Goal: Information Seeking & Learning: Learn about a topic

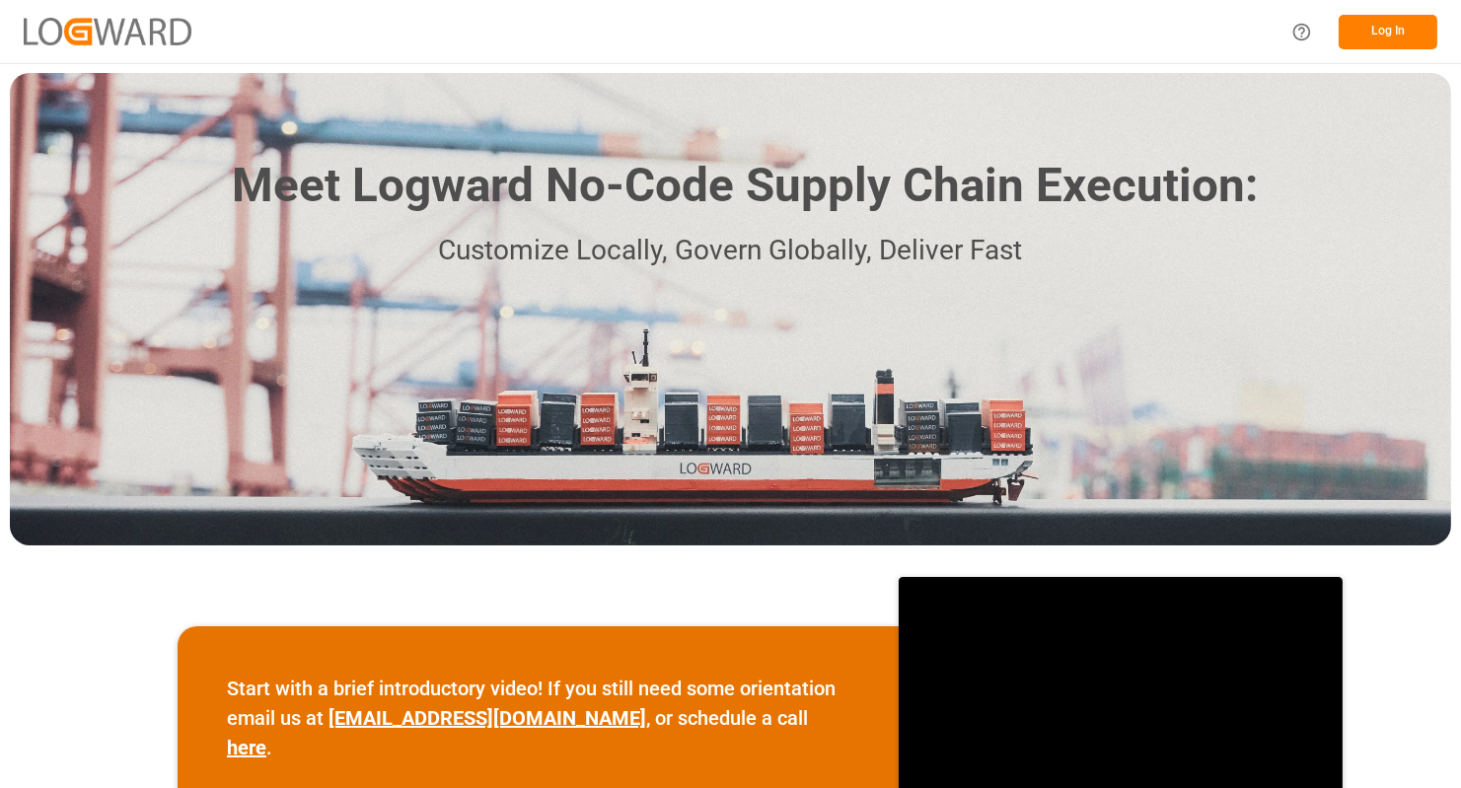
click at [1402, 43] on button "Log In" at bounding box center [1388, 32] width 99 height 35
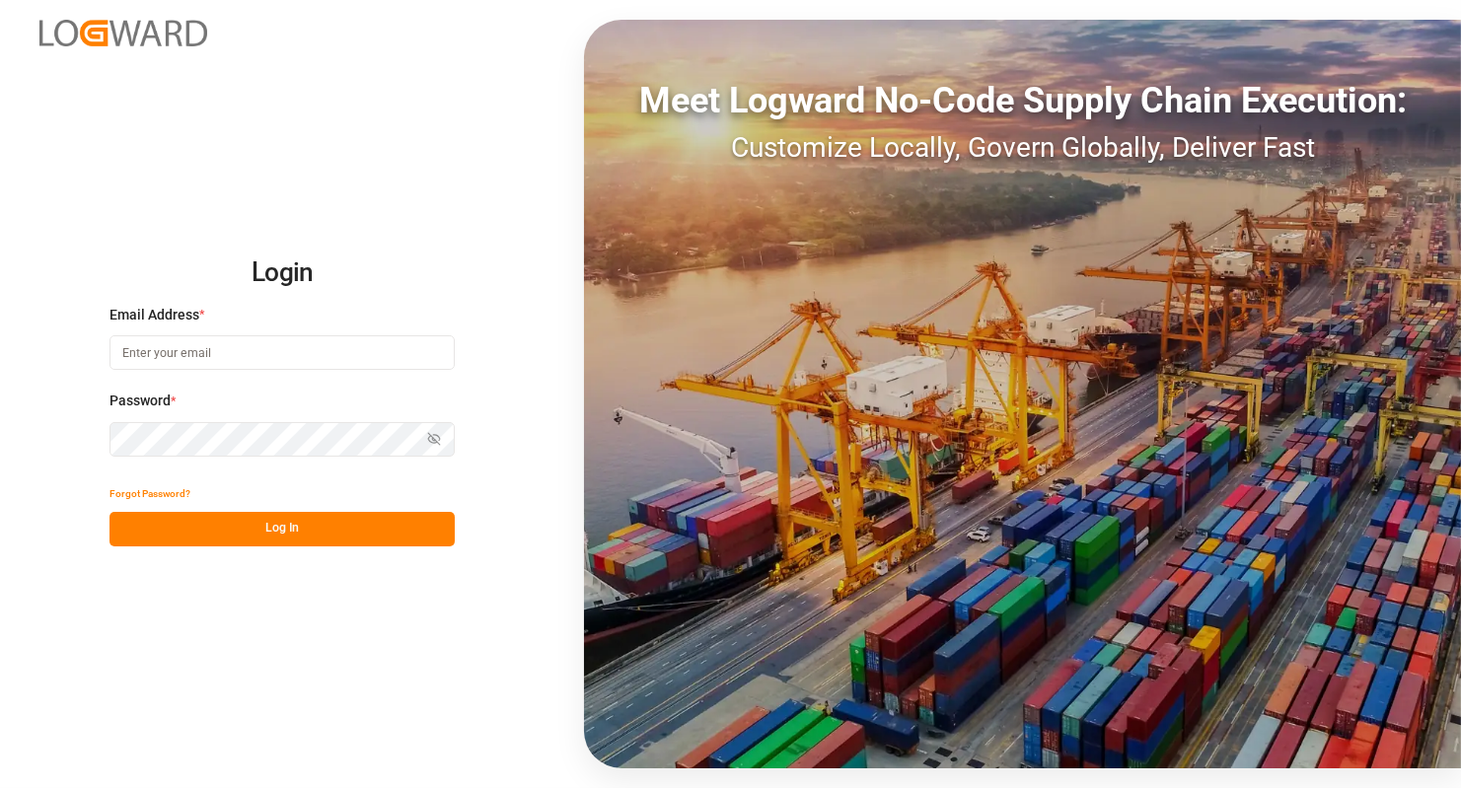
click at [384, 349] on input at bounding box center [281, 352] width 345 height 35
click at [443, 354] on input at bounding box center [281, 352] width 345 height 35
click at [0, 787] on com-1password-button at bounding box center [0, 788] width 0 height 0
type input "[PERSON_NAME][EMAIL_ADDRESS][PERSON_NAME][DOMAIN_NAME]"
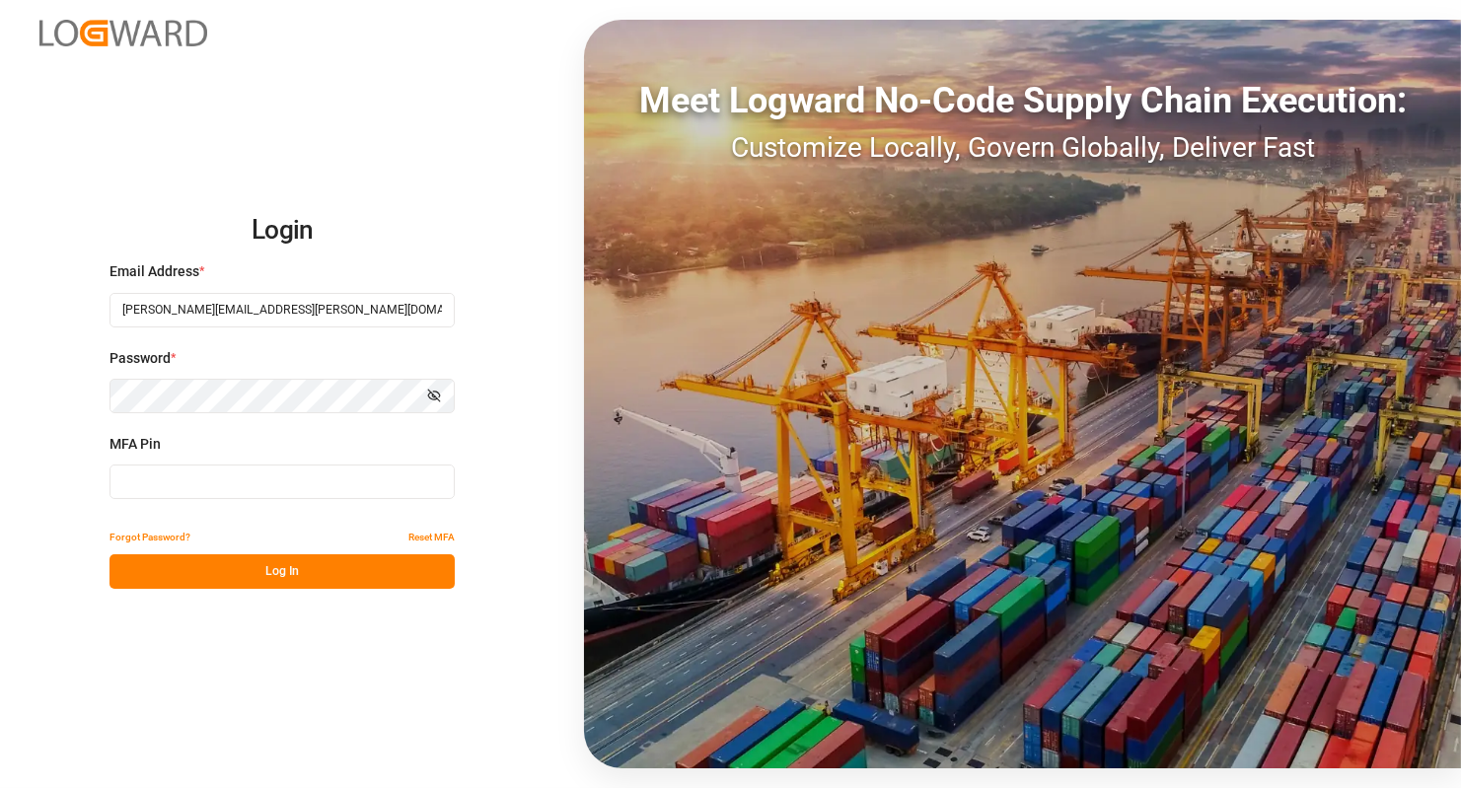
click at [186, 489] on input at bounding box center [281, 482] width 345 height 35
type input "173979"
click at [160, 581] on button "Log In" at bounding box center [281, 571] width 345 height 35
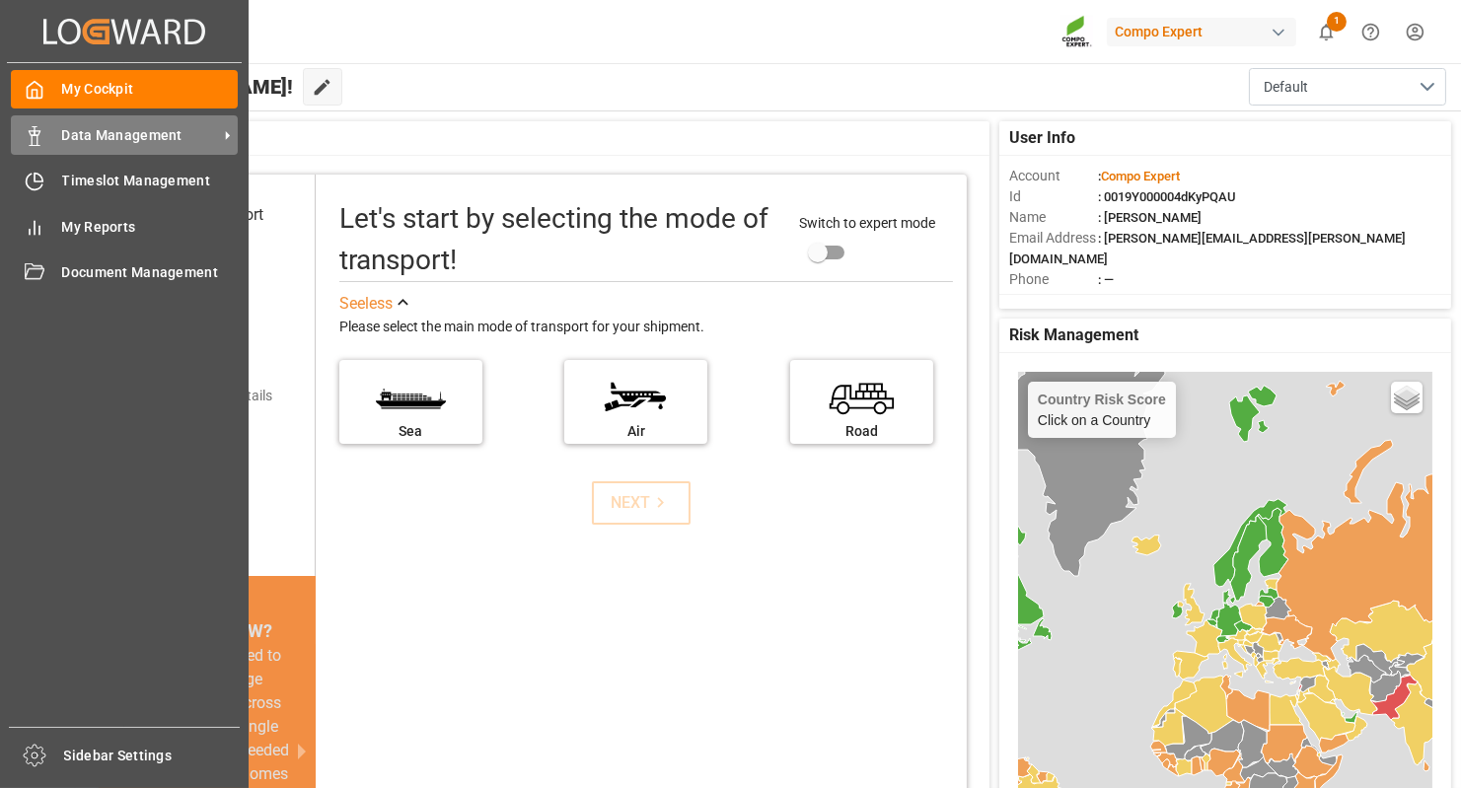
click at [185, 144] on span "Data Management" at bounding box center [140, 135] width 156 height 21
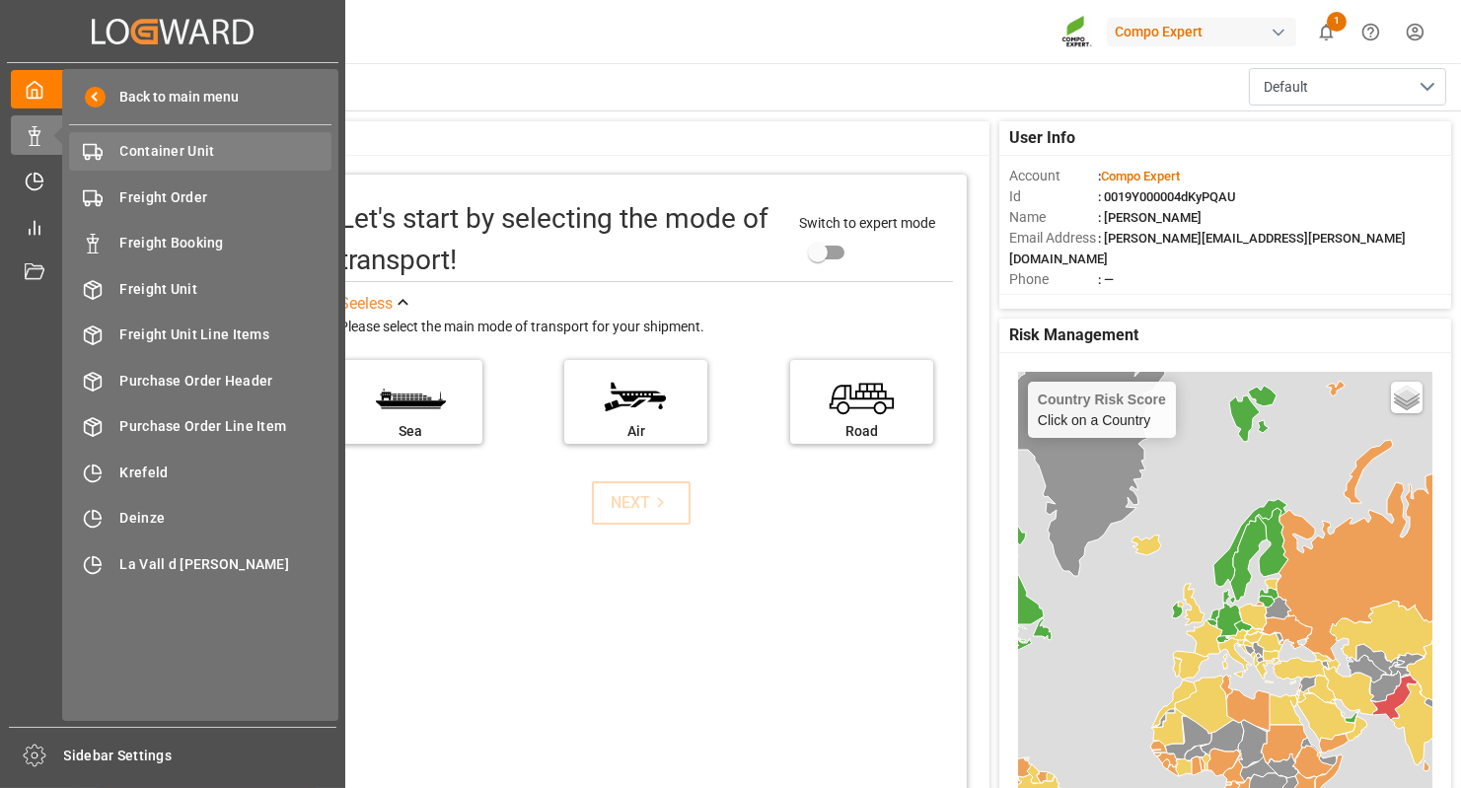
click at [186, 143] on span "Container Unit" at bounding box center [226, 151] width 212 height 21
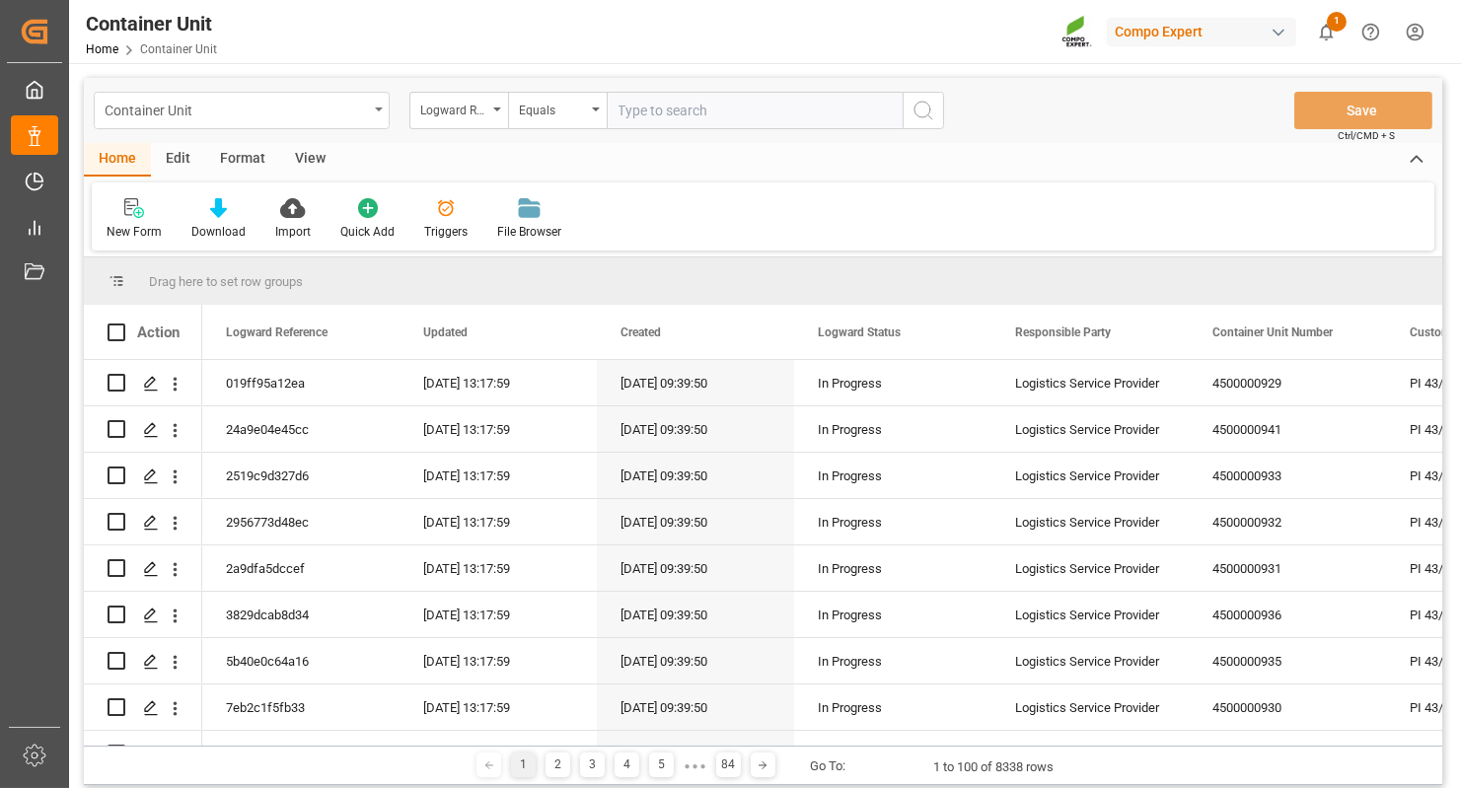
click at [371, 104] on div "Container Unit" at bounding box center [242, 110] width 296 height 37
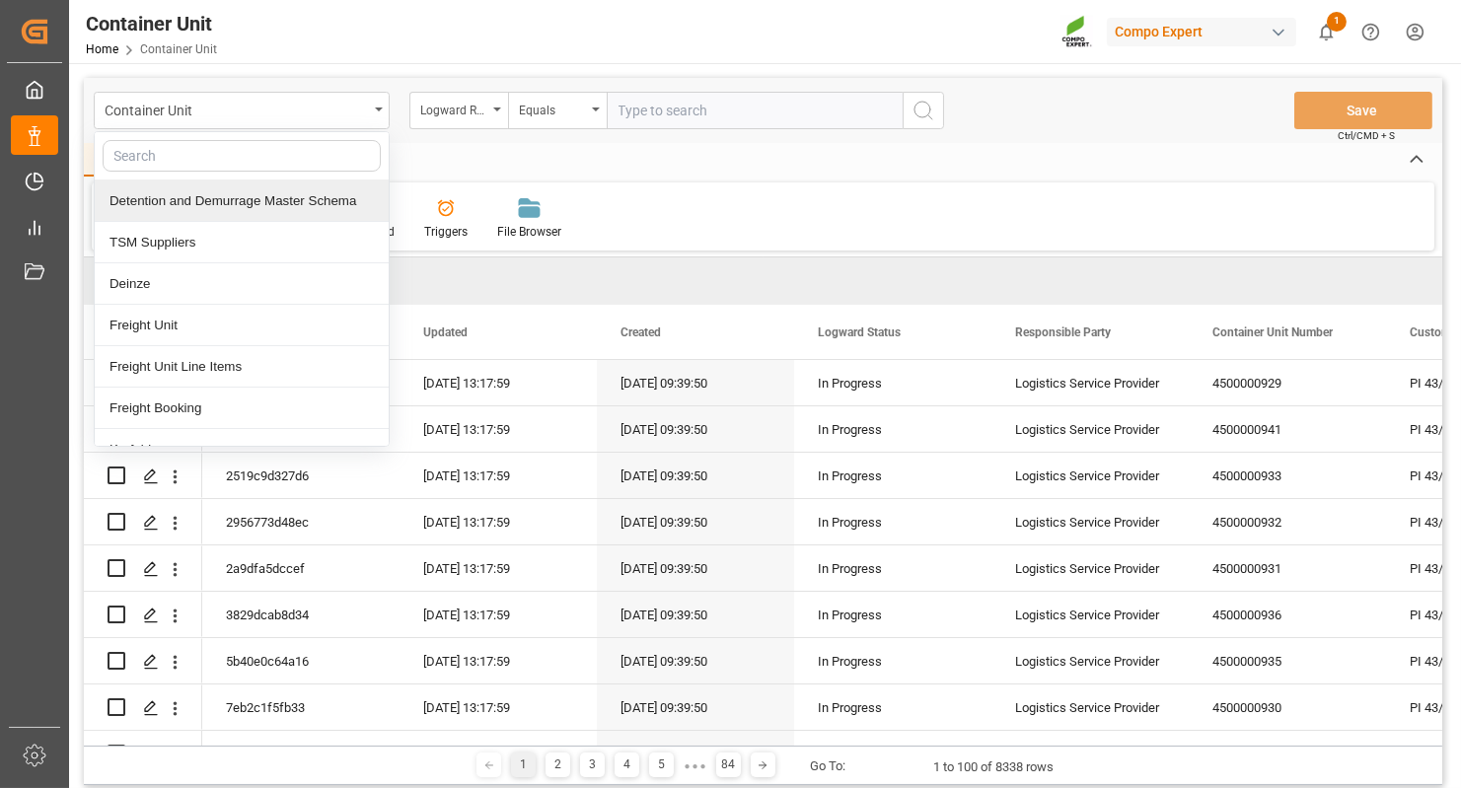
click at [189, 204] on div "Detention and Demurrage Master Schema" at bounding box center [242, 201] width 294 height 41
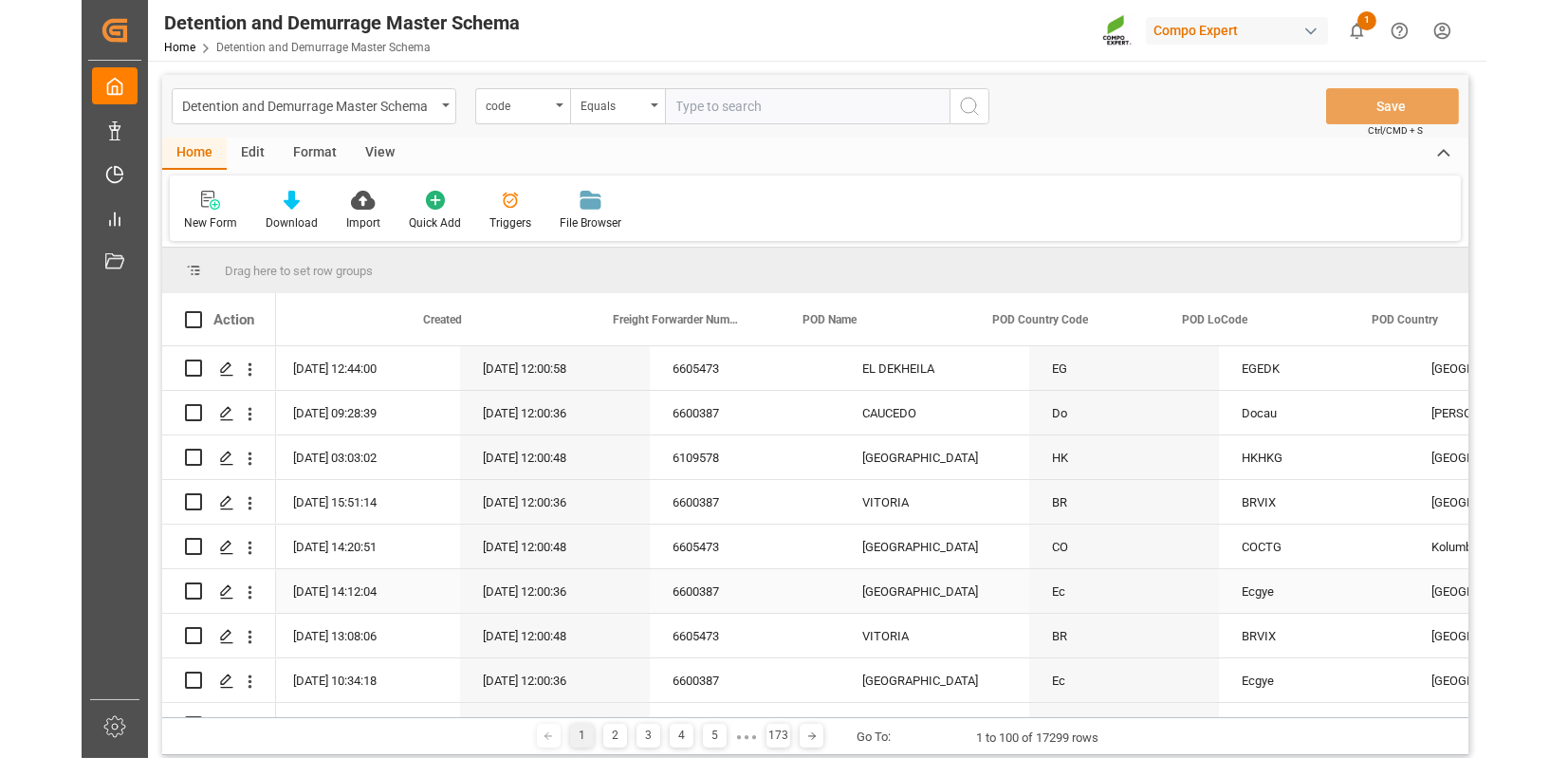
scroll to position [0, 302]
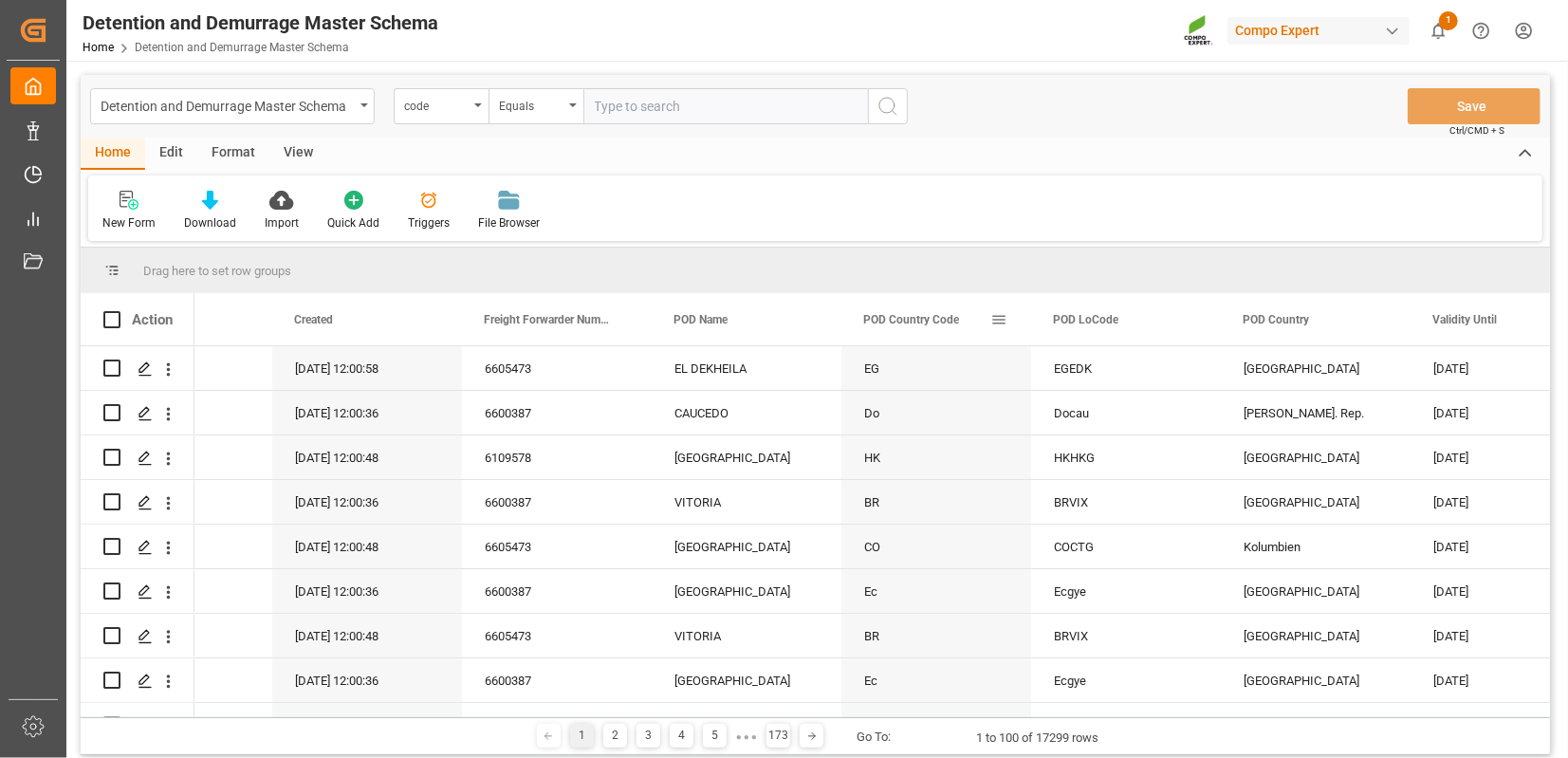
click at [993, 316] on span at bounding box center [999, 320] width 17 height 17
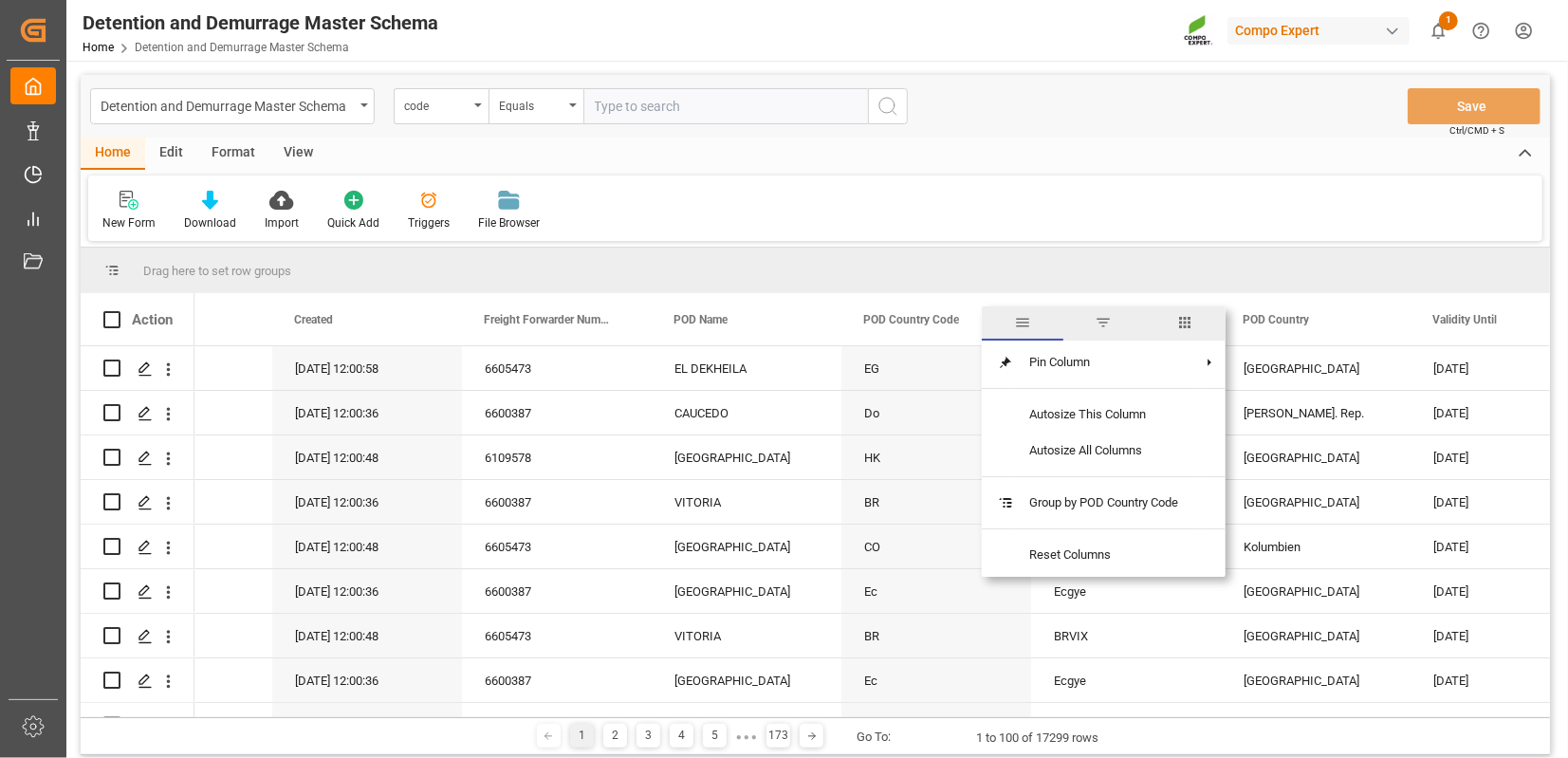
click at [1184, 327] on span "columns" at bounding box center [1184, 323] width 17 height 17
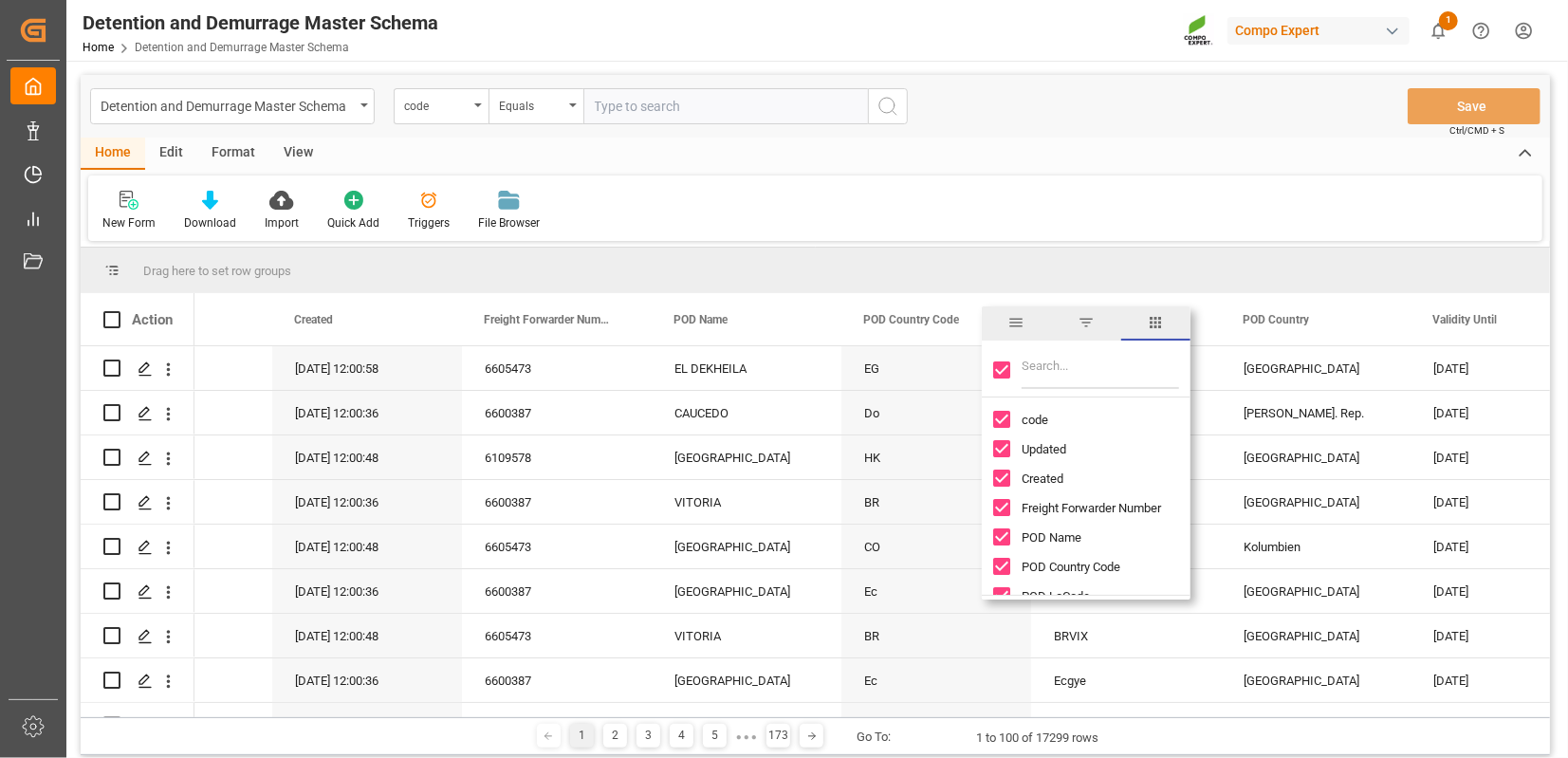
click at [1004, 376] on input "Toggle Select All Columns" at bounding box center [1002, 370] width 17 height 17
checkbox input "false"
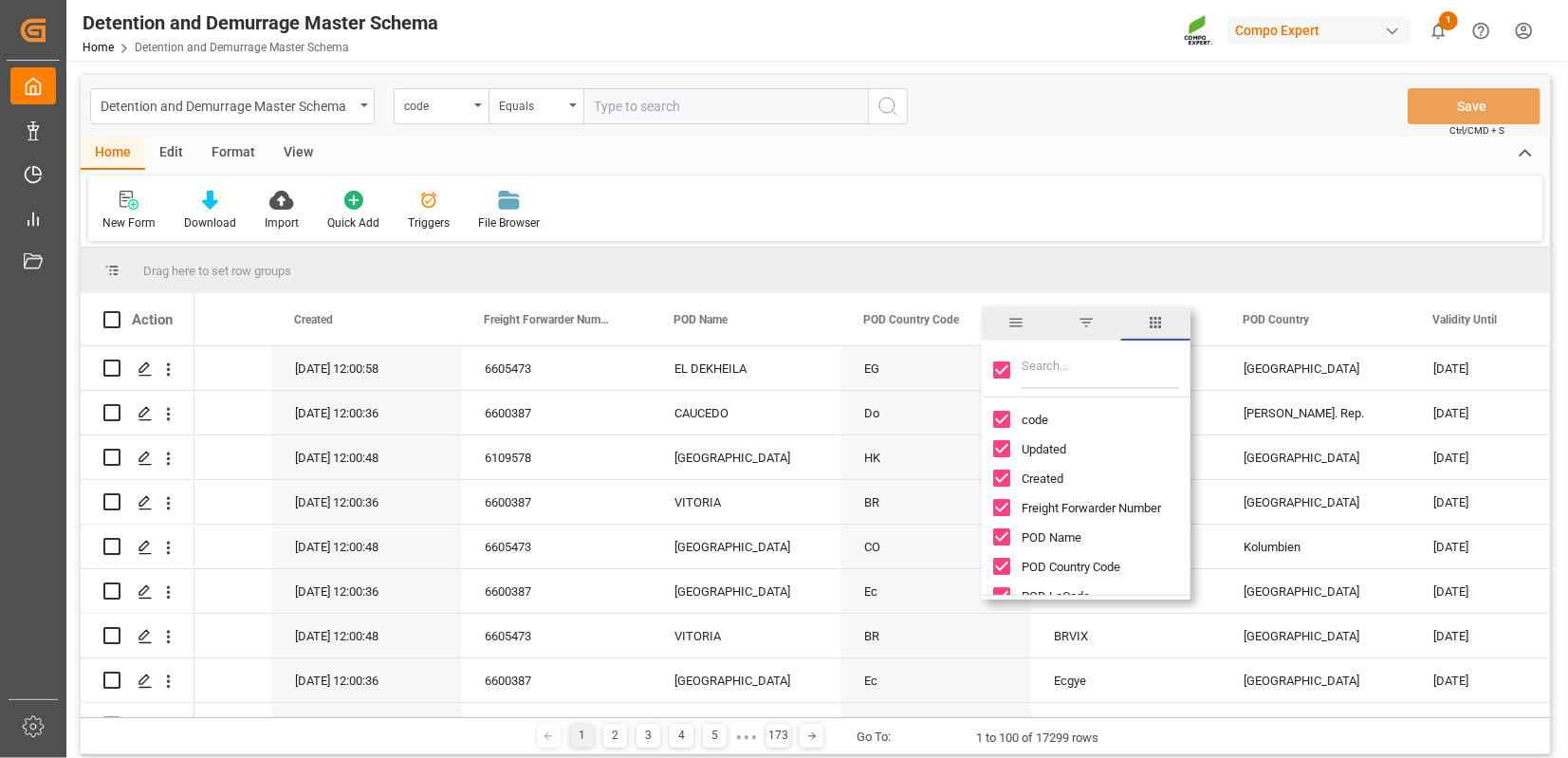
checkbox input "false"
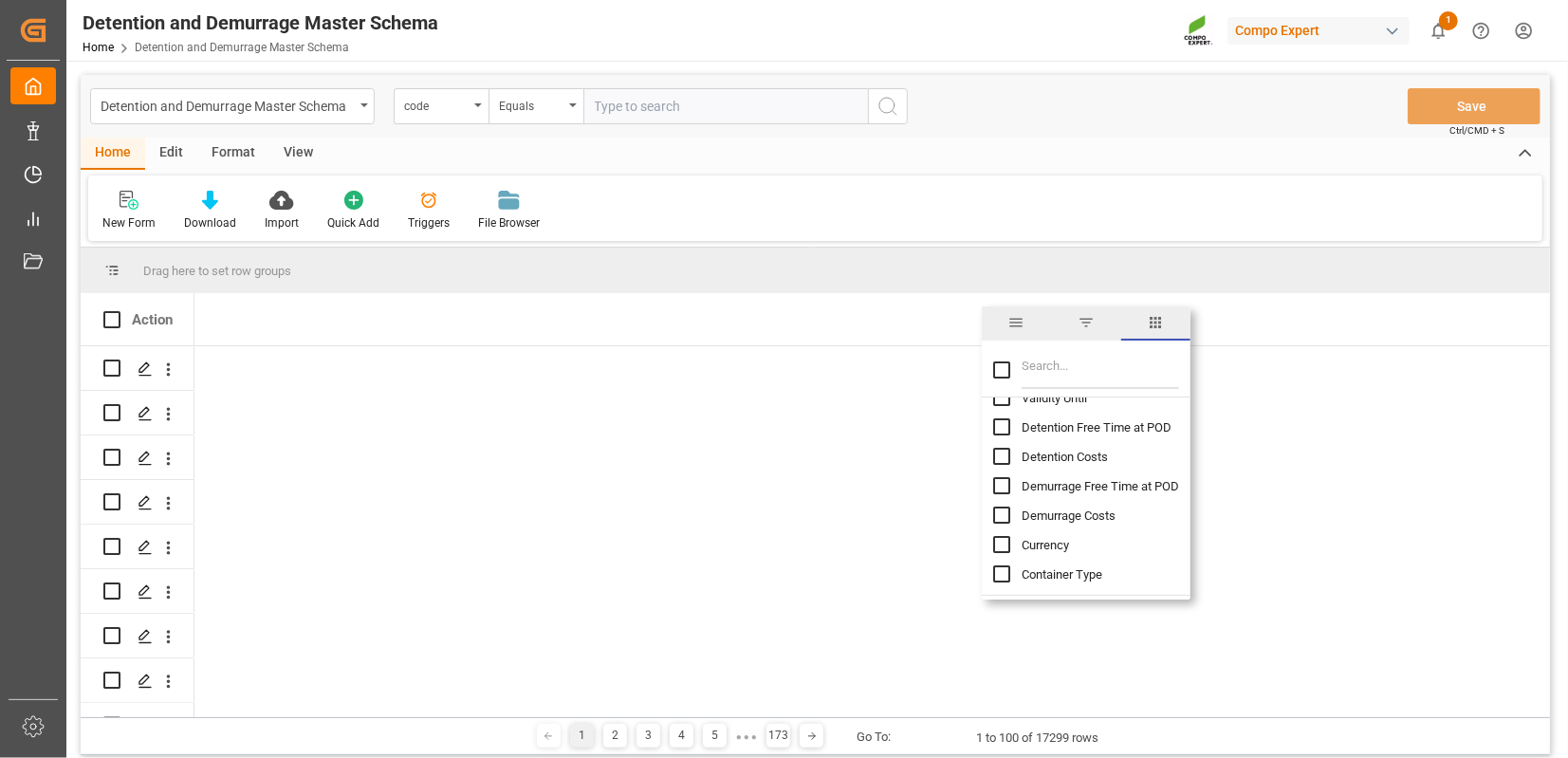
scroll to position [258, 0]
click at [1004, 426] on input "Detention Free Time at POD column toggle visibility (hidden)" at bounding box center [1002, 426] width 17 height 17
checkbox input "true"
checkbox input "false"
click at [1004, 486] on input "Demurrage Free Time at POD column toggle visibility (hidden)" at bounding box center [1002, 485] width 17 height 17
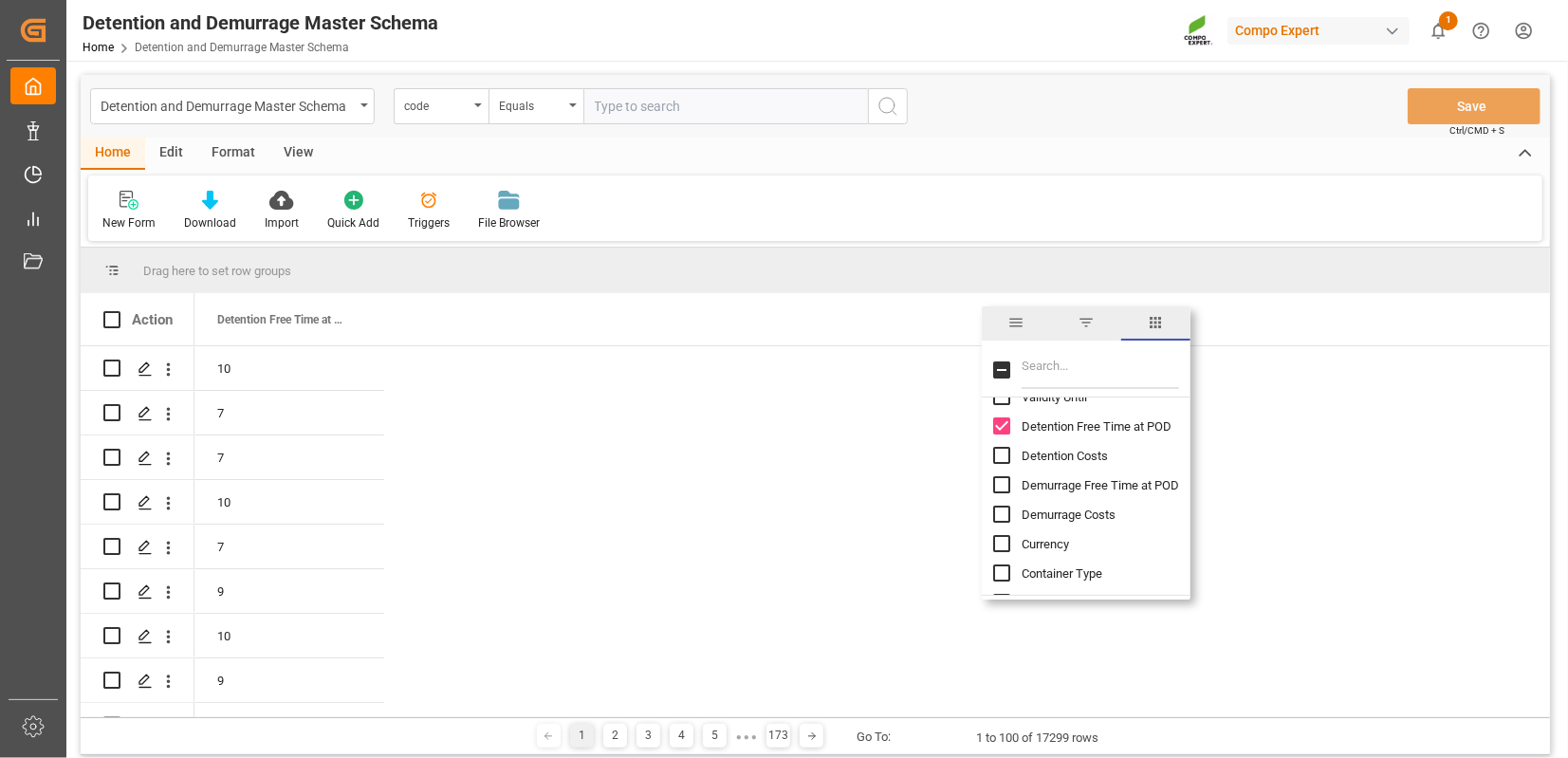
checkbox input "true"
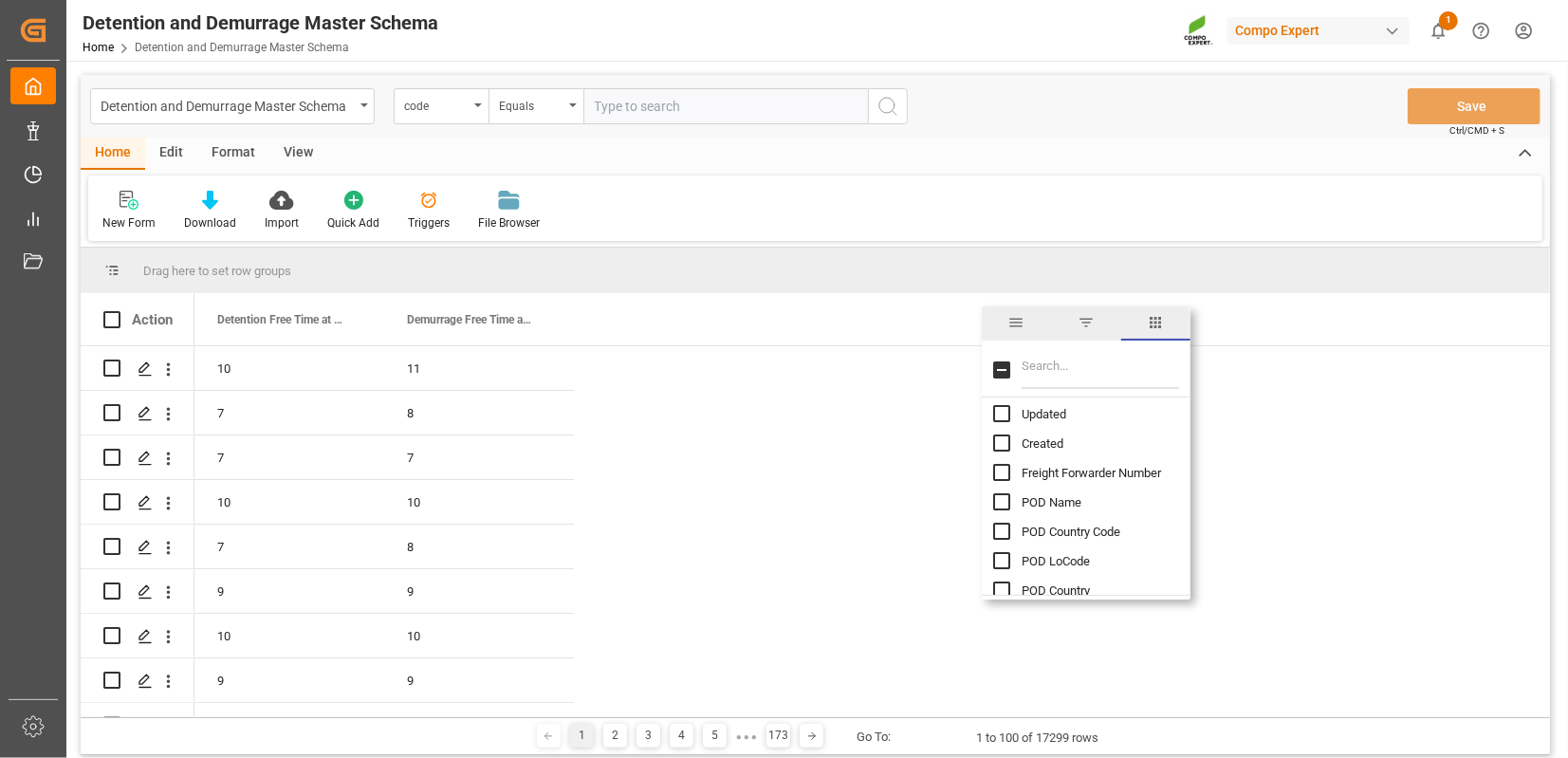
click at [758, 228] on div "New Form Download Import Quick Add Triggers File Browser" at bounding box center [815, 208] width 1454 height 65
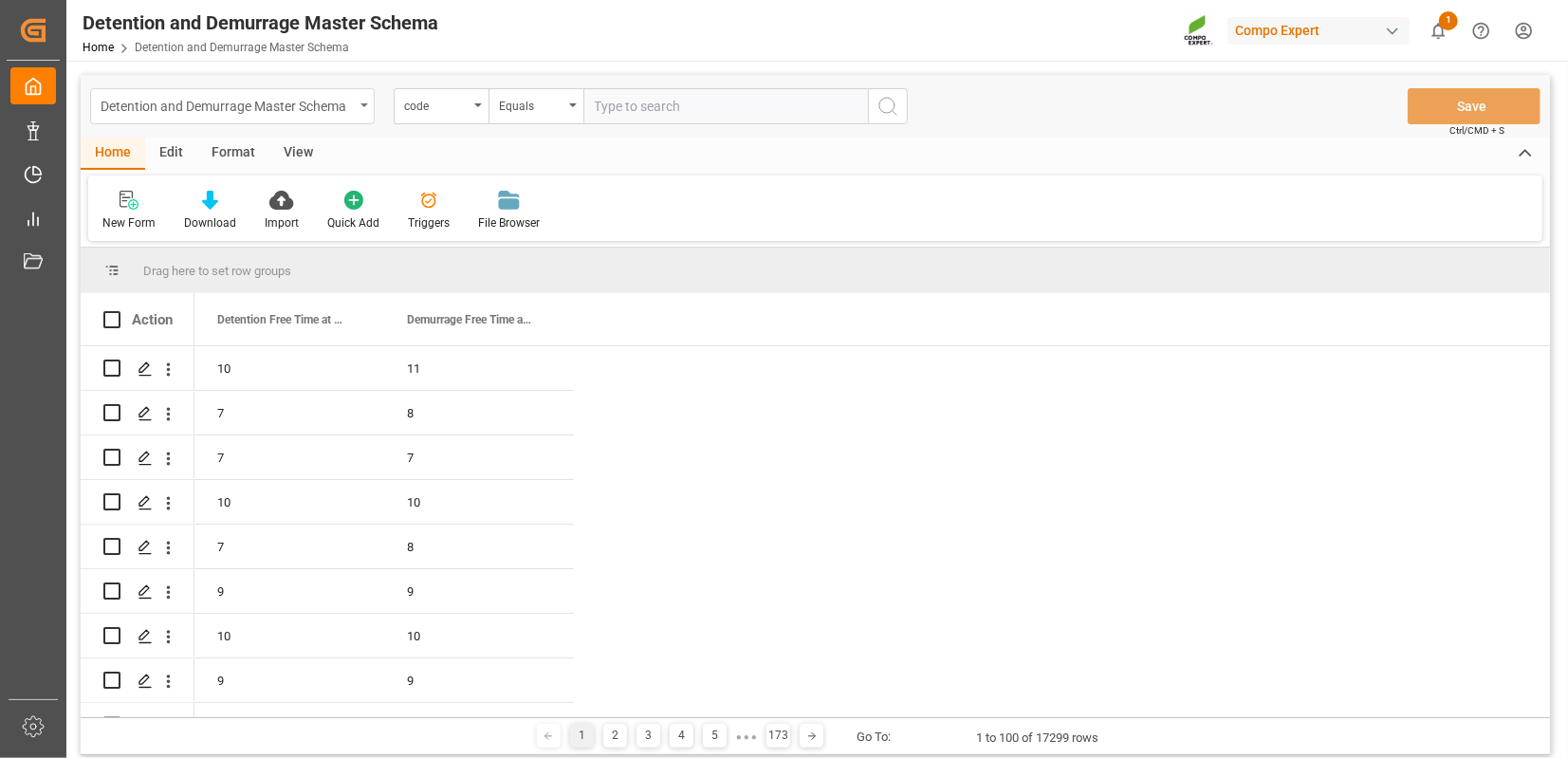
click at [242, 116] on div "Detention and Demurrage Master Schema" at bounding box center [233, 106] width 285 height 36
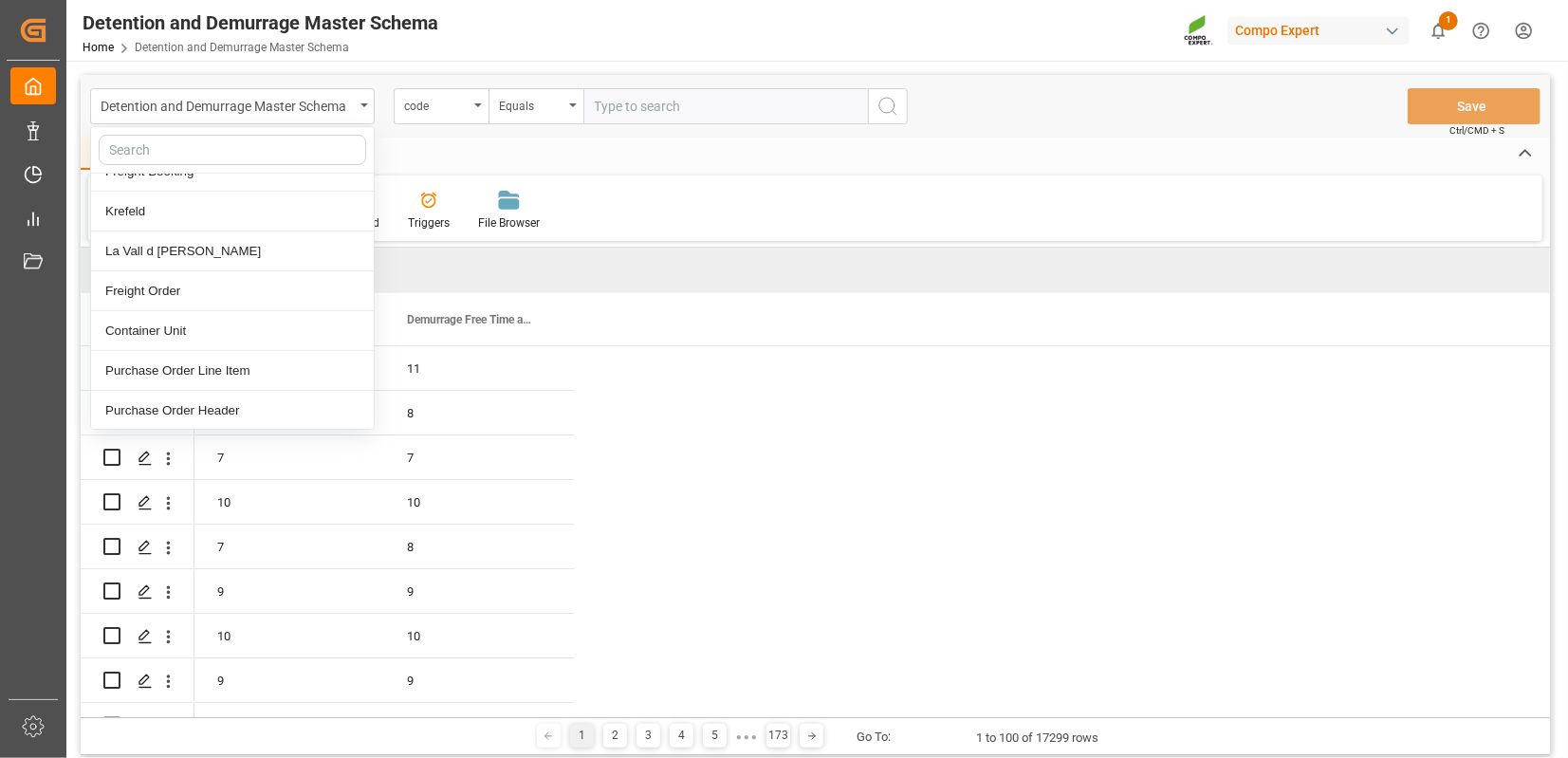
scroll to position [234, 0]
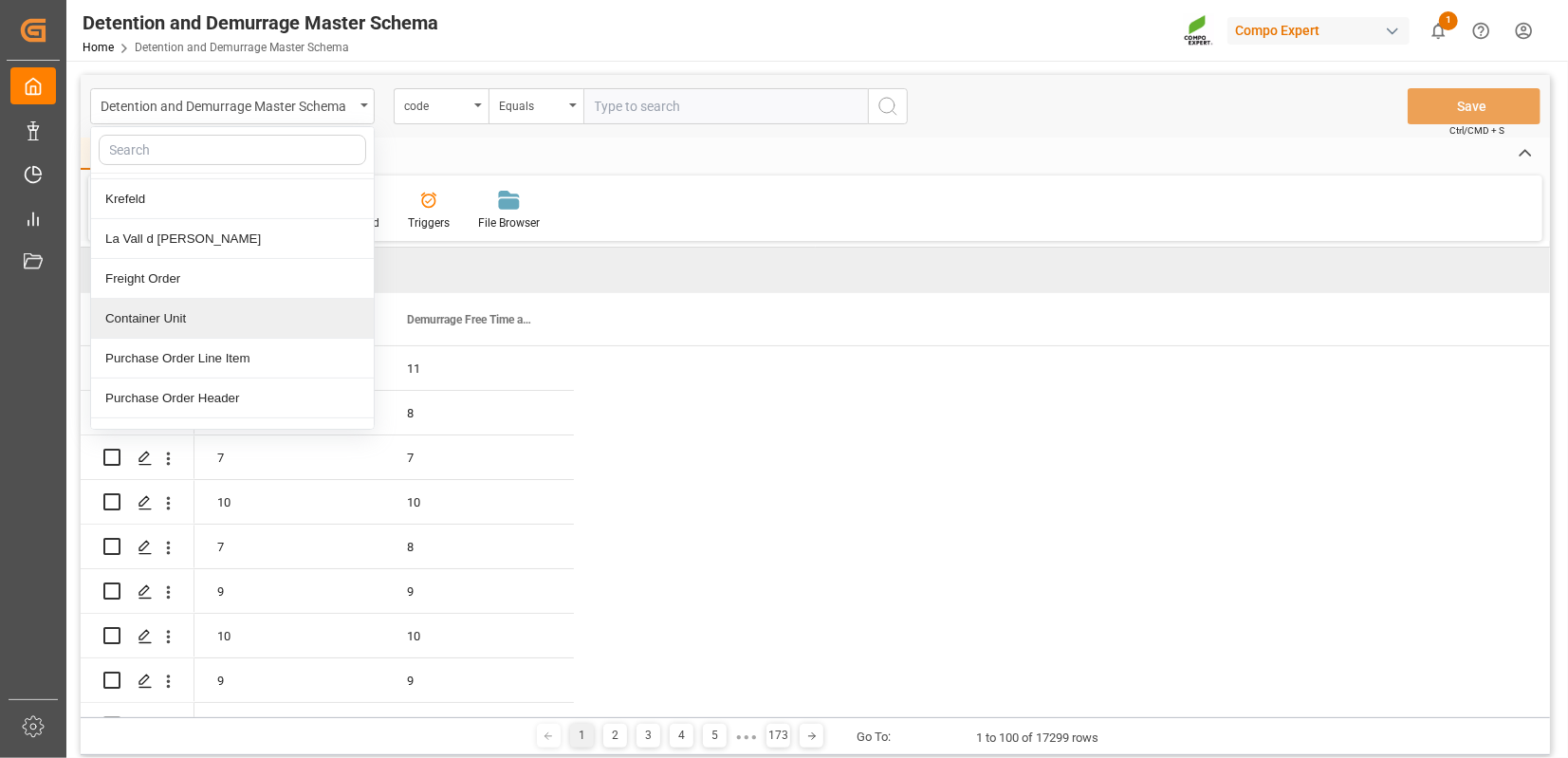
click at [148, 311] on div "Container Unit" at bounding box center [233, 318] width 283 height 39
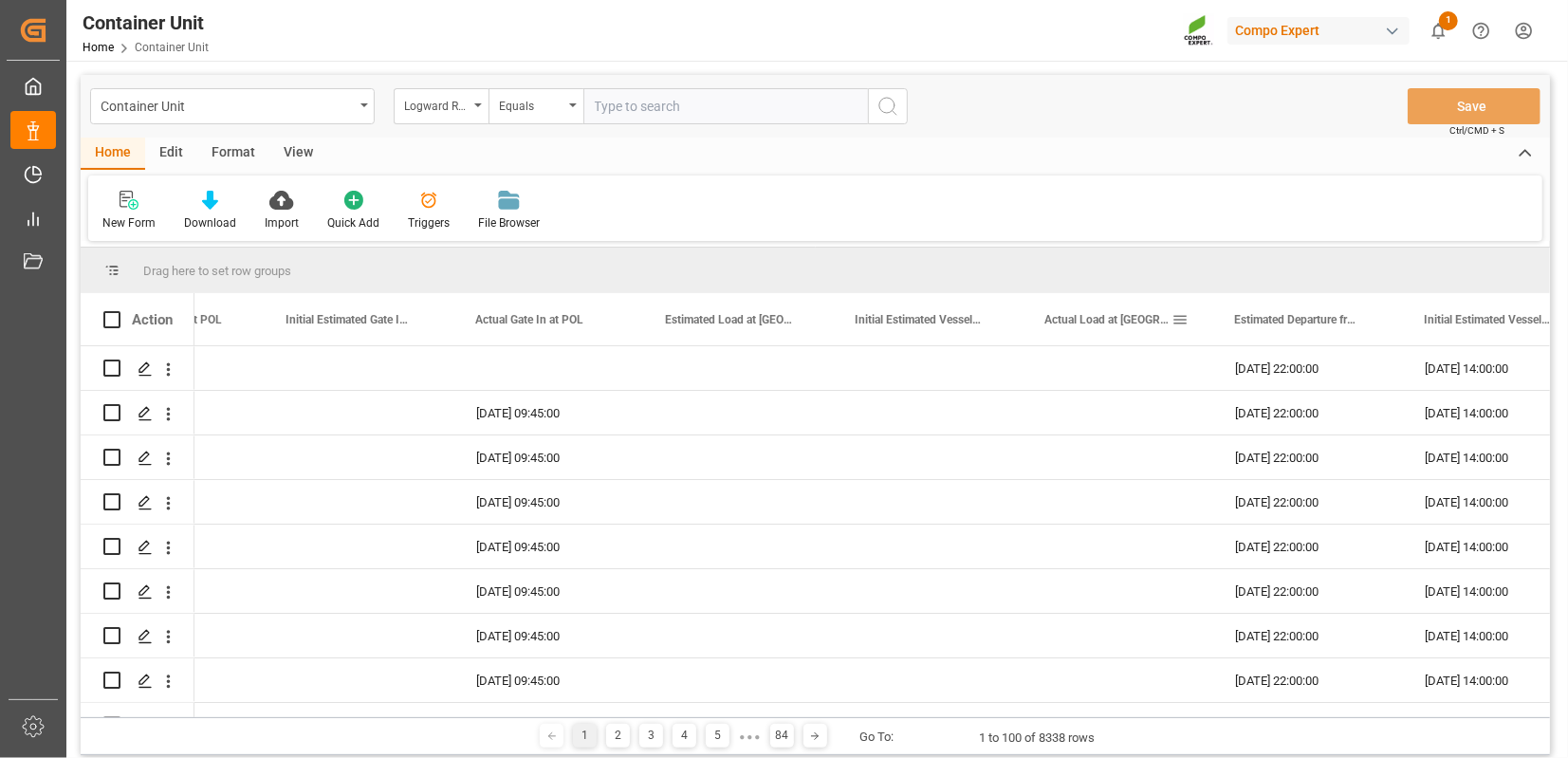
click at [1186, 318] on span at bounding box center [1180, 320] width 17 height 17
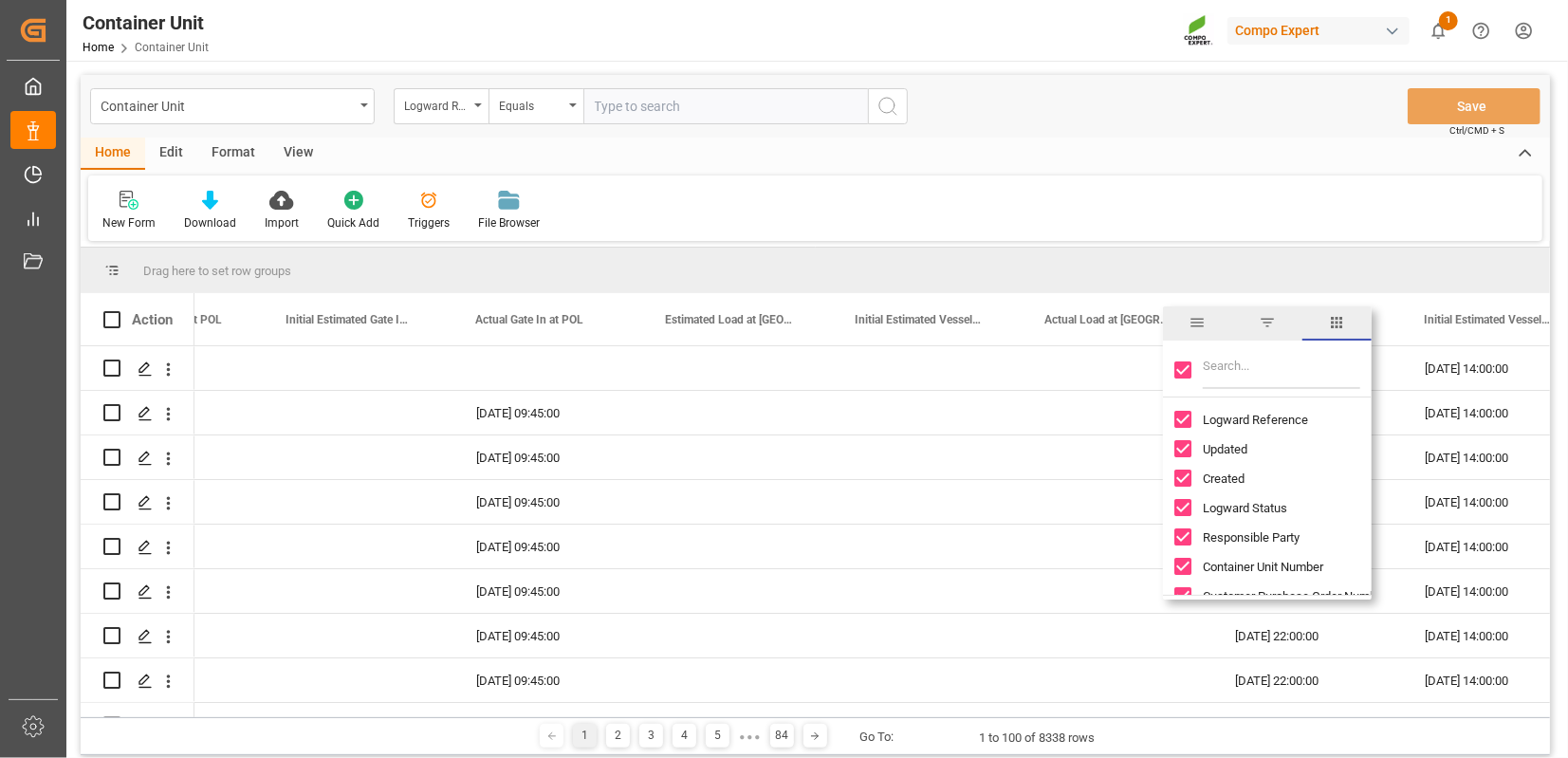
click at [1347, 317] on span "columns" at bounding box center [1336, 324] width 69 height 35
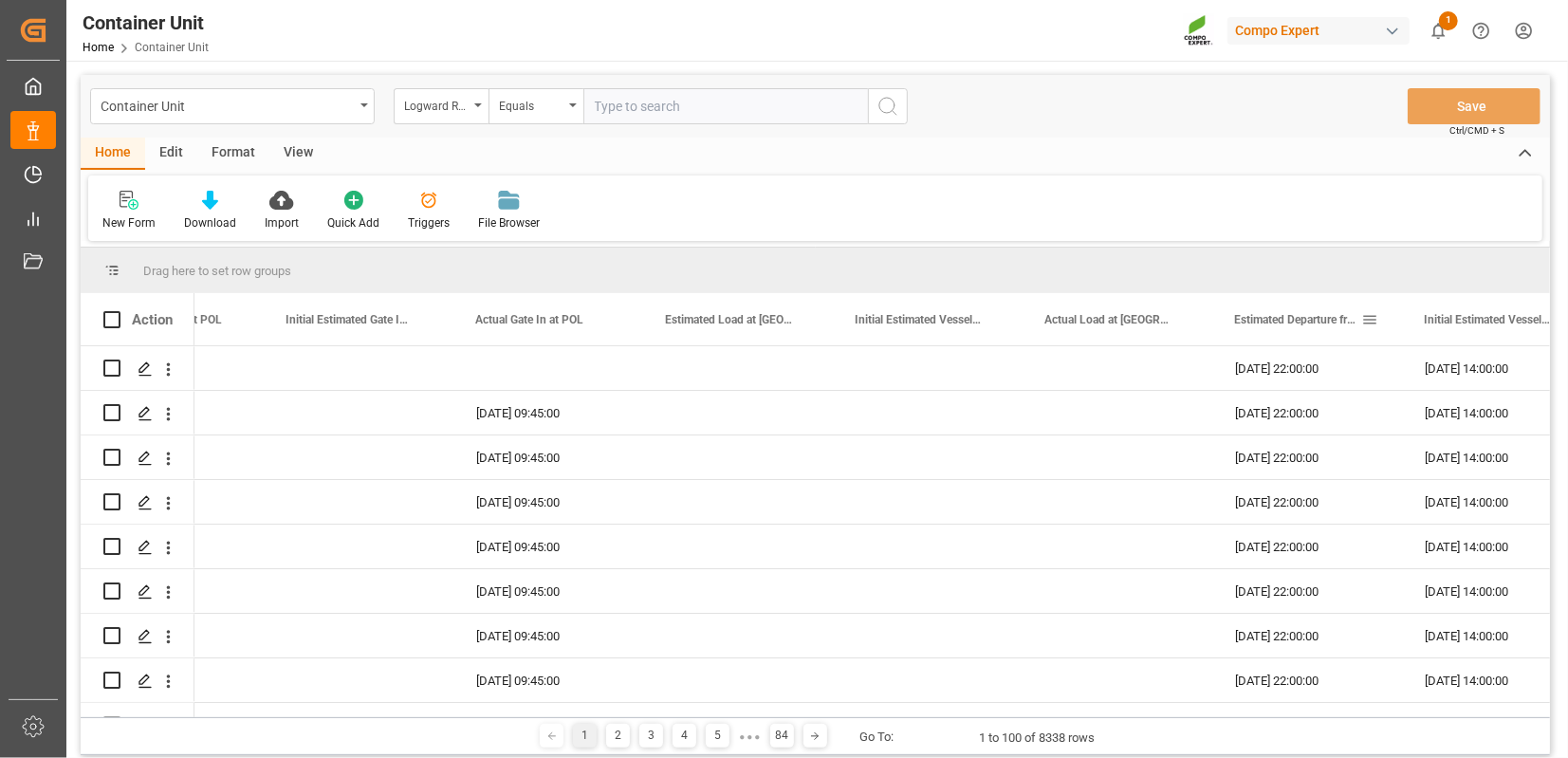
click at [1370, 317] on span at bounding box center [1370, 320] width 17 height 17
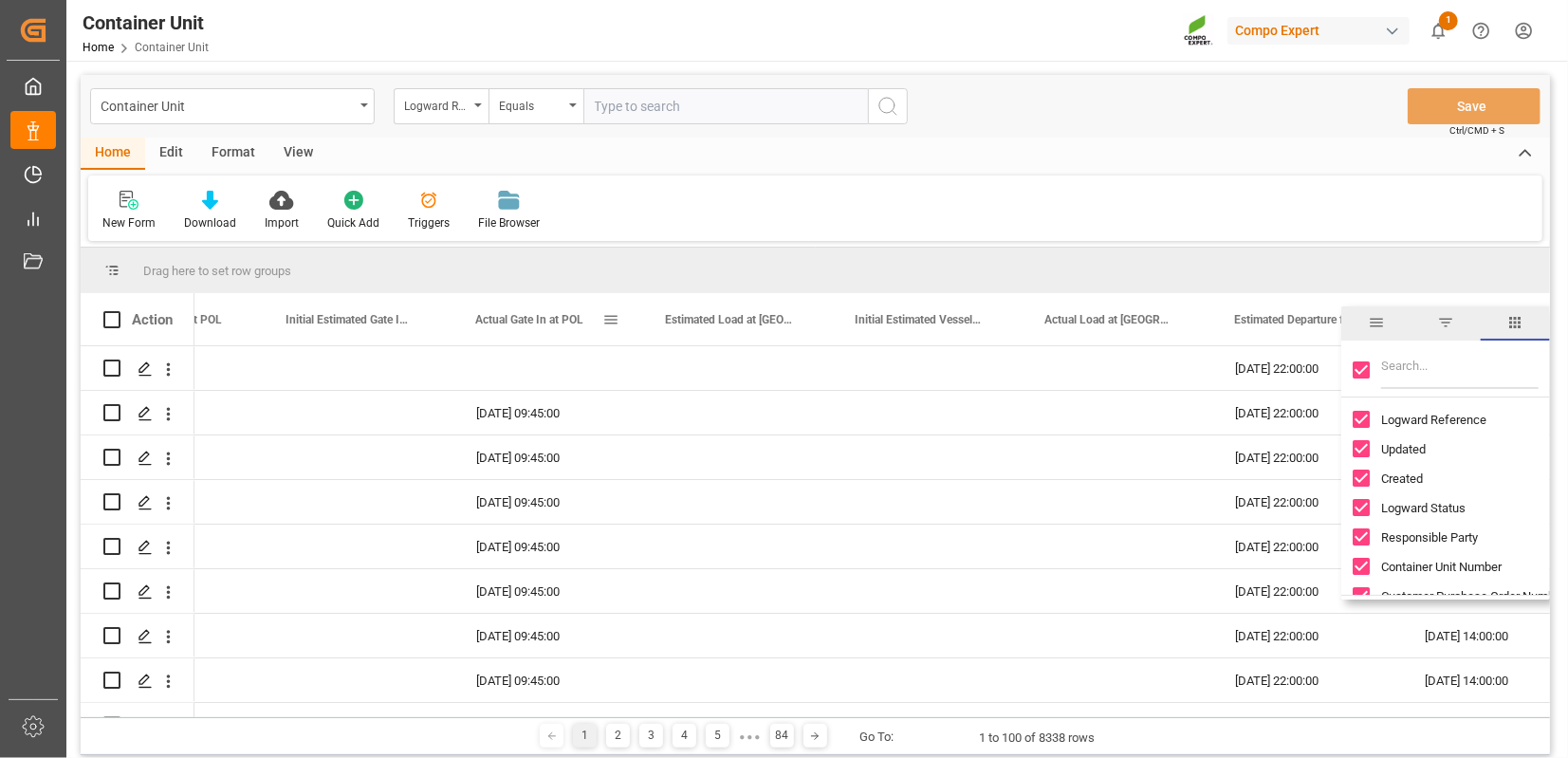
click at [614, 321] on span at bounding box center [610, 320] width 17 height 17
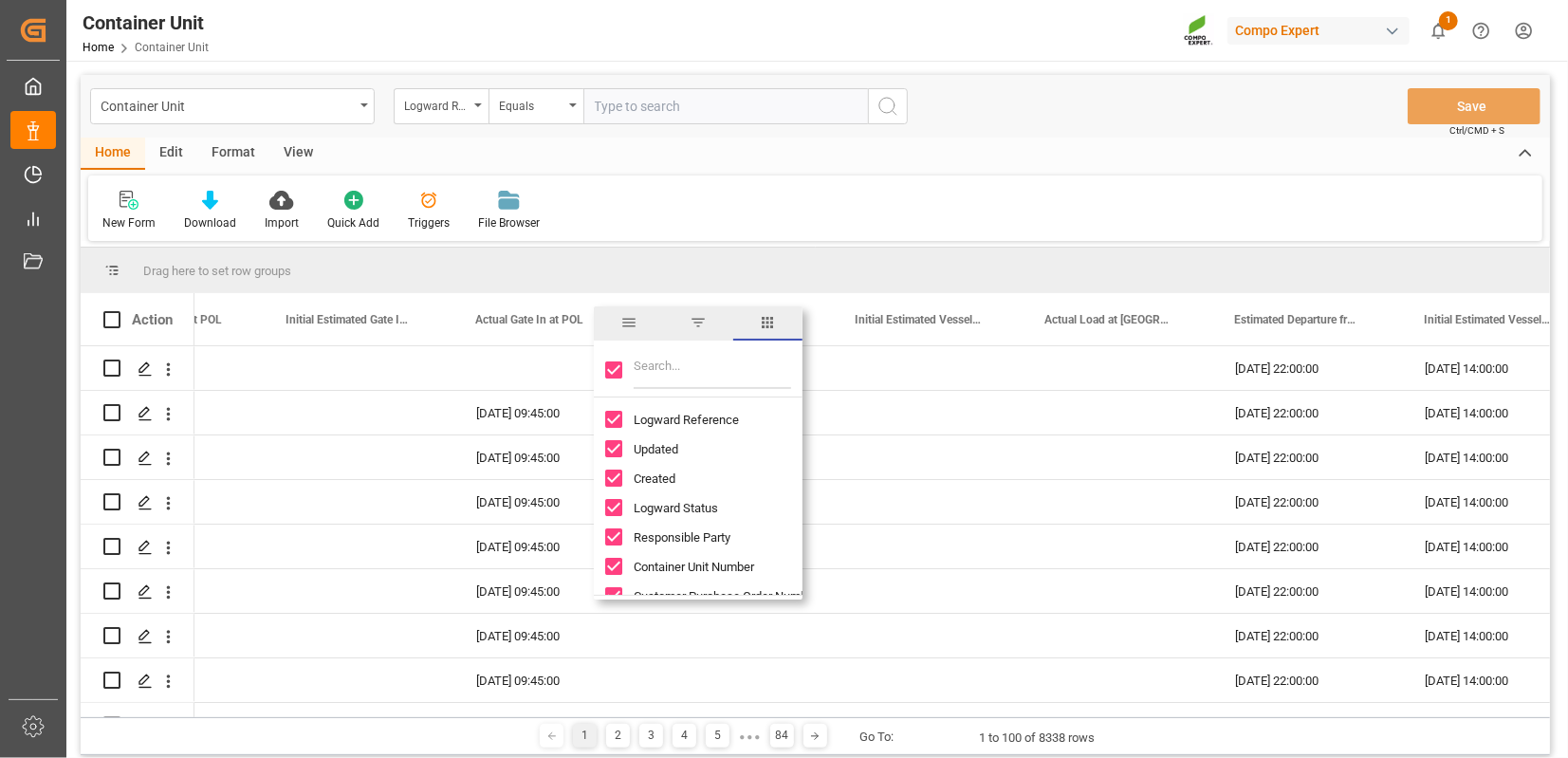
click at [771, 325] on span "columns" at bounding box center [767, 323] width 17 height 17
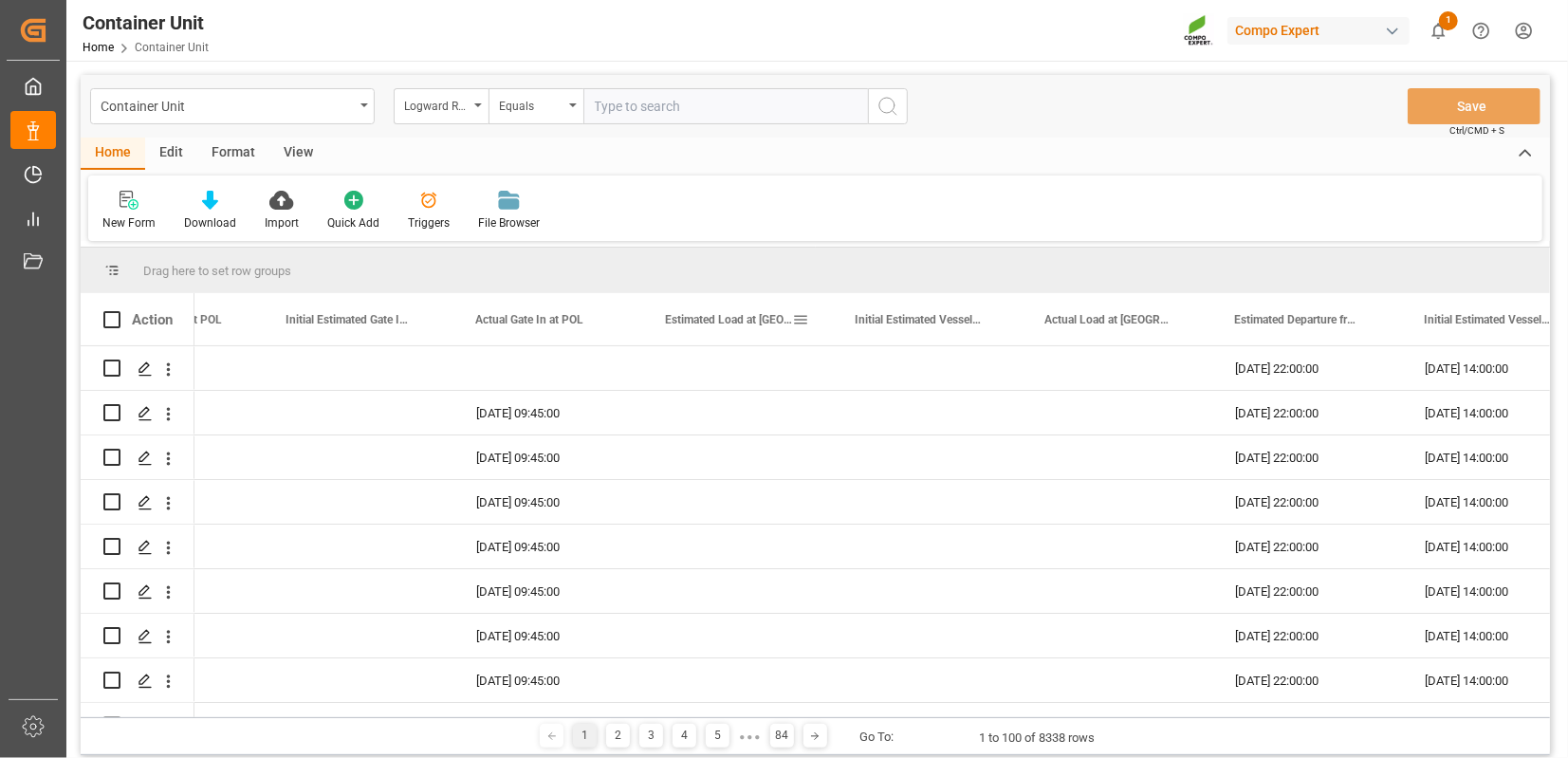
click at [795, 318] on span at bounding box center [801, 320] width 17 height 17
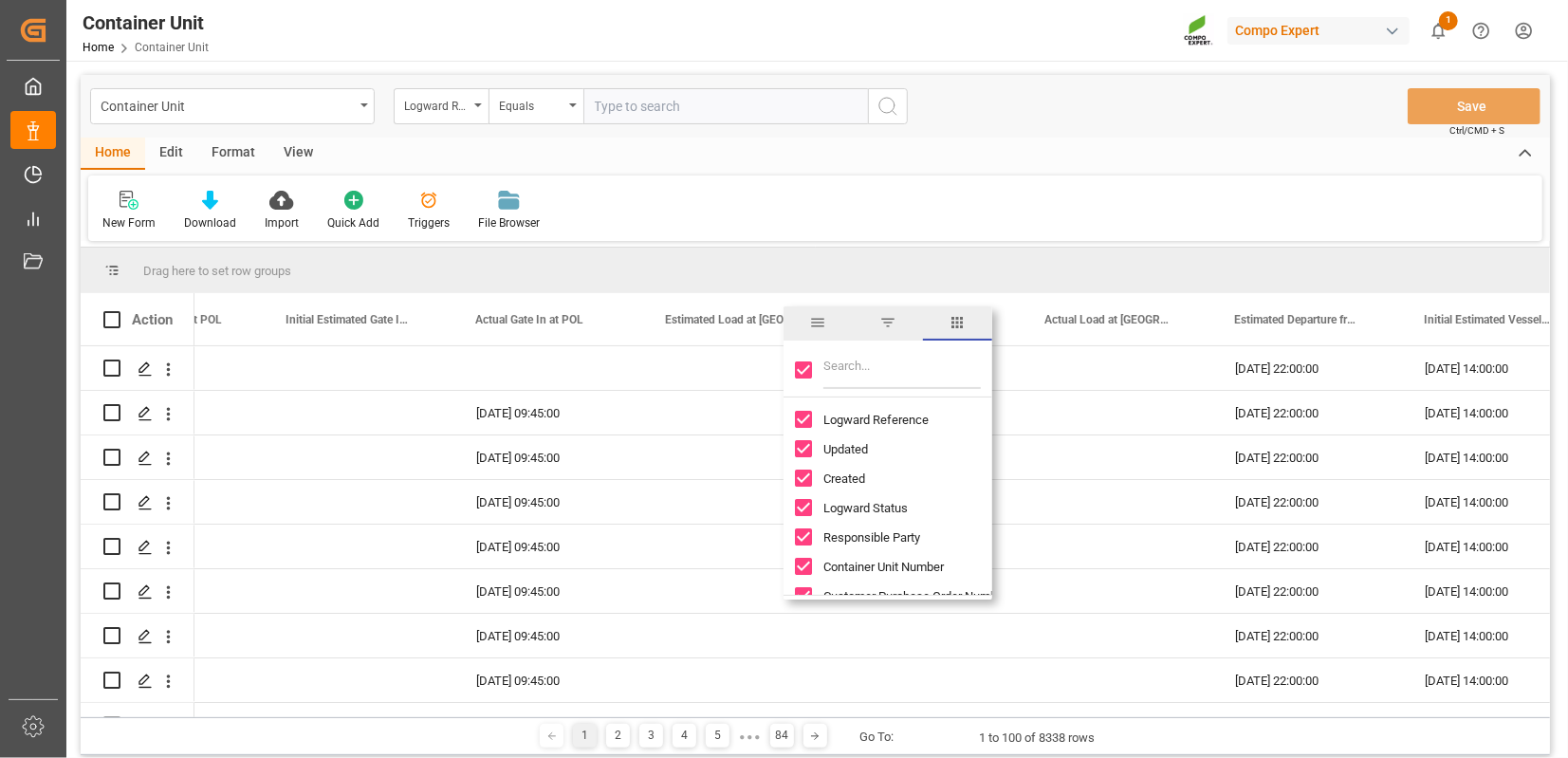
click at [809, 366] on input "Toggle Select All Columns" at bounding box center [804, 370] width 17 height 17
checkbox input "false"
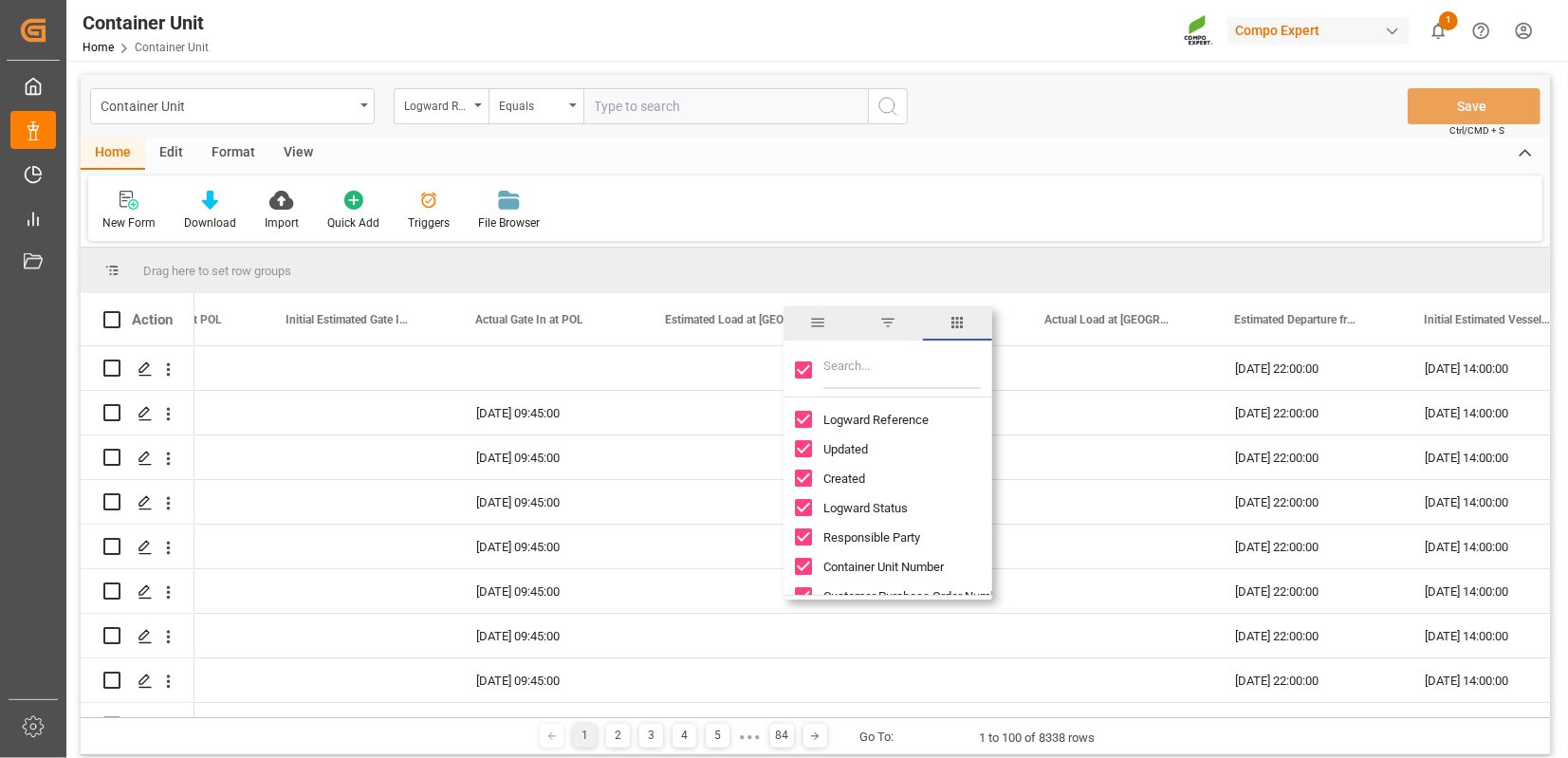
checkbox input "false"
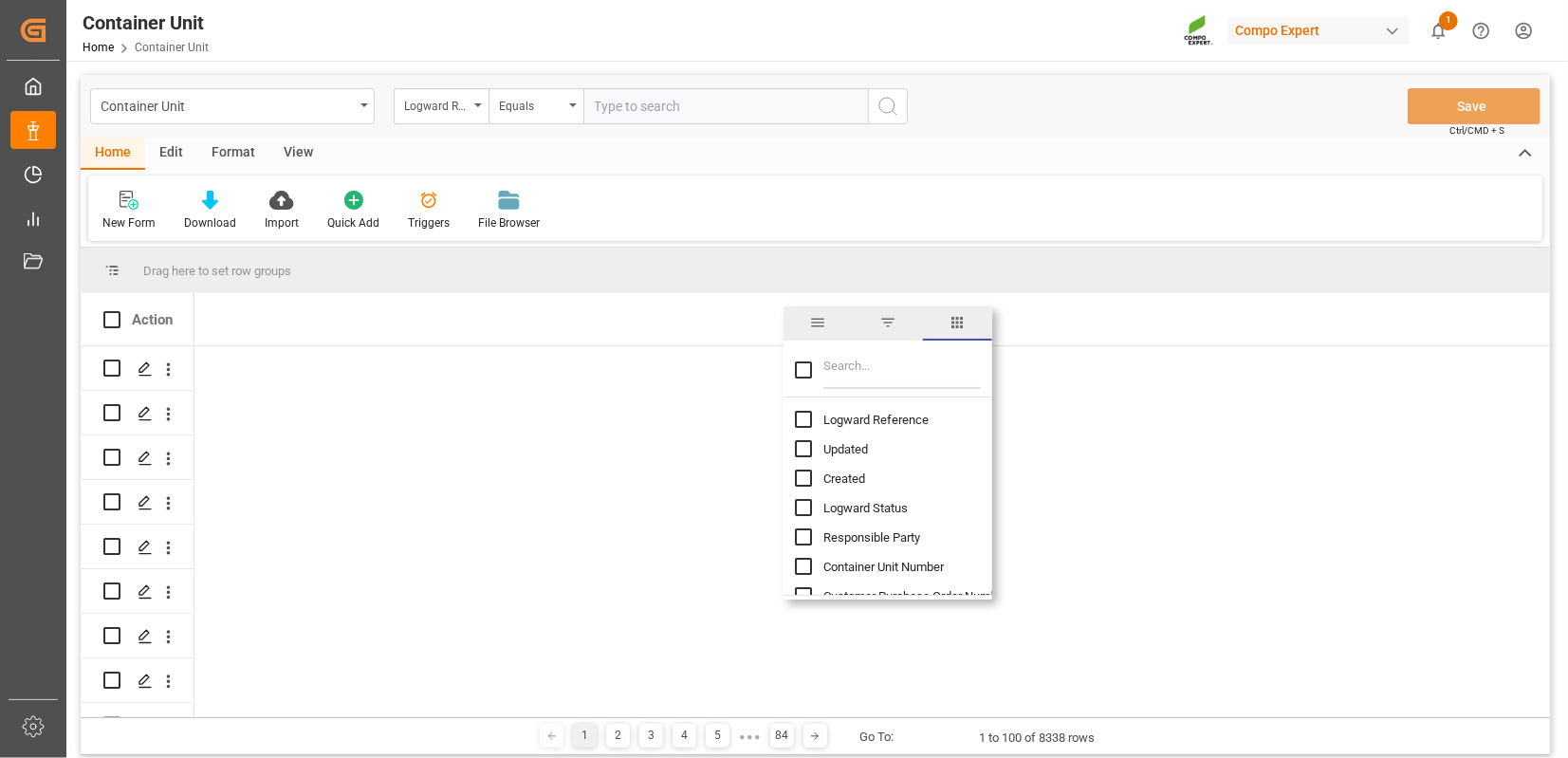
click at [841, 378] on input "Filter Columns Input" at bounding box center [902, 369] width 158 height 38
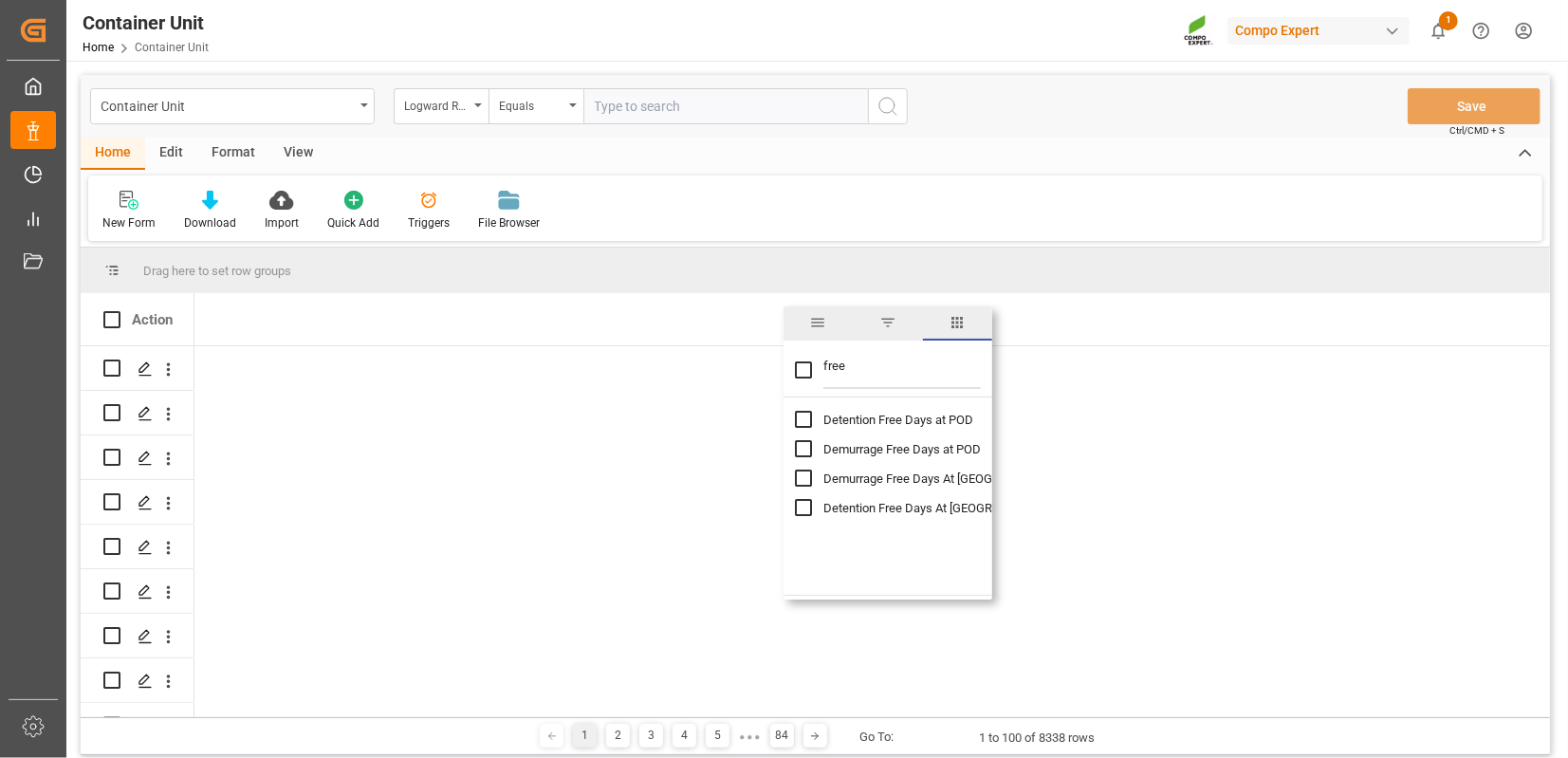
type input "free"
click at [806, 418] on input "Detention Free Days at POD column toggle visibility (hidden)" at bounding box center [804, 419] width 17 height 17
checkbox input "true"
checkbox input "false"
click at [806, 452] on input "Demurrage Free Days at POD column toggle visibility (hidden)" at bounding box center [804, 449] width 17 height 17
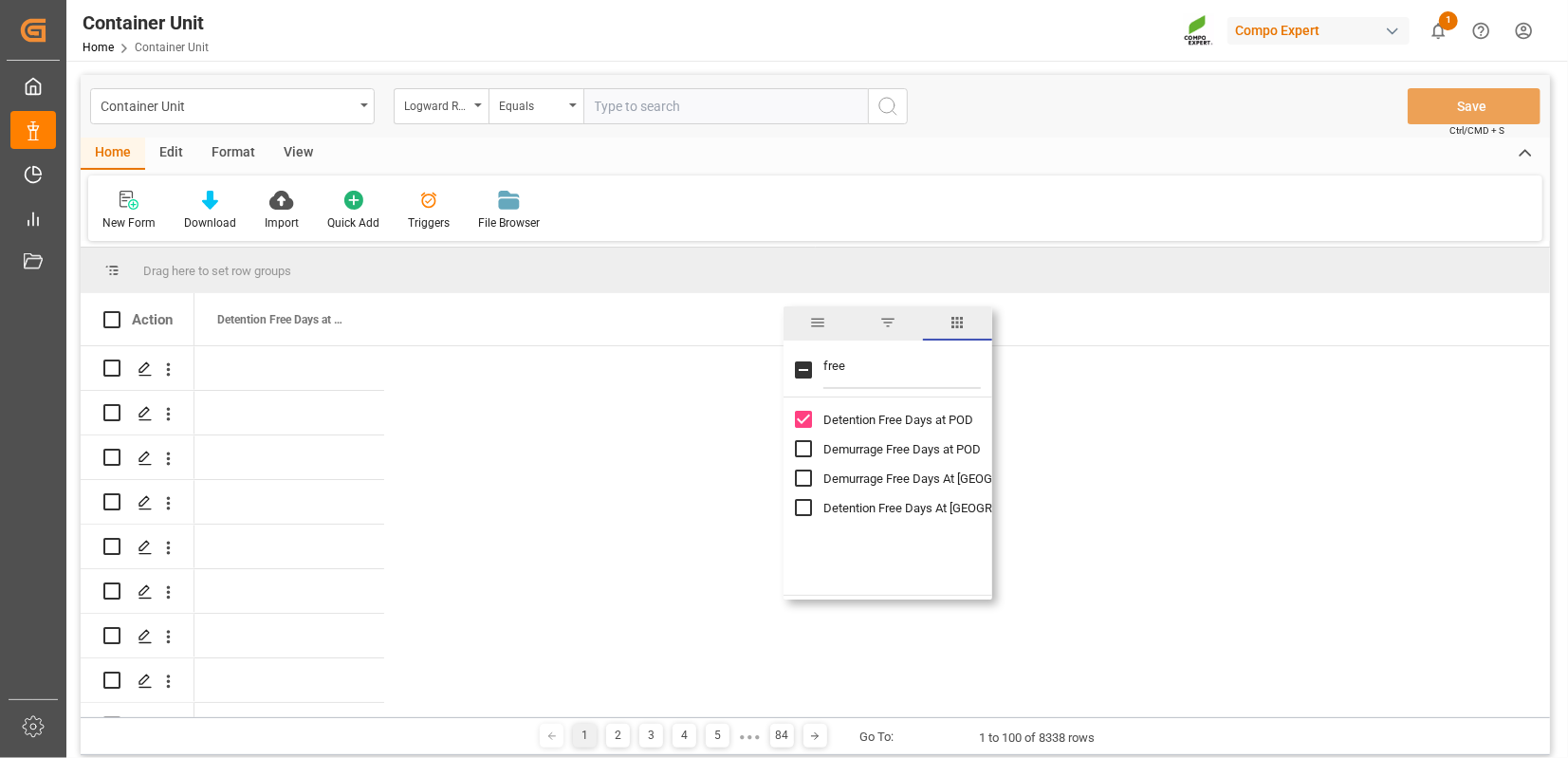
checkbox input "true"
click at [807, 486] on input "Demurrage Free Days At POD End Date column toggle visibility (hidden)" at bounding box center [804, 478] width 17 height 17
checkbox input "true"
click at [803, 514] on input "Detention Free Days At POD End Date column toggle visibility (hidden)" at bounding box center [804, 508] width 17 height 17
checkbox input "true"
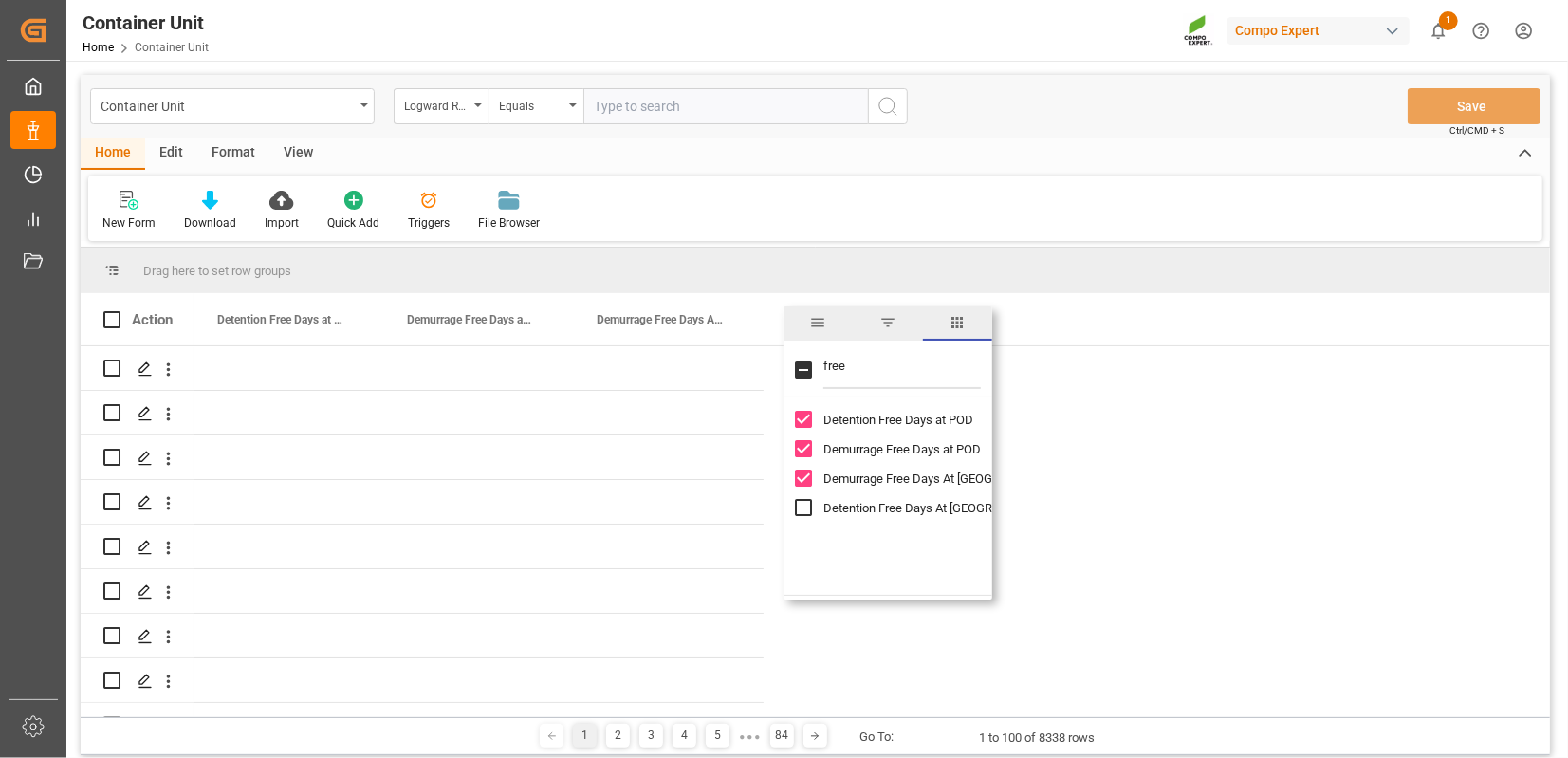
checkbox input "true"
click at [847, 364] on input "free" at bounding box center [902, 369] width 158 height 38
type input "dem"
checkbox input "false"
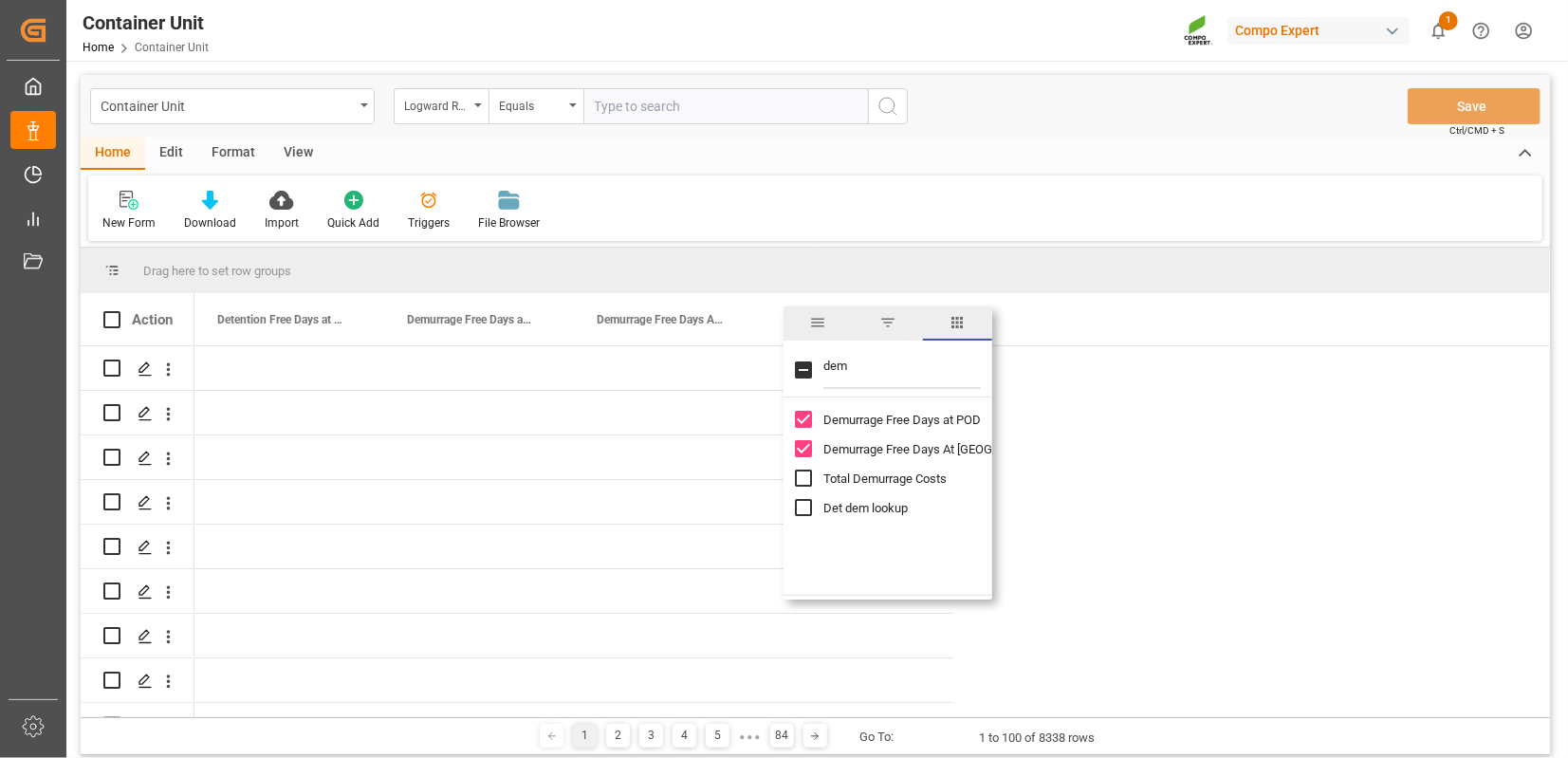
type input "dem"
click at [806, 473] on input "Total Demurrage Costs column toggle visibility (hidden)" at bounding box center [804, 478] width 17 height 17
checkbox input "true"
click at [806, 506] on input "Det dem lookup column toggle visibility (hidden)" at bounding box center [804, 508] width 17 height 17
checkbox input "true"
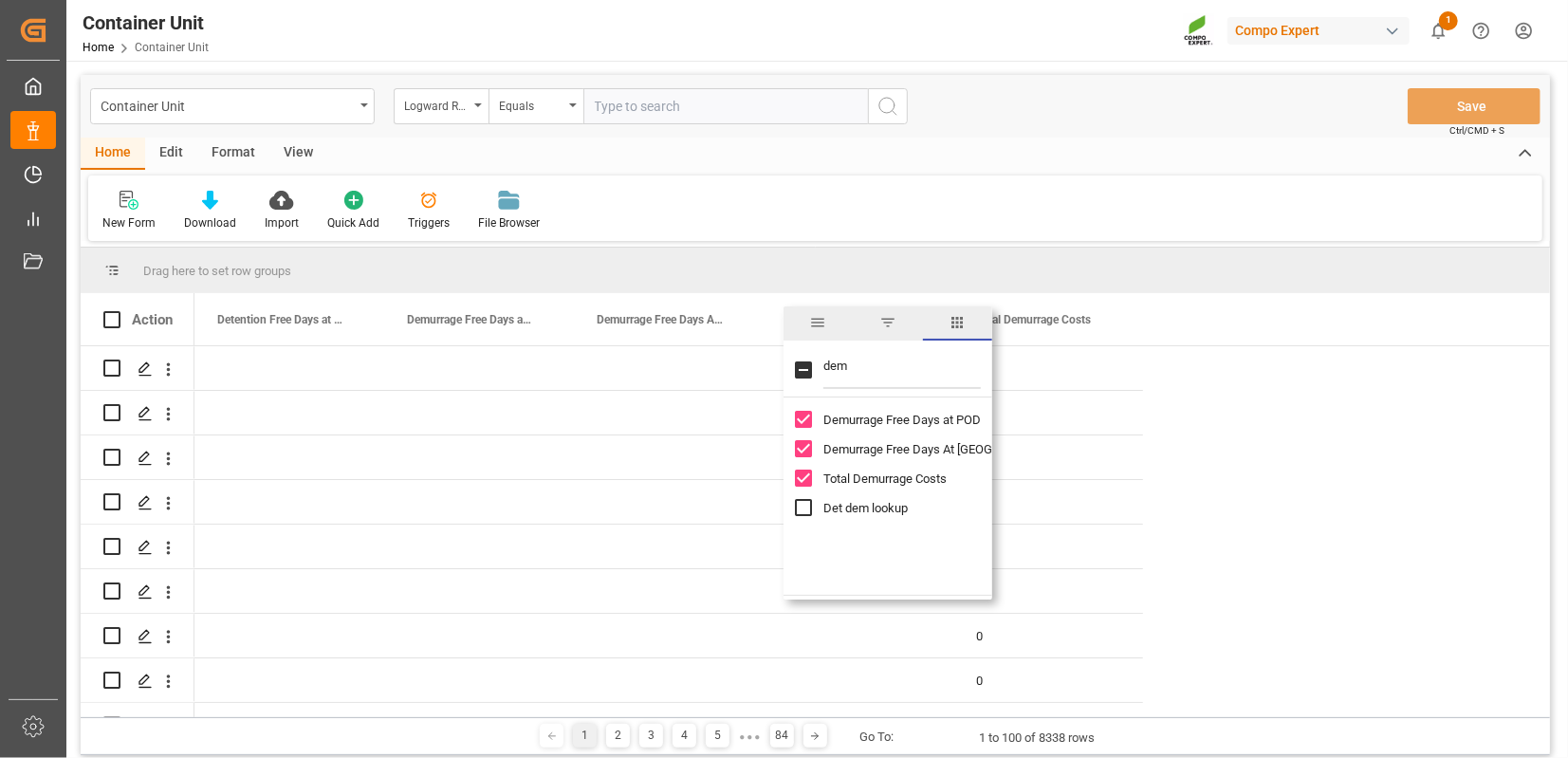
checkbox input "true"
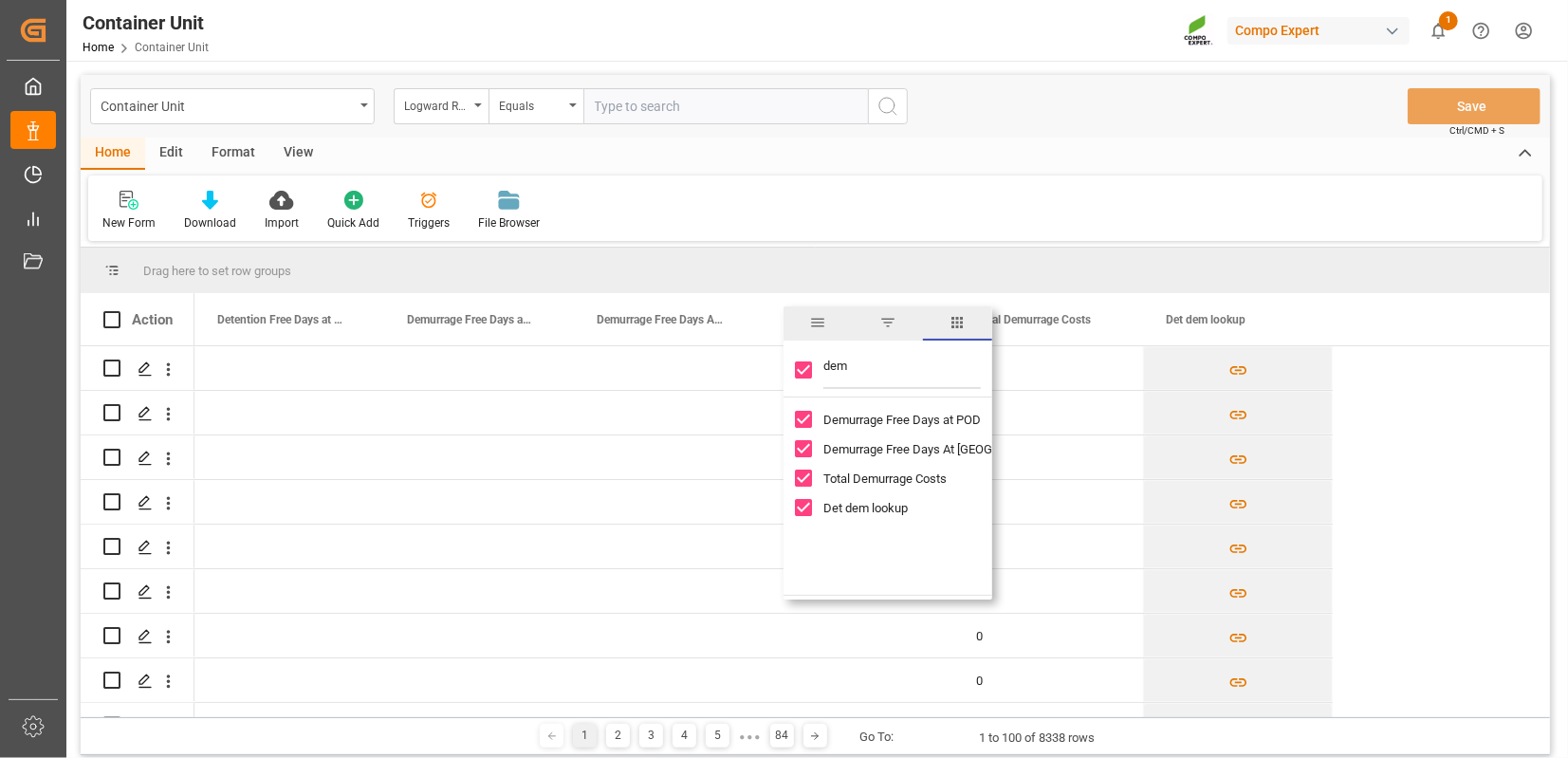
click at [858, 370] on input "dem" at bounding box center [902, 369] width 158 height 38
type input "det"
checkbox input "false"
type input "det"
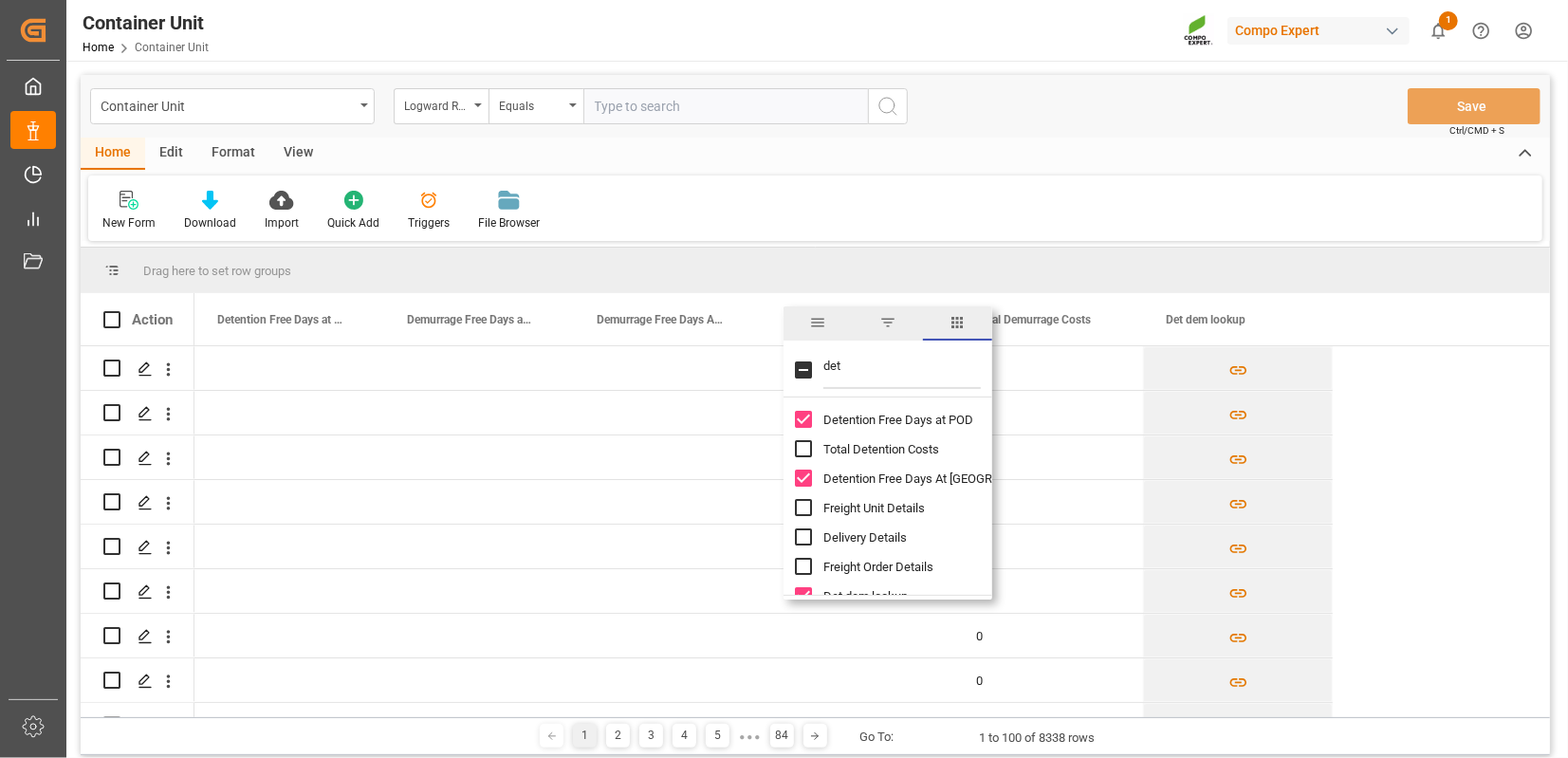
click at [805, 449] on input "Total Detention Costs column toggle visibility (hidden)" at bounding box center [804, 449] width 17 height 17
checkbox input "true"
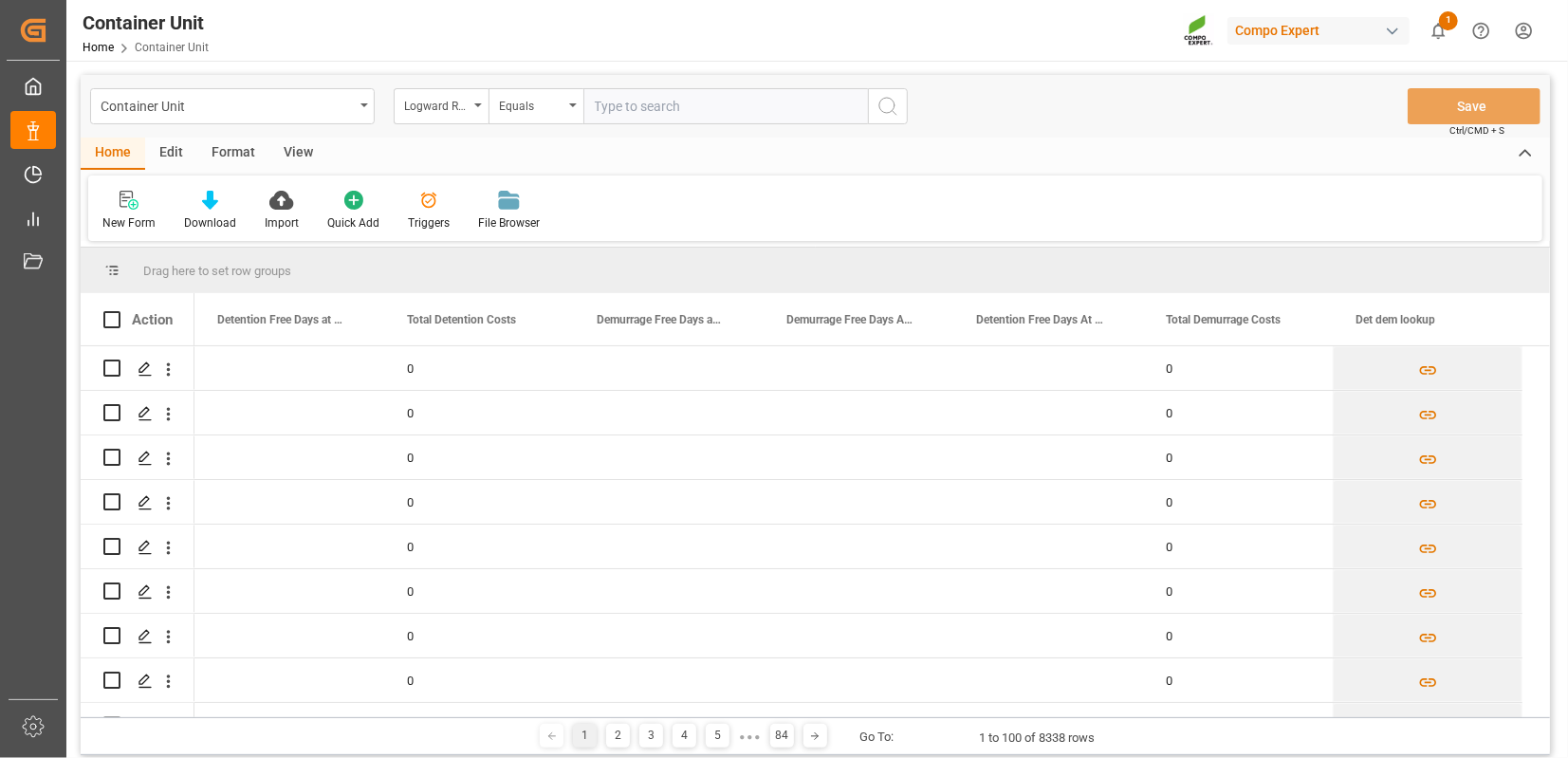
click at [778, 275] on div "Drag here to set row groups" at bounding box center [815, 269] width 1469 height 45
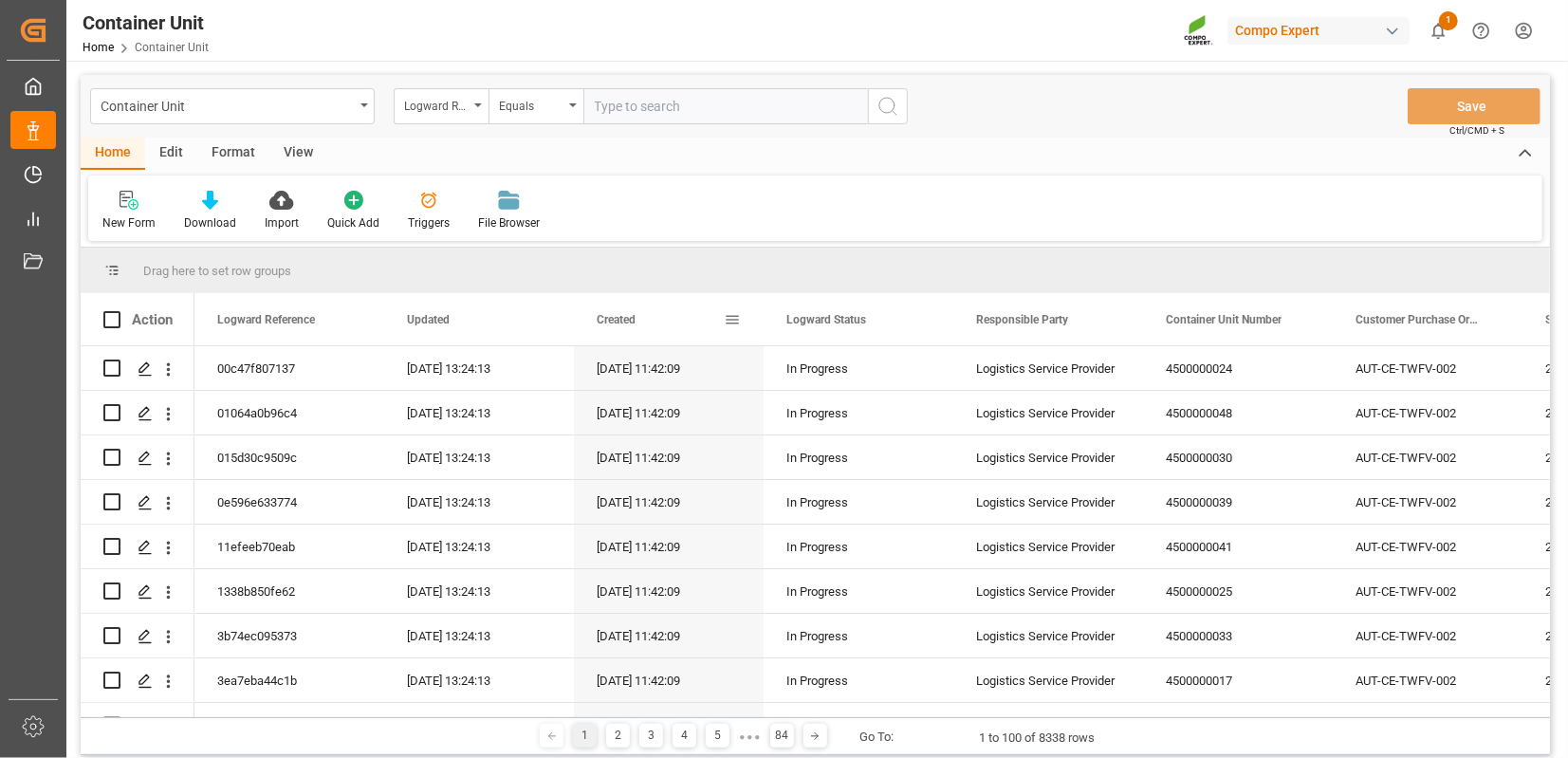
click at [739, 320] on span at bounding box center [733, 320] width 17 height 17
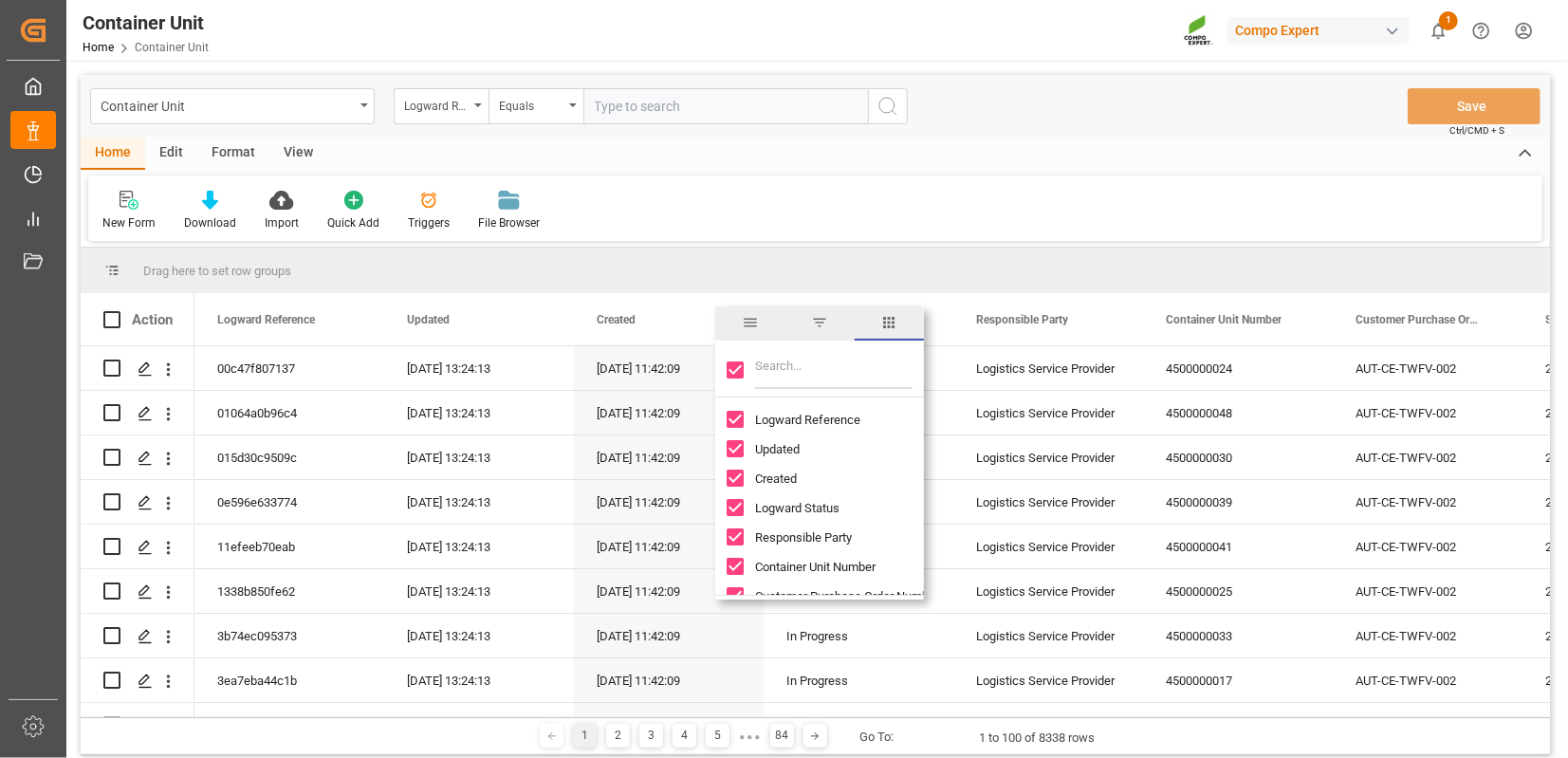
click at [734, 368] on input "Toggle Select All Columns" at bounding box center [735, 370] width 17 height 17
checkbox input "false"
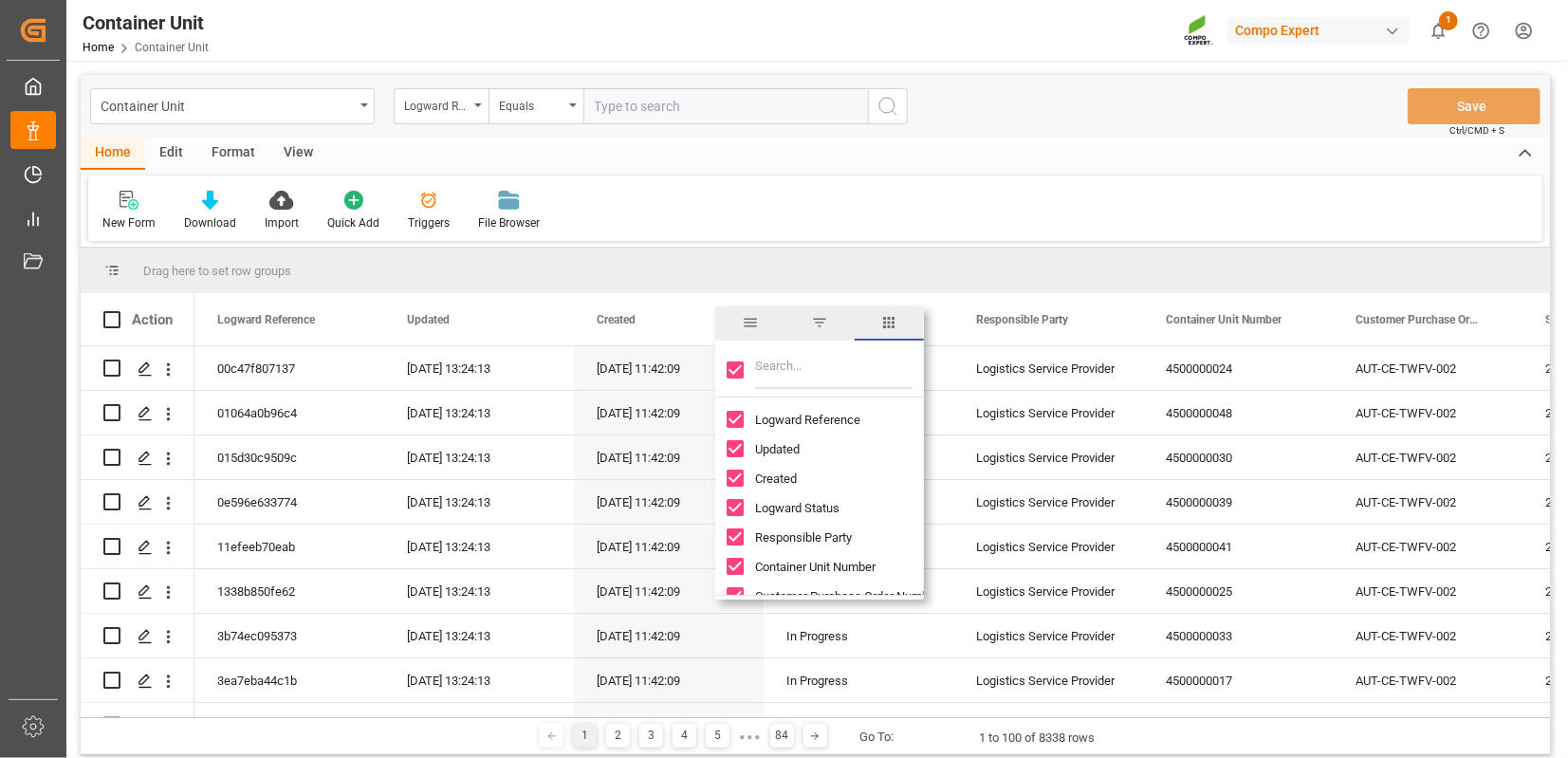
checkbox input "false"
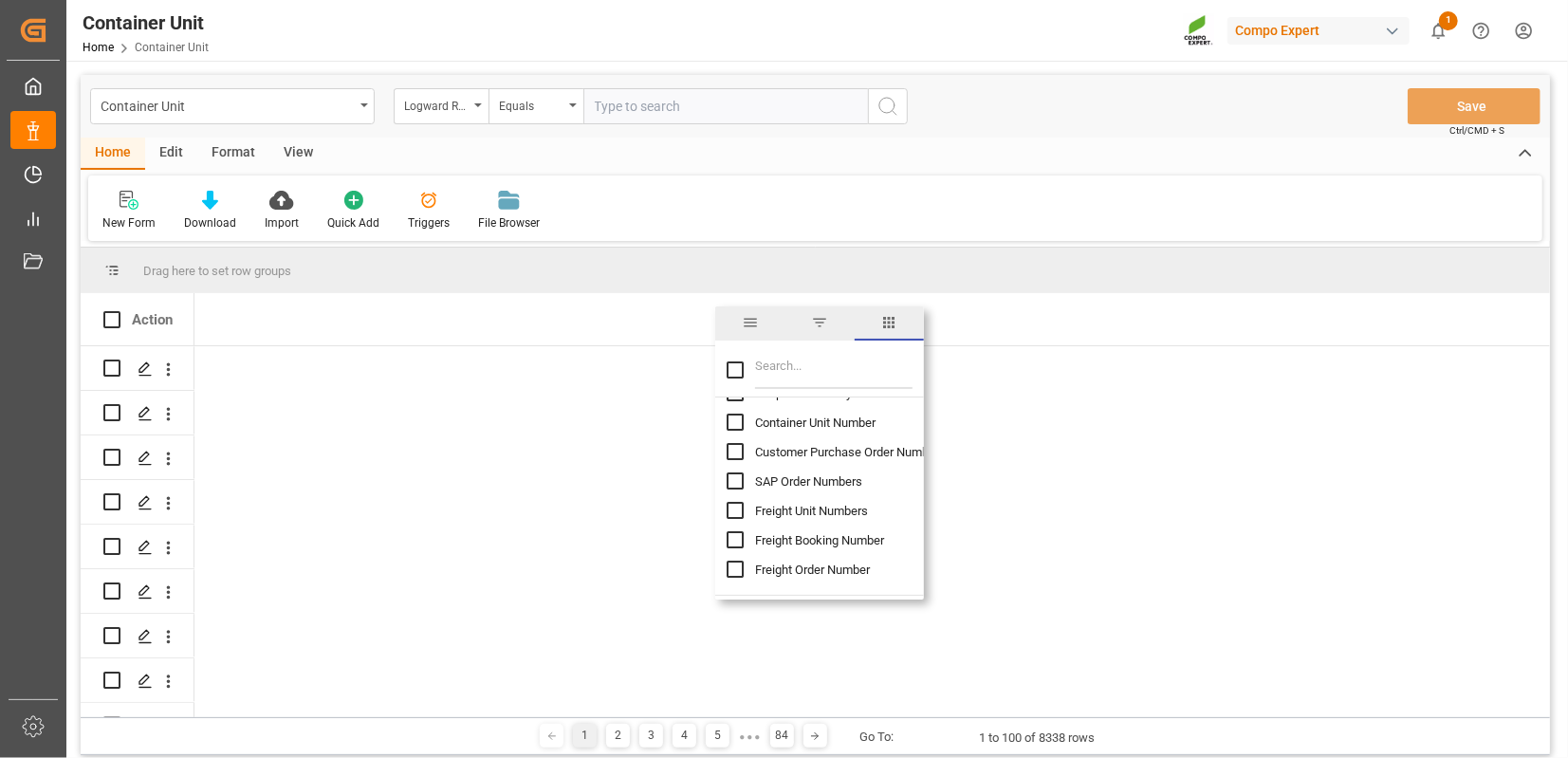
scroll to position [394, 0]
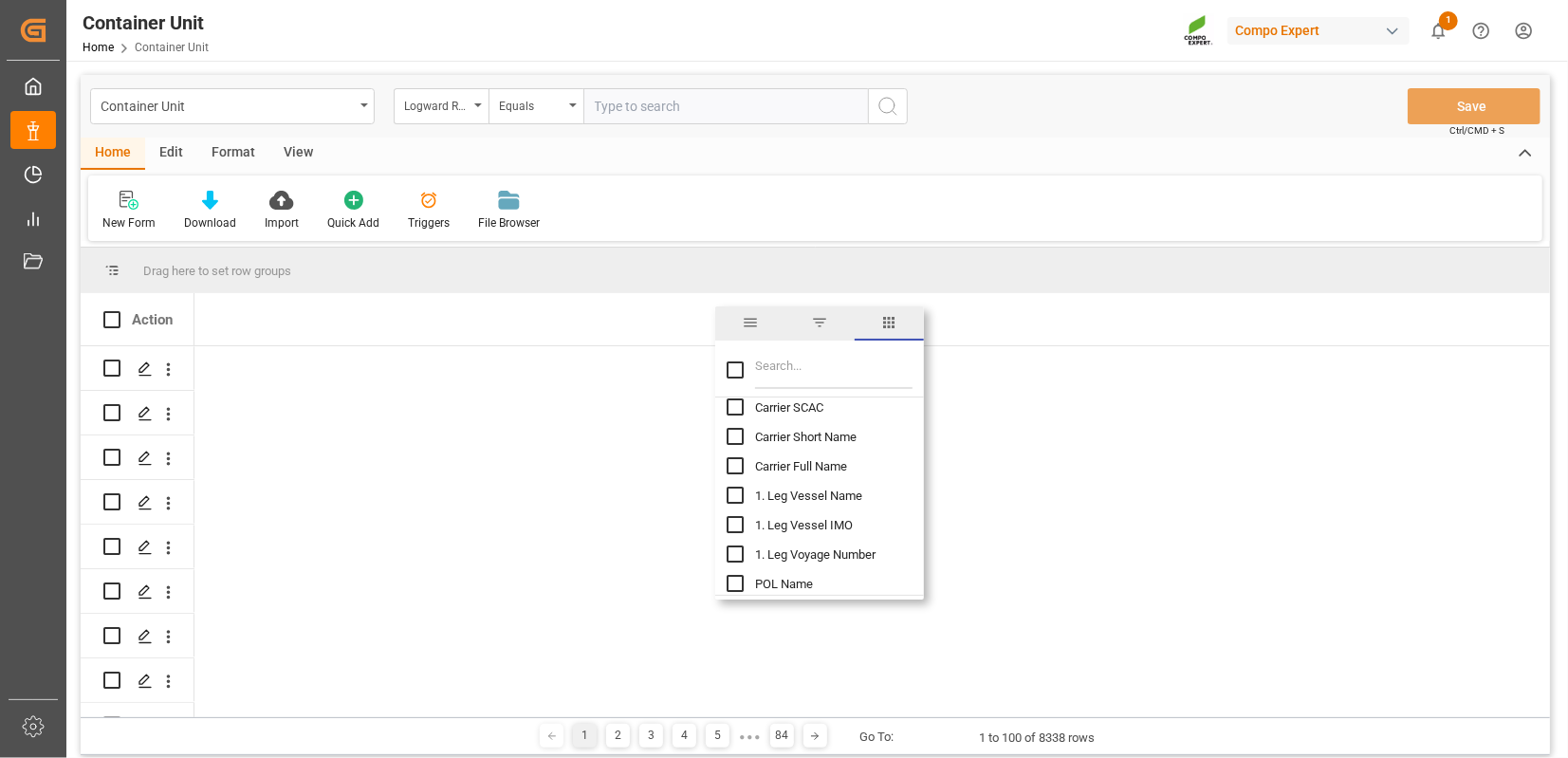
click at [773, 378] on input "Filter Columns Input" at bounding box center [834, 369] width 158 height 38
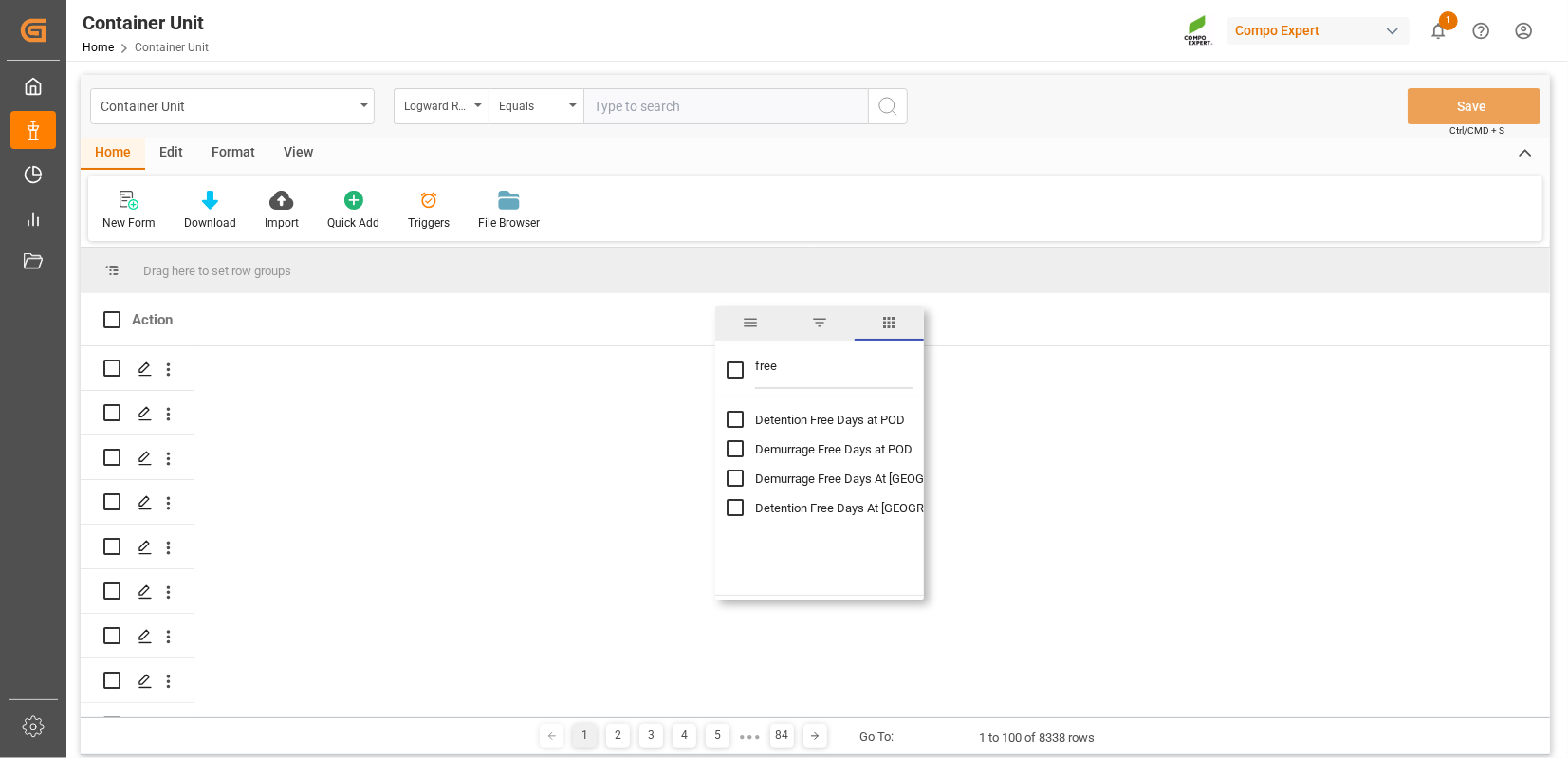
type input "free"
click at [739, 423] on input "Detention Free Days at POD column toggle visibility (hidden)" at bounding box center [735, 419] width 17 height 17
checkbox input "true"
checkbox input "false"
click at [737, 445] on input "Demurrage Free Days at POD column toggle visibility (hidden)" at bounding box center [735, 449] width 17 height 17
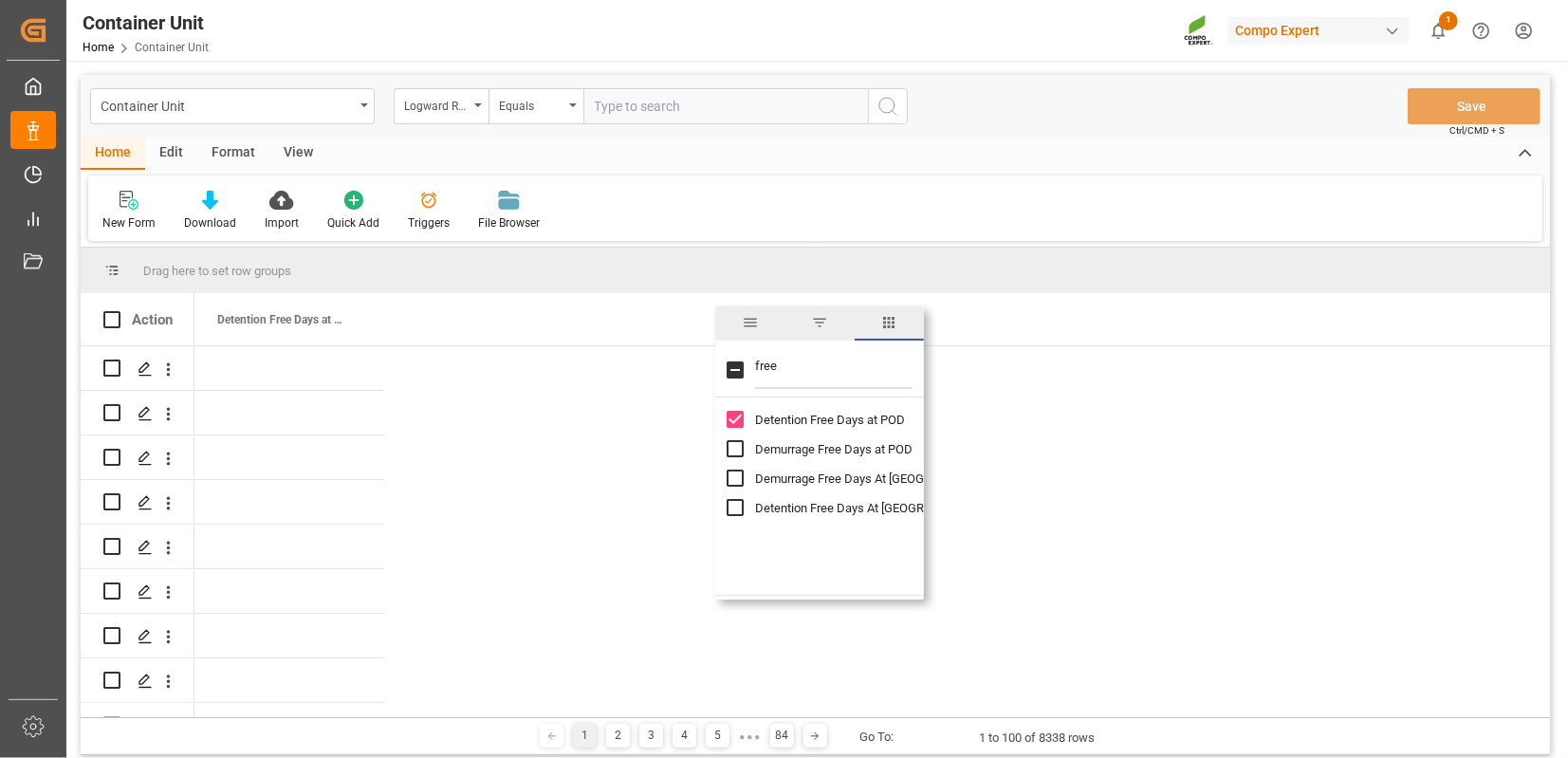
checkbox input "true"
click at [736, 472] on input "Demurrage Free Days At POD End Date column toggle visibility (hidden)" at bounding box center [735, 478] width 17 height 17
checkbox input "true"
click at [736, 510] on input "Detention Free Days At POD End Date column toggle visibility (hidden)" at bounding box center [735, 508] width 17 height 17
checkbox input "true"
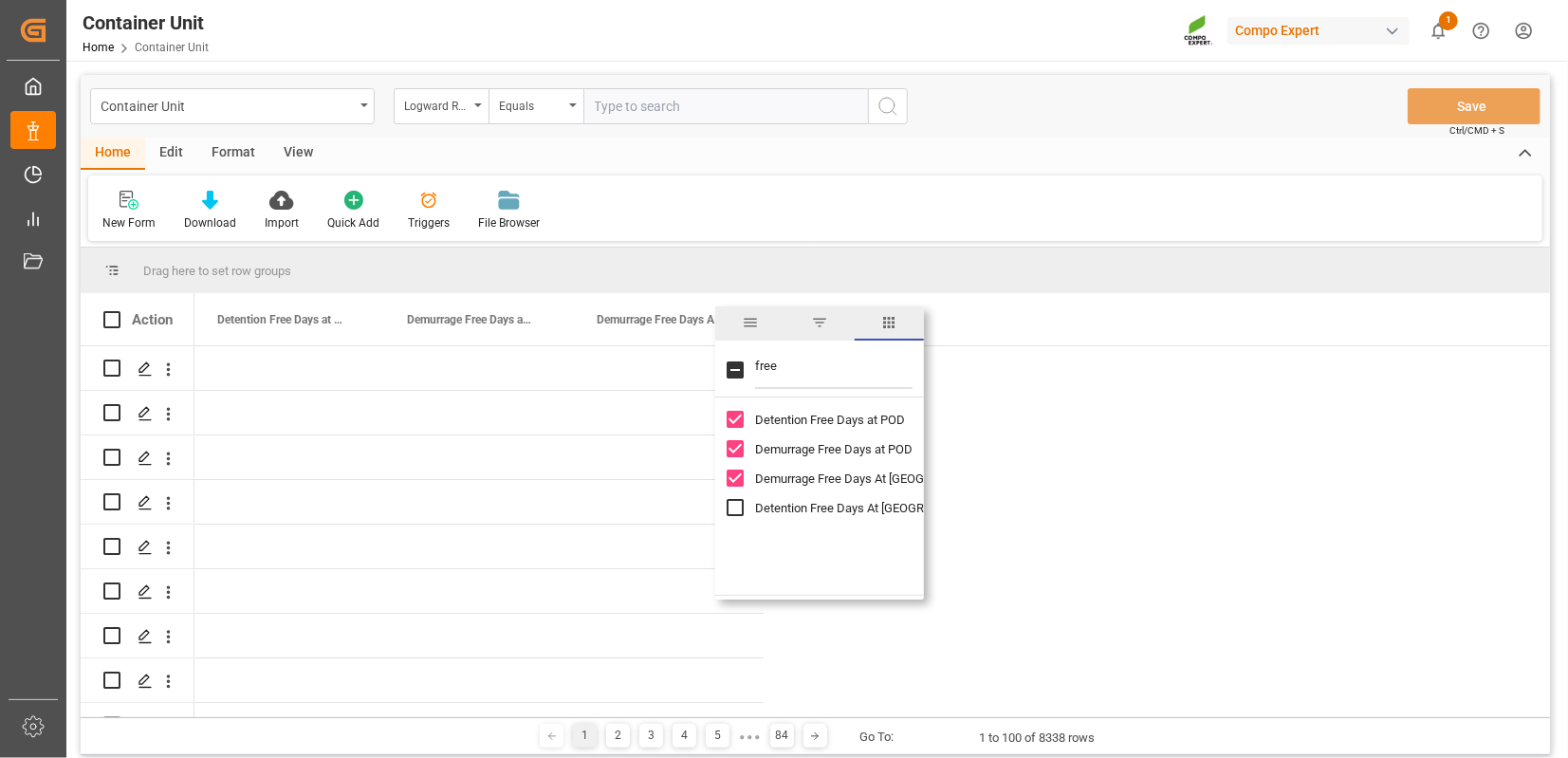
checkbox input "true"
click at [773, 367] on input "free" at bounding box center [834, 369] width 158 height 38
type input "pod"
checkbox input "false"
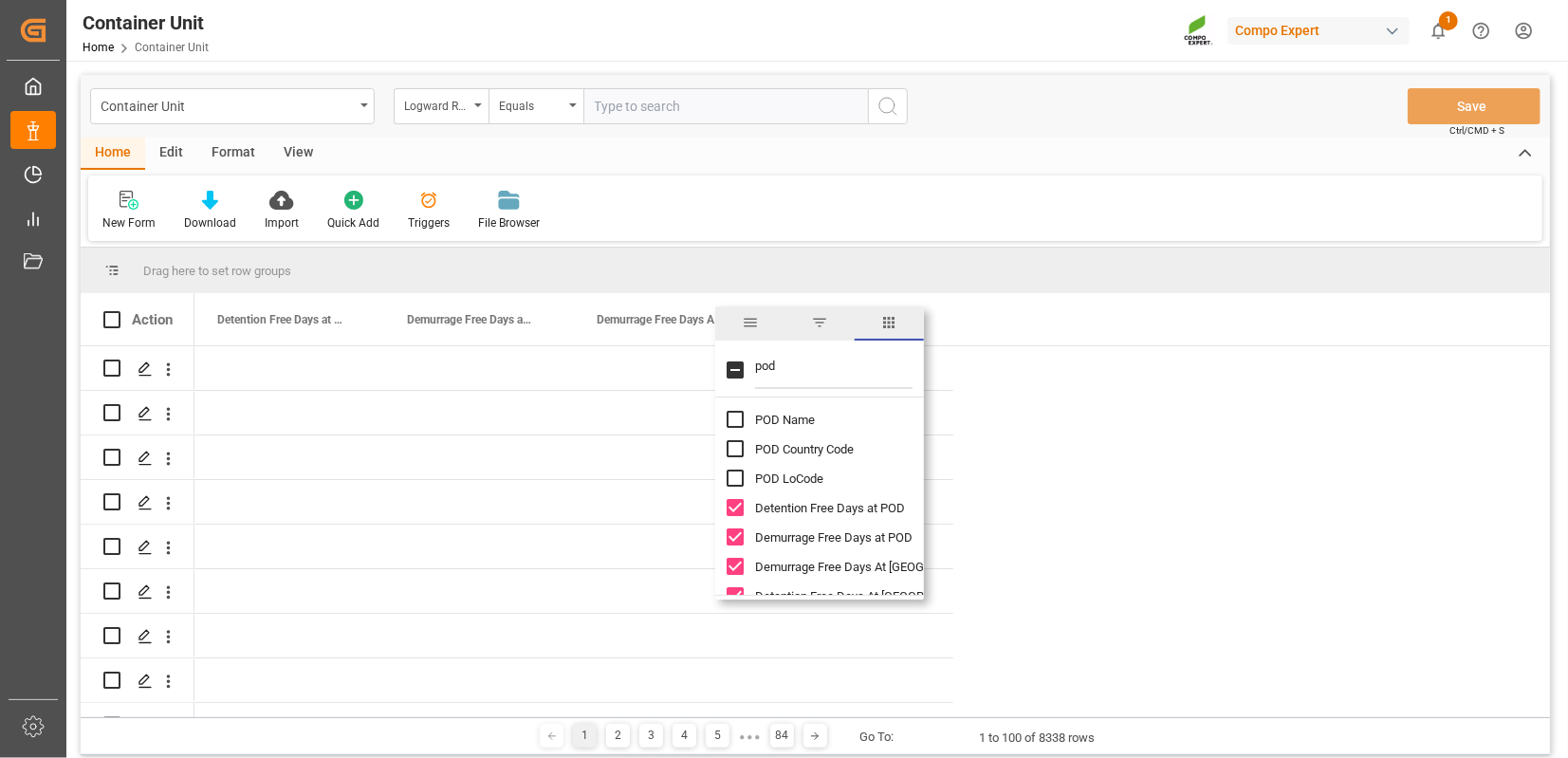
type input "pod"
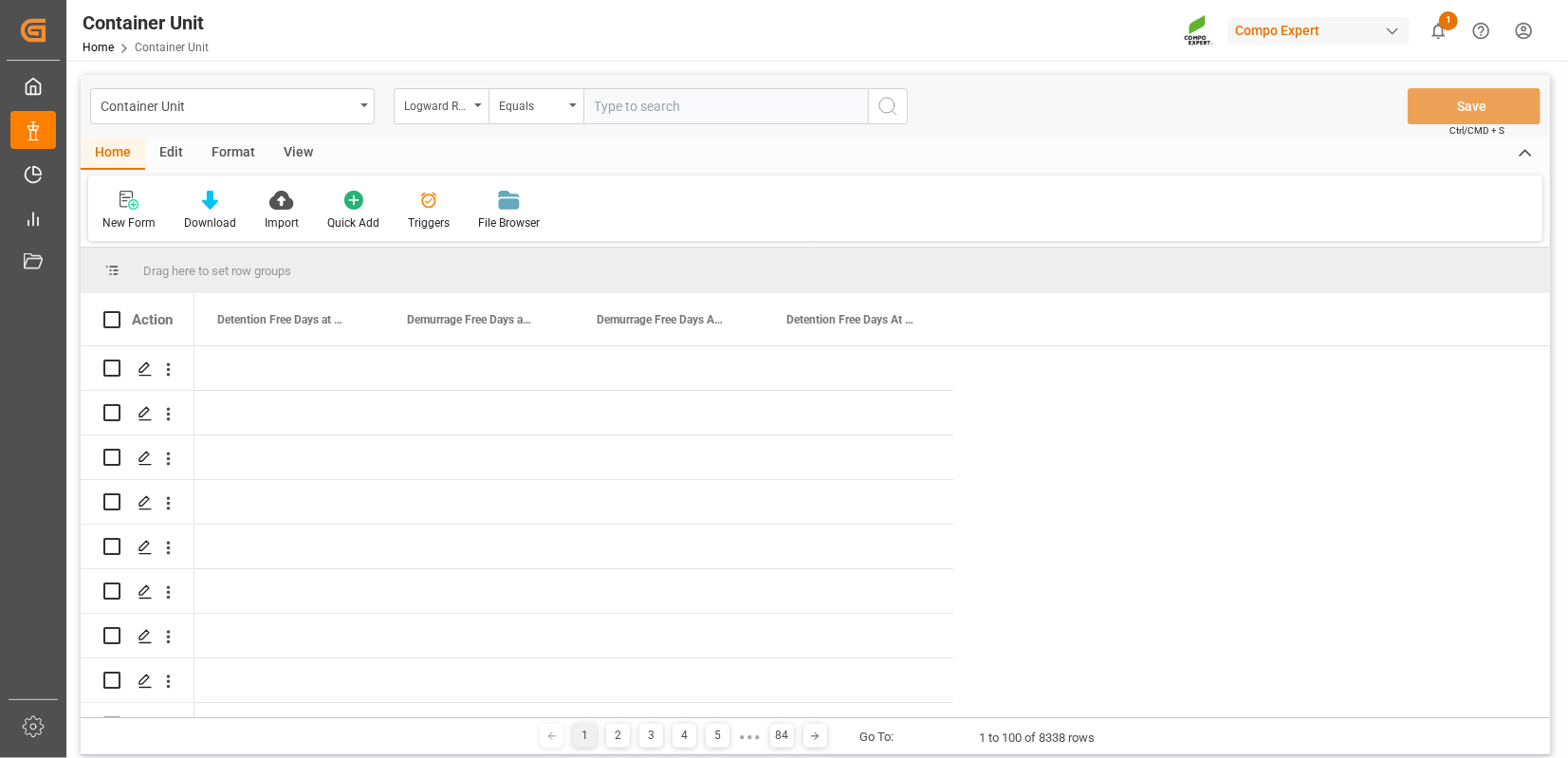
click at [1108, 332] on div "Detention Free Days at POD Demurrage Free Days at POD Demurrage Free Days At PO…" at bounding box center [872, 319] width 1356 height 52
click at [927, 322] on span at bounding box center [922, 320] width 17 height 17
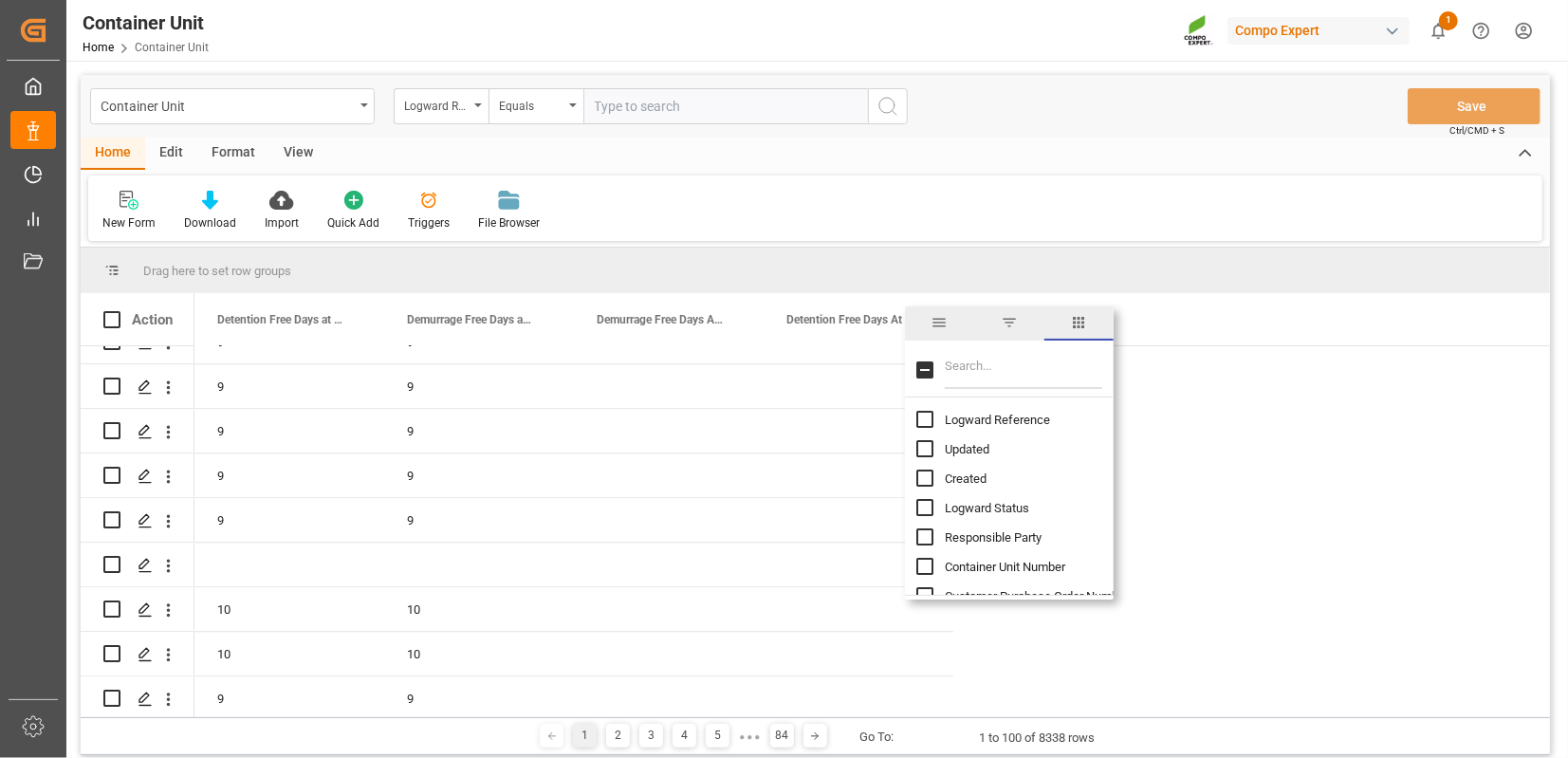
click at [960, 372] on input "Filter Columns Input" at bounding box center [1024, 369] width 158 height 38
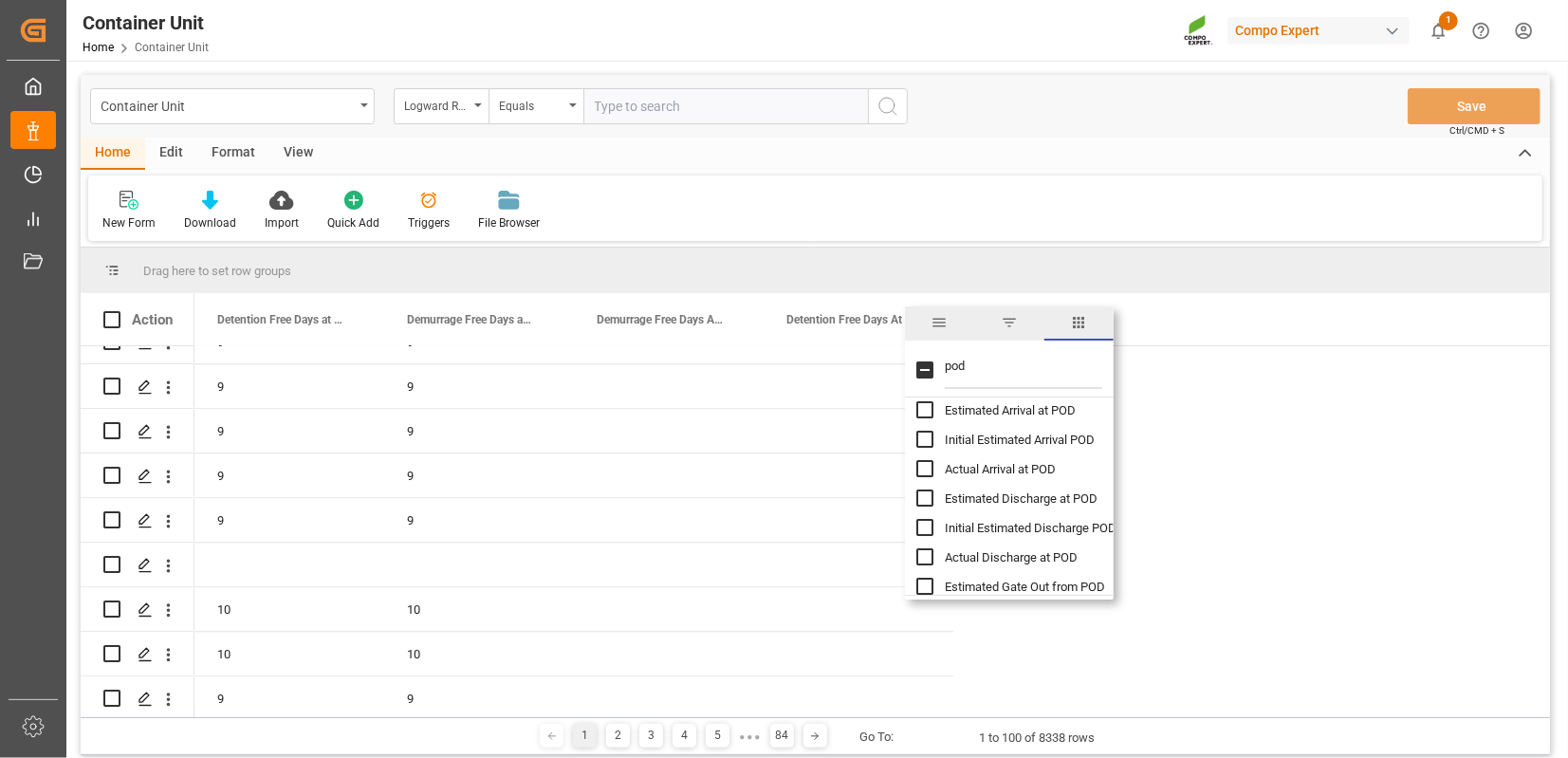
type input "pod"
click at [925, 471] on input "Actual Arrival at POD column toggle visibility (hidden)" at bounding box center [925, 468] width 17 height 17
checkbox input "true"
click at [992, 367] on input "pod" at bounding box center [1024, 369] width 158 height 38
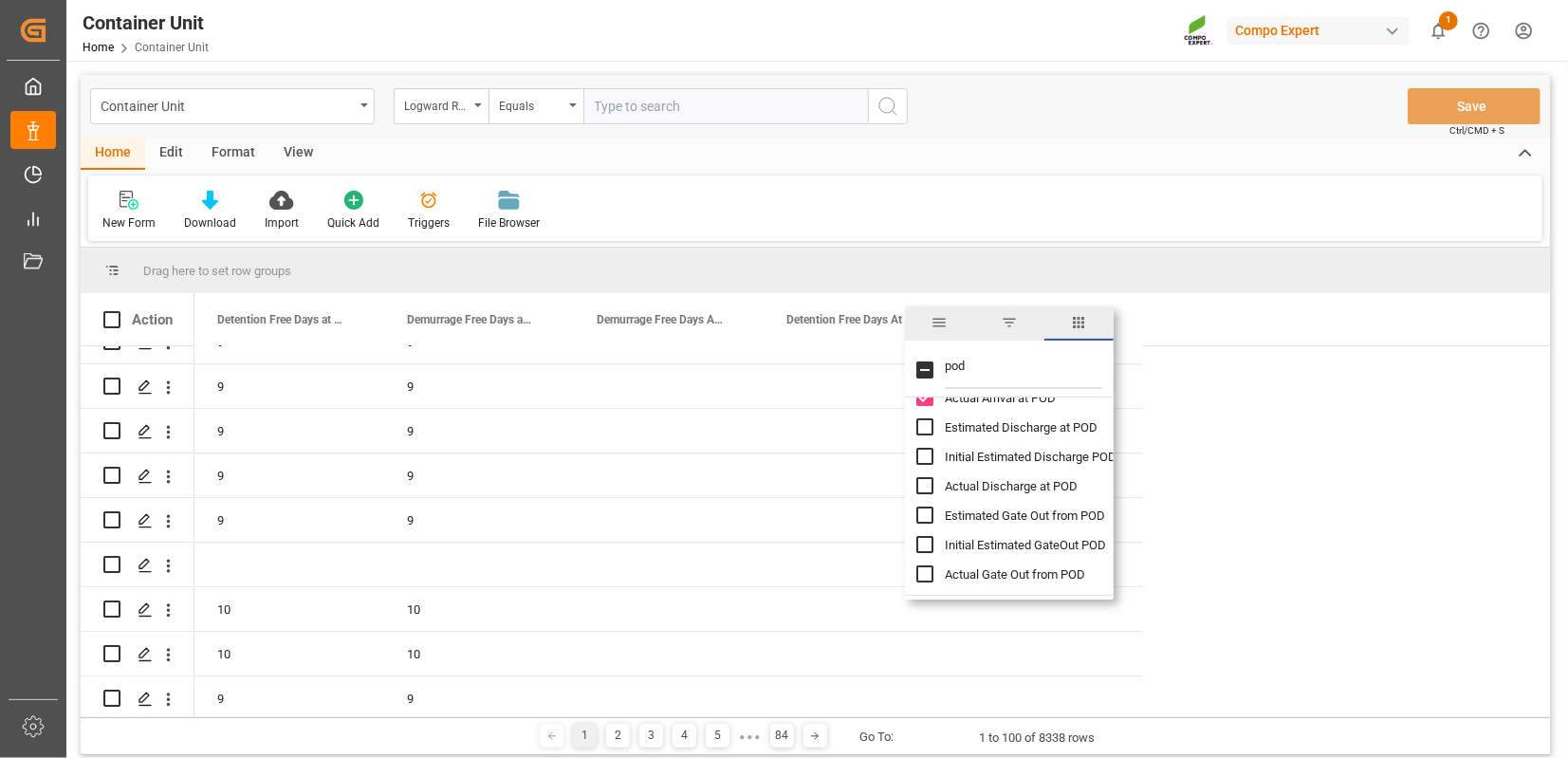
scroll to position [376, 0]
click at [925, 572] on input "Actual Gate Out from POD column toggle visibility (hidden)" at bounding box center [925, 573] width 17 height 17
checkbox input "true"
click at [980, 265] on div "Drag here to set row groups" at bounding box center [815, 269] width 1469 height 45
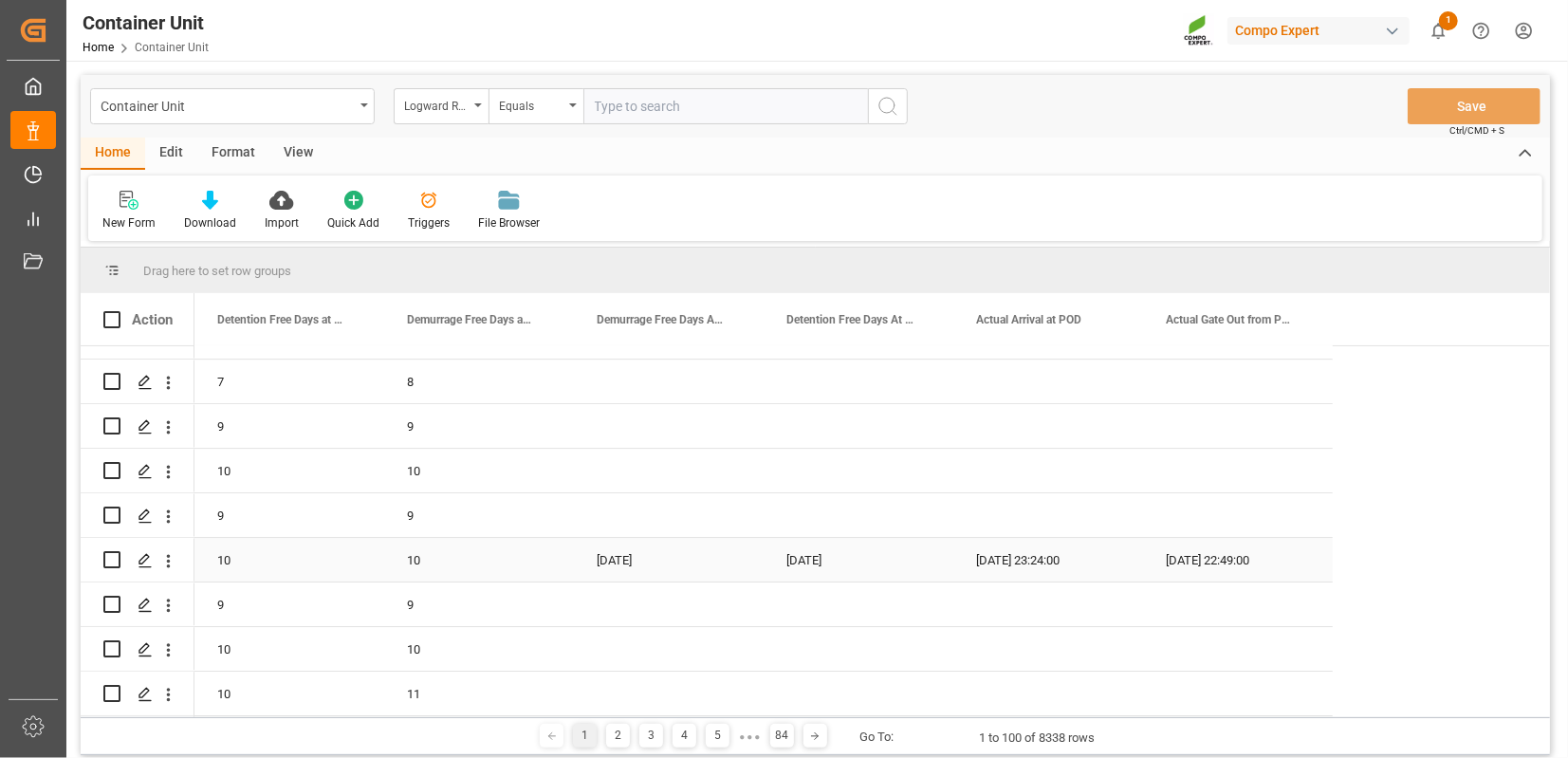
scroll to position [4088, 0]
click at [650, 321] on span "Demurrage Free Days At [GEOGRAPHIC_DATA] Date" at bounding box center [660, 320] width 127 height 13
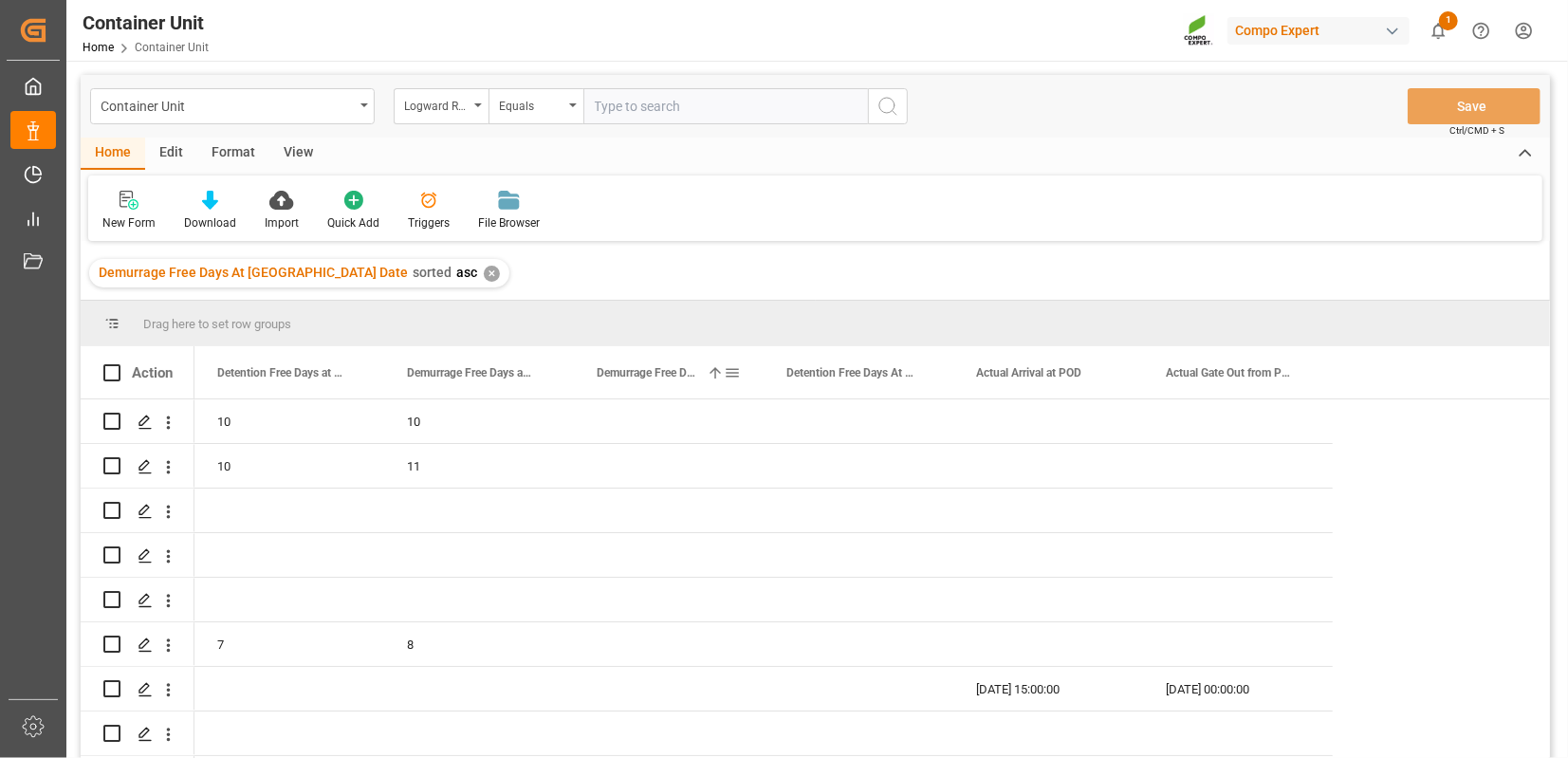
click at [689, 374] on span "Demurrage Free Days At [GEOGRAPHIC_DATA] Date" at bounding box center [647, 373] width 103 height 13
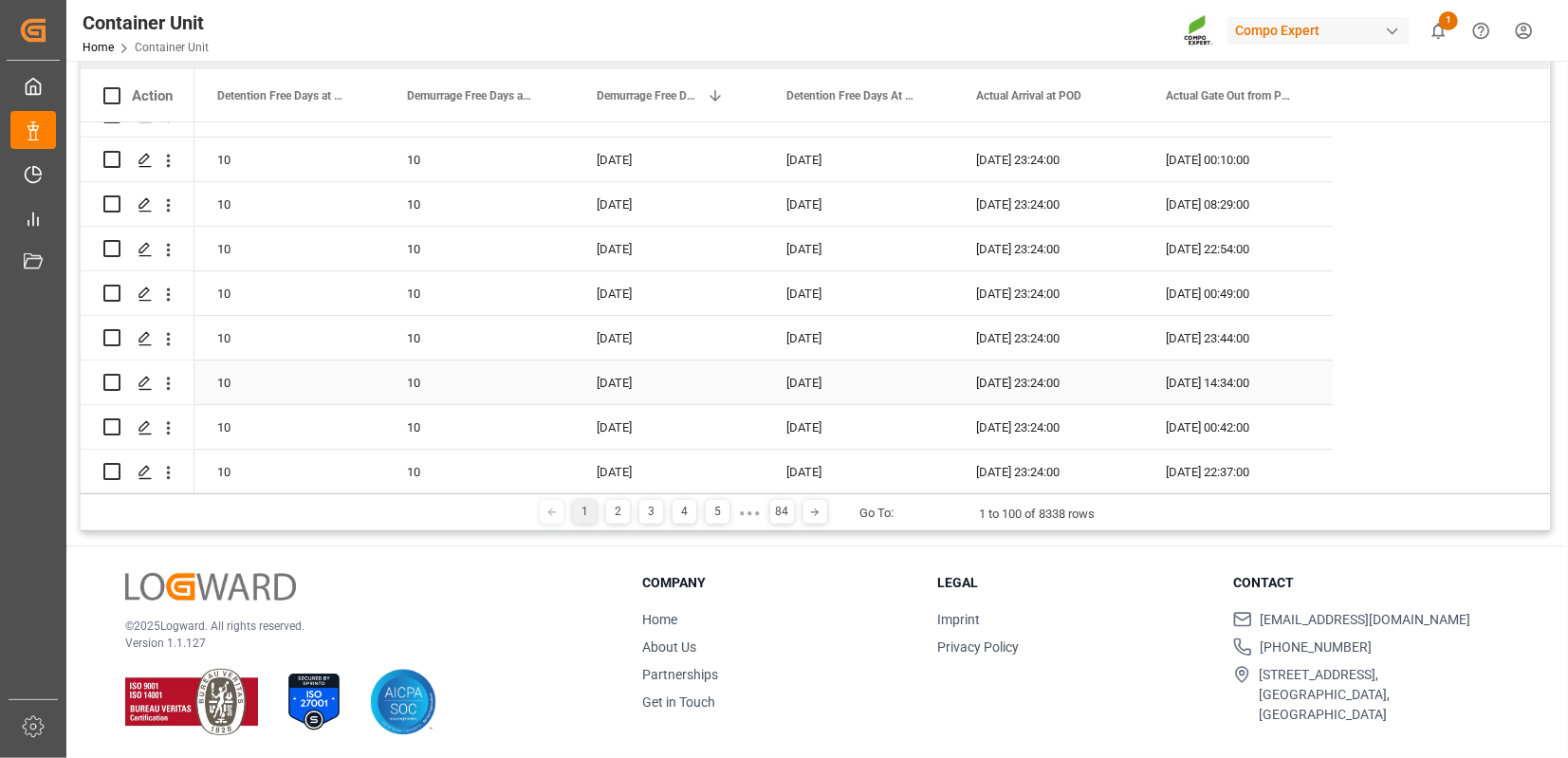
scroll to position [280, 0]
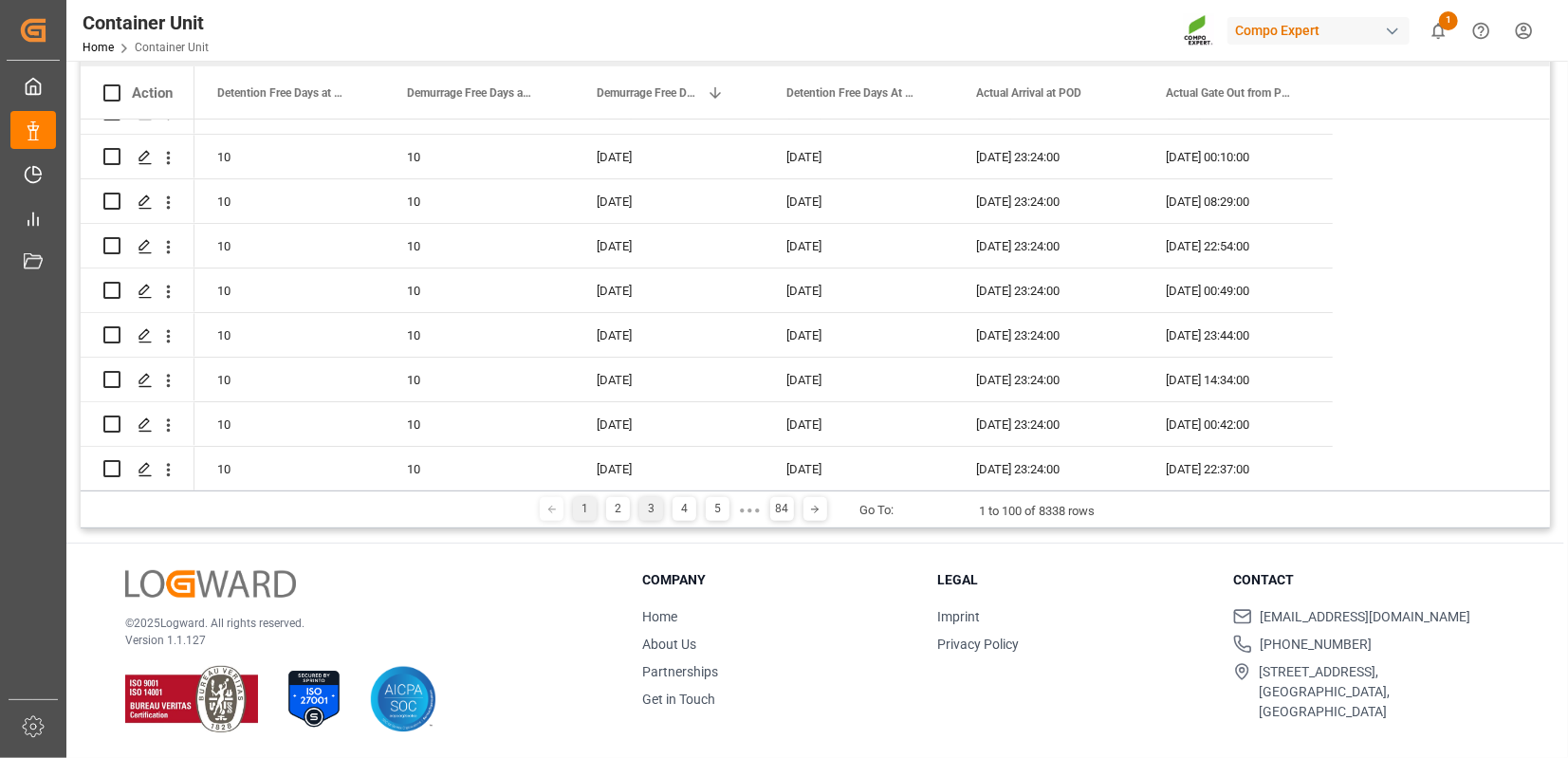
click at [647, 515] on div "3" at bounding box center [651, 509] width 24 height 24
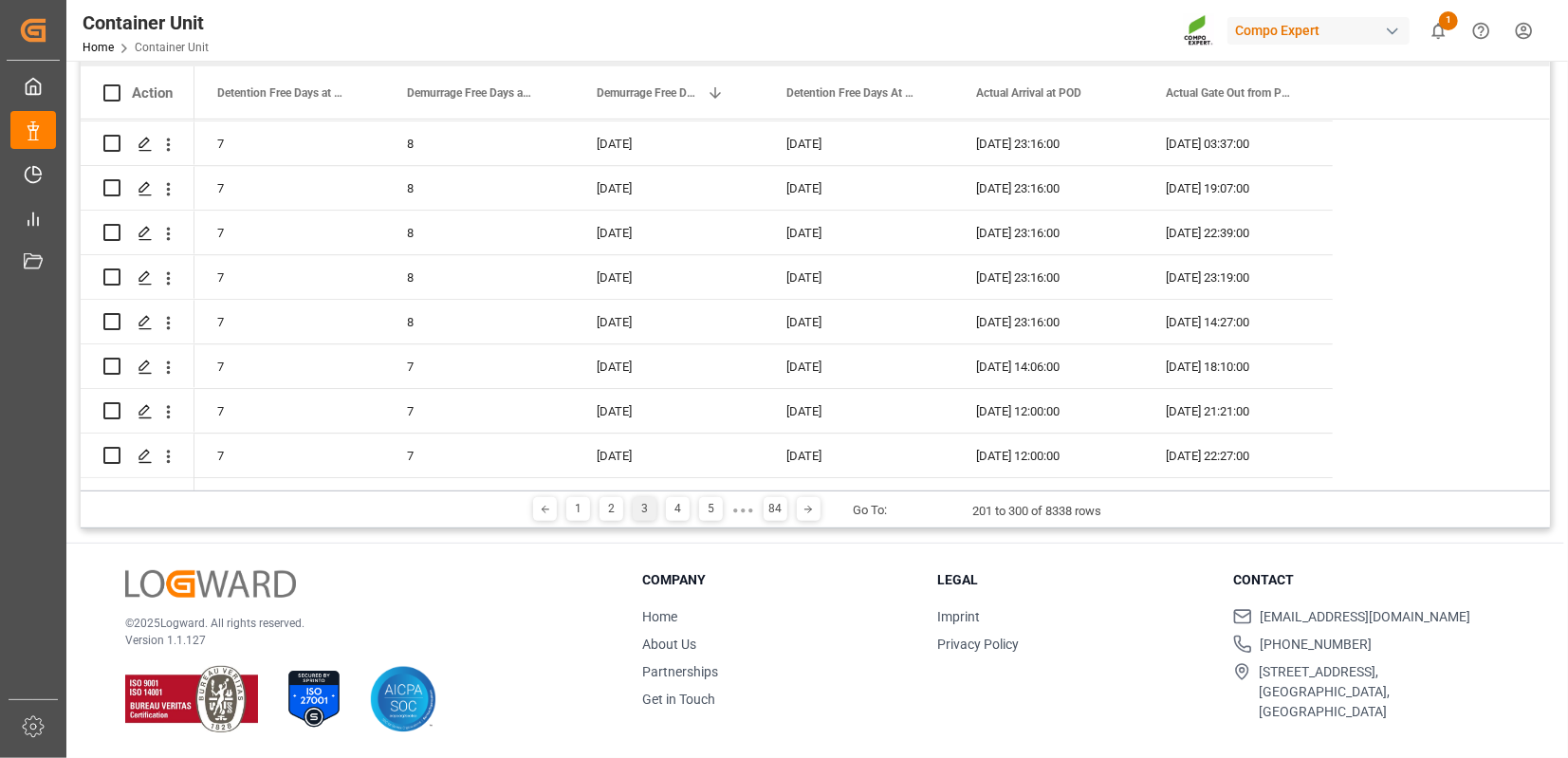
scroll to position [3645, 0]
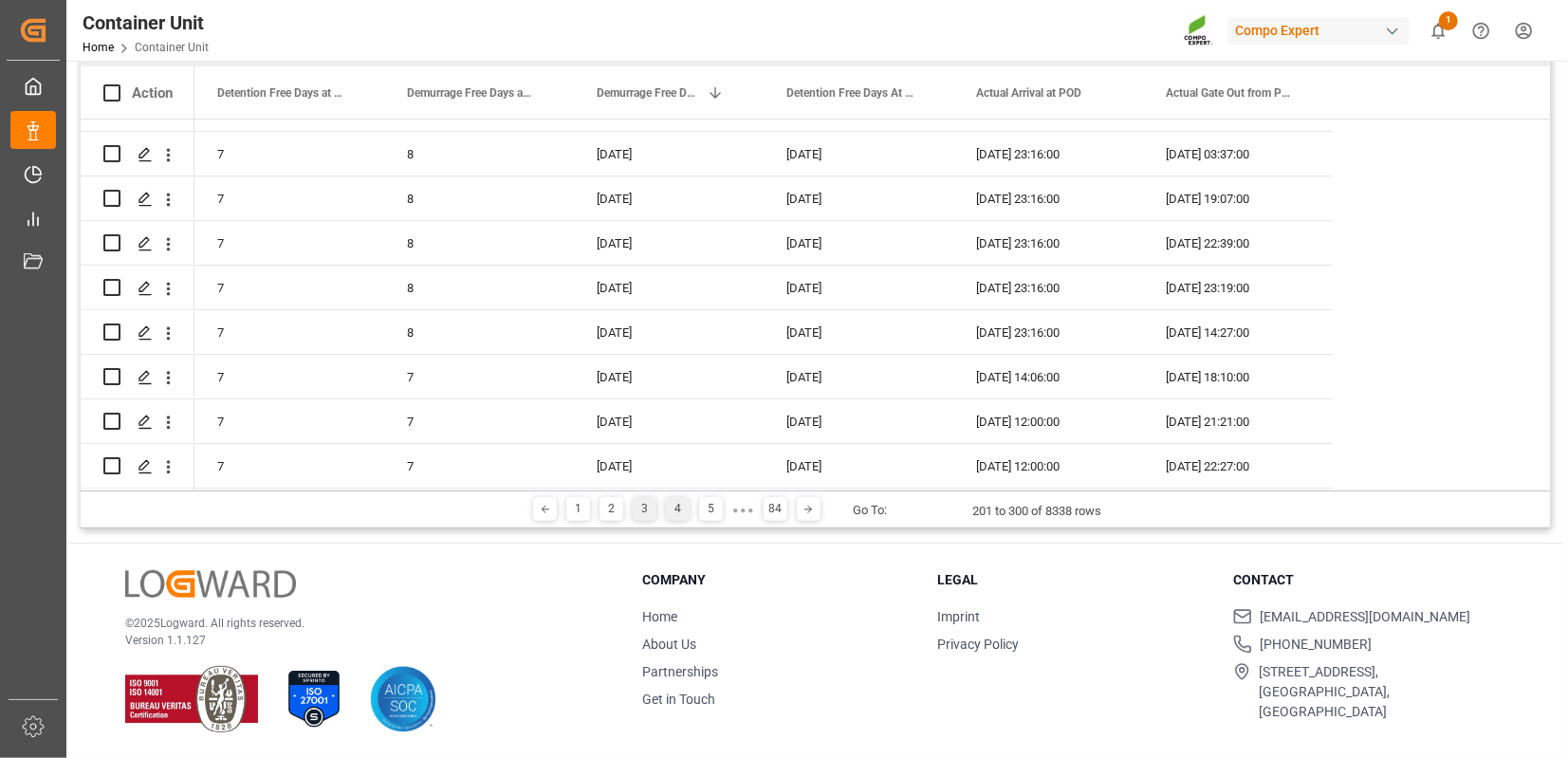
click at [679, 516] on div "4" at bounding box center [678, 509] width 24 height 24
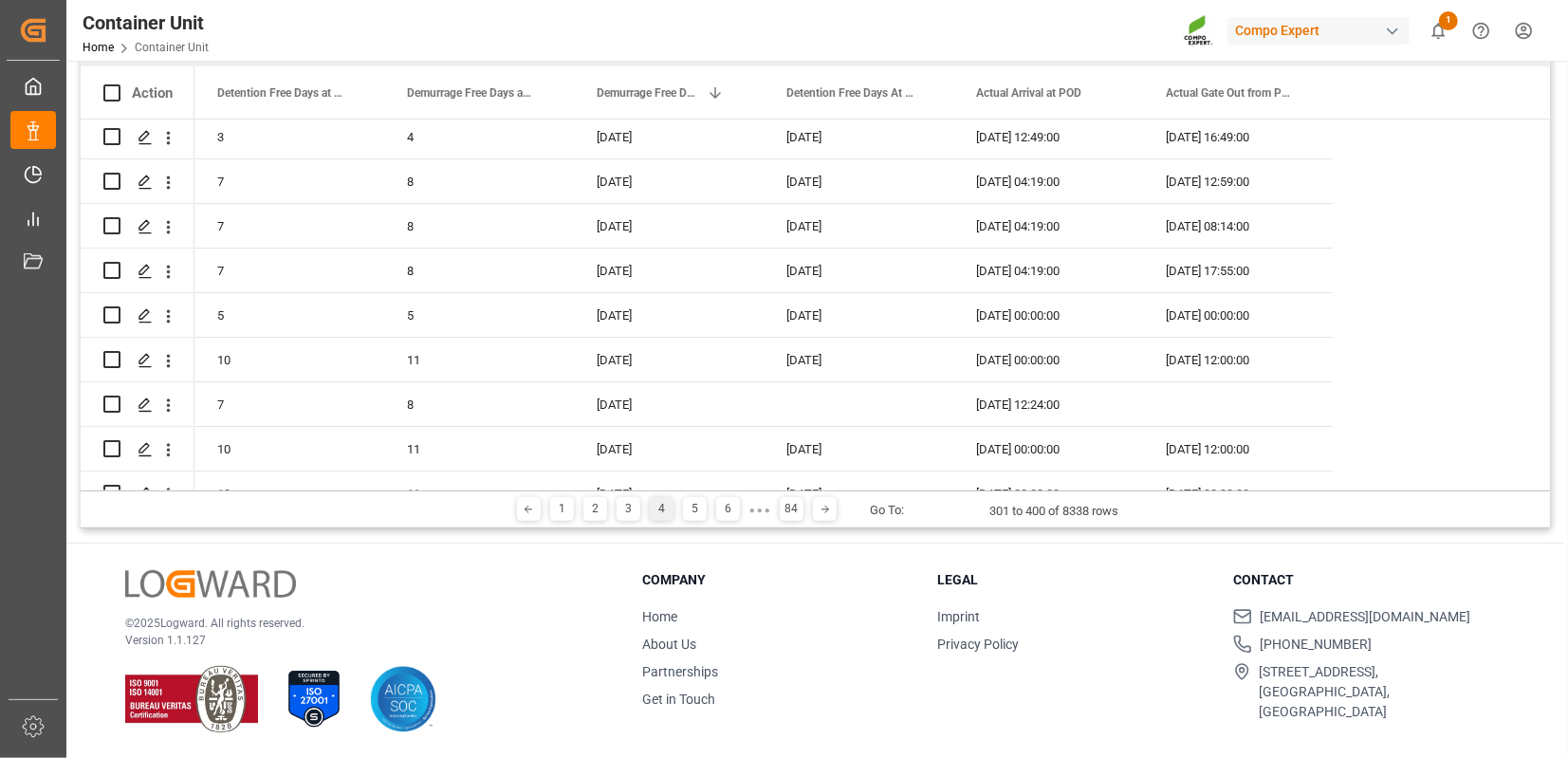
scroll to position [4088, 0]
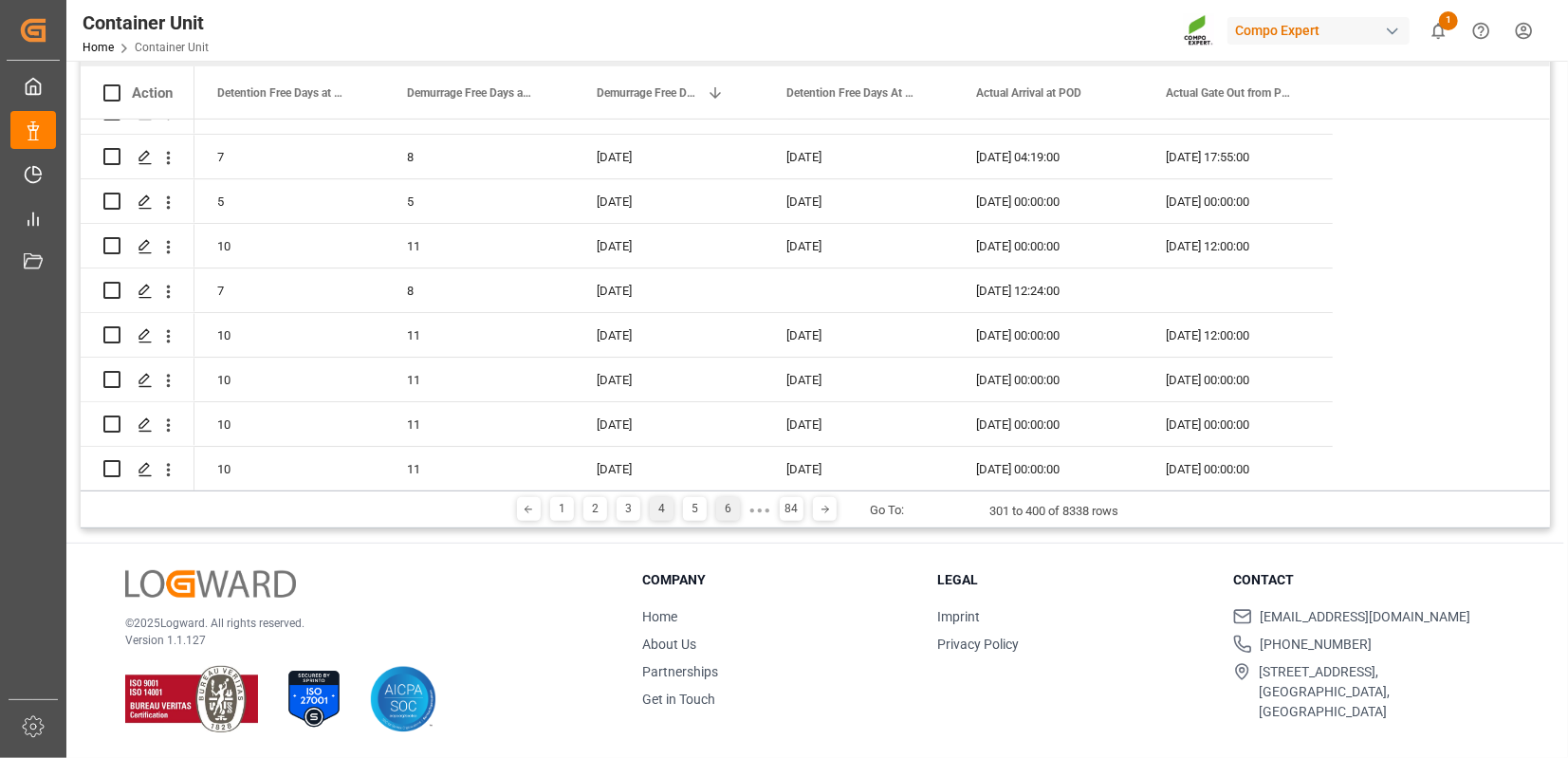
click at [730, 515] on div "6" at bounding box center [728, 509] width 24 height 24
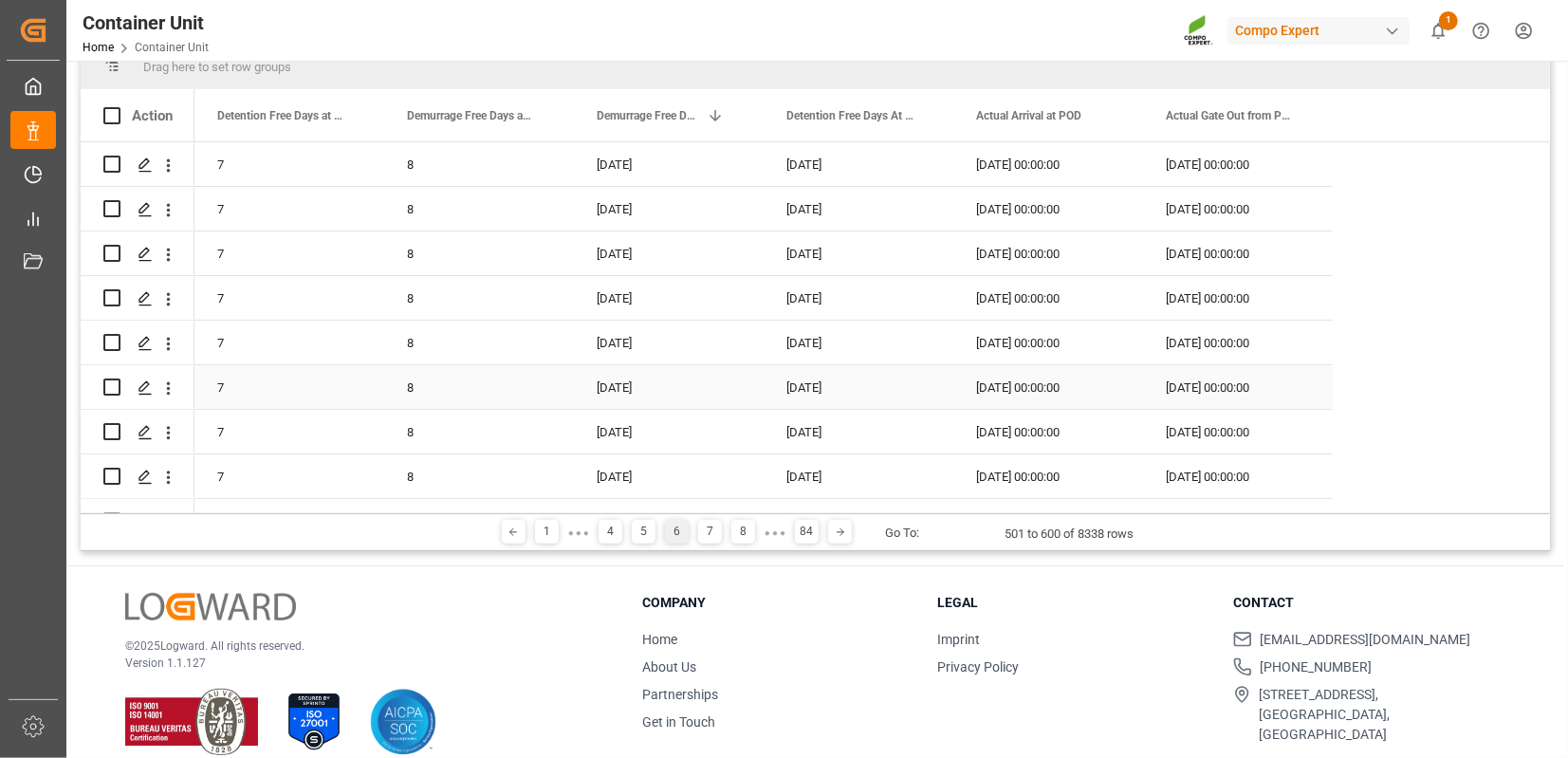
scroll to position [280, 0]
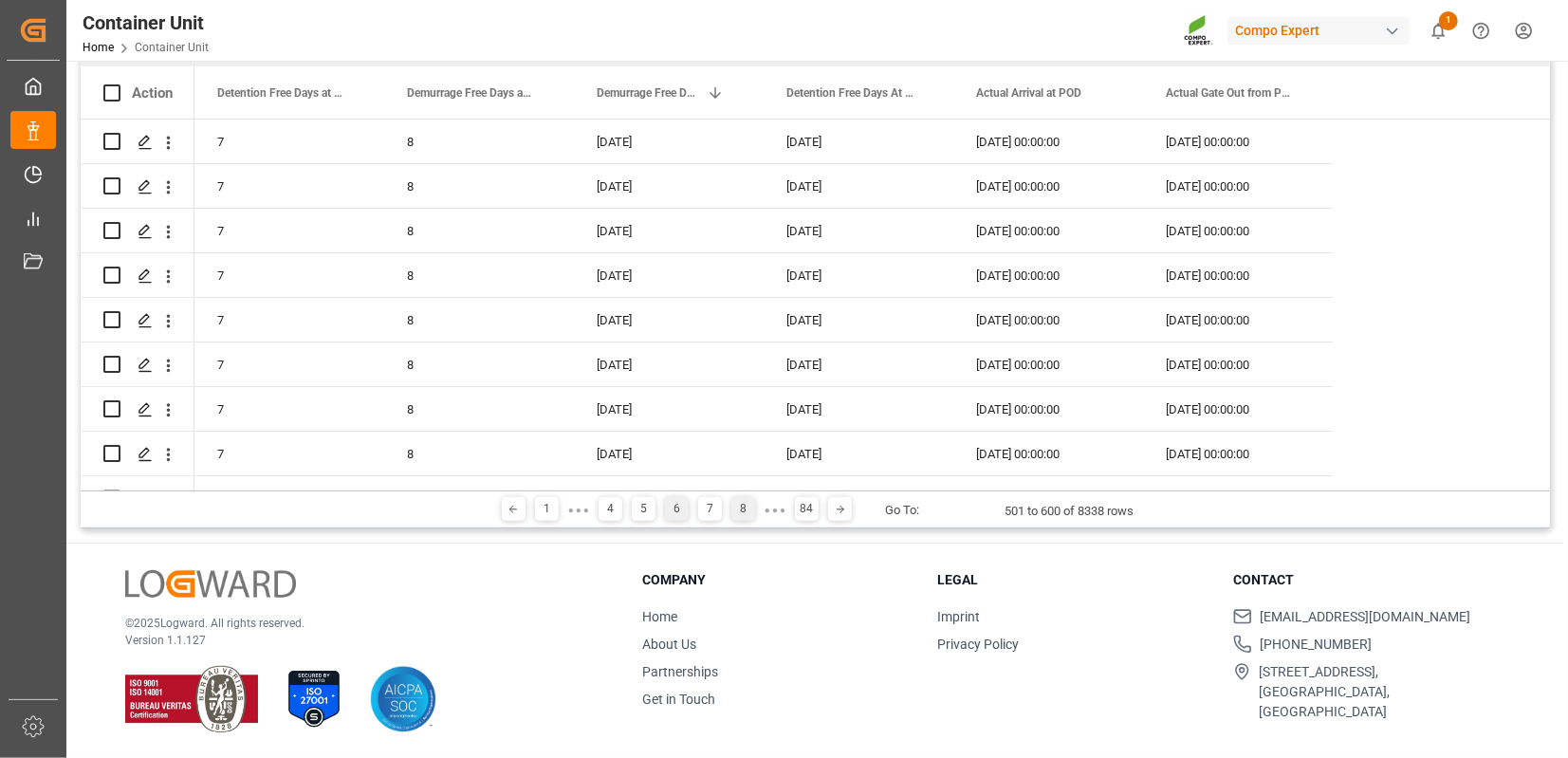
click at [742, 507] on div "8" at bounding box center [743, 509] width 24 height 24
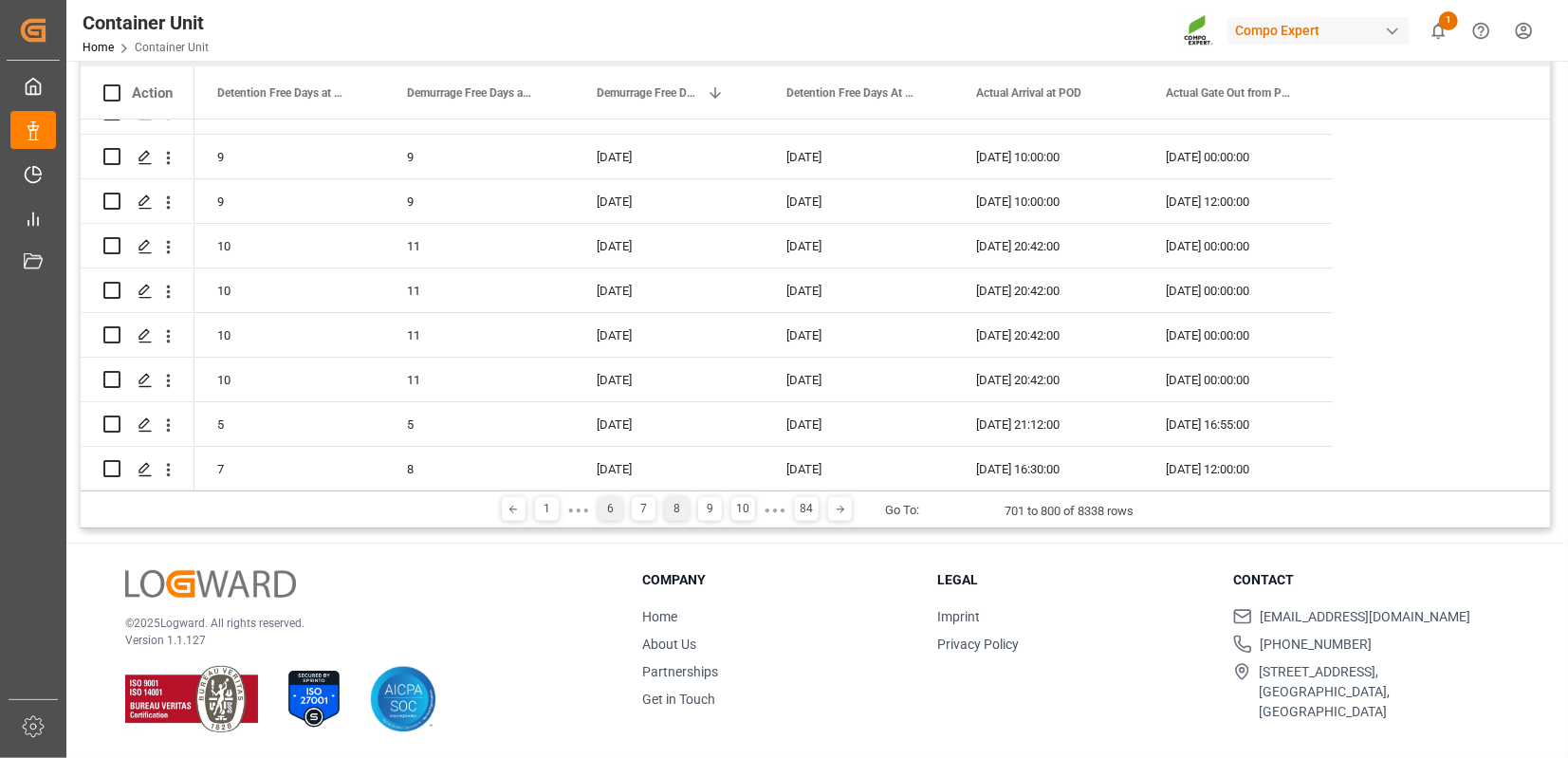
click at [612, 512] on div "6" at bounding box center [610, 509] width 24 height 24
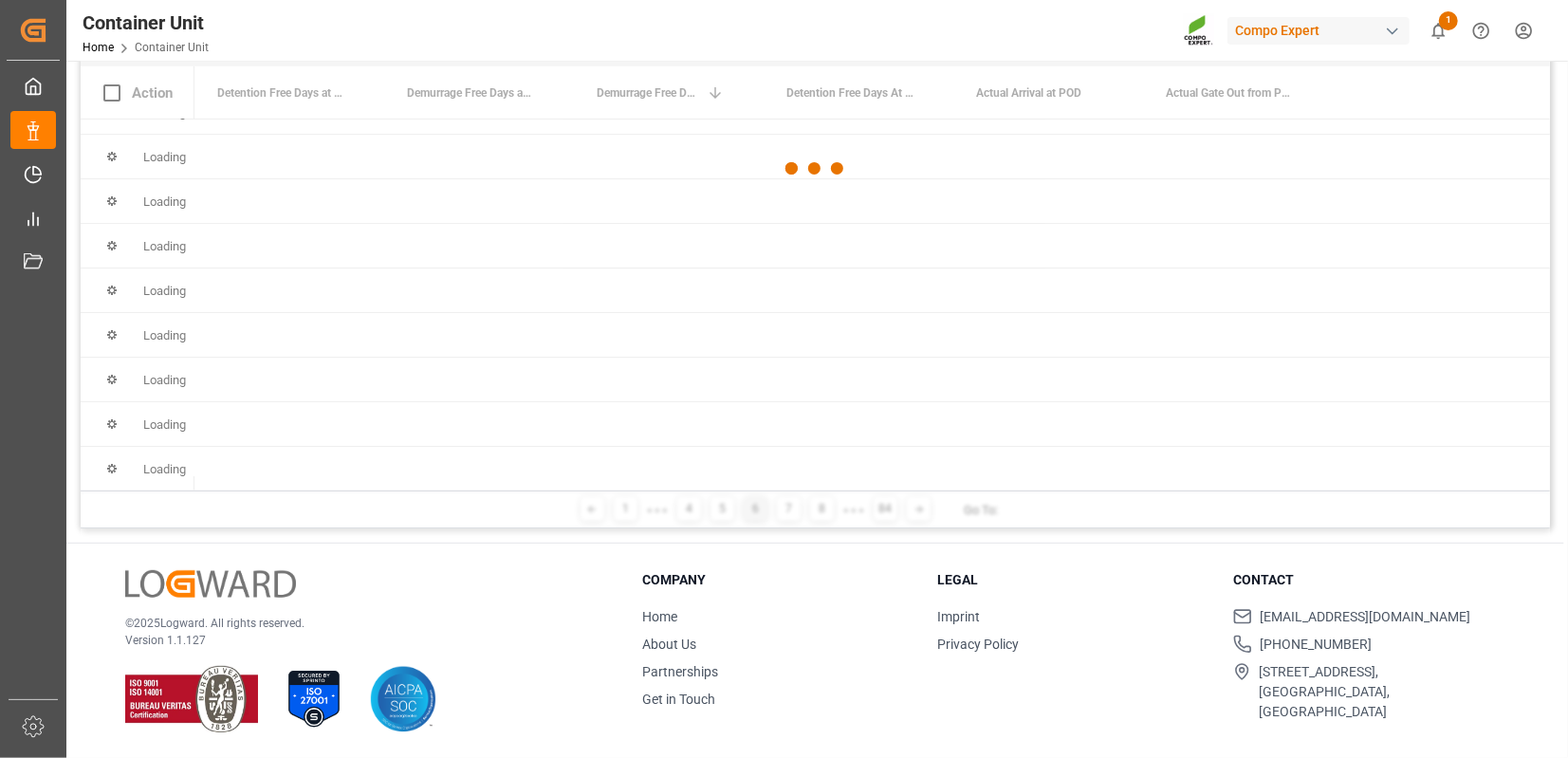
scroll to position [0, 0]
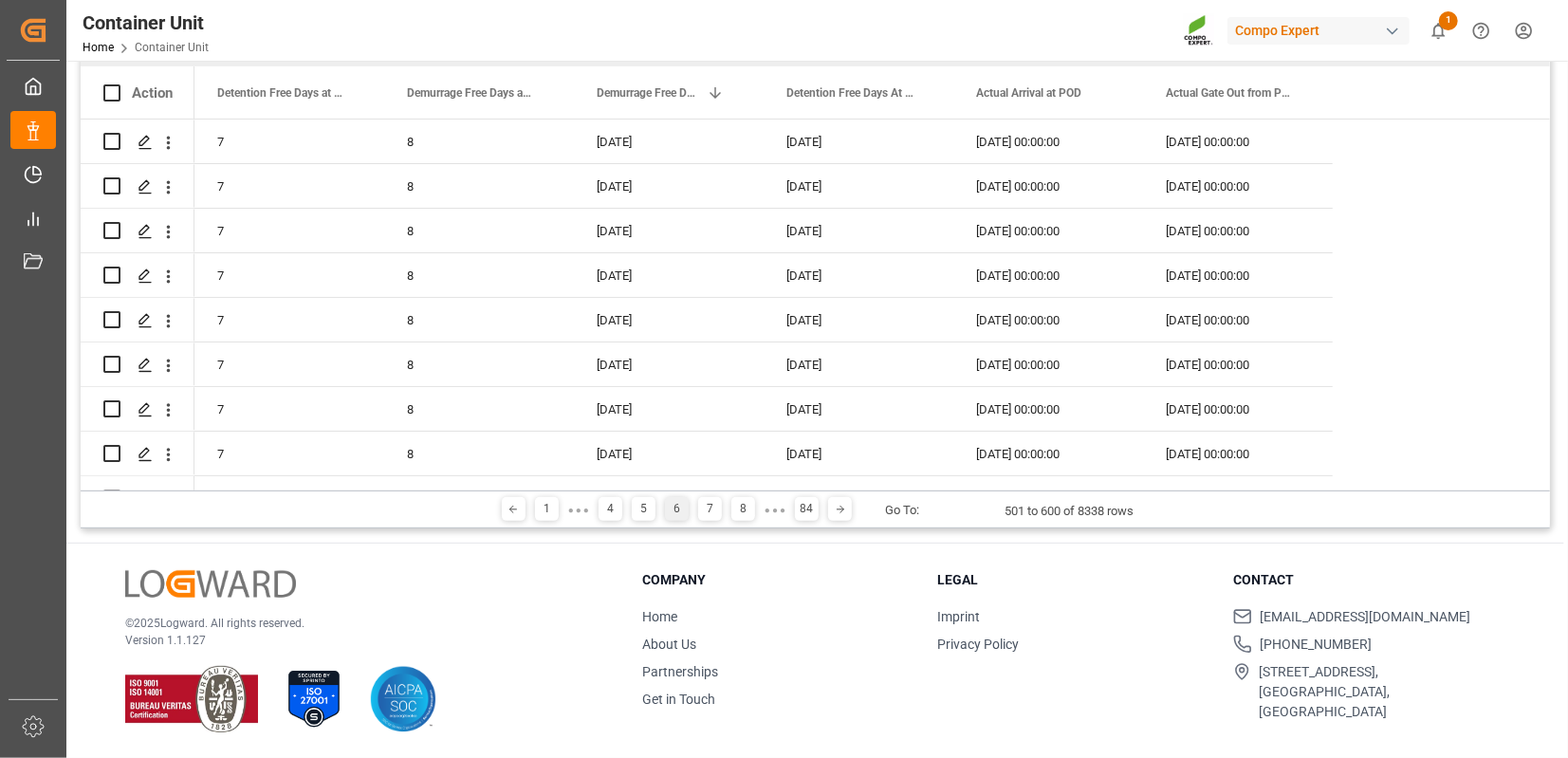
click at [612, 512] on div "4" at bounding box center [610, 509] width 24 height 24
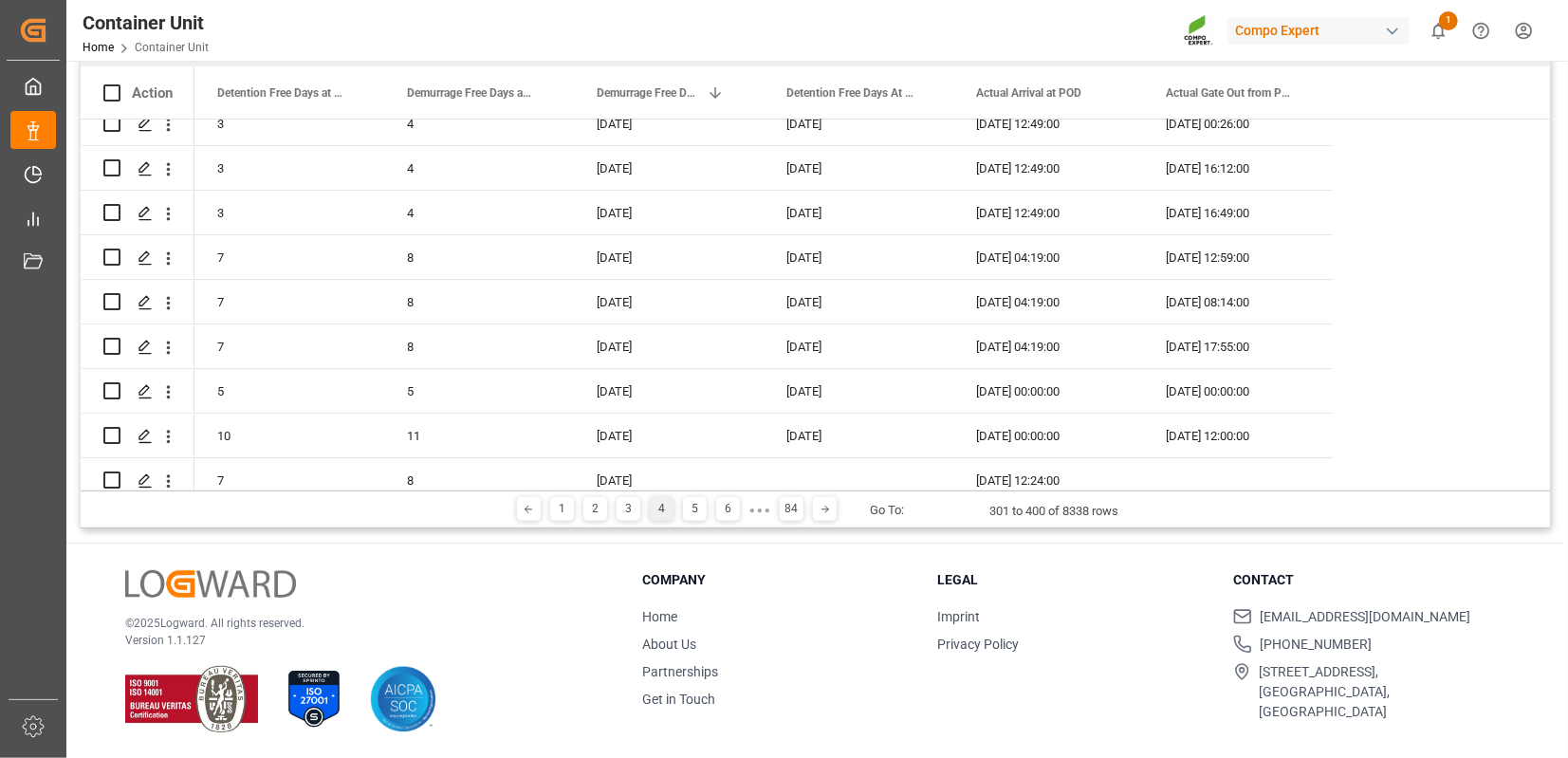
scroll to position [4088, 0]
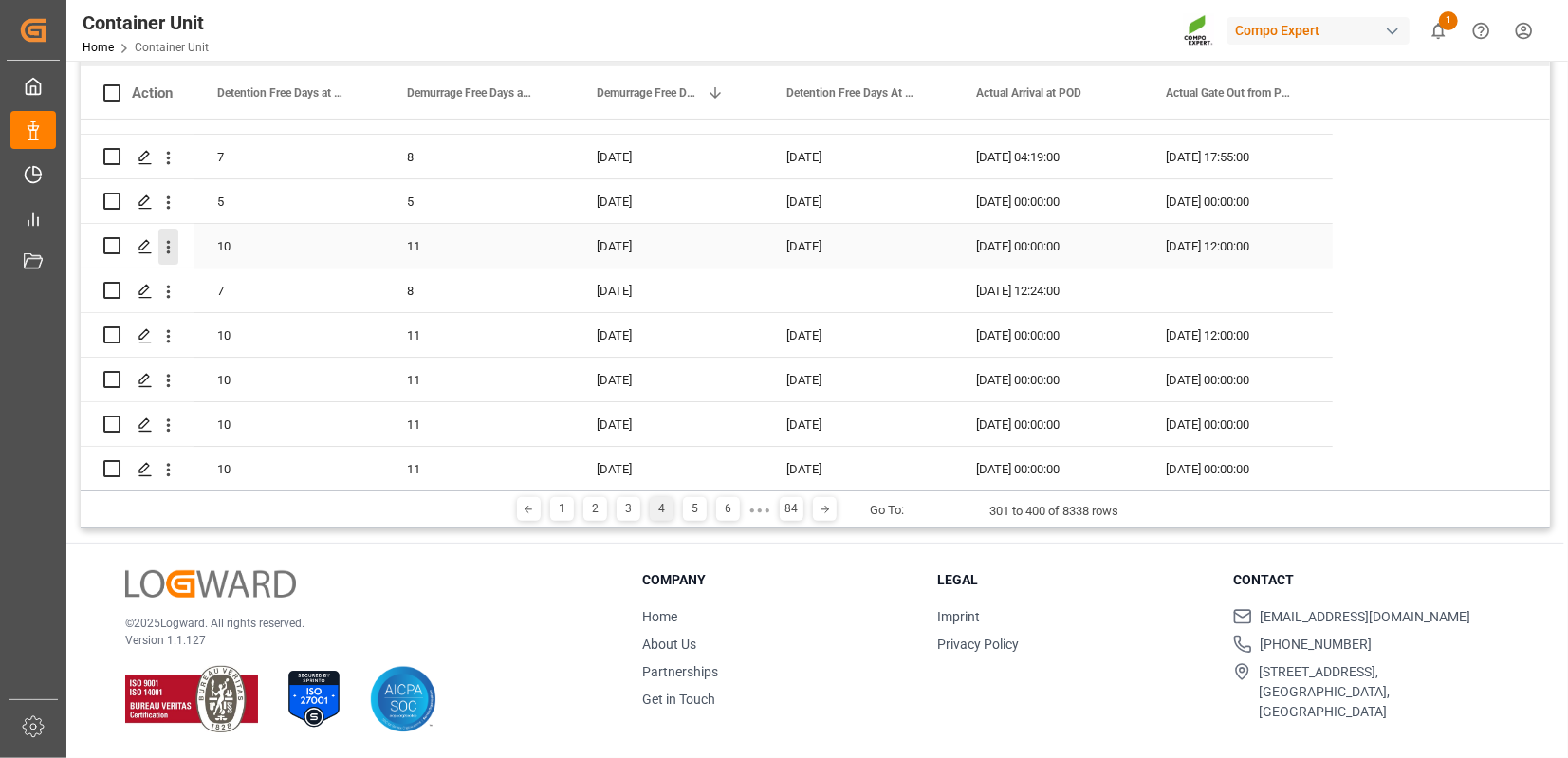
click at [169, 249] on icon "open menu" at bounding box center [169, 247] width 4 height 13
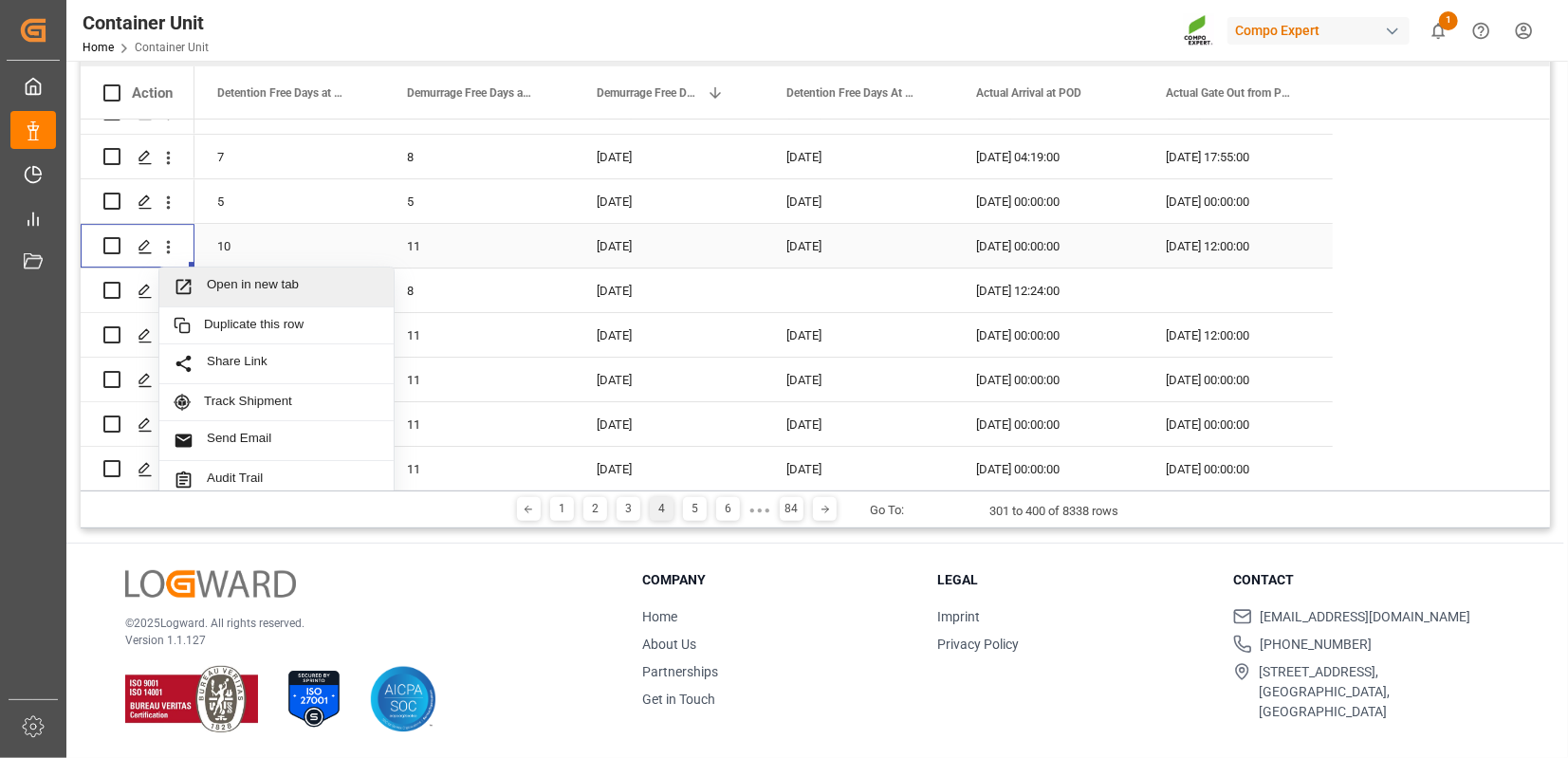
click at [252, 288] on span "Open in new tab" at bounding box center [293, 287] width 173 height 20
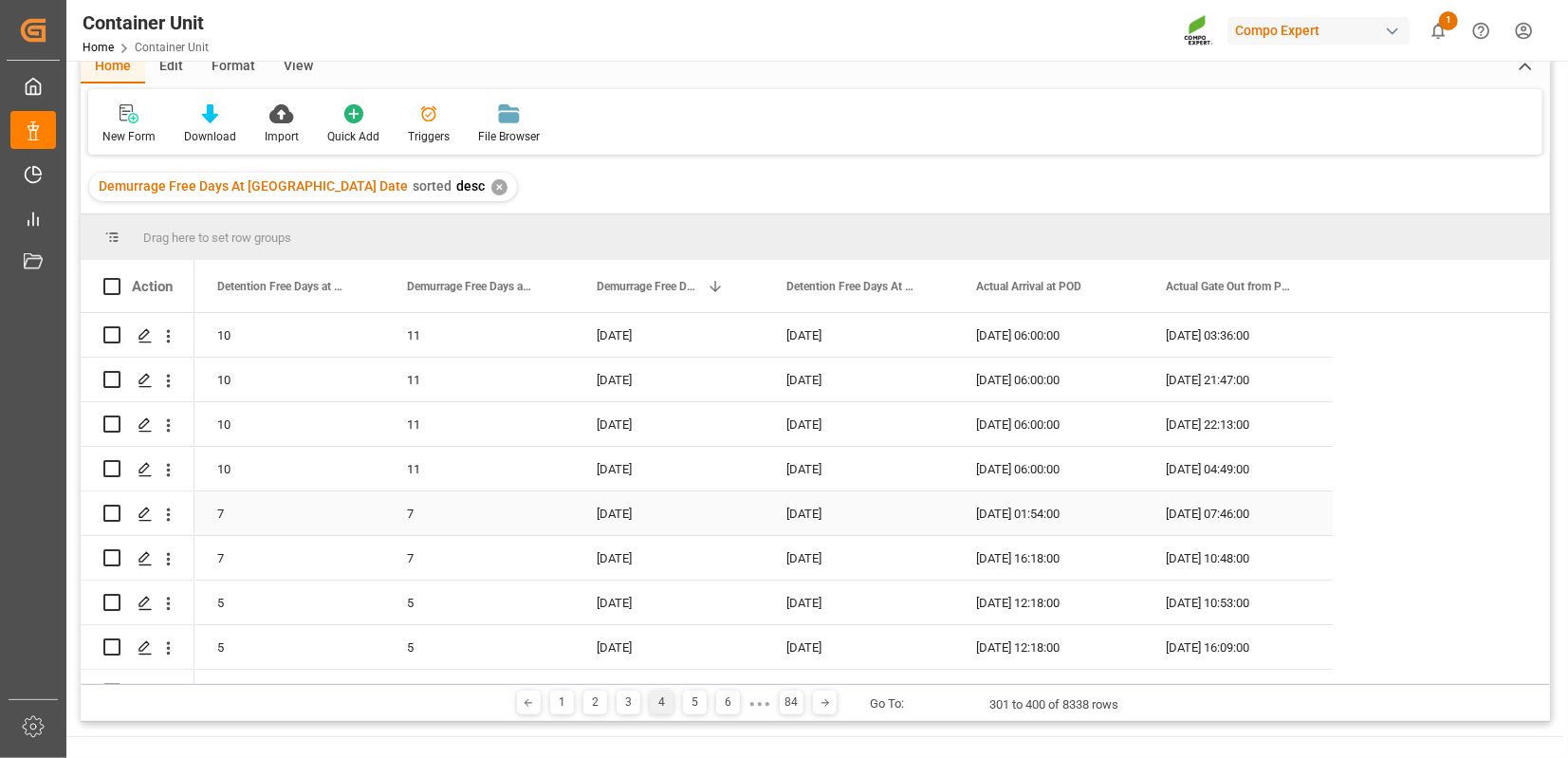
scroll to position [0, 0]
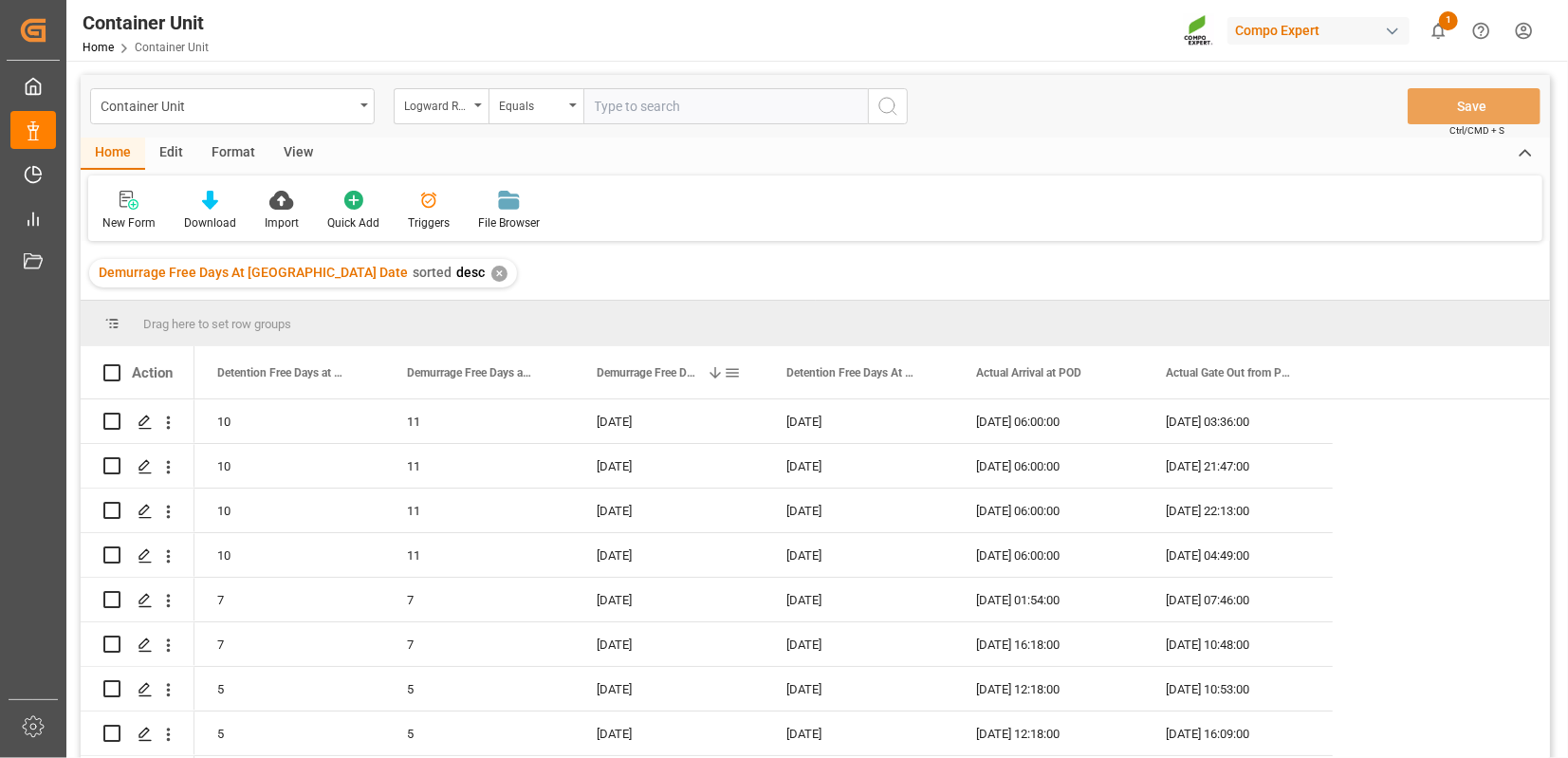
click at [715, 377] on span at bounding box center [715, 373] width 17 height 17
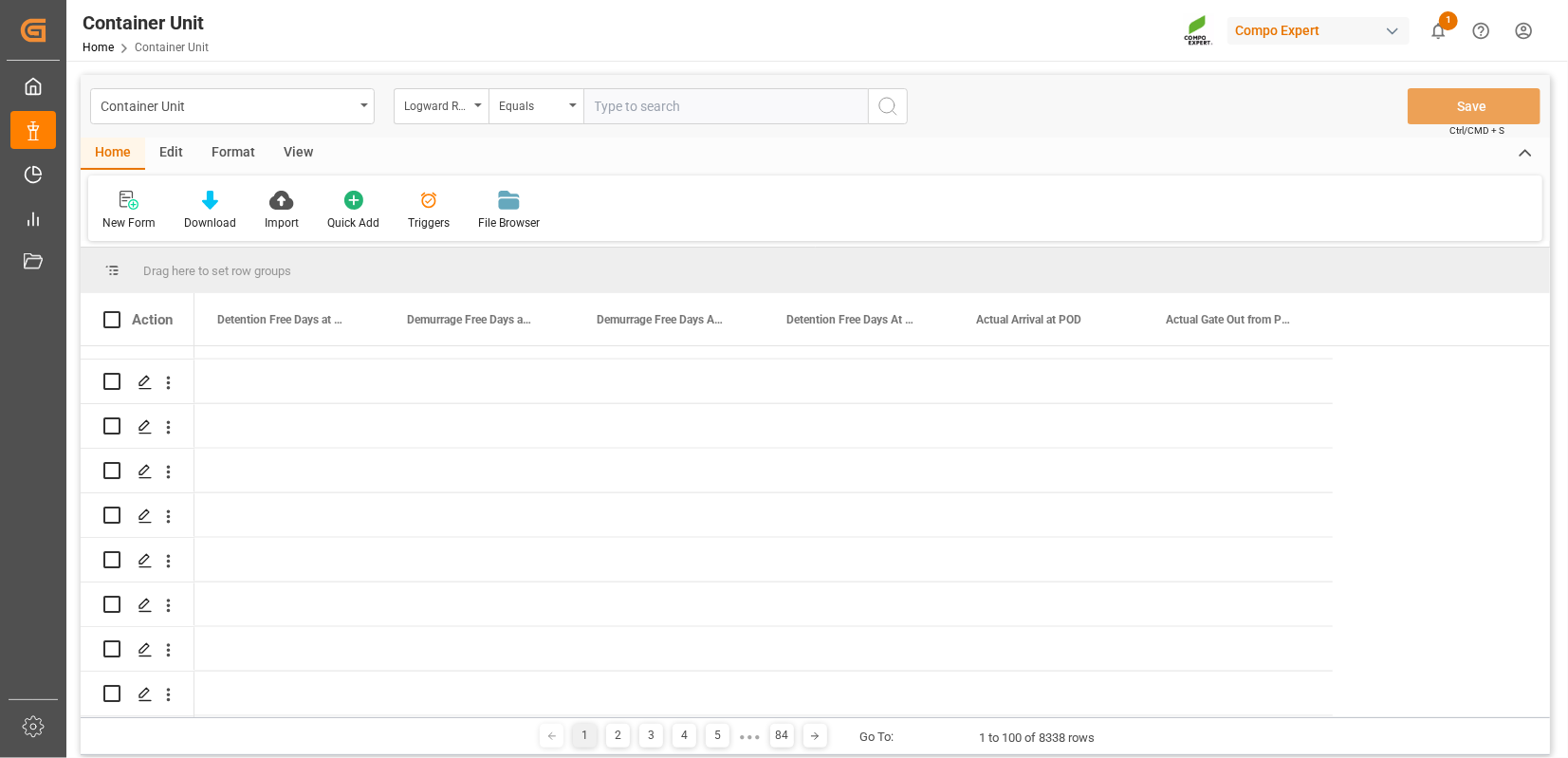
scroll to position [1594, 0]
click at [167, 426] on icon "open menu" at bounding box center [169, 425] width 4 height 13
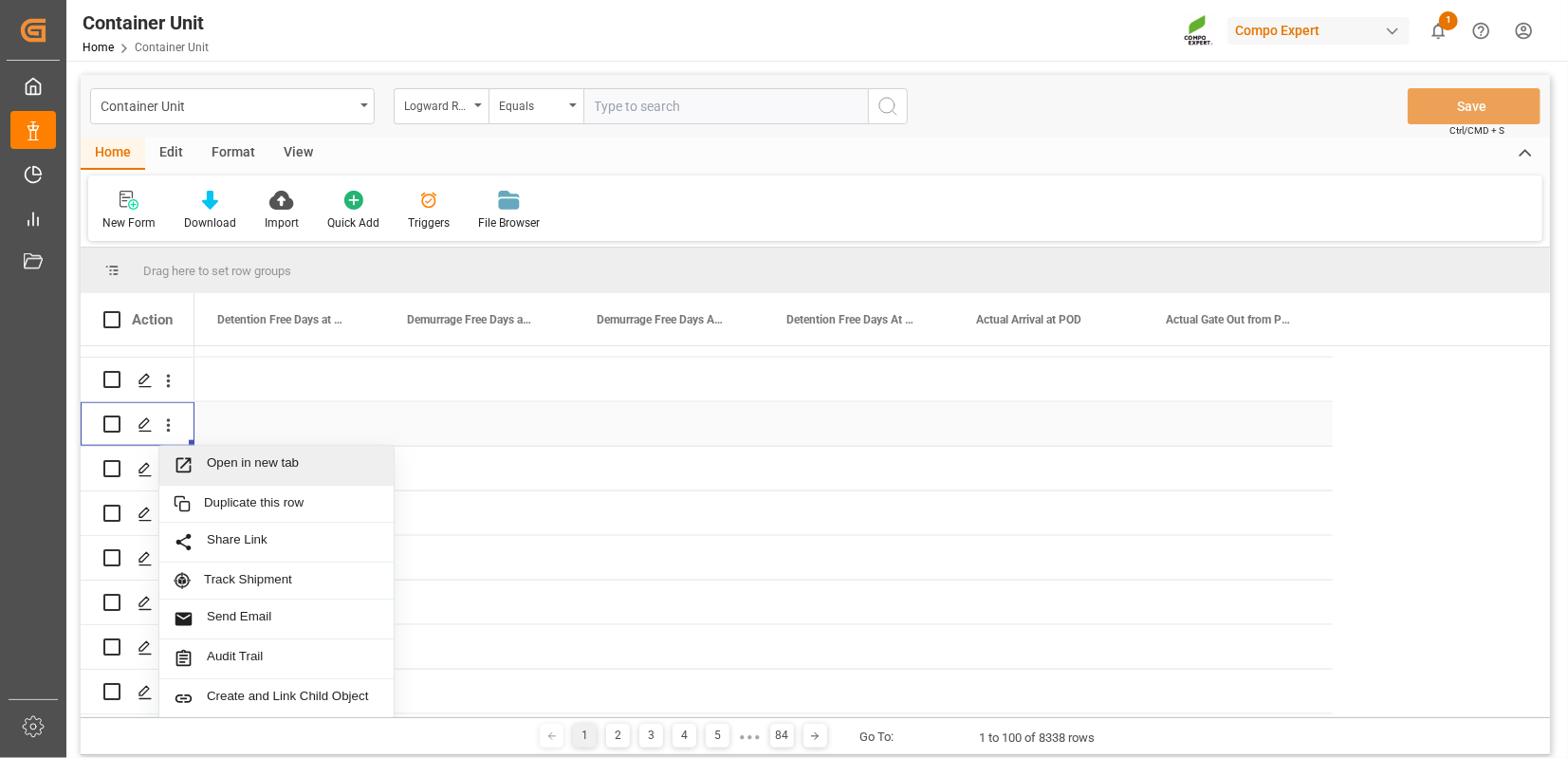
click at [251, 469] on span "Open in new tab" at bounding box center [293, 466] width 173 height 20
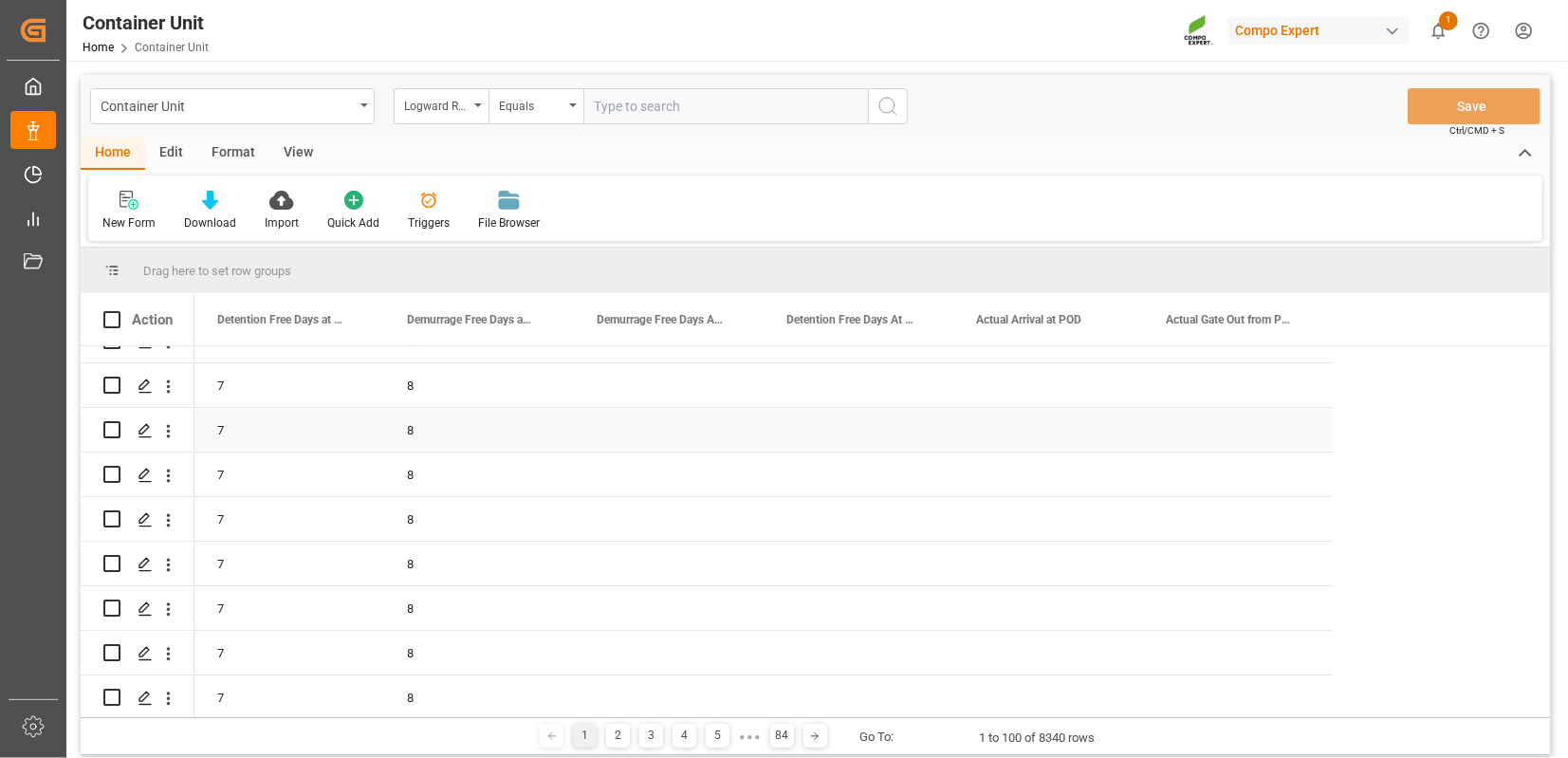
scroll to position [73, 0]
click at [168, 435] on icon "open menu" at bounding box center [169, 430] width 4 height 13
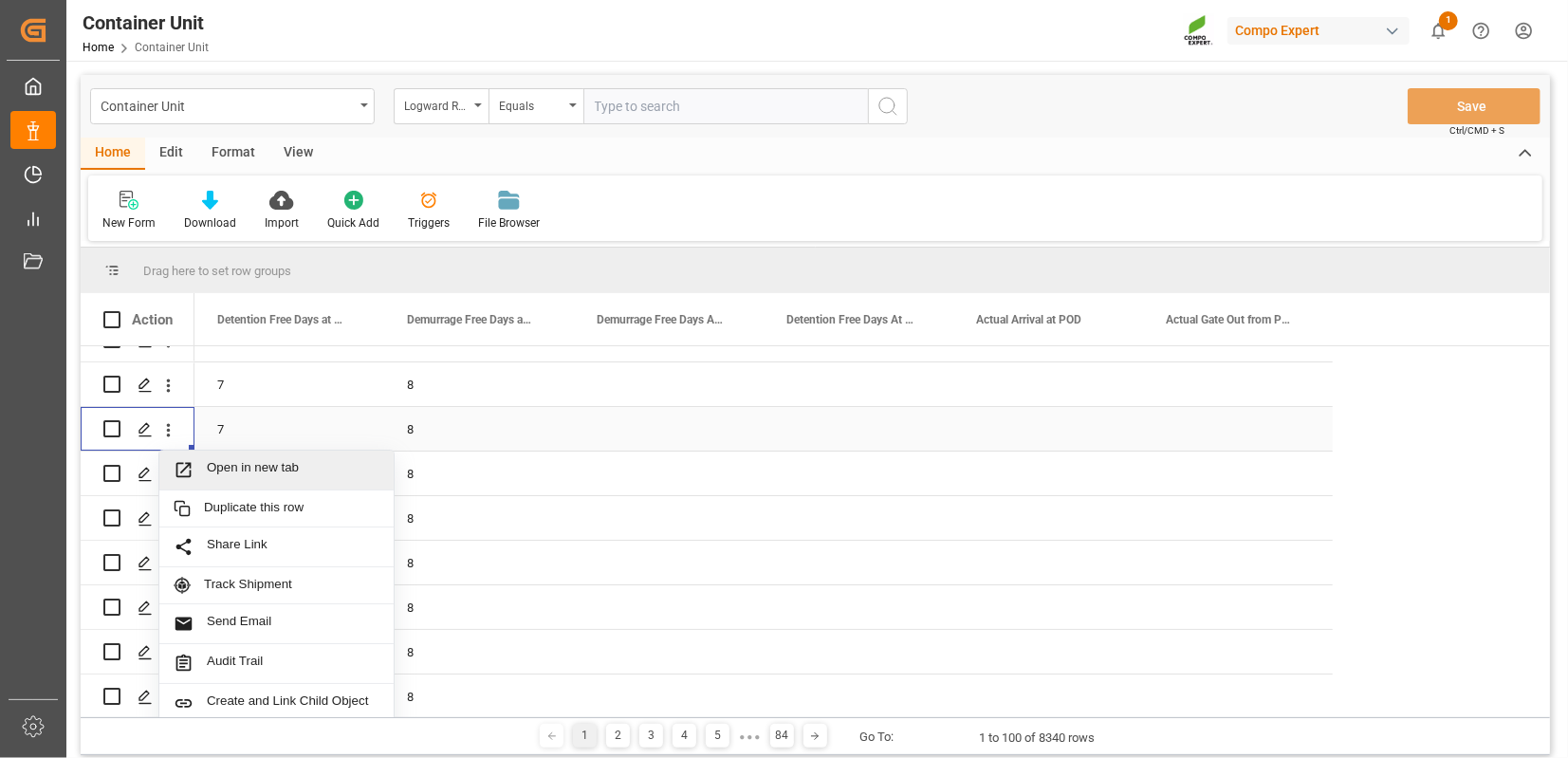
click at [245, 472] on span "Open in new tab" at bounding box center [293, 469] width 173 height 20
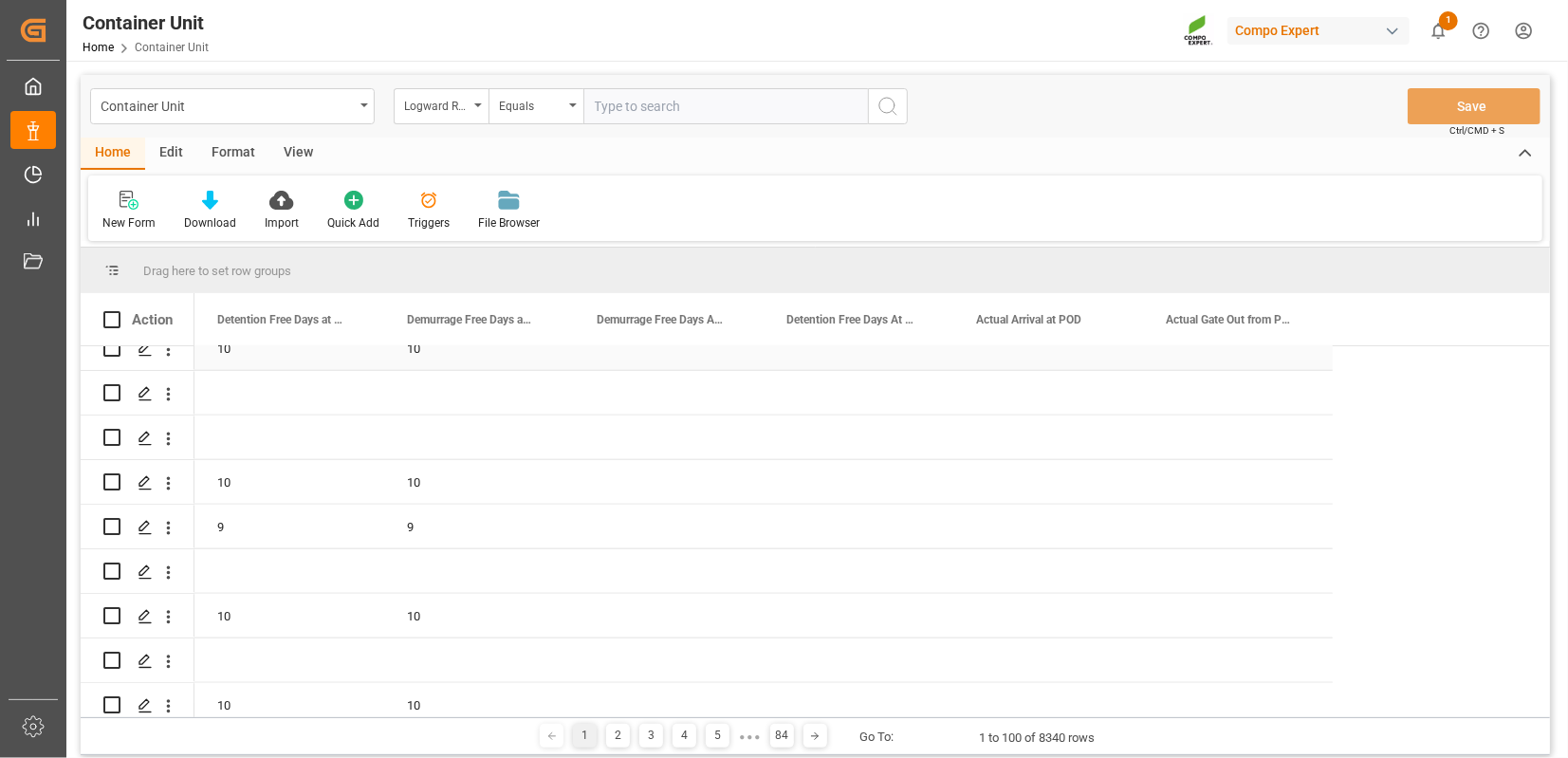
scroll to position [1383, 0]
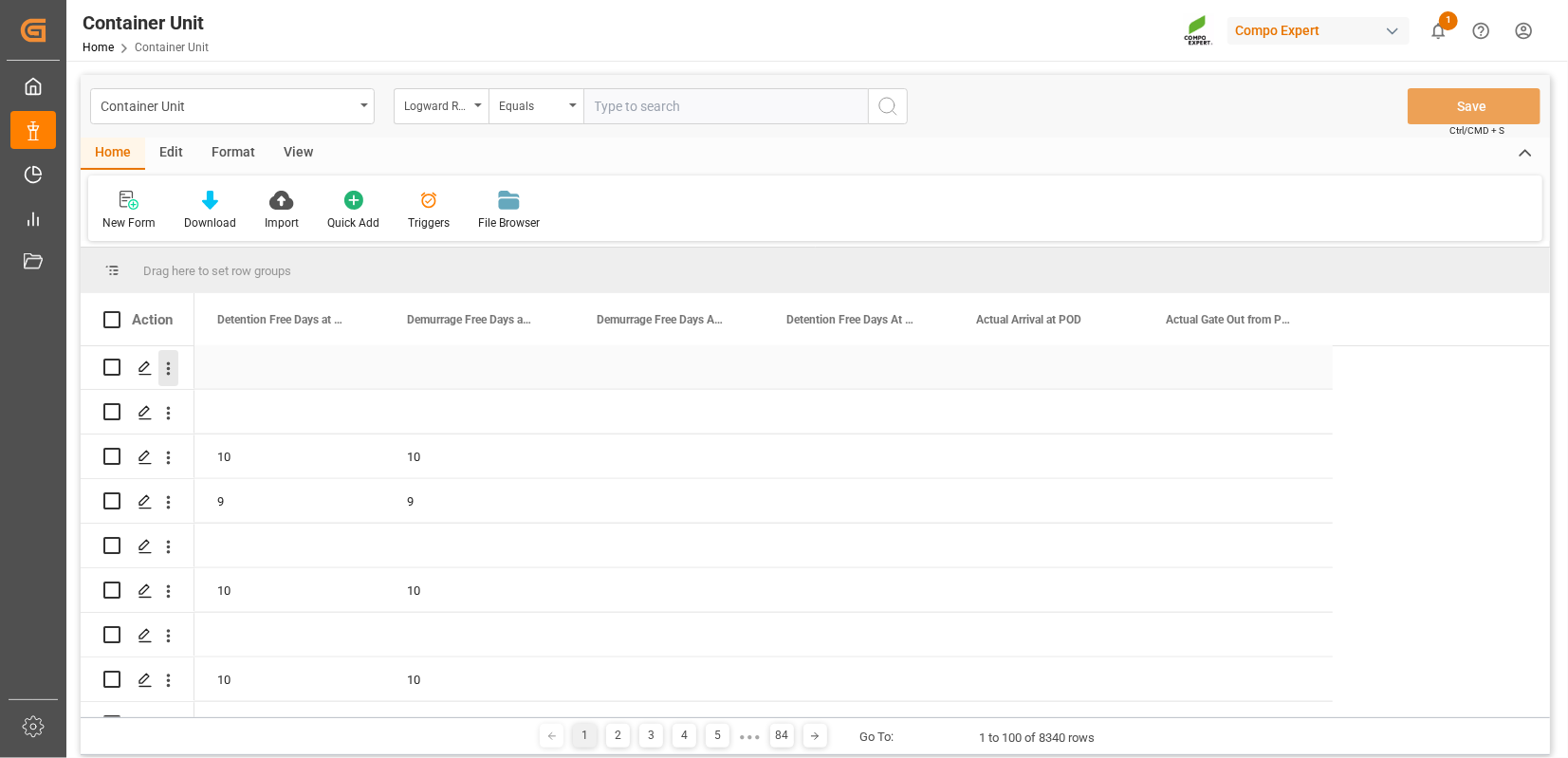
click at [173, 367] on icon "open menu" at bounding box center [168, 368] width 20 height 20
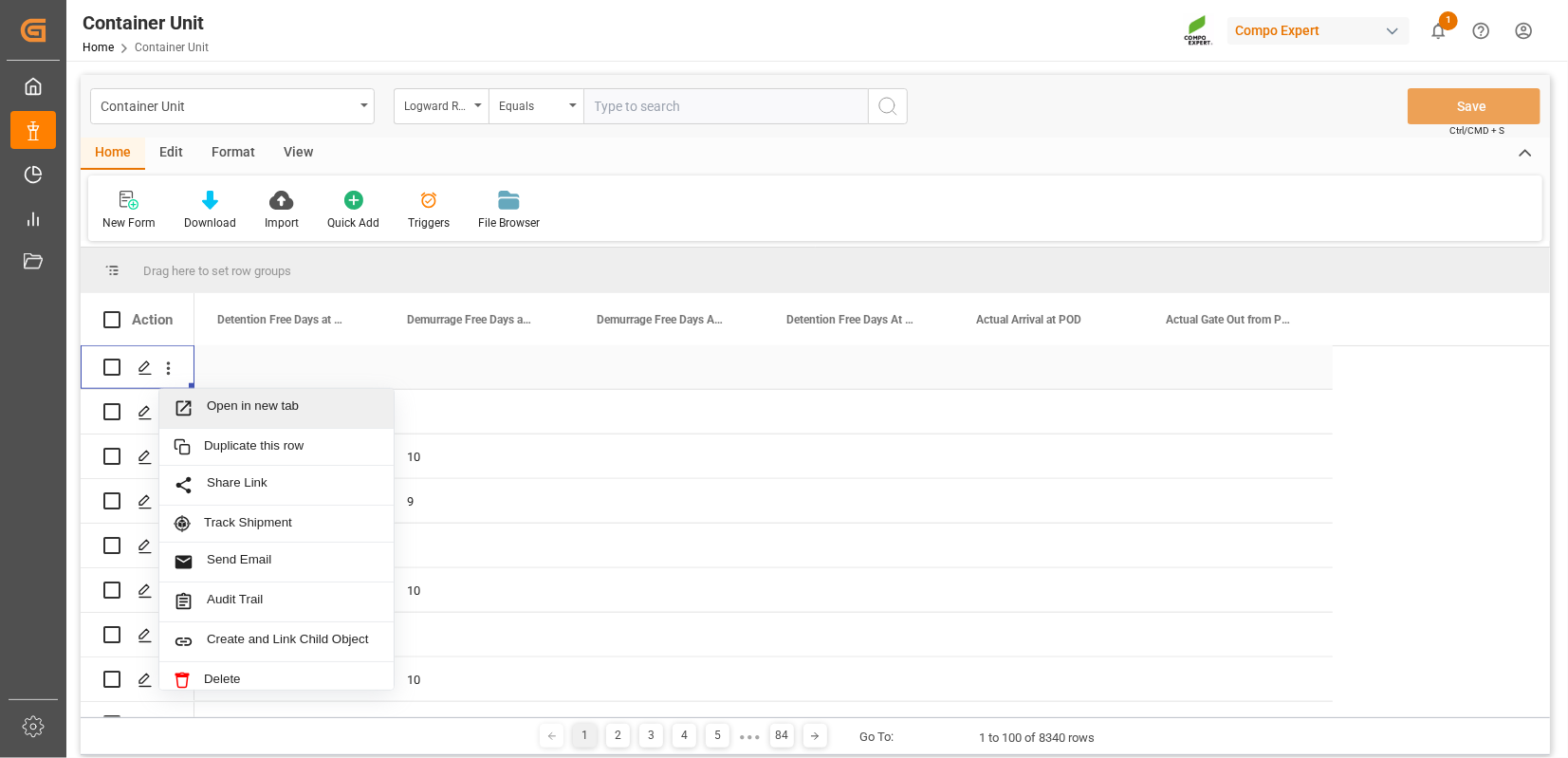
click at [235, 403] on span "Open in new tab" at bounding box center [293, 408] width 173 height 20
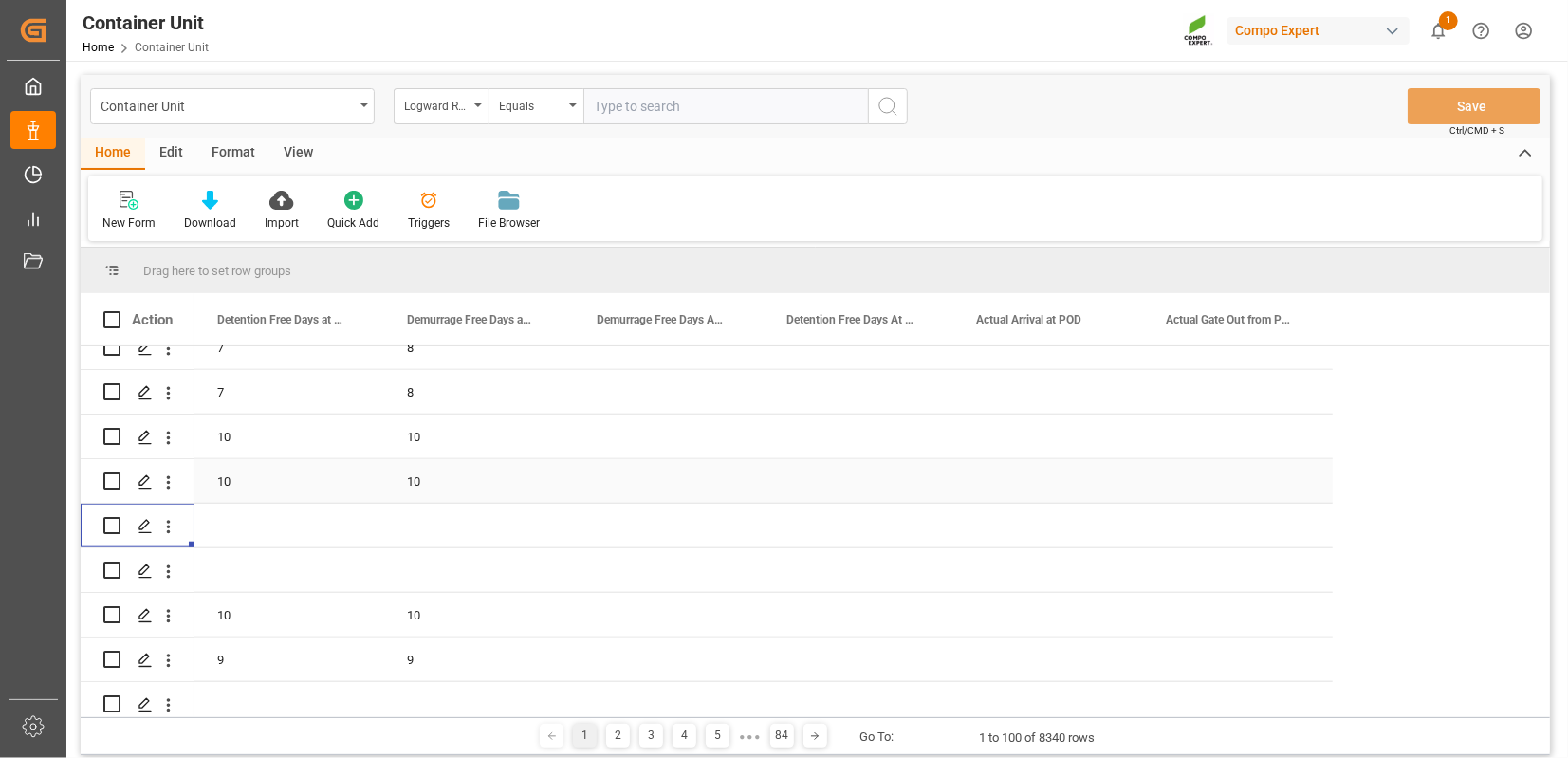
scroll to position [1252, 0]
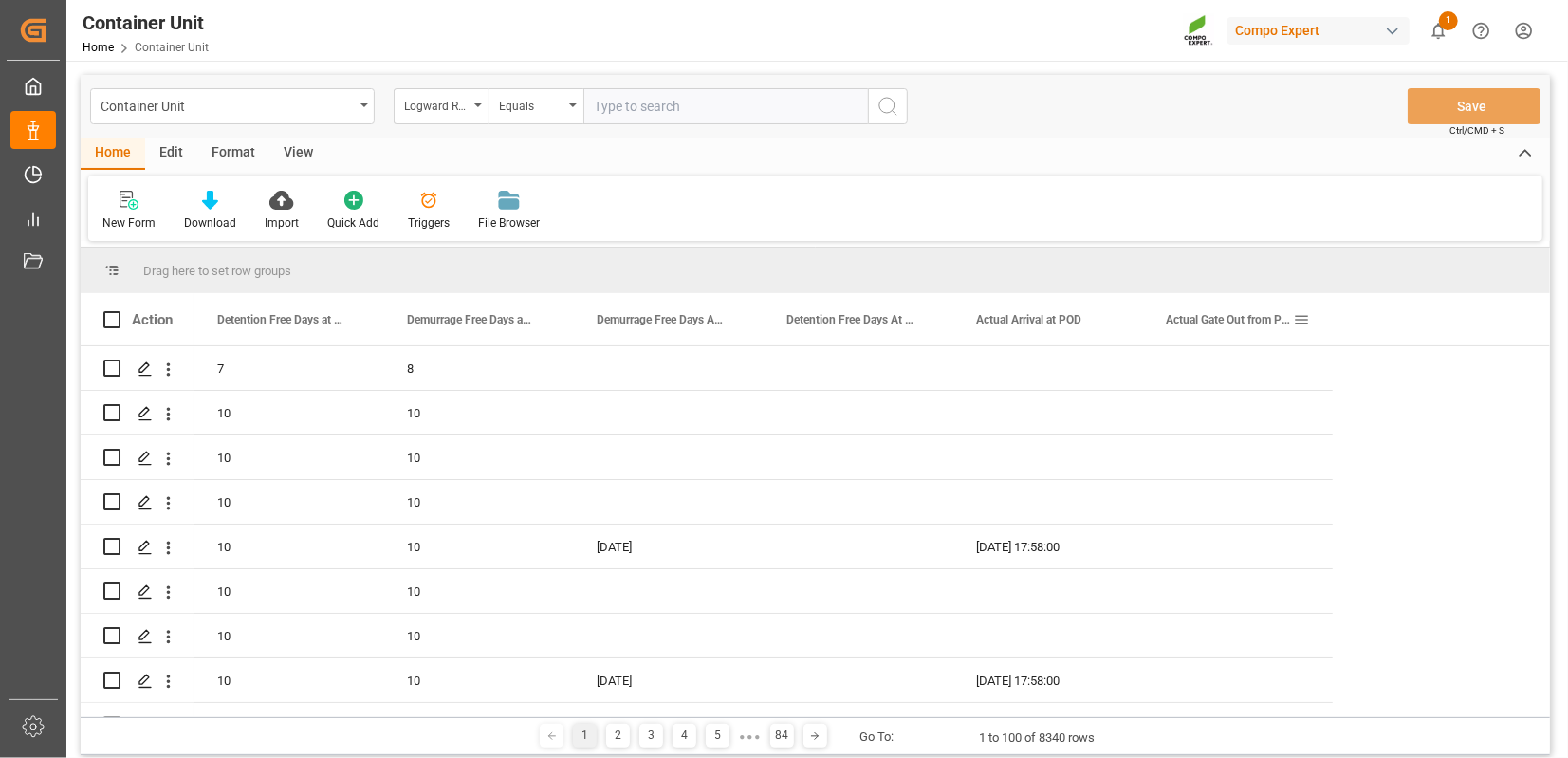
click at [1302, 316] on span at bounding box center [1302, 320] width 17 height 17
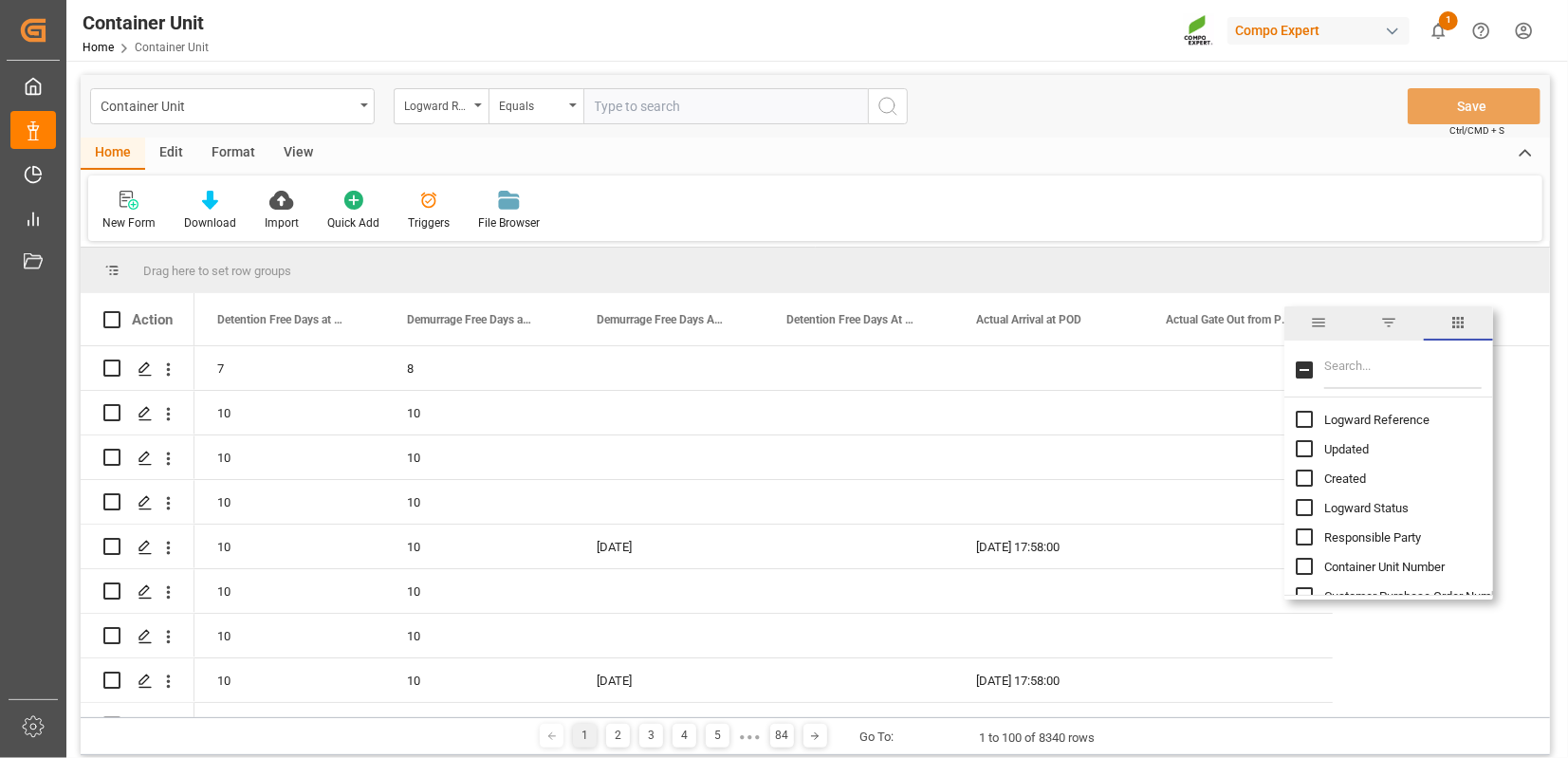
click at [1404, 321] on span "columns" at bounding box center [1457, 323] width 17 height 17
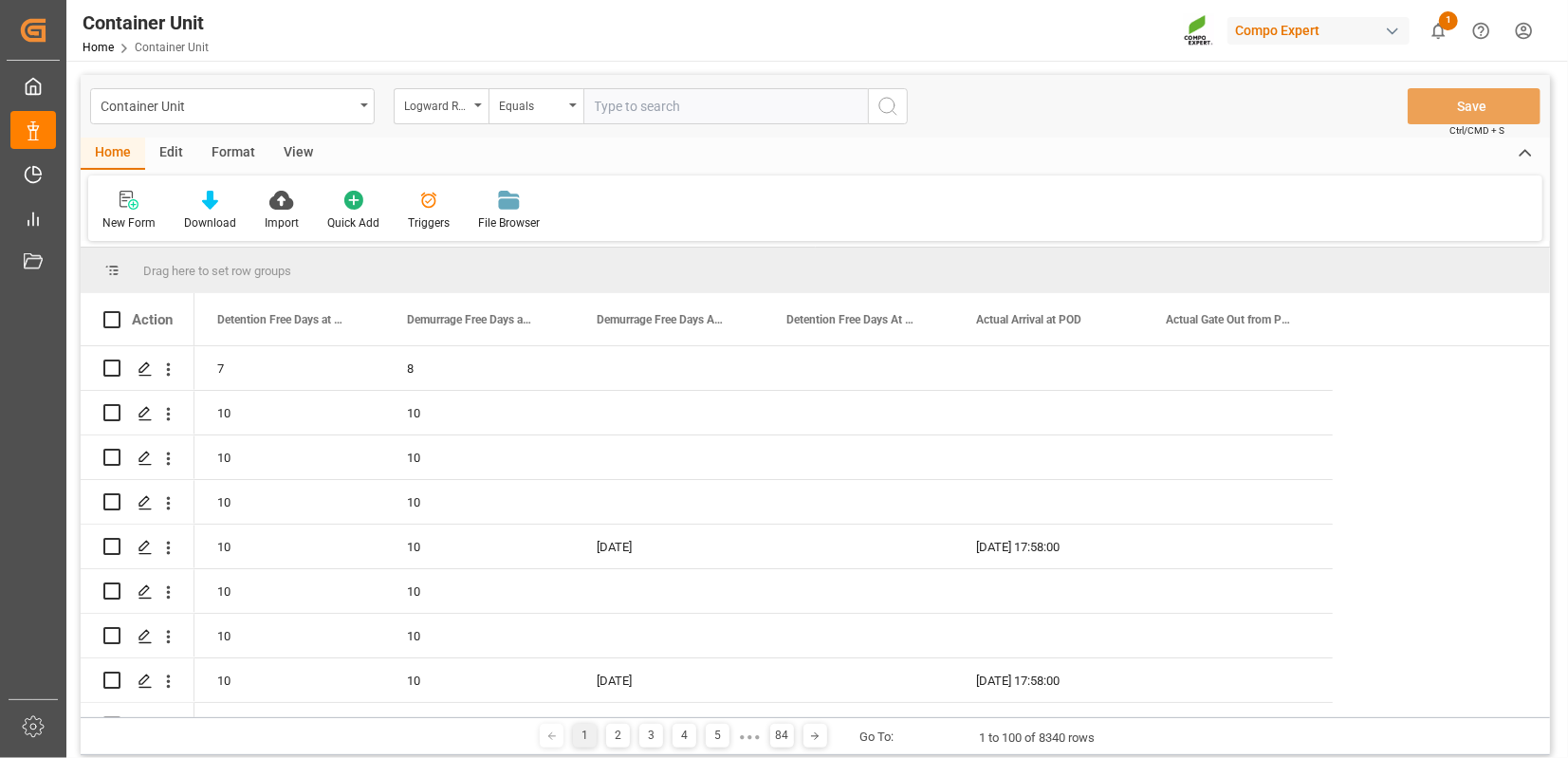
scroll to position [1220, 0]
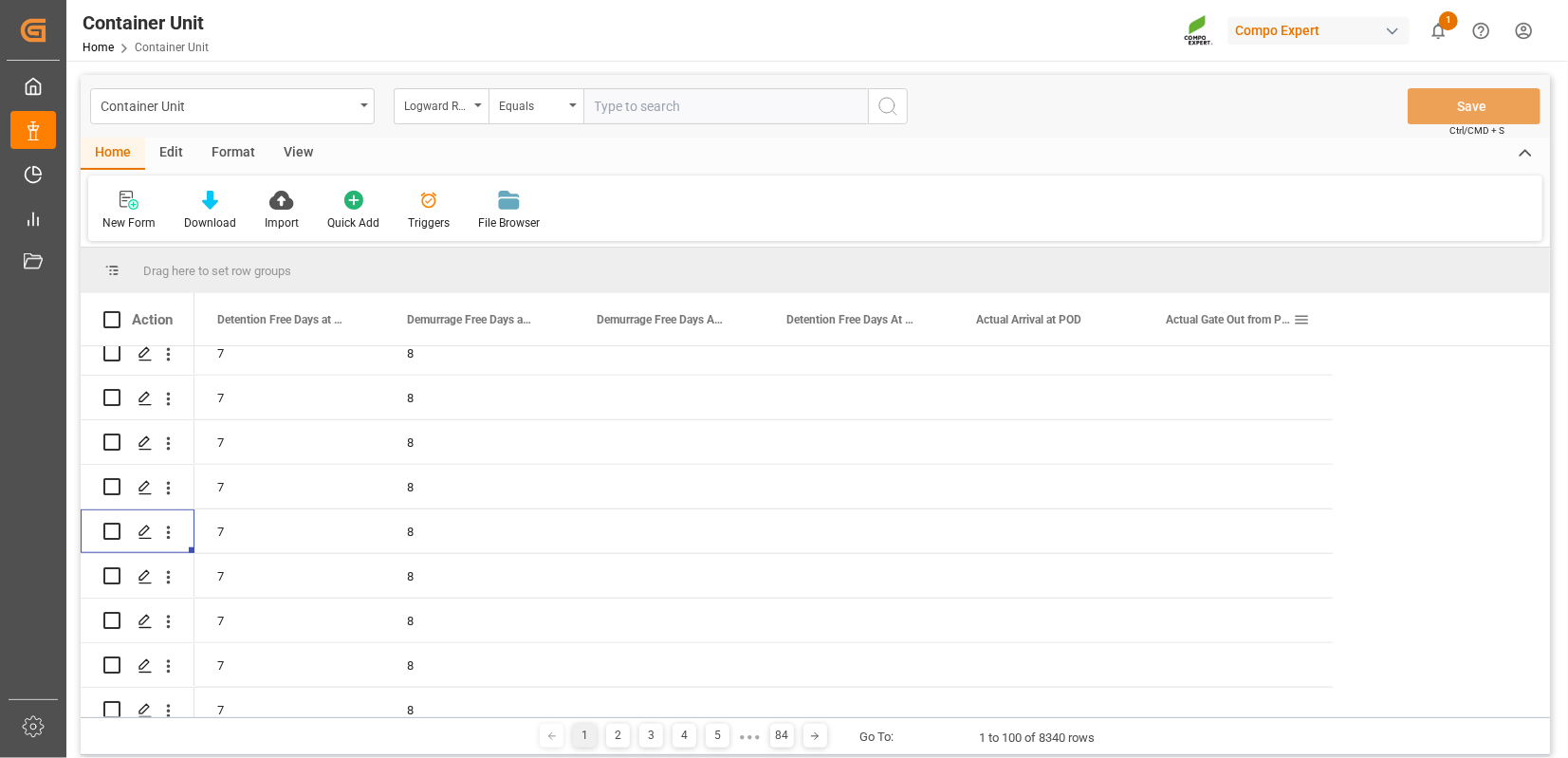
click at [1300, 317] on span at bounding box center [1302, 320] width 17 height 17
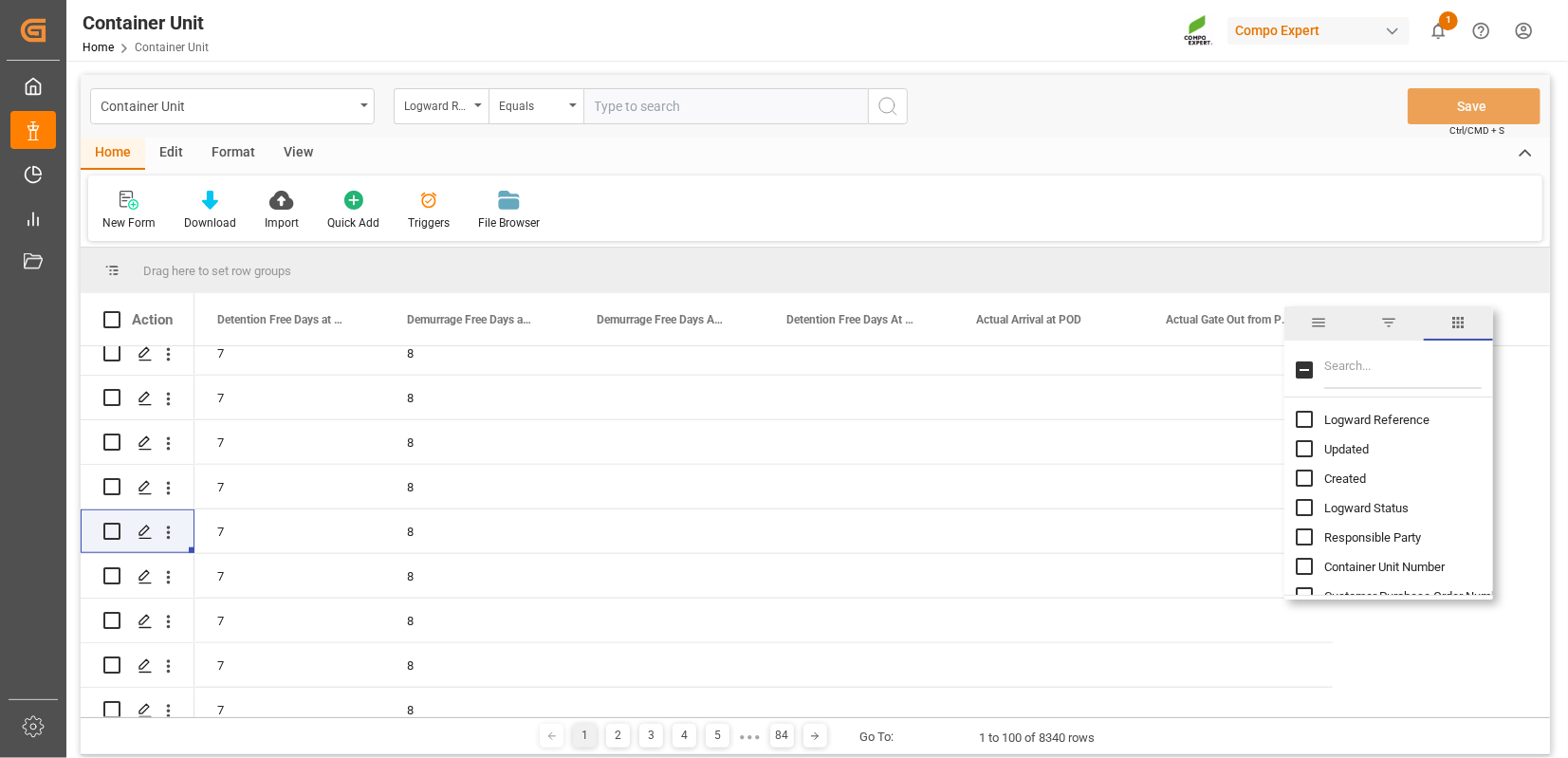
click at [1349, 373] on input "Filter Columns Input" at bounding box center [1403, 369] width 158 height 38
type input "pod"
click at [1304, 480] on input "POD LoCode column toggle visibility (hidden)" at bounding box center [1305, 478] width 17 height 17
checkbox input "true"
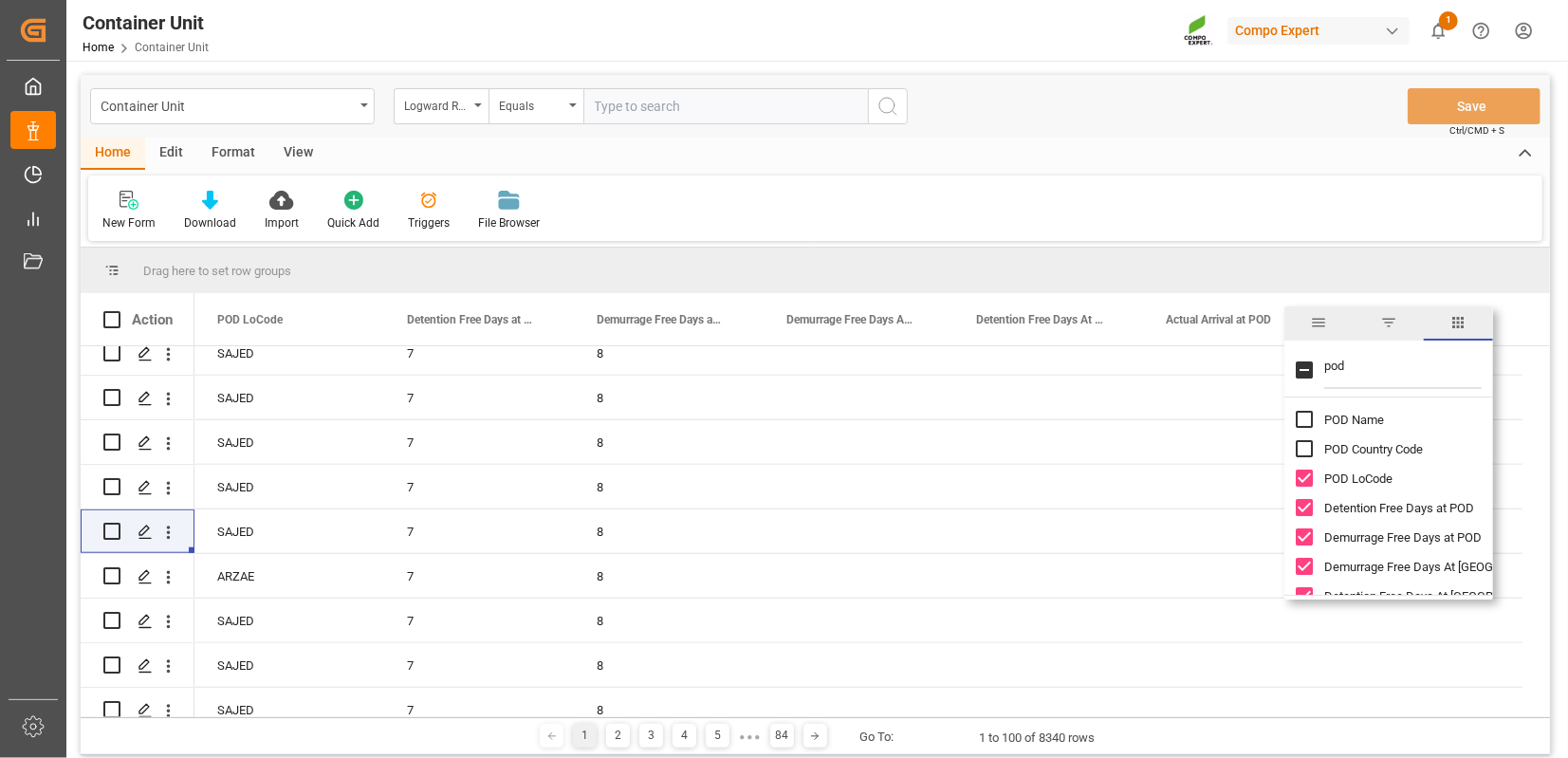
click at [1369, 365] on input "pod" at bounding box center [1403, 369] width 158 height 38
type input "agent"
click at [1304, 422] on input "Forwarding Agent Number column toggle visibility (hidden)" at bounding box center [1305, 419] width 17 height 17
checkbox input "true"
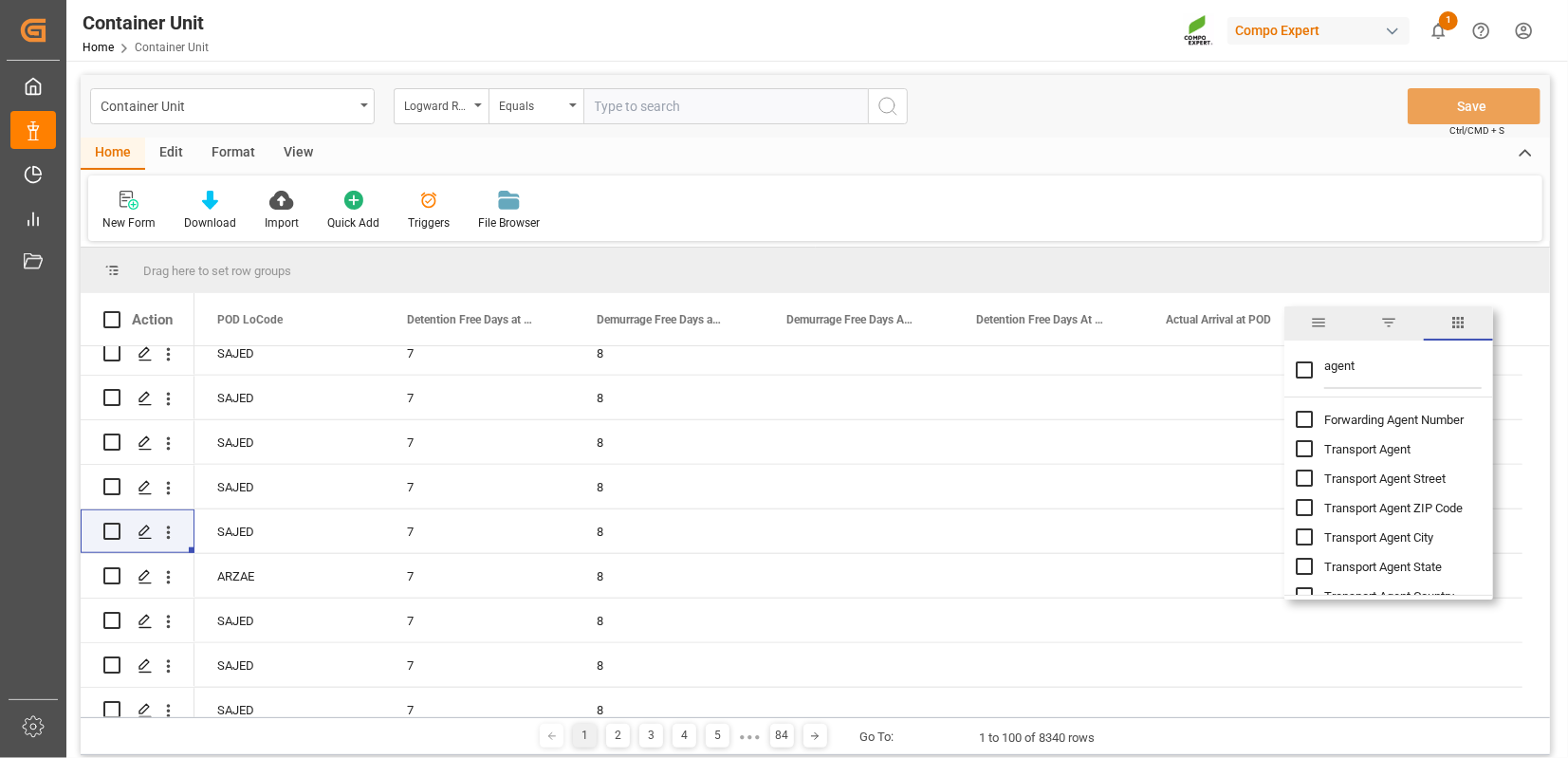
checkbox input "false"
click at [1154, 256] on div "Drag here to set row groups" at bounding box center [815, 269] width 1469 height 45
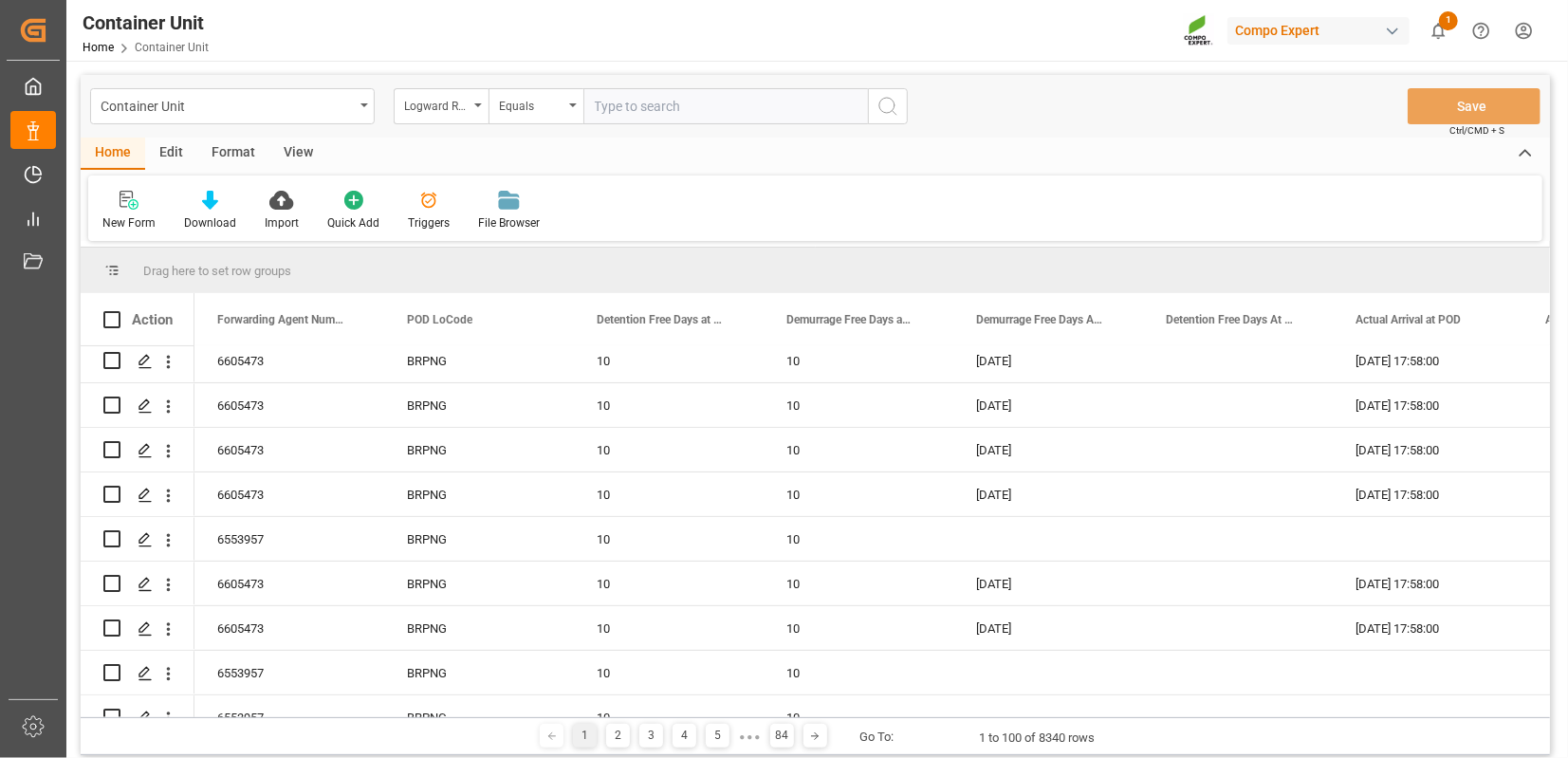
scroll to position [386, 0]
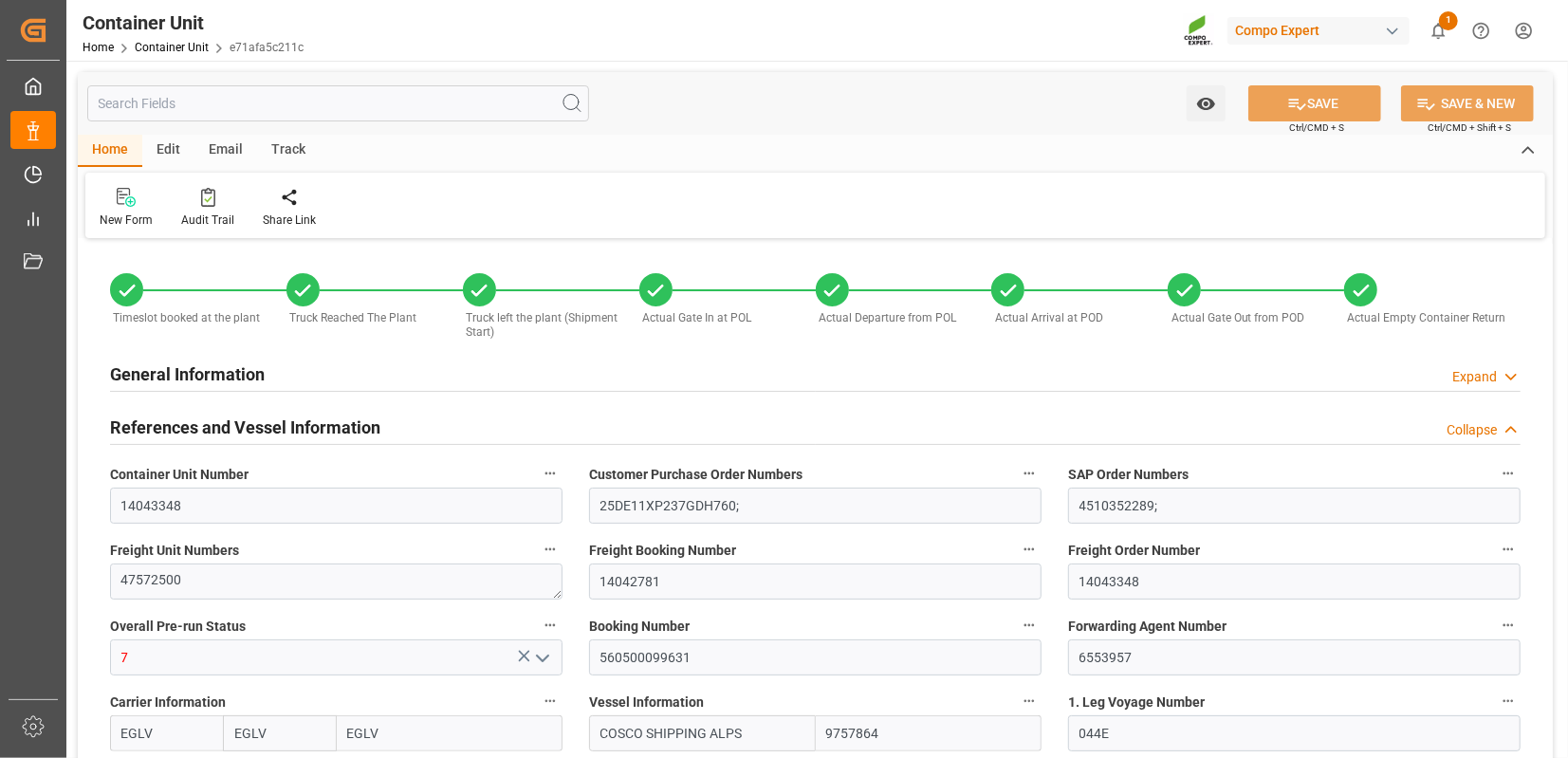
type input "28.04.2025 09:35"
type input "21.05.2025 13:02"
type input "22.05.2025 14:57"
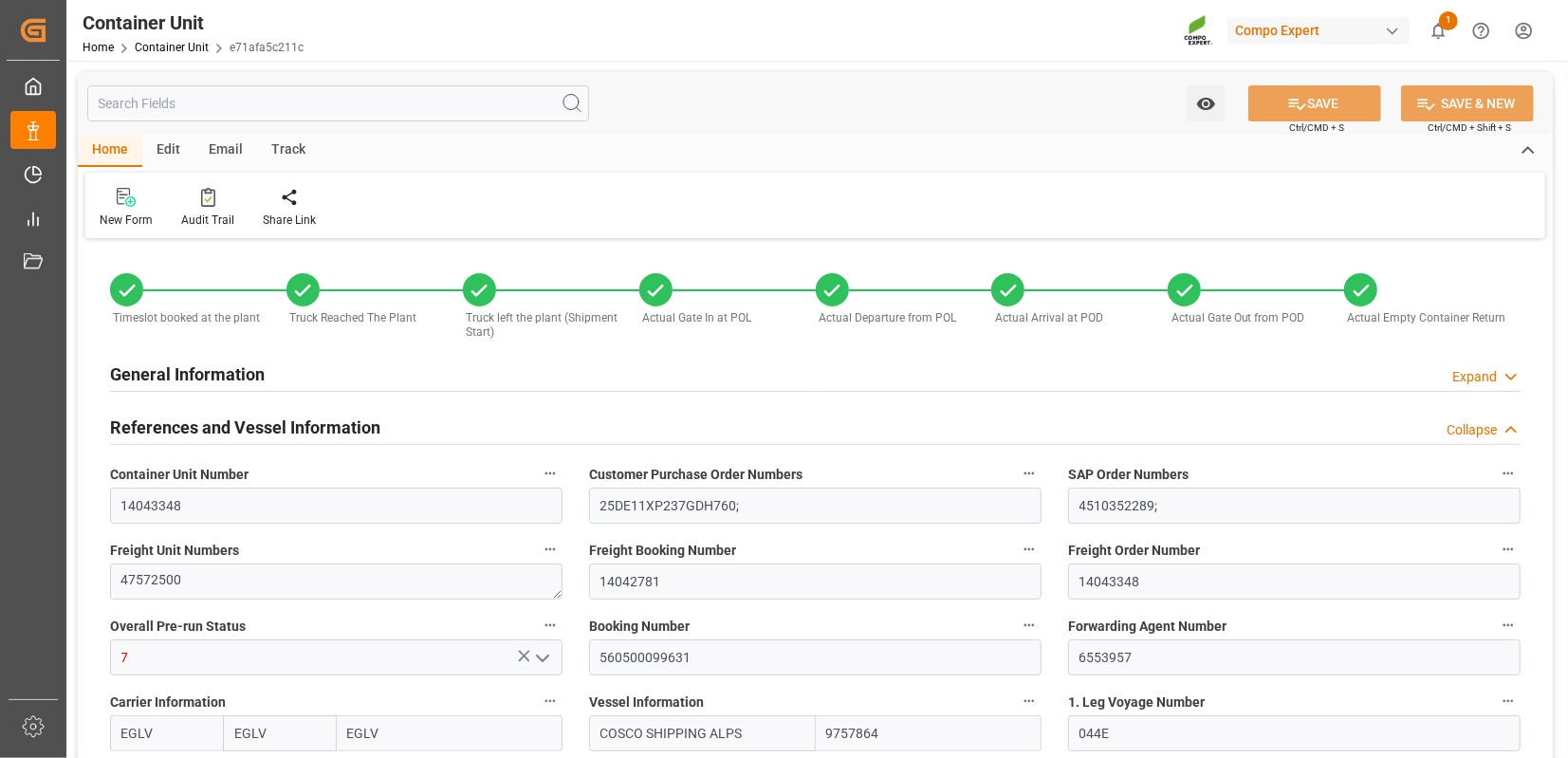
type input "22.05.2025 14:57"
type input "22.05.2025"
type input "13.05.2025"
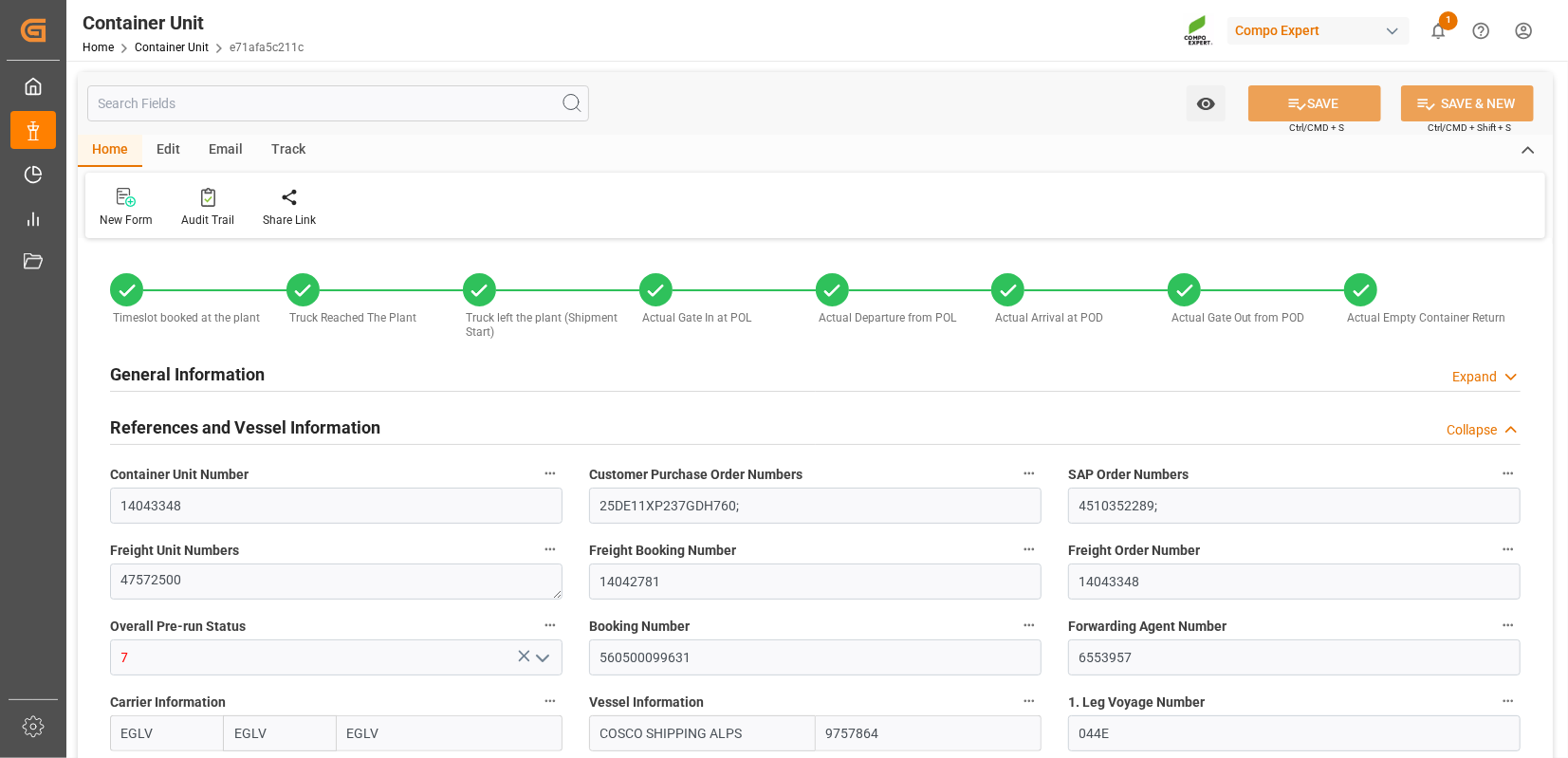
type input "[DATE]"
type input "25.05.2025 12:00"
type input "28.05.2025 00:01"
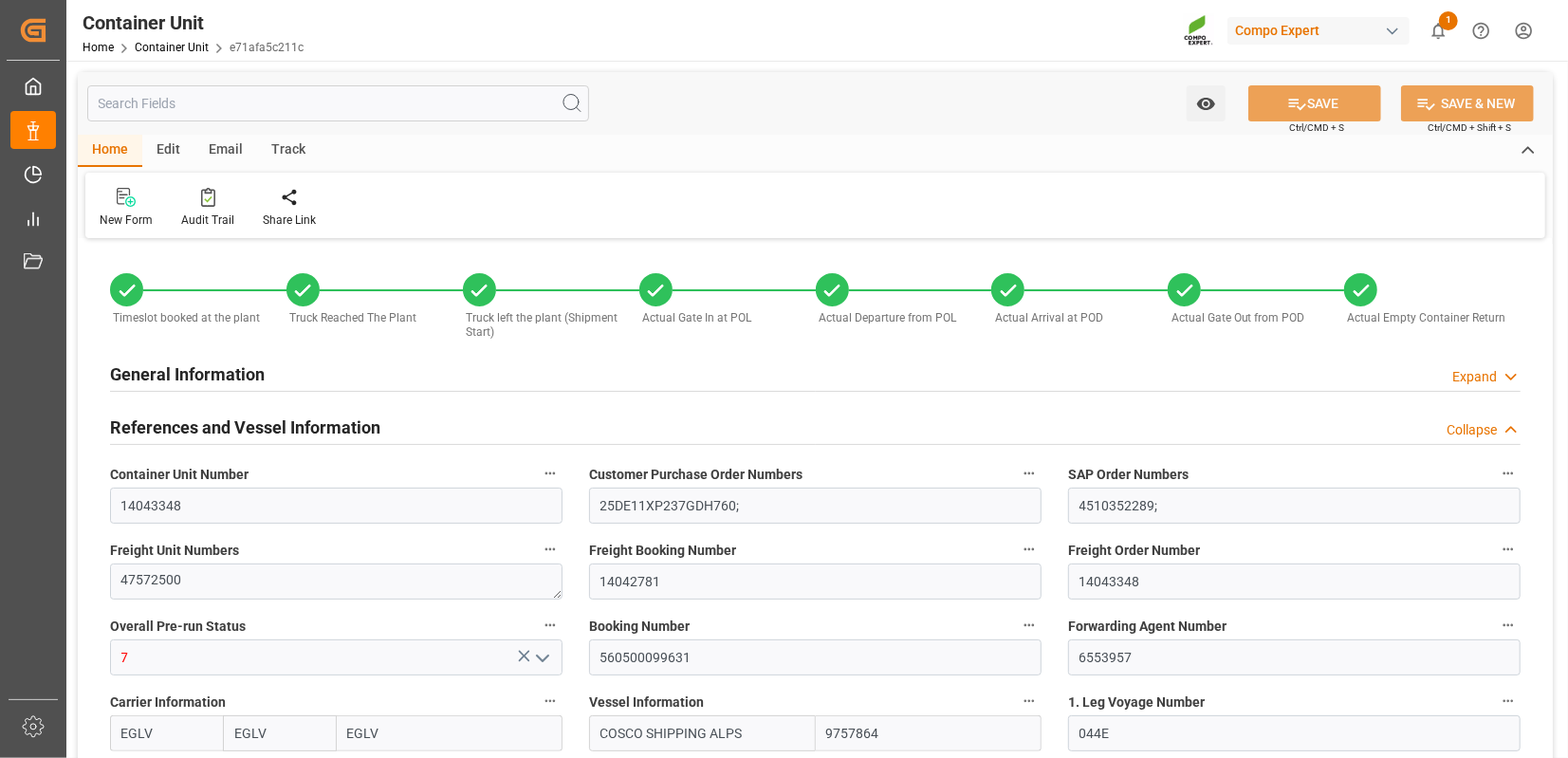
type input "27.05.2025 00:00"
type input "28.05.2025 00:00"
type input "24.07.2025 12:00"
type input "20.07.2025 00:00"
type input "24.07.2025 00:00"
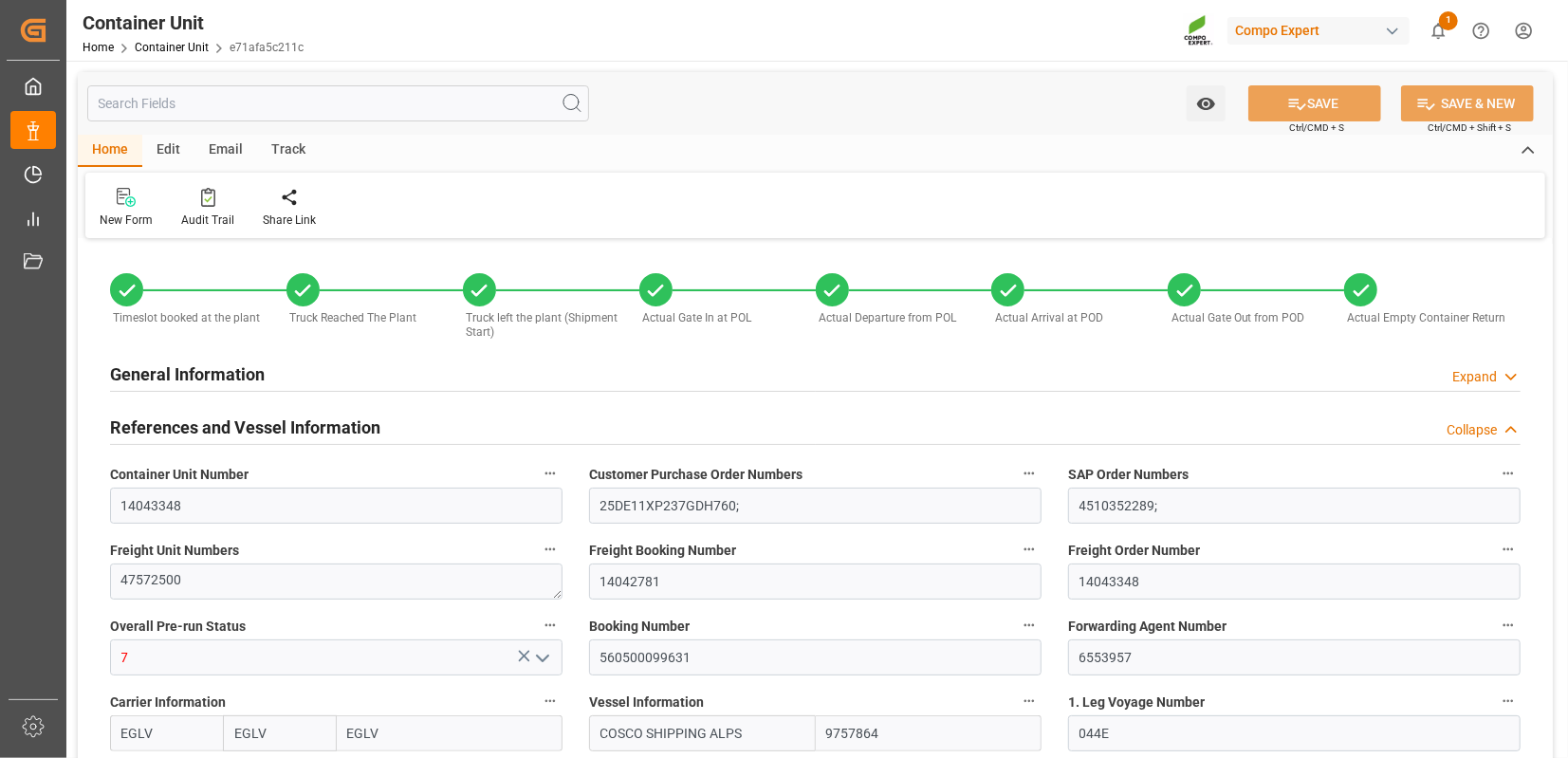
type input "24.07.2025 23:59"
type input "25.07.2025 12:00"
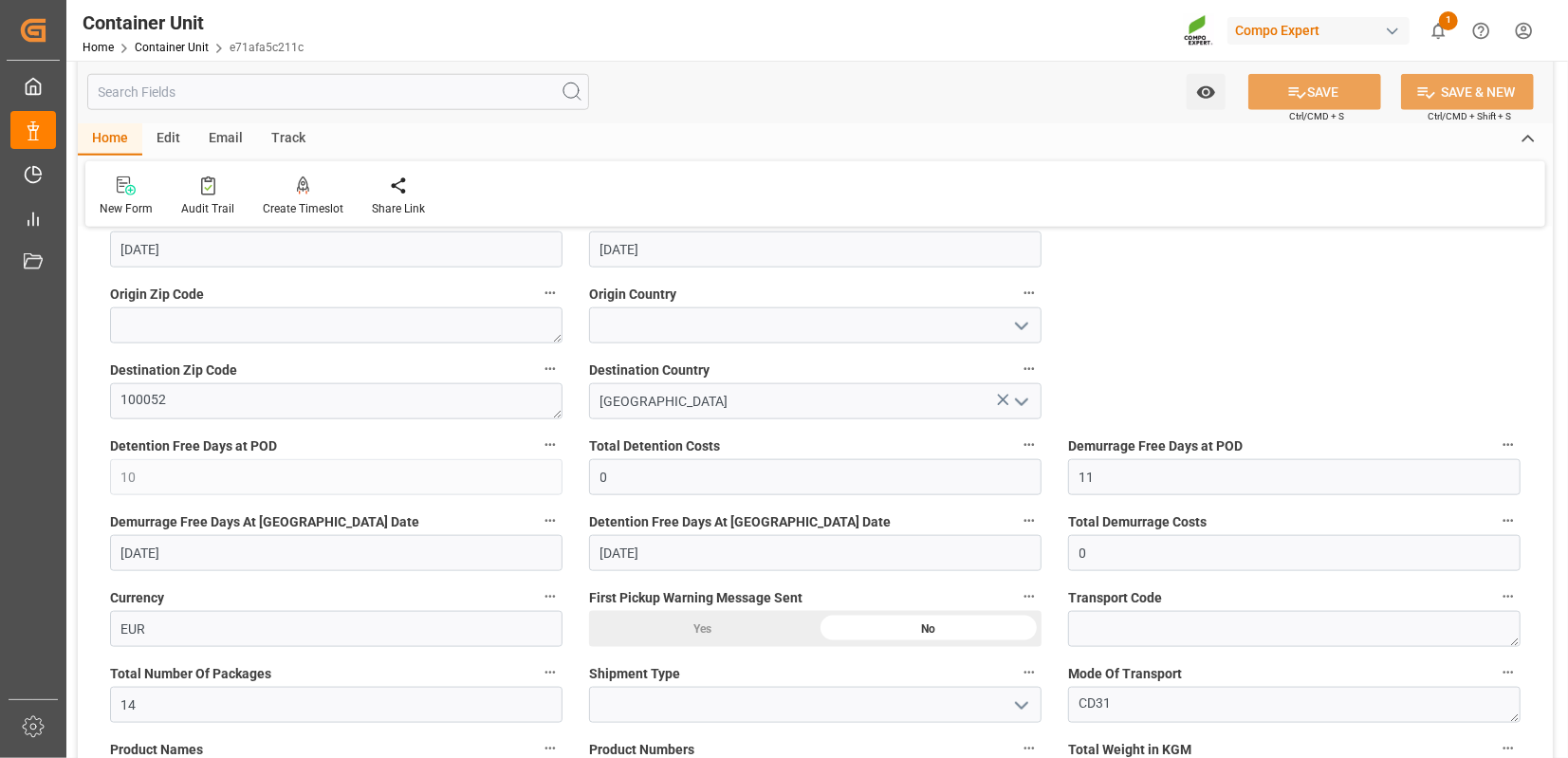
scroll to position [1300, 0]
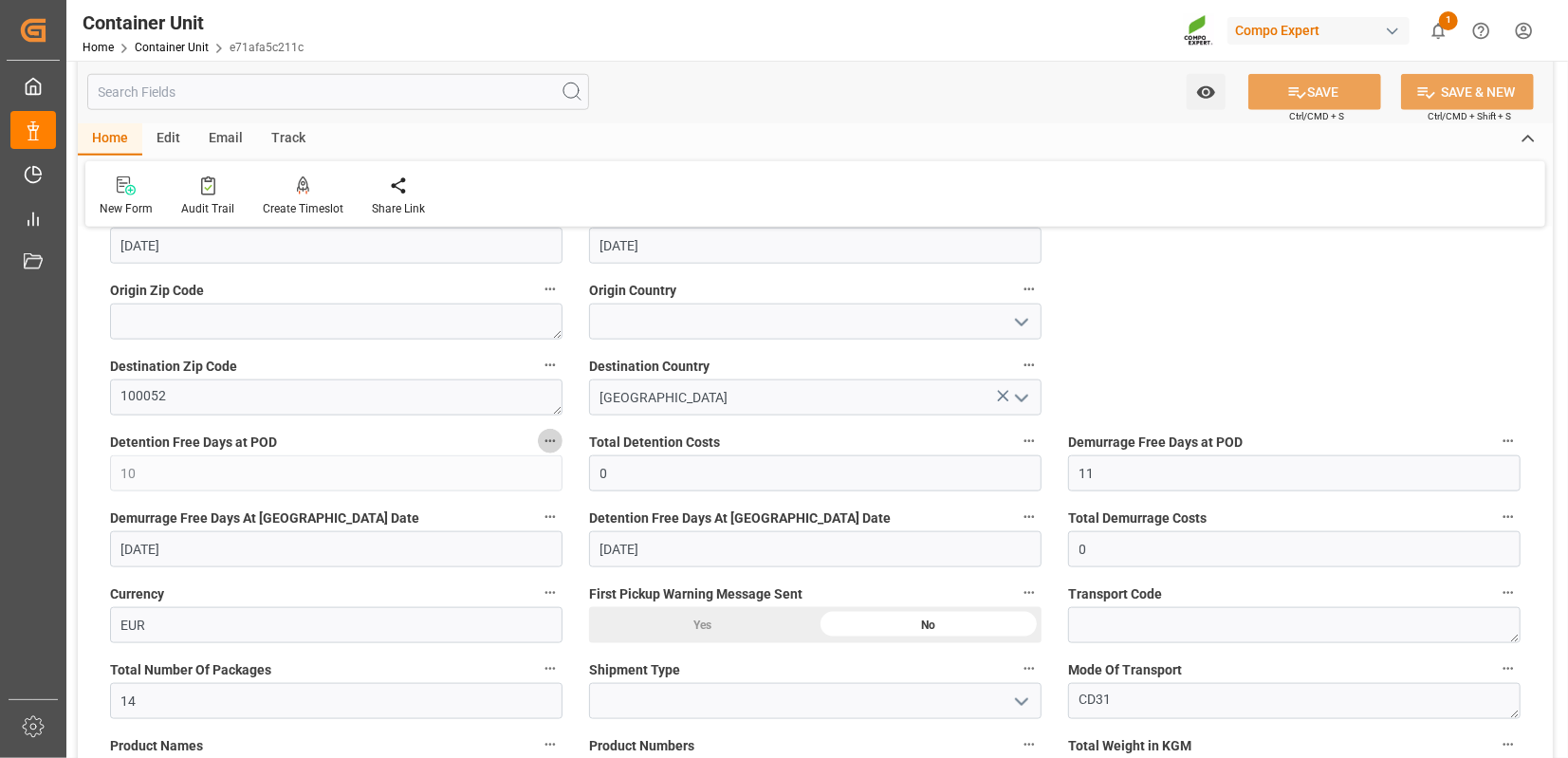
click at [544, 440] on icon "button" at bounding box center [550, 442] width 15 height 15
click at [601, 441] on li "Audits" at bounding box center [585, 439] width 97 height 32
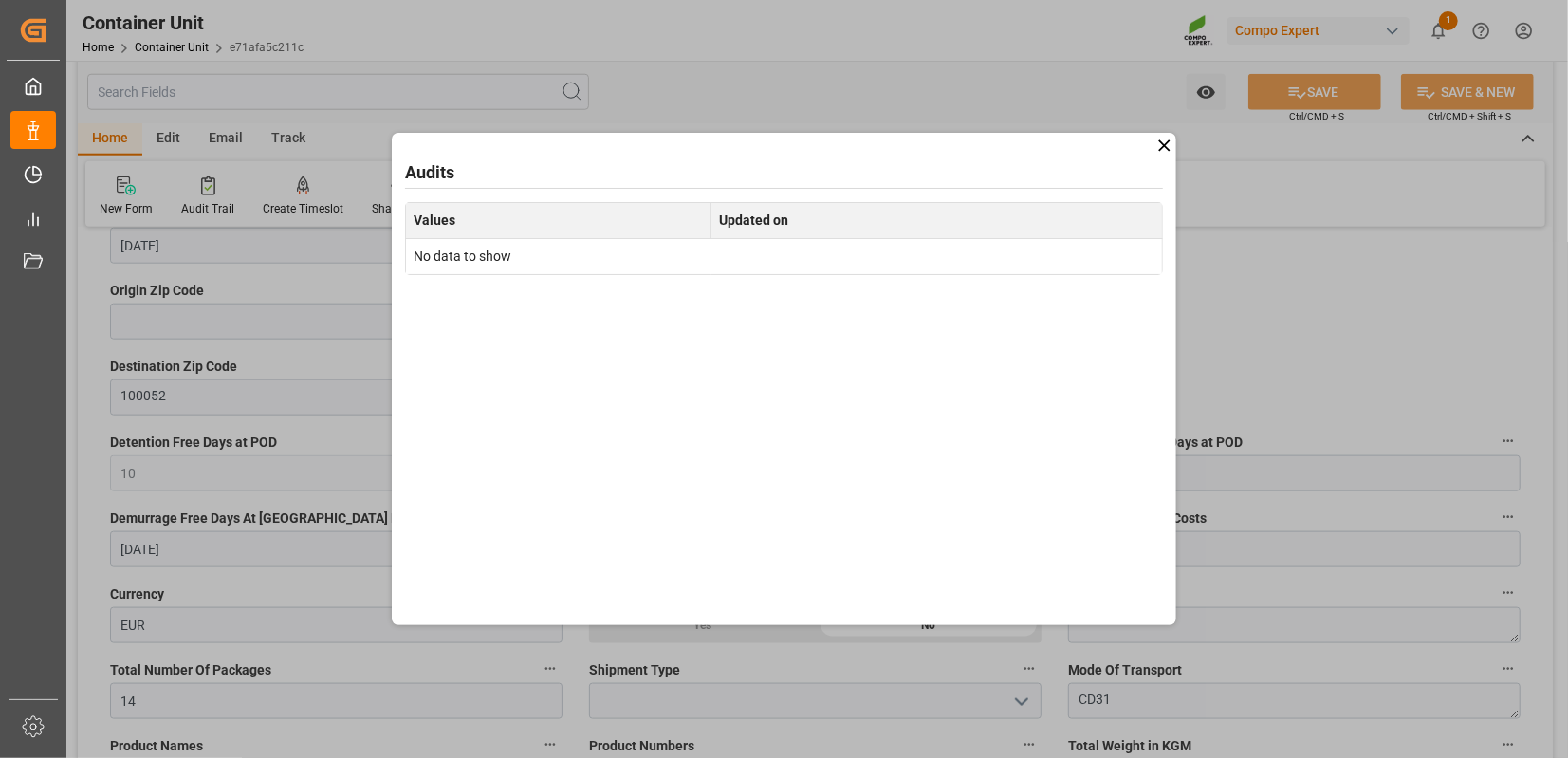
click at [1164, 140] on icon at bounding box center [1164, 145] width 20 height 20
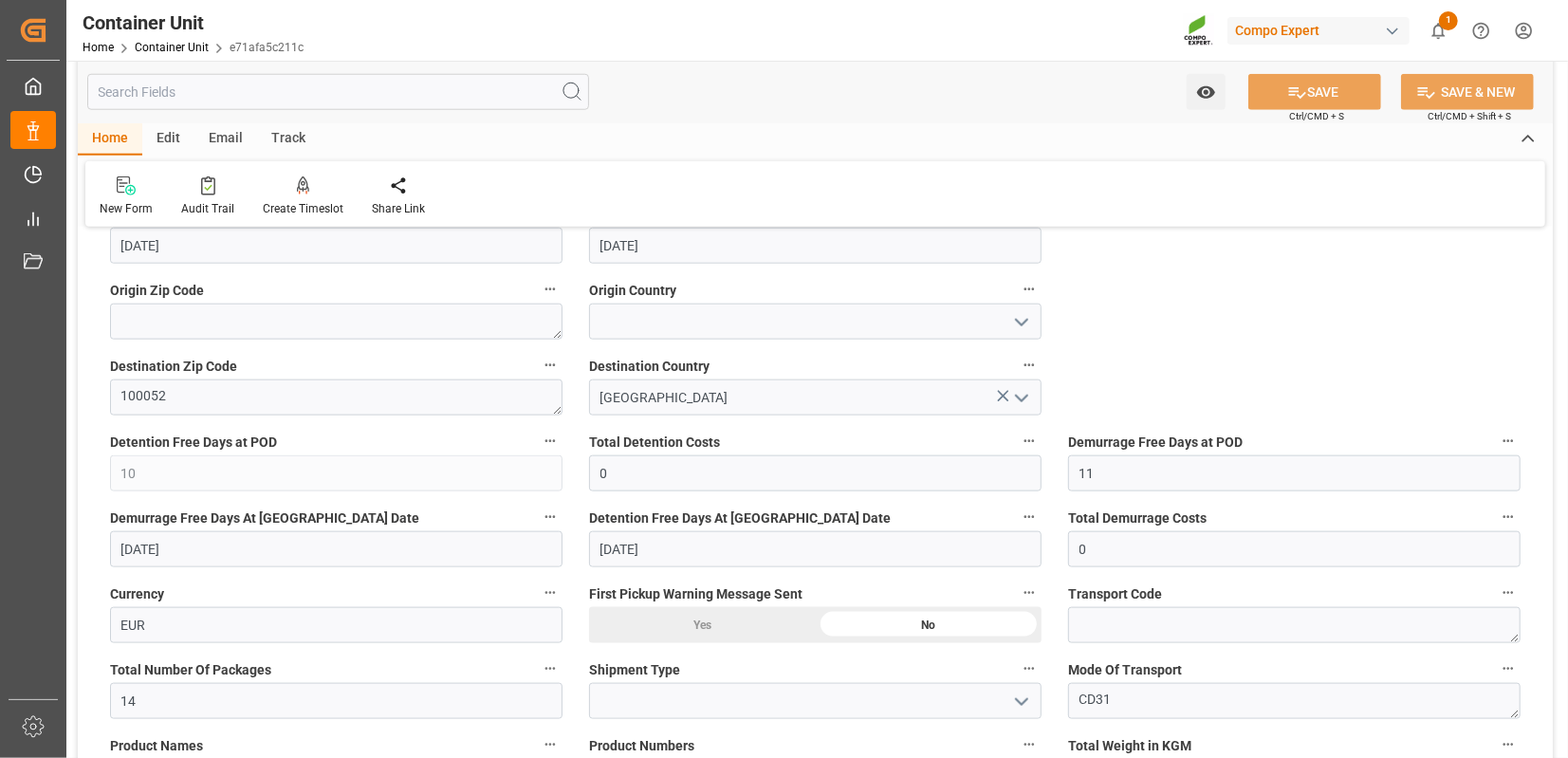
click at [1508, 436] on icon "button" at bounding box center [1508, 442] width 15 height 15
click at [1509, 444] on li "Audits" at bounding box center [1504, 439] width 97 height 32
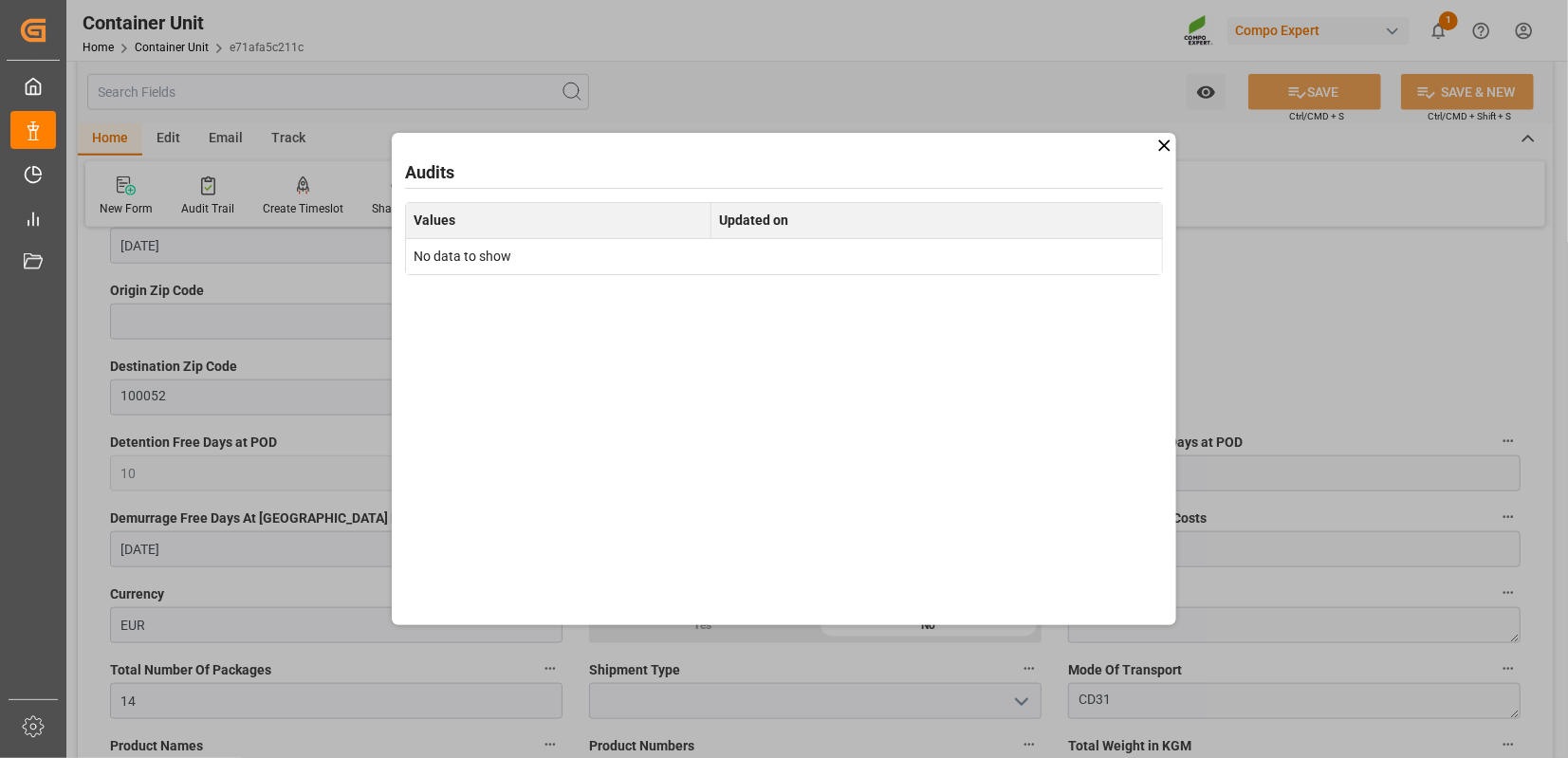
click at [1167, 139] on icon at bounding box center [1164, 145] width 20 height 20
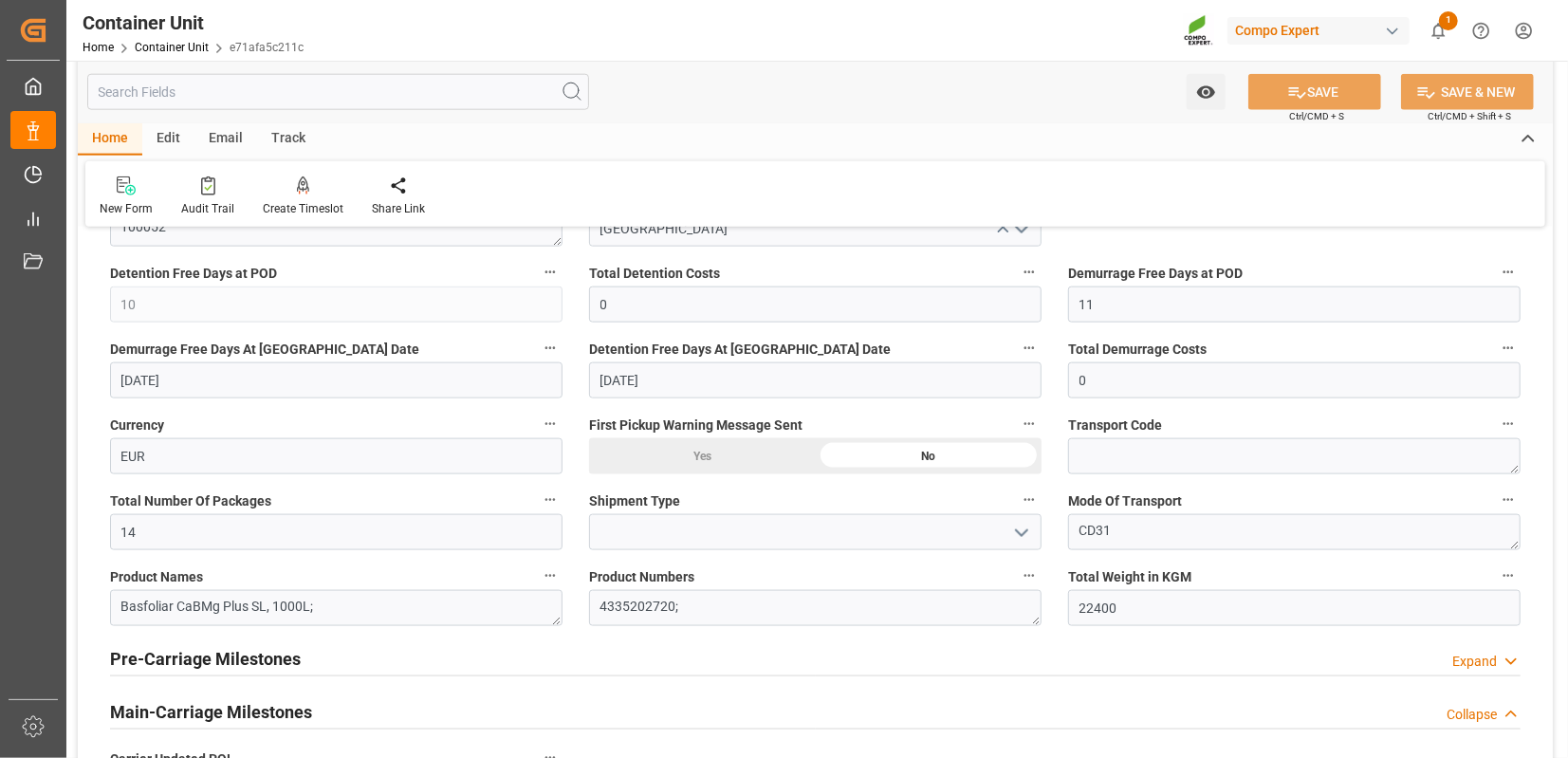
scroll to position [1473, 0]
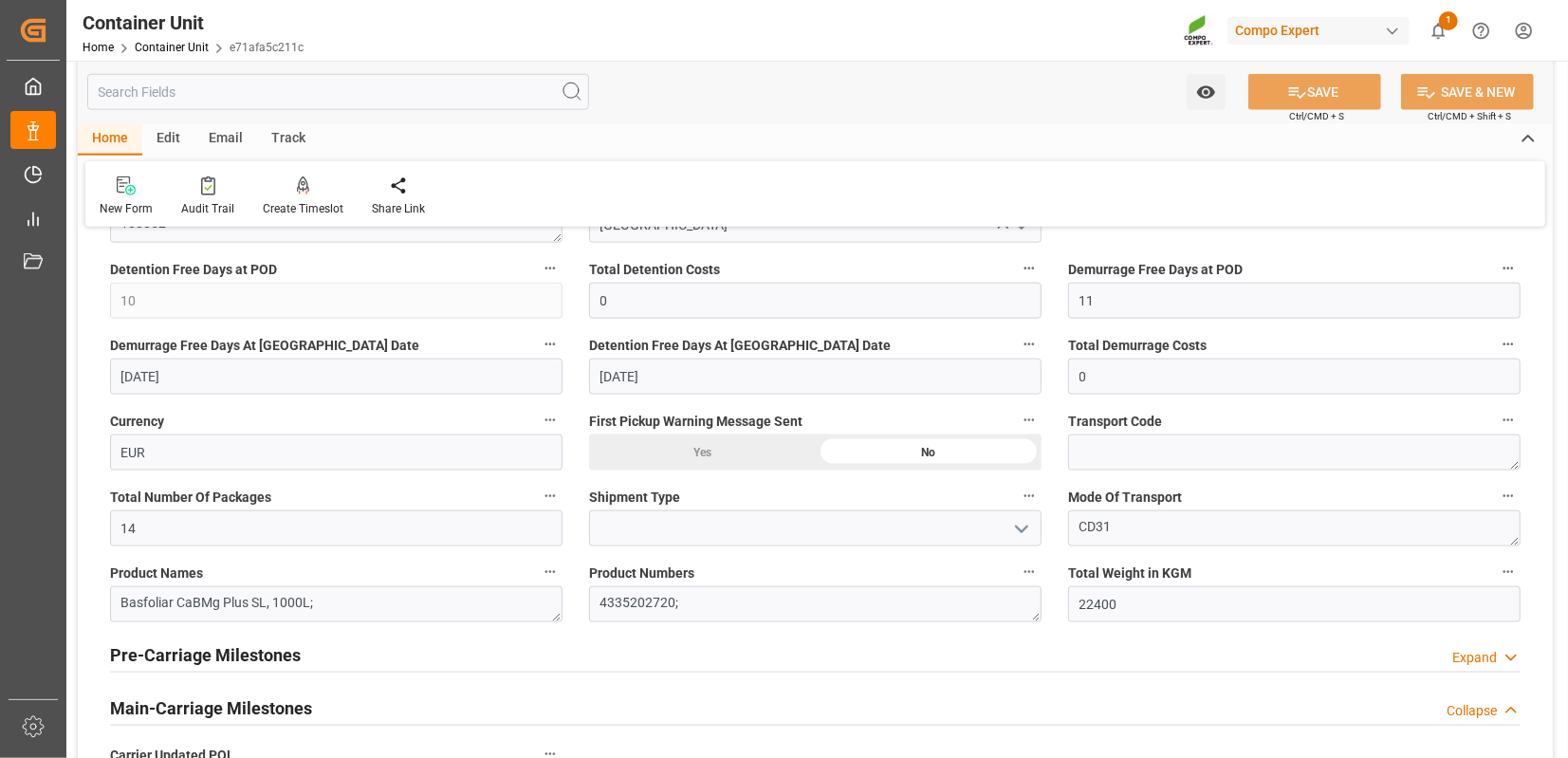
click at [1027, 339] on icon "button" at bounding box center [1029, 344] width 15 height 15
click at [1090, 349] on li "Audits" at bounding box center [1065, 341] width 97 height 32
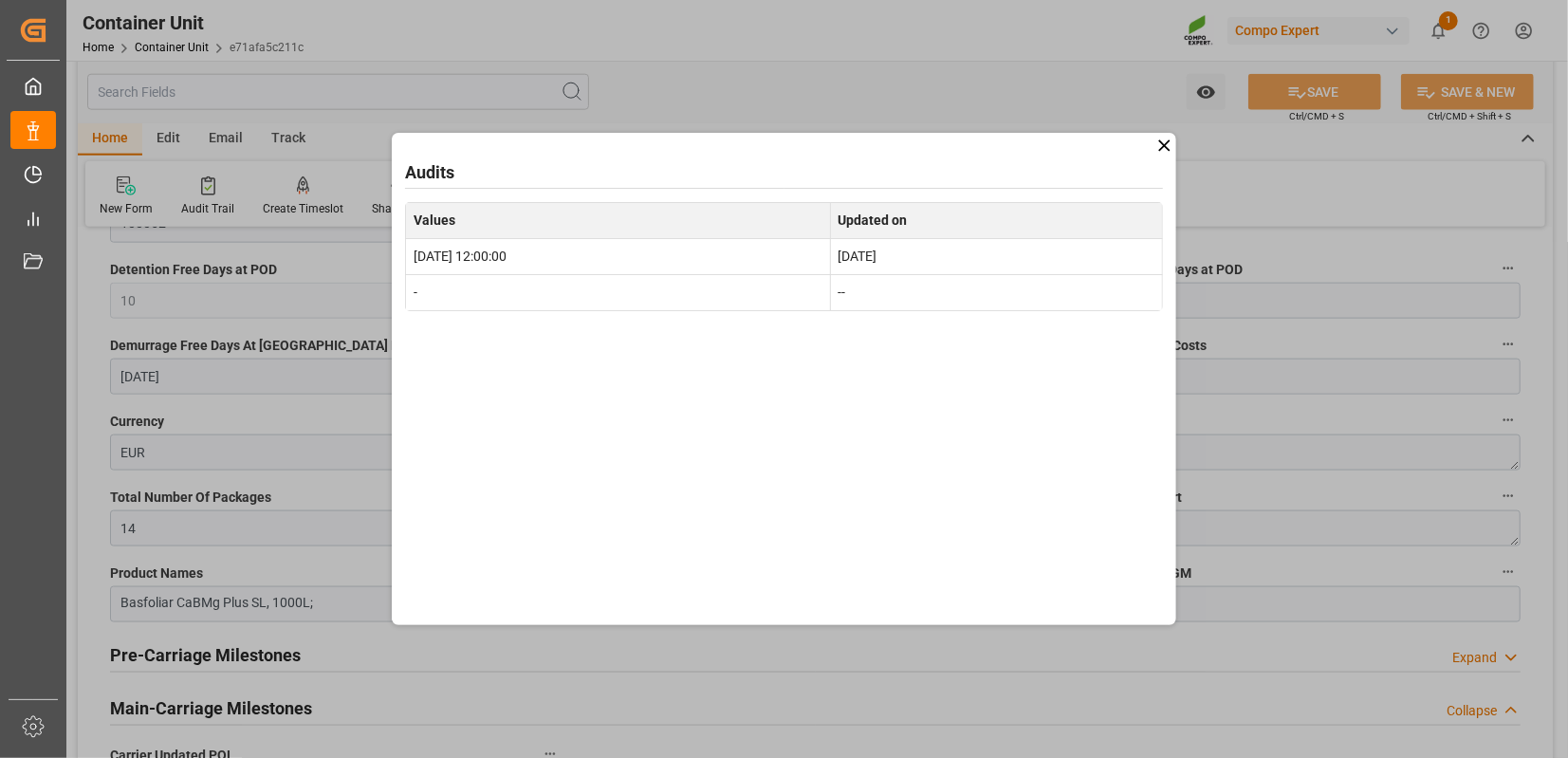
click at [1159, 145] on icon at bounding box center [1164, 145] width 20 height 20
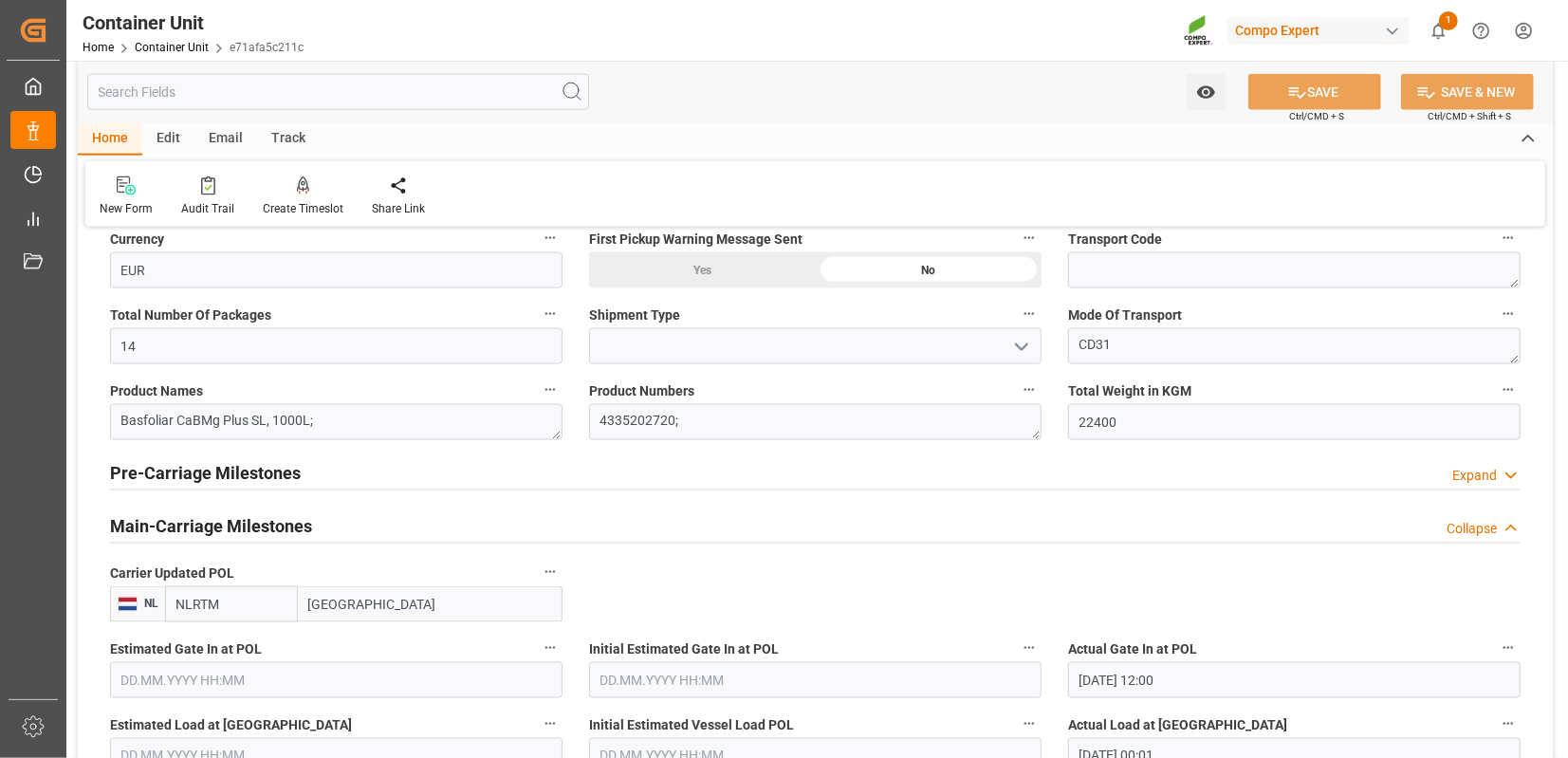
scroll to position [1655, 0]
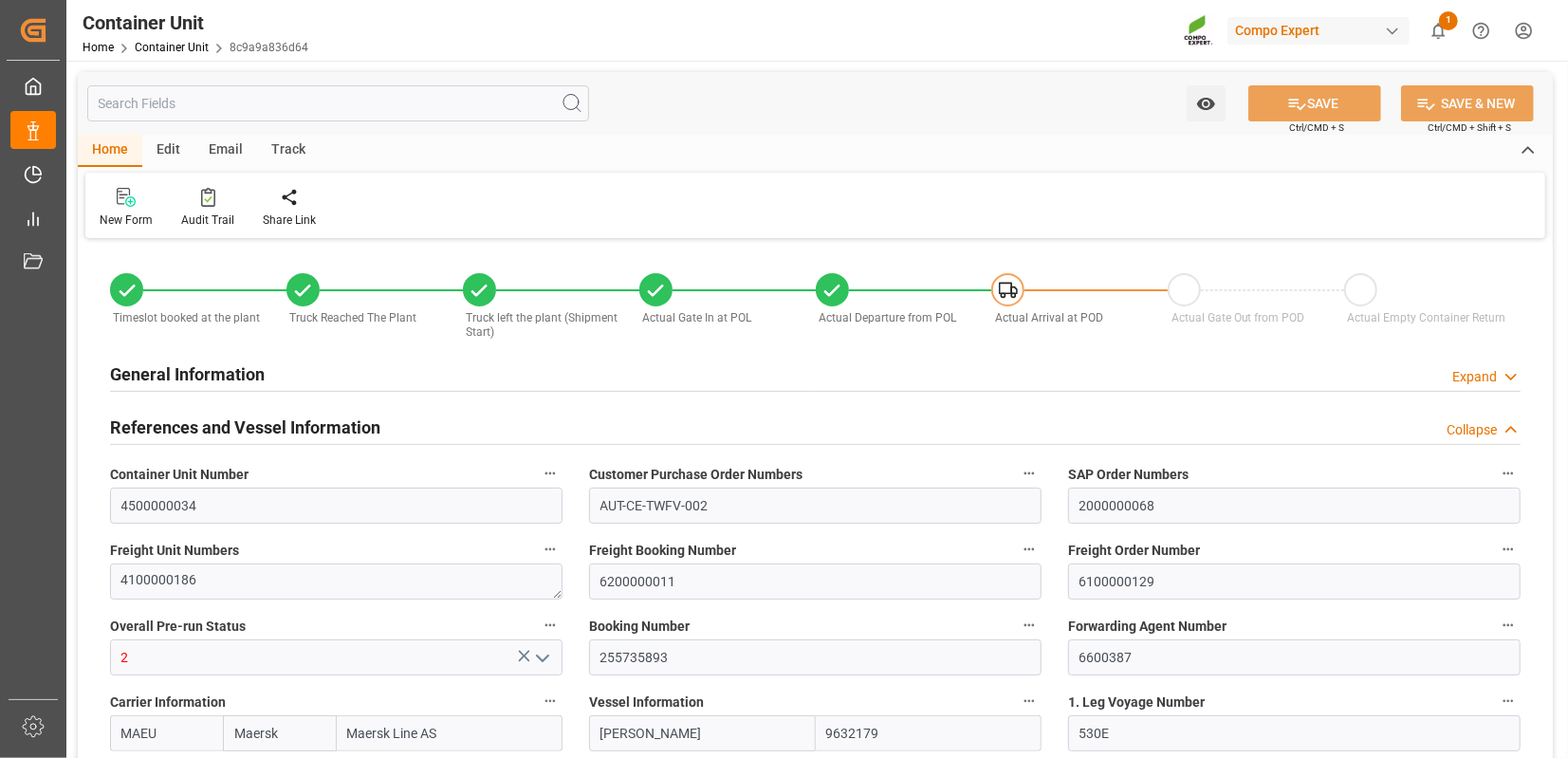
type input "[DATE] 09:01"
type input "14.07.2025 09:01"
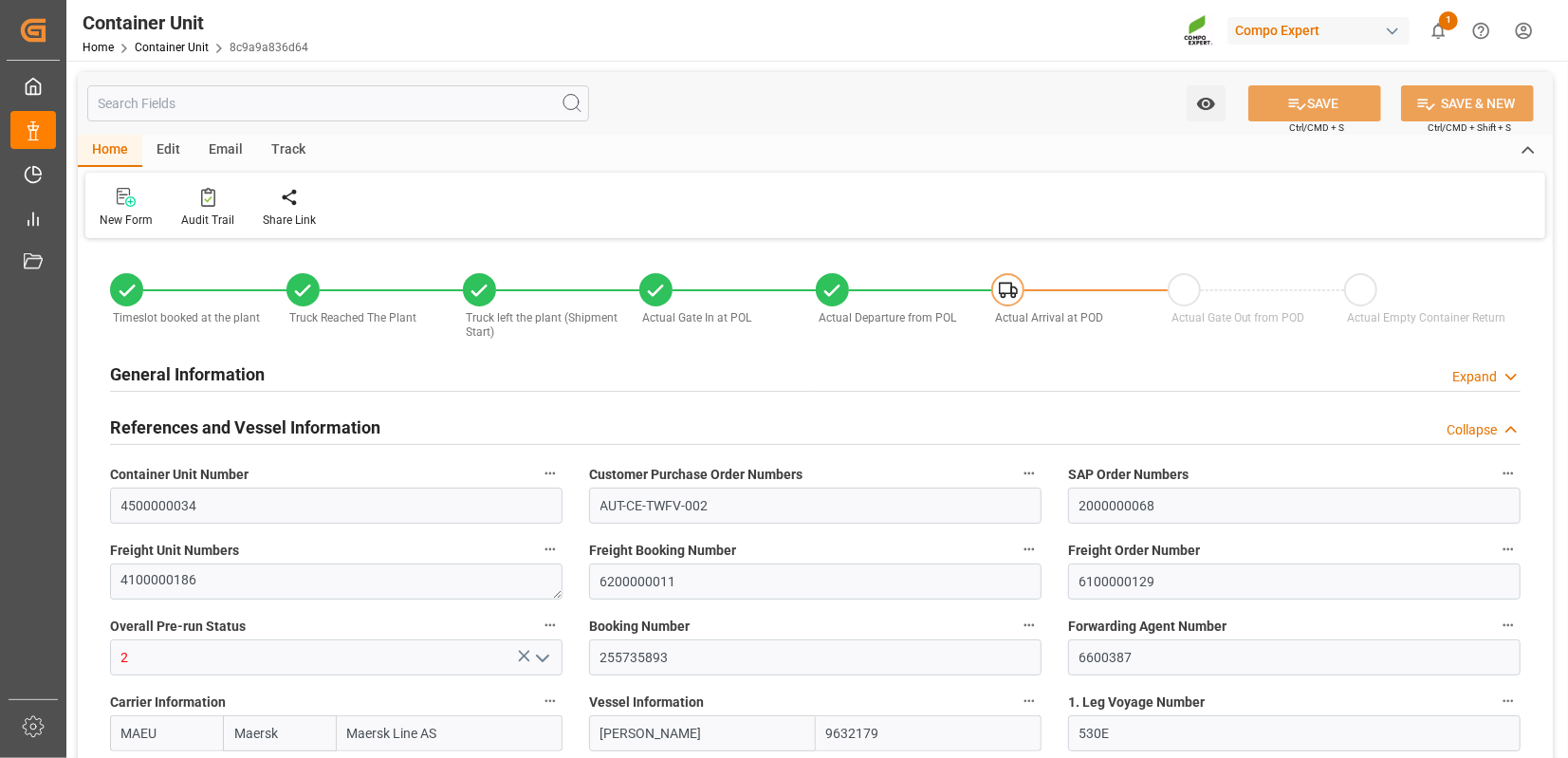
type input "[DATE]"
type input "09.07.2025"
type input "17.07.2025 21:00"
type input "16.07.2025 11:03"
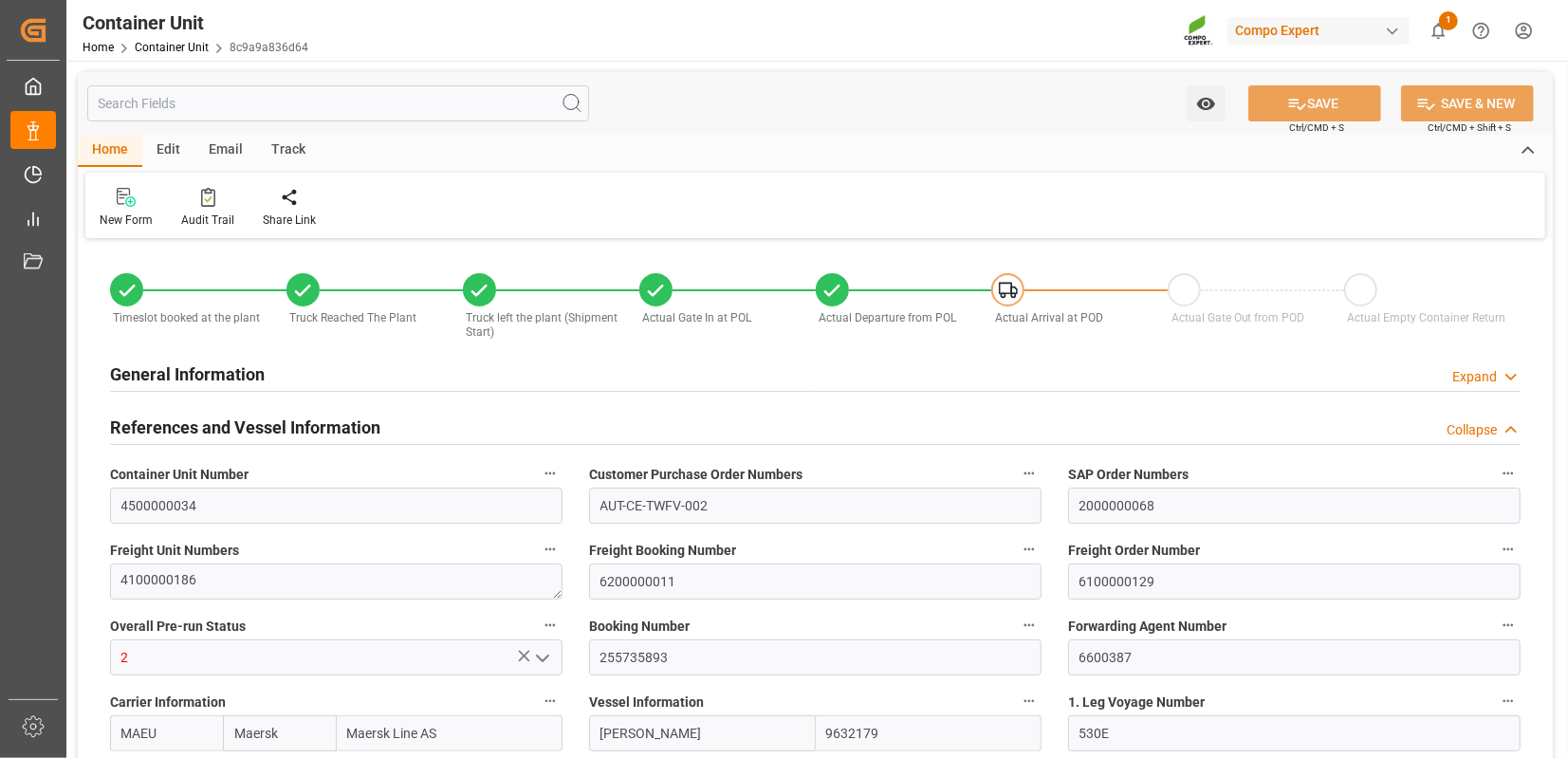
type input "26.07.2025 08:46"
type input "27.07.2025 08:15"
type input "14.07.2025 12:00"
type input "27.07.2025 08:55"
type input "12.09.2025 19:00"
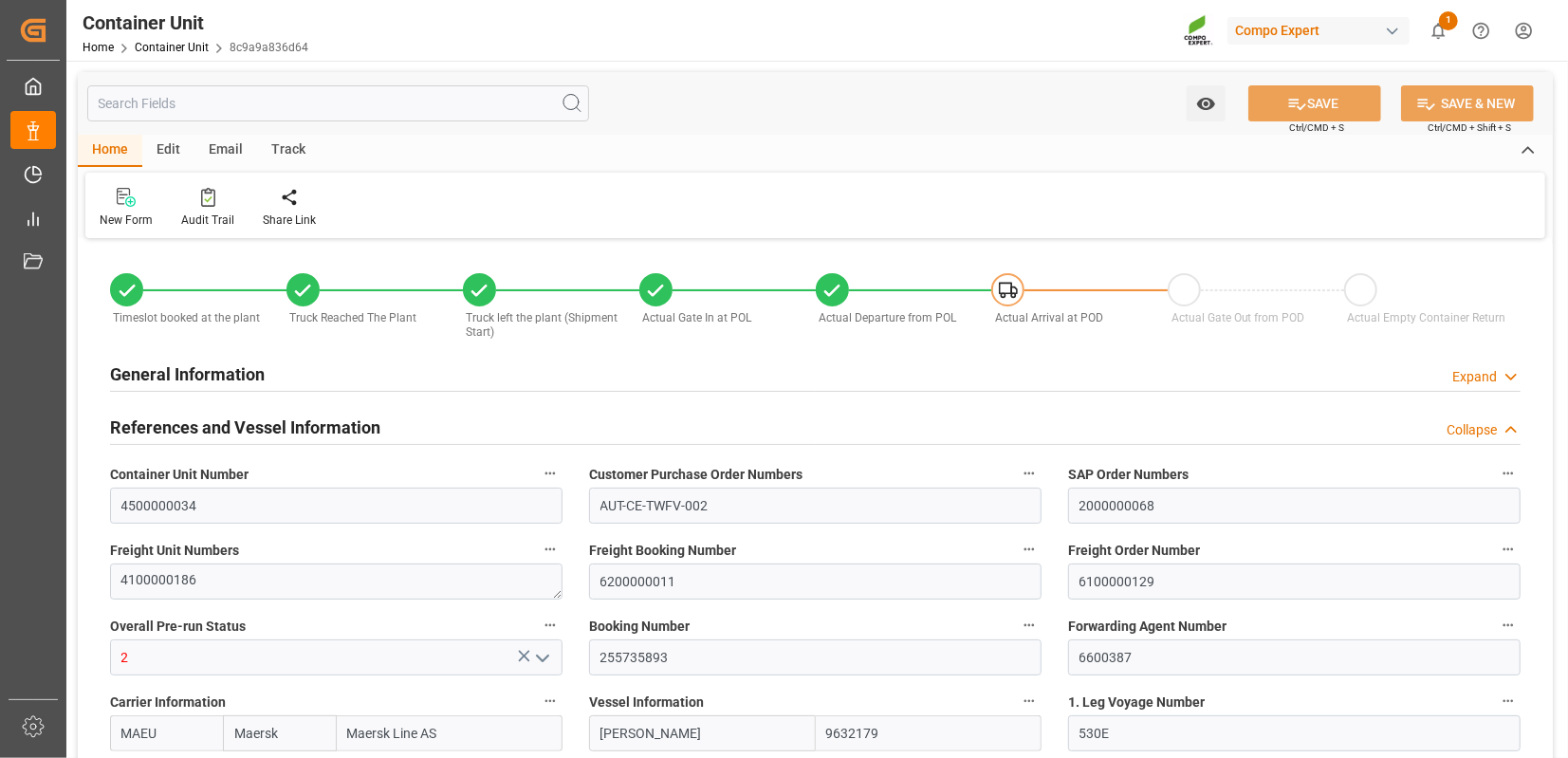
type input "01.09.2025 00:01"
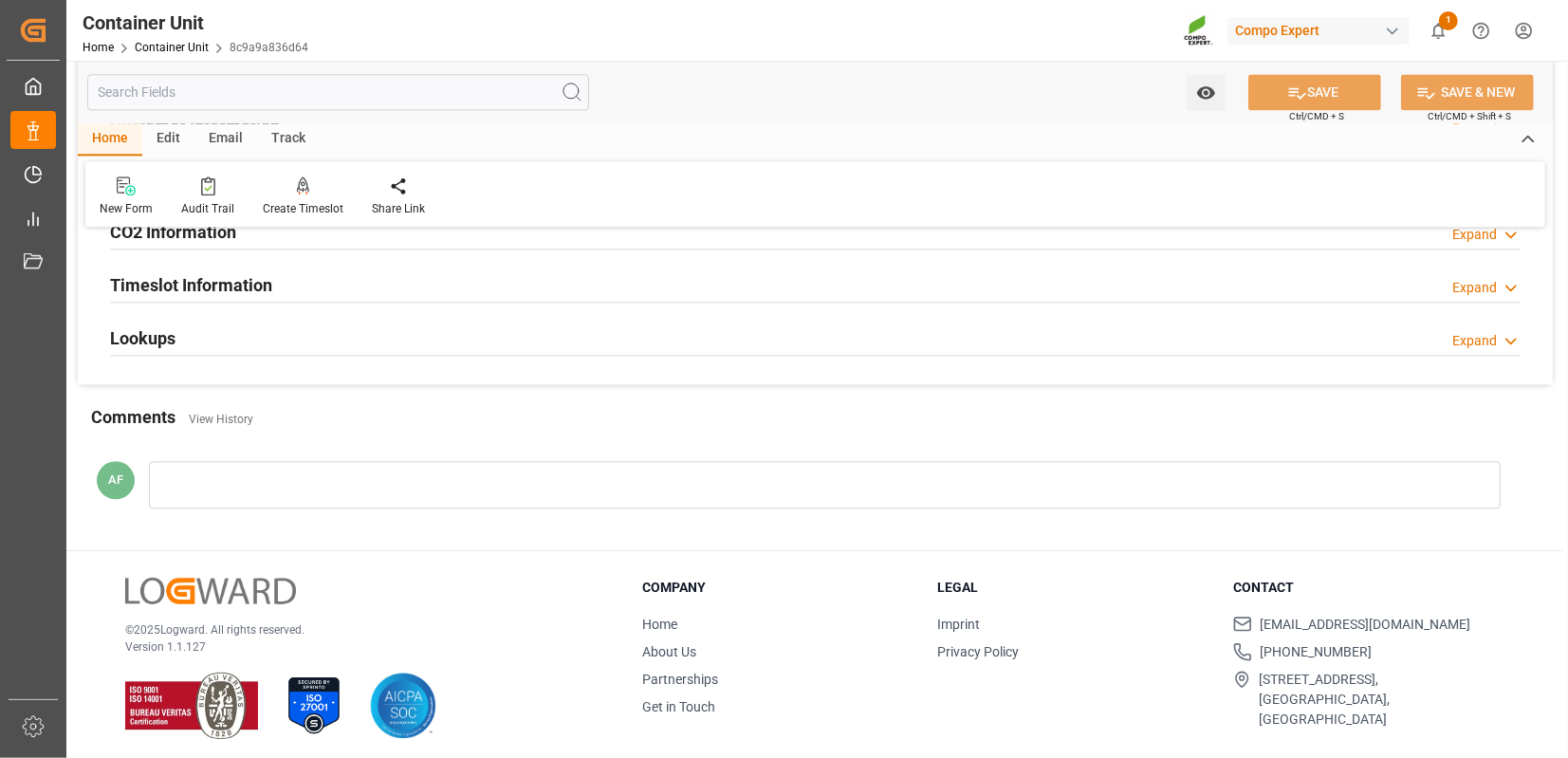
scroll to position [2738, 0]
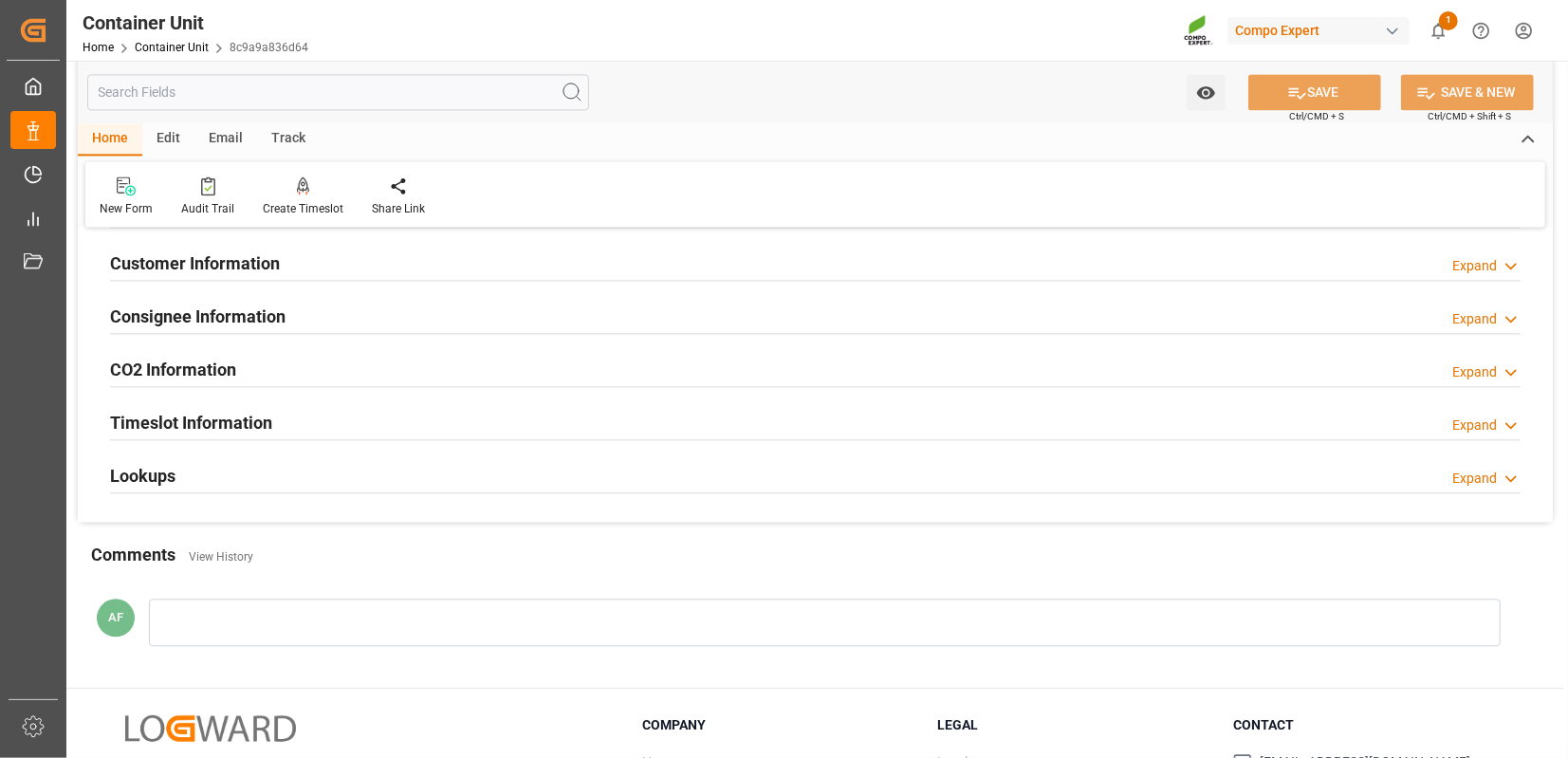
click at [1471, 476] on div "Expand" at bounding box center [1474, 478] width 44 height 20
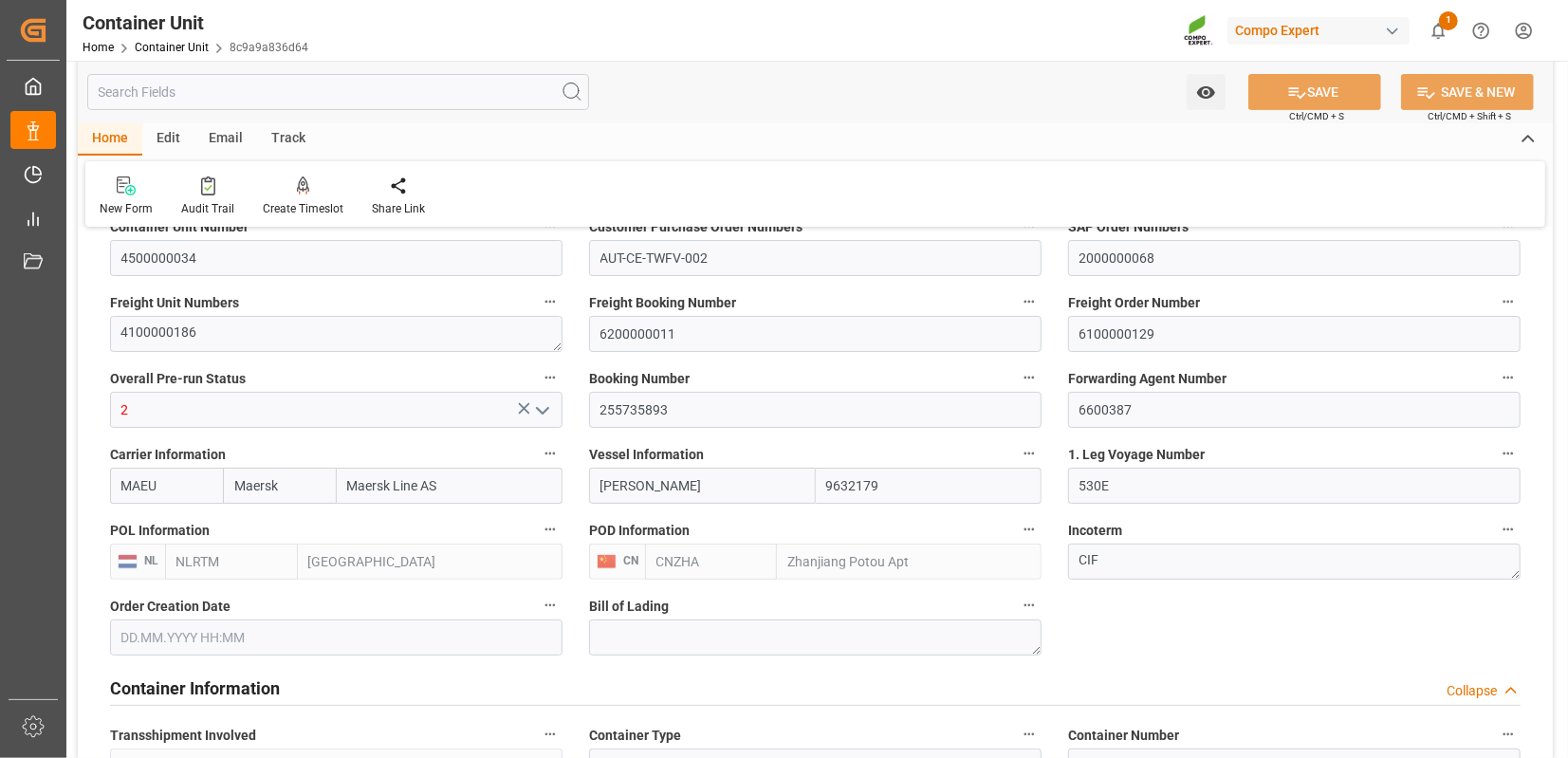
scroll to position [256, 0]
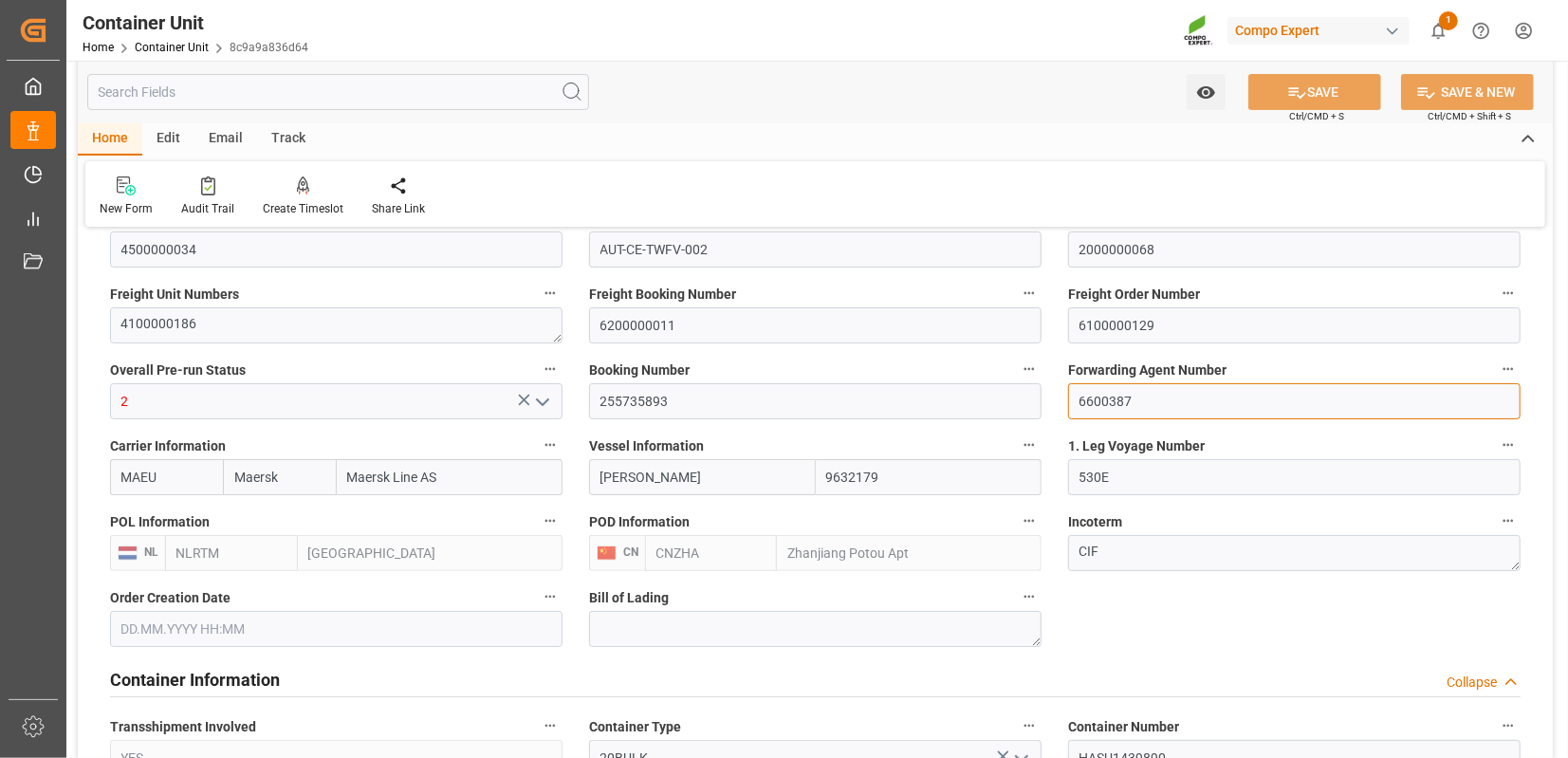
click at [1092, 395] on input "6600387" at bounding box center [1294, 401] width 453 height 36
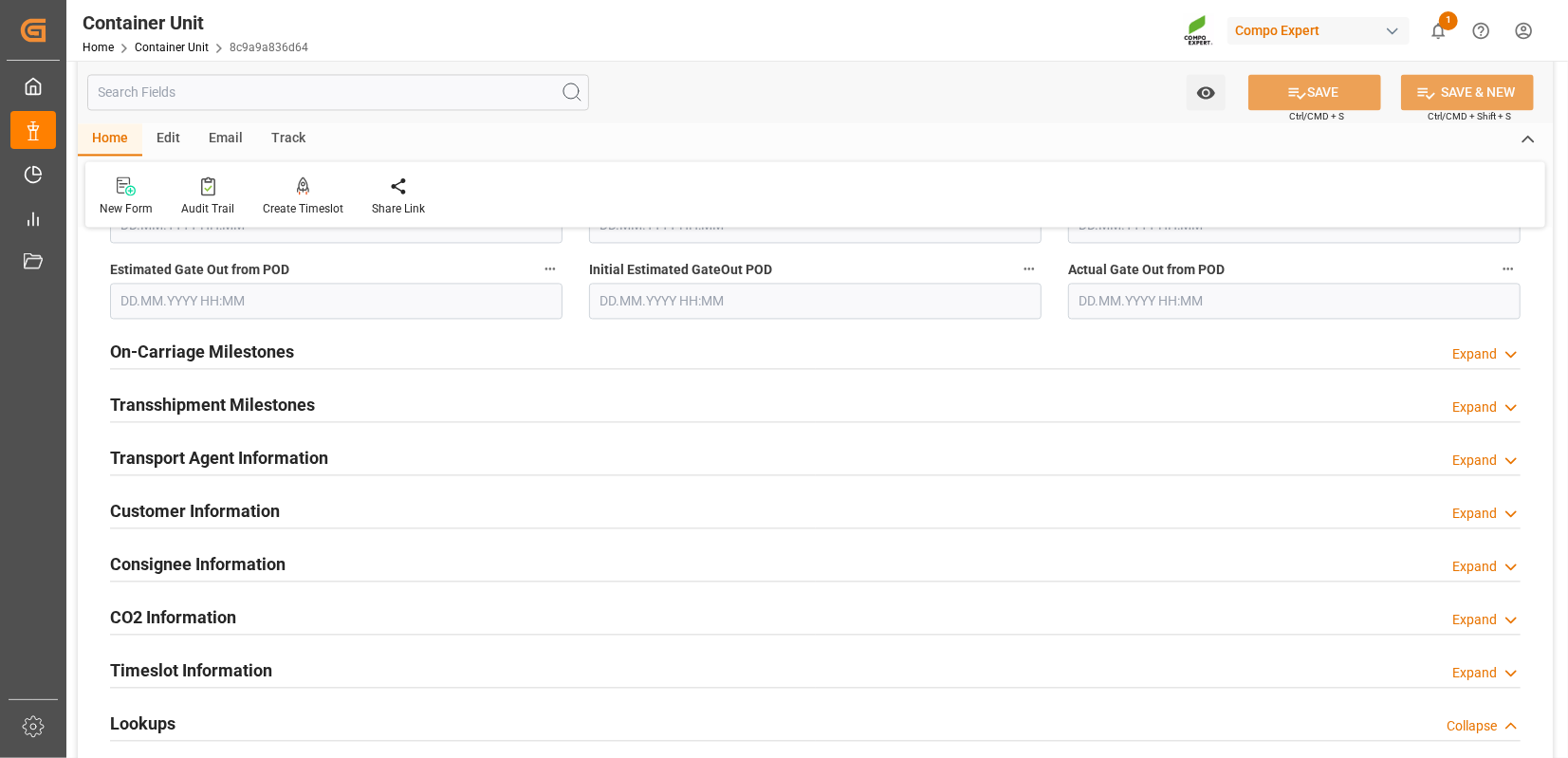
scroll to position [2572, 0]
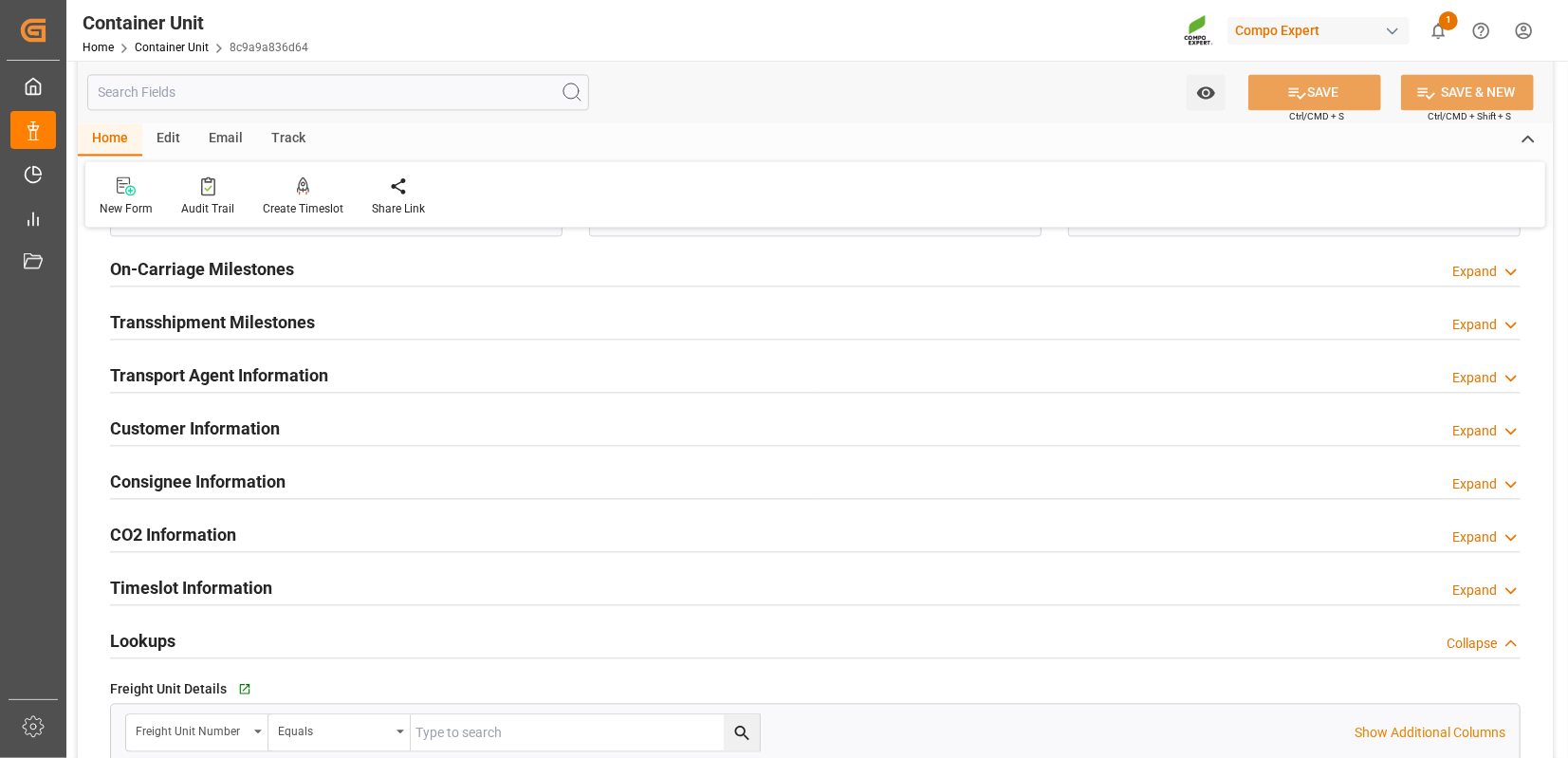
click at [1494, 369] on div "Expand" at bounding box center [1474, 378] width 44 height 20
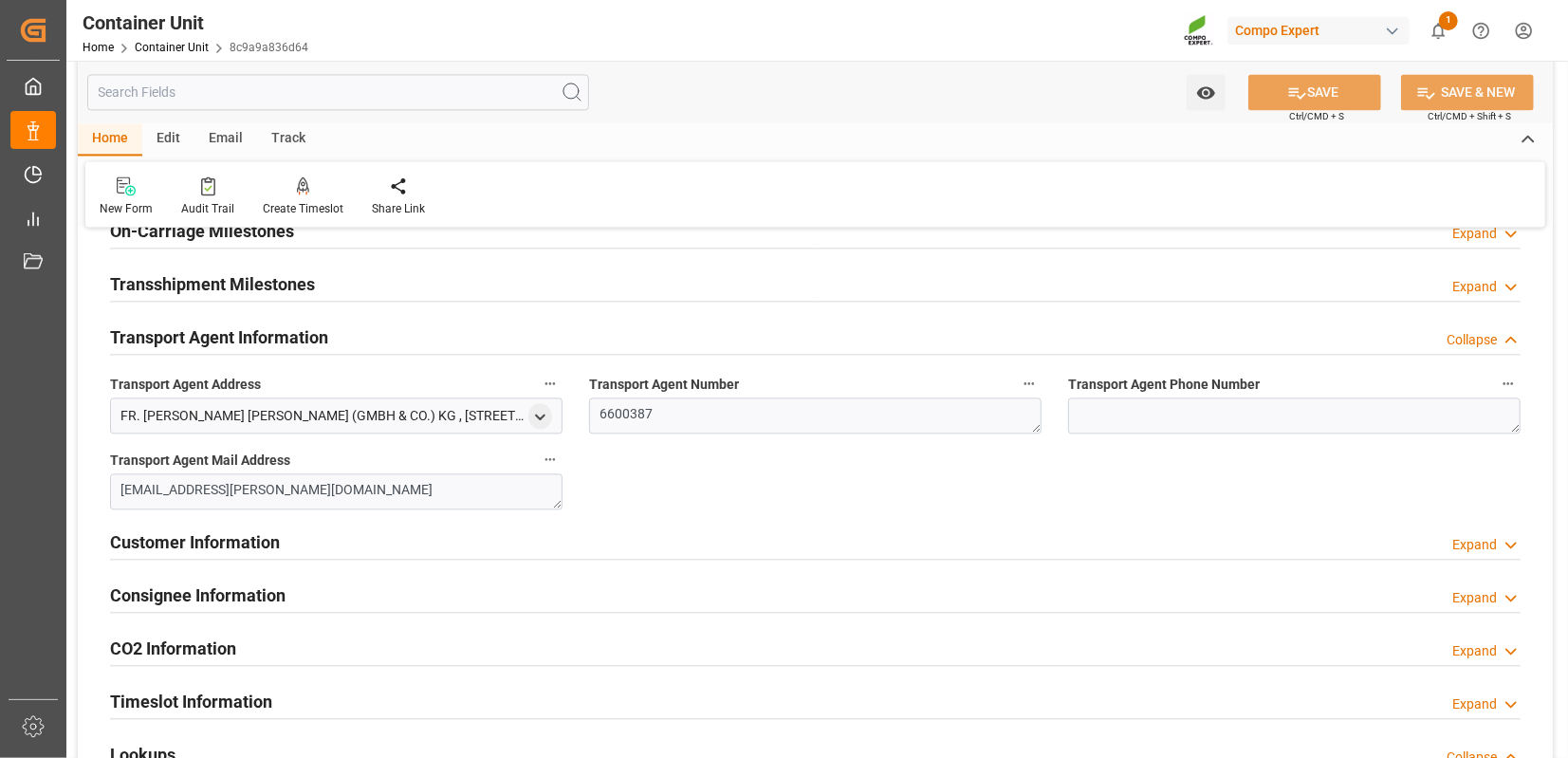
scroll to position [2613, 0]
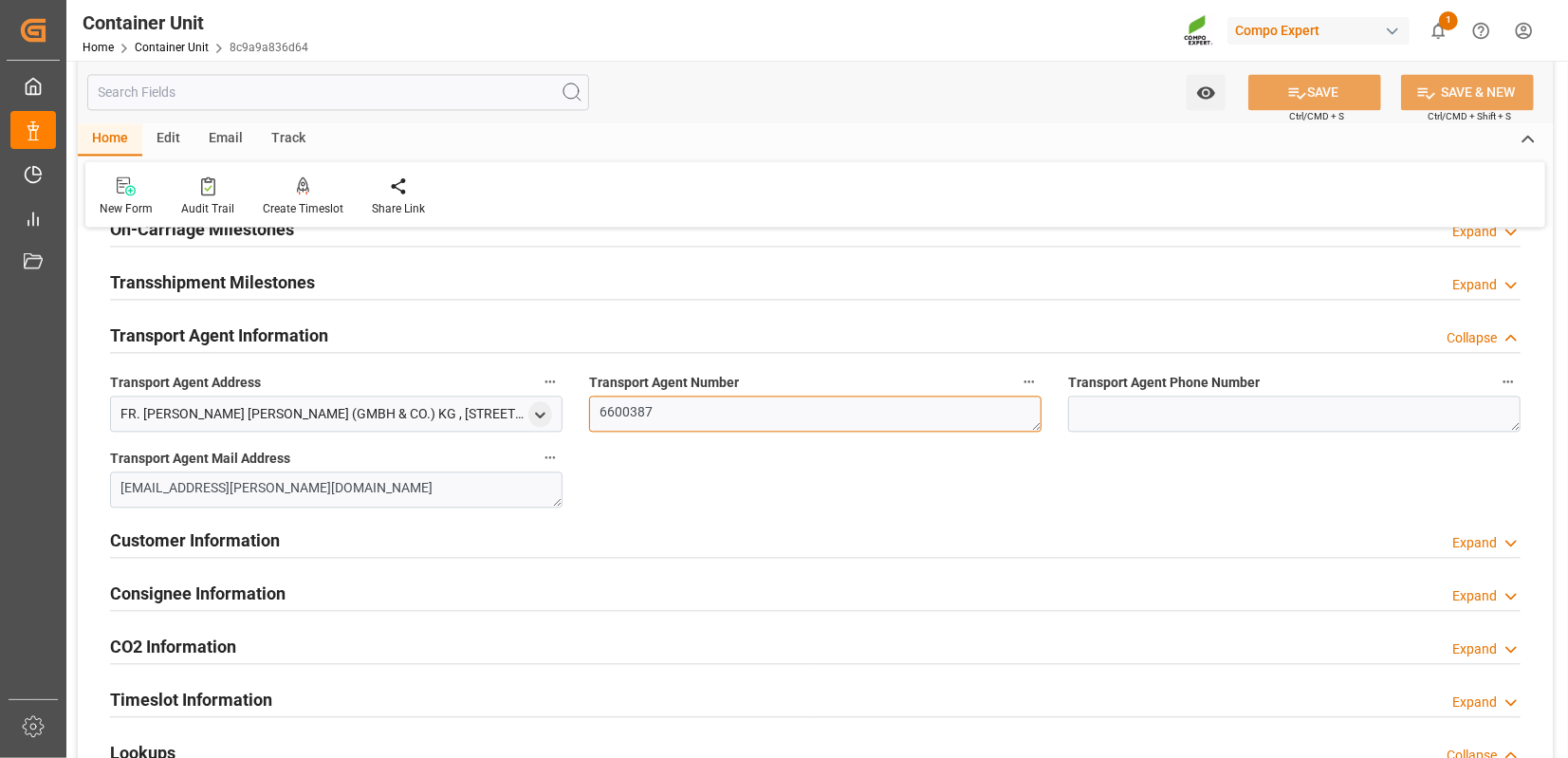
click at [627, 415] on textarea "6600387" at bounding box center [815, 413] width 453 height 36
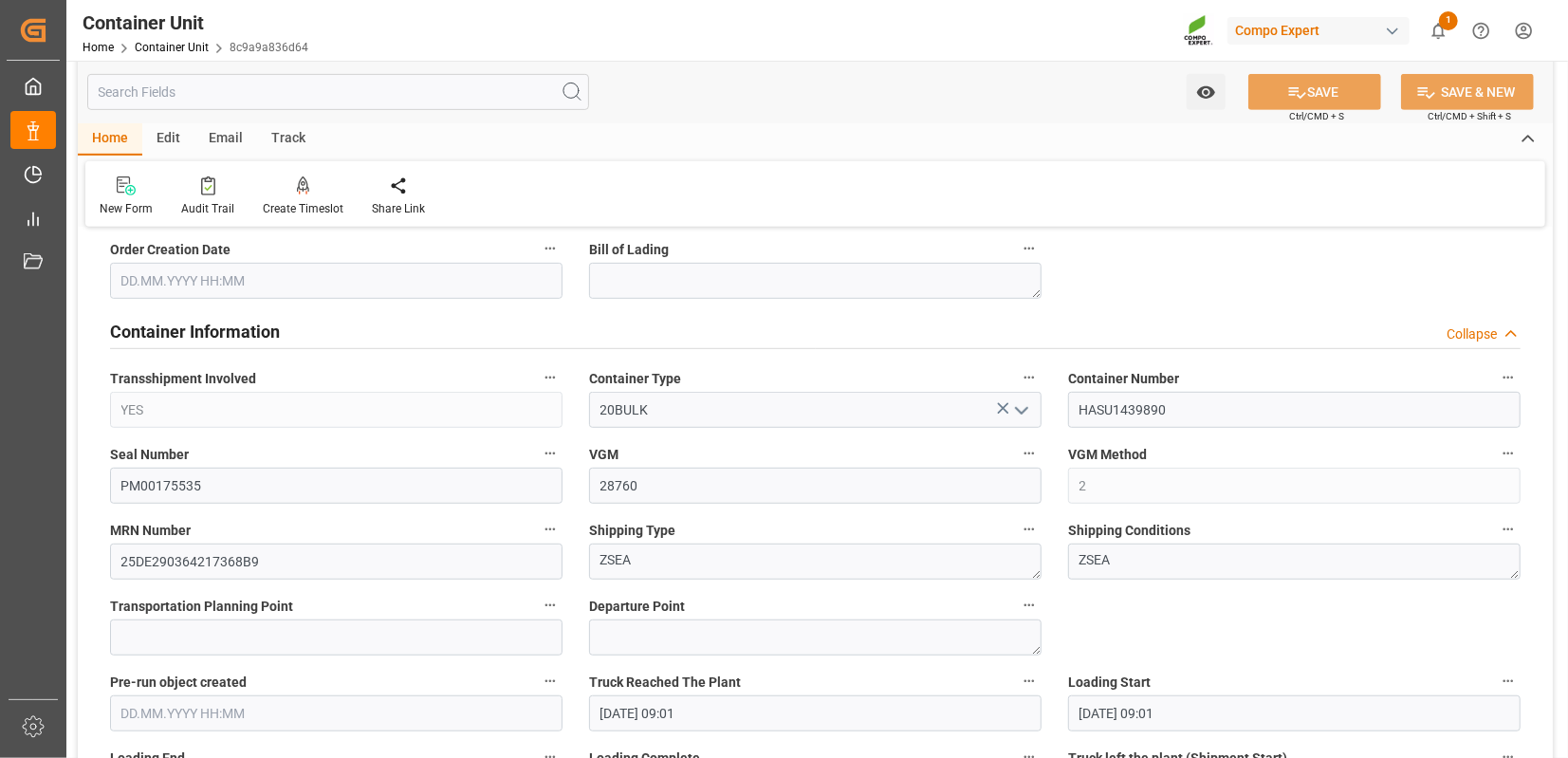
scroll to position [622, 0]
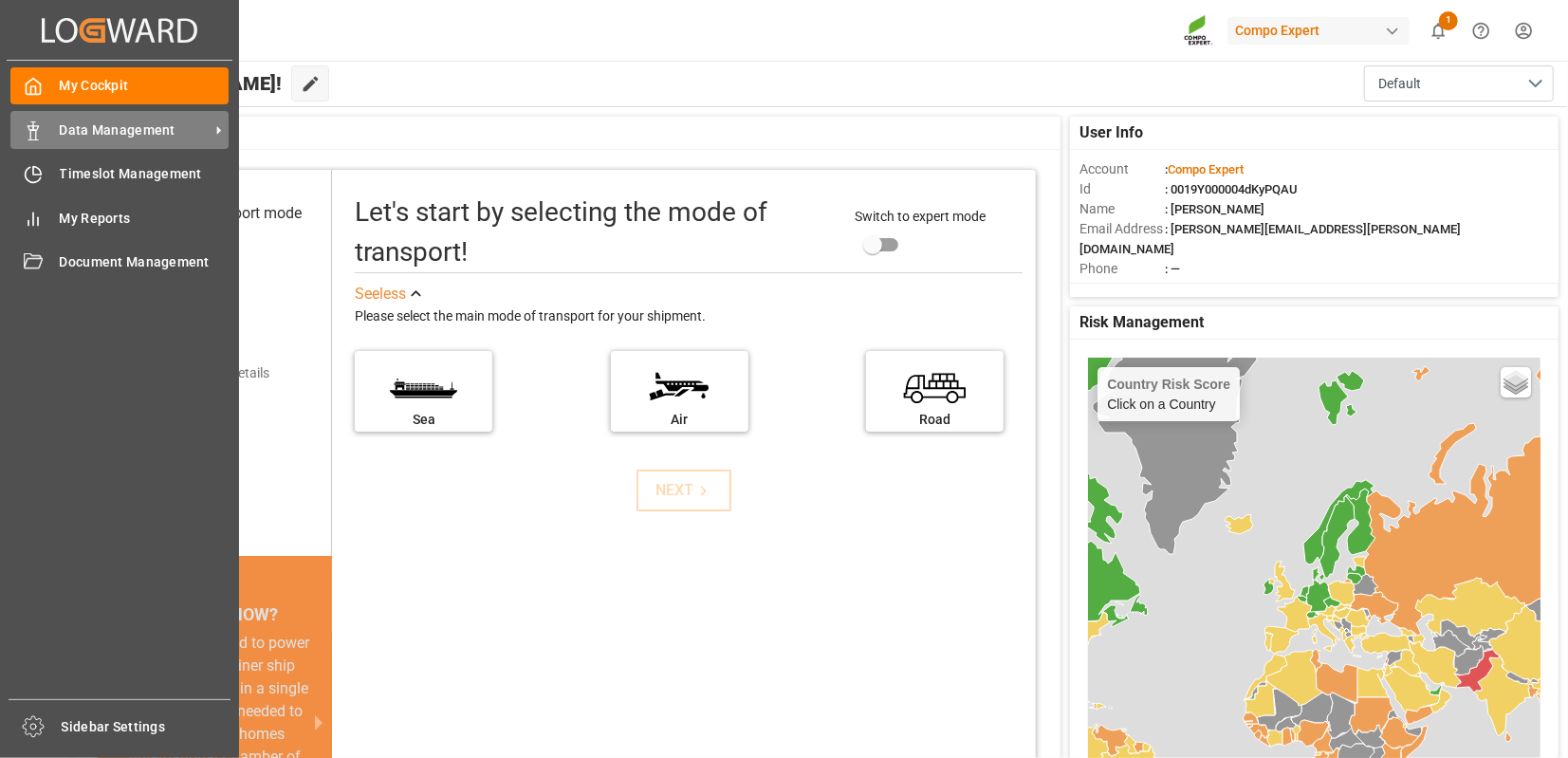
click at [115, 128] on span "Data Management" at bounding box center [135, 130] width 150 height 20
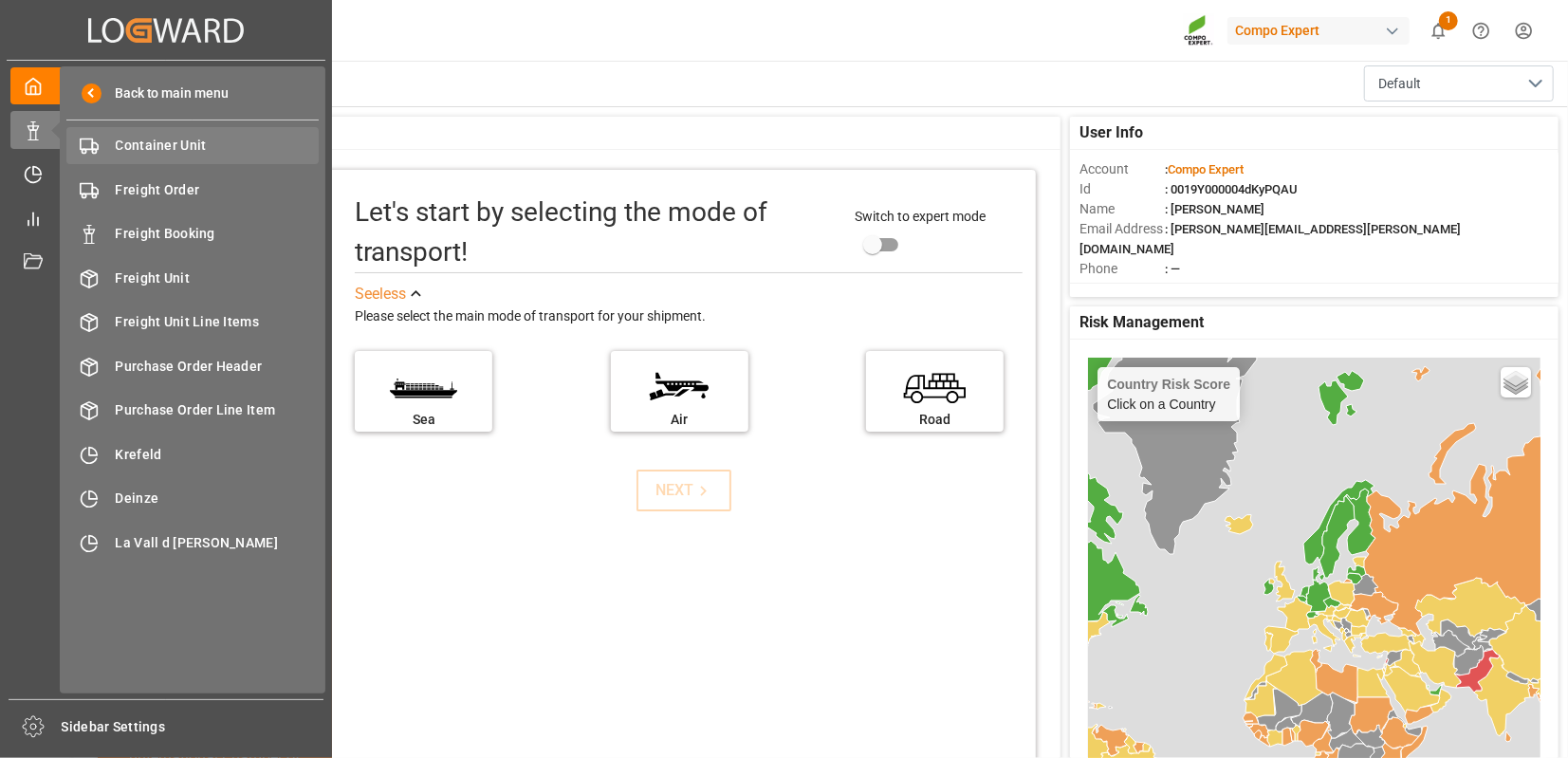
click at [196, 140] on span "Container Unit" at bounding box center [217, 145] width 204 height 20
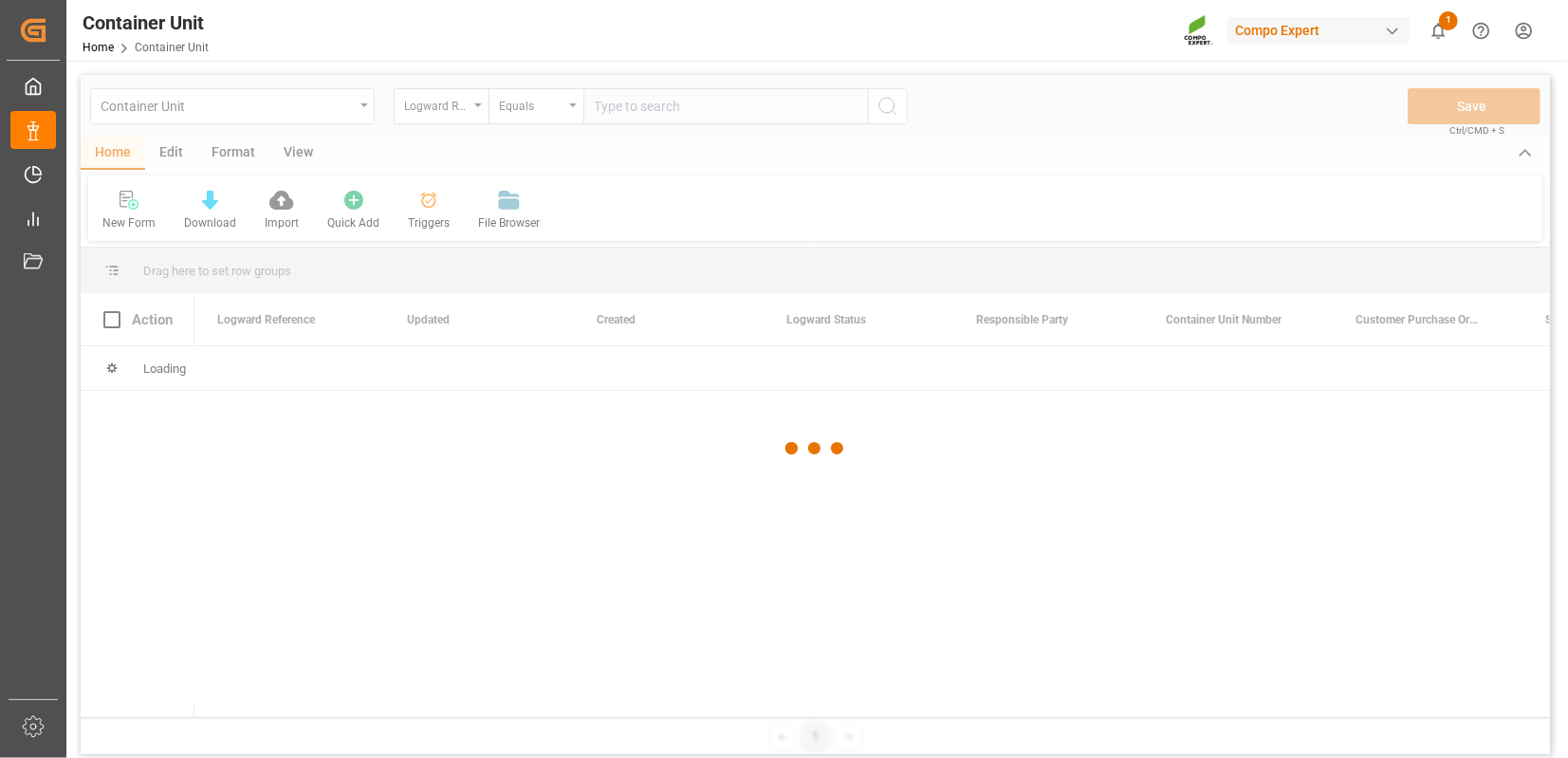
click at [310, 105] on div at bounding box center [815, 448] width 1469 height 746
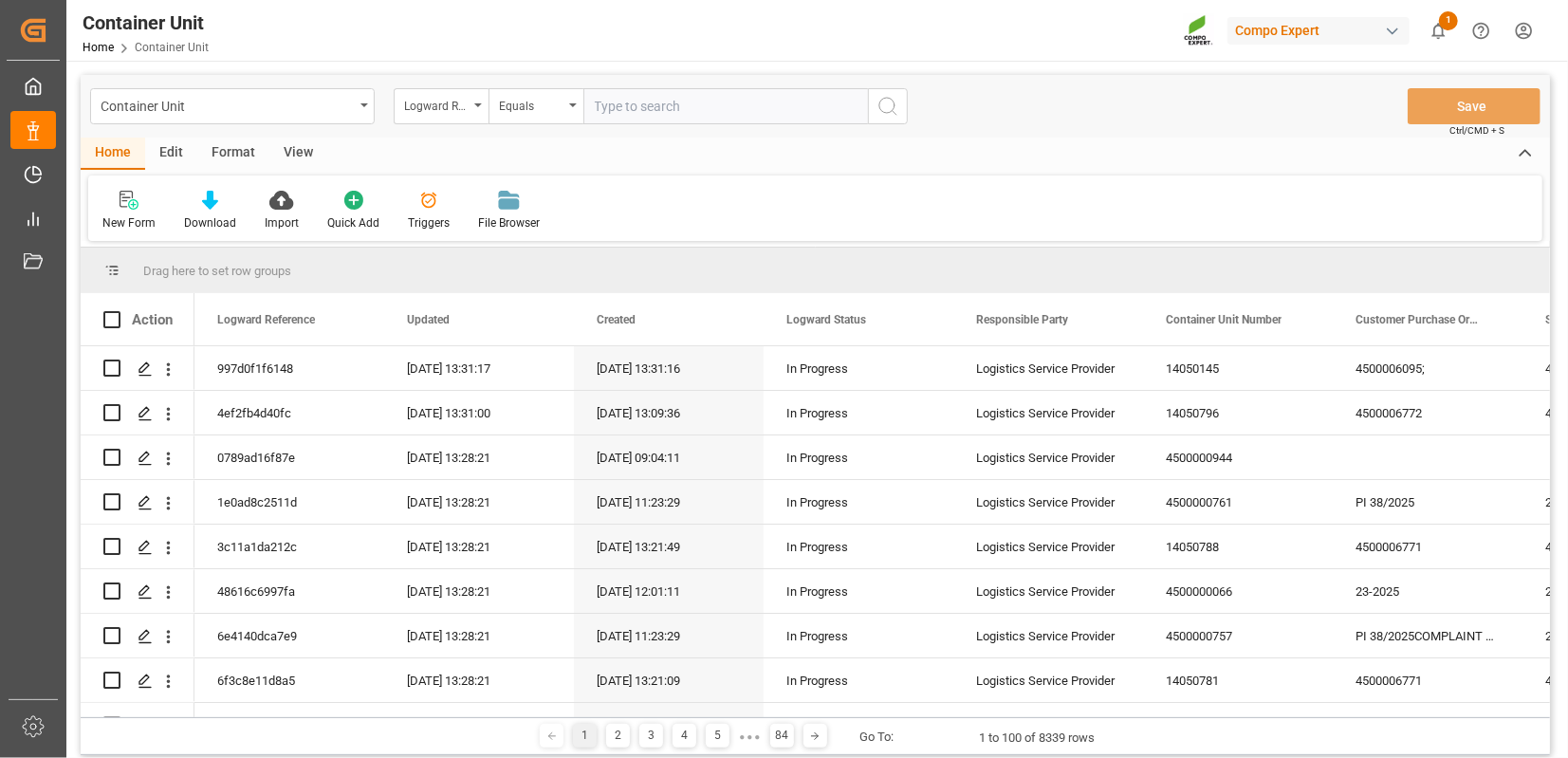
click at [310, 105] on div "Container Unit" at bounding box center [227, 105] width 253 height 24
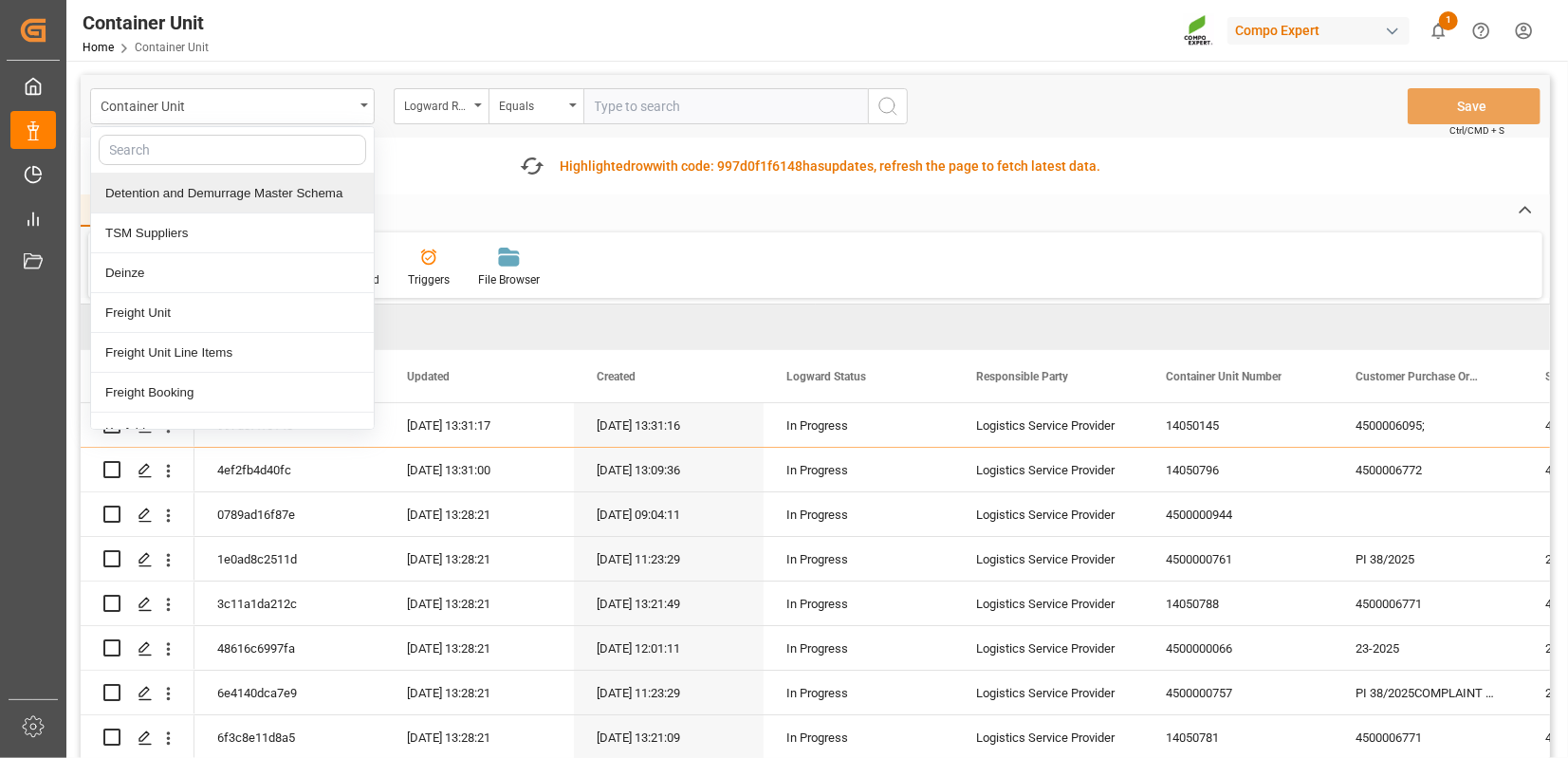
click at [196, 191] on div "Detention and Demurrage Master Schema" at bounding box center [233, 193] width 283 height 39
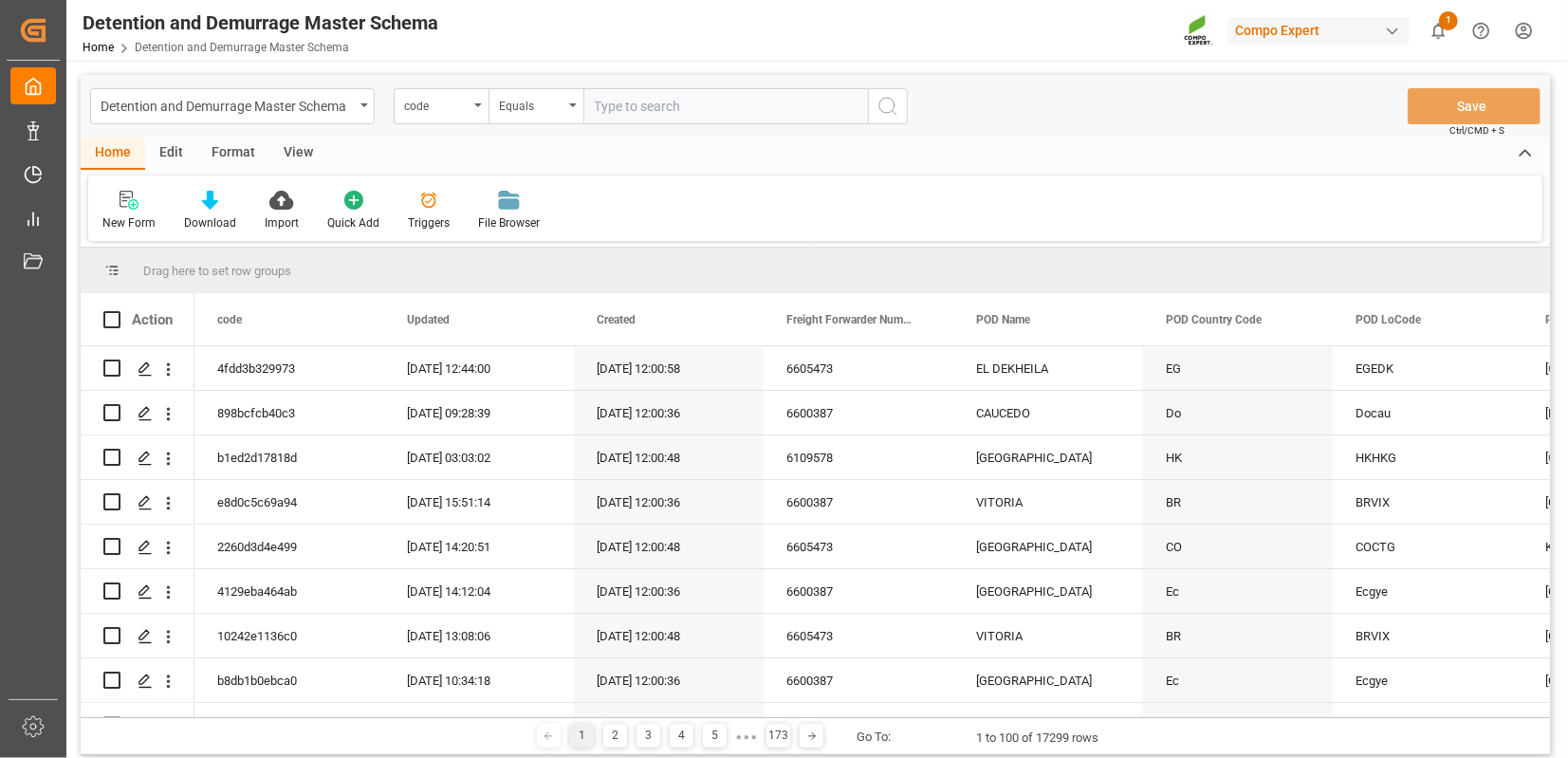
click at [245, 157] on div "Format" at bounding box center [233, 154] width 72 height 33
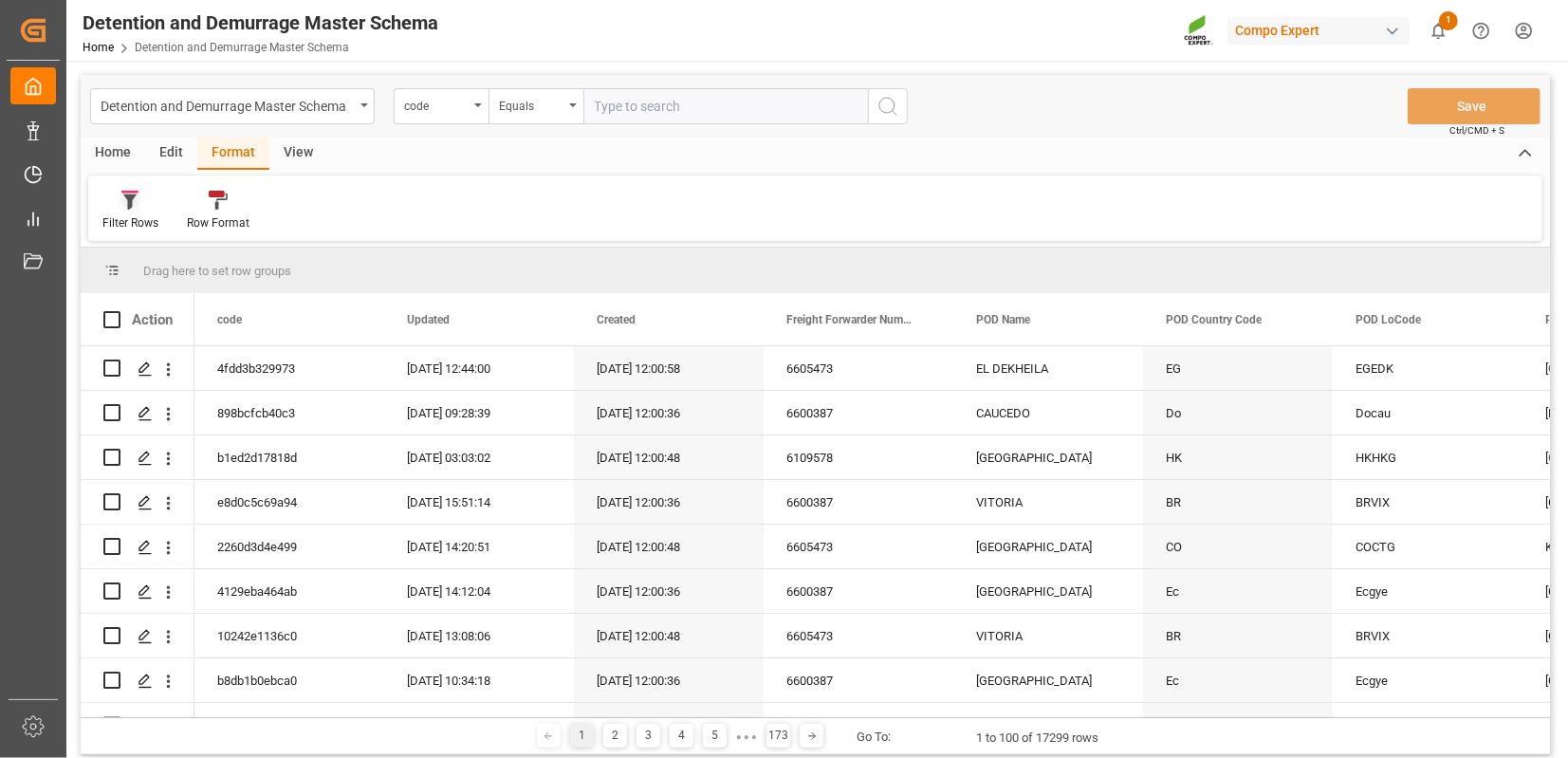
click at [131, 202] on icon at bounding box center [130, 202] width 13 height 15
click at [470, 188] on div "Filter Rows No filters configured Row Format" at bounding box center [815, 208] width 1454 height 65
click at [1298, 320] on span at bounding box center [1302, 320] width 17 height 17
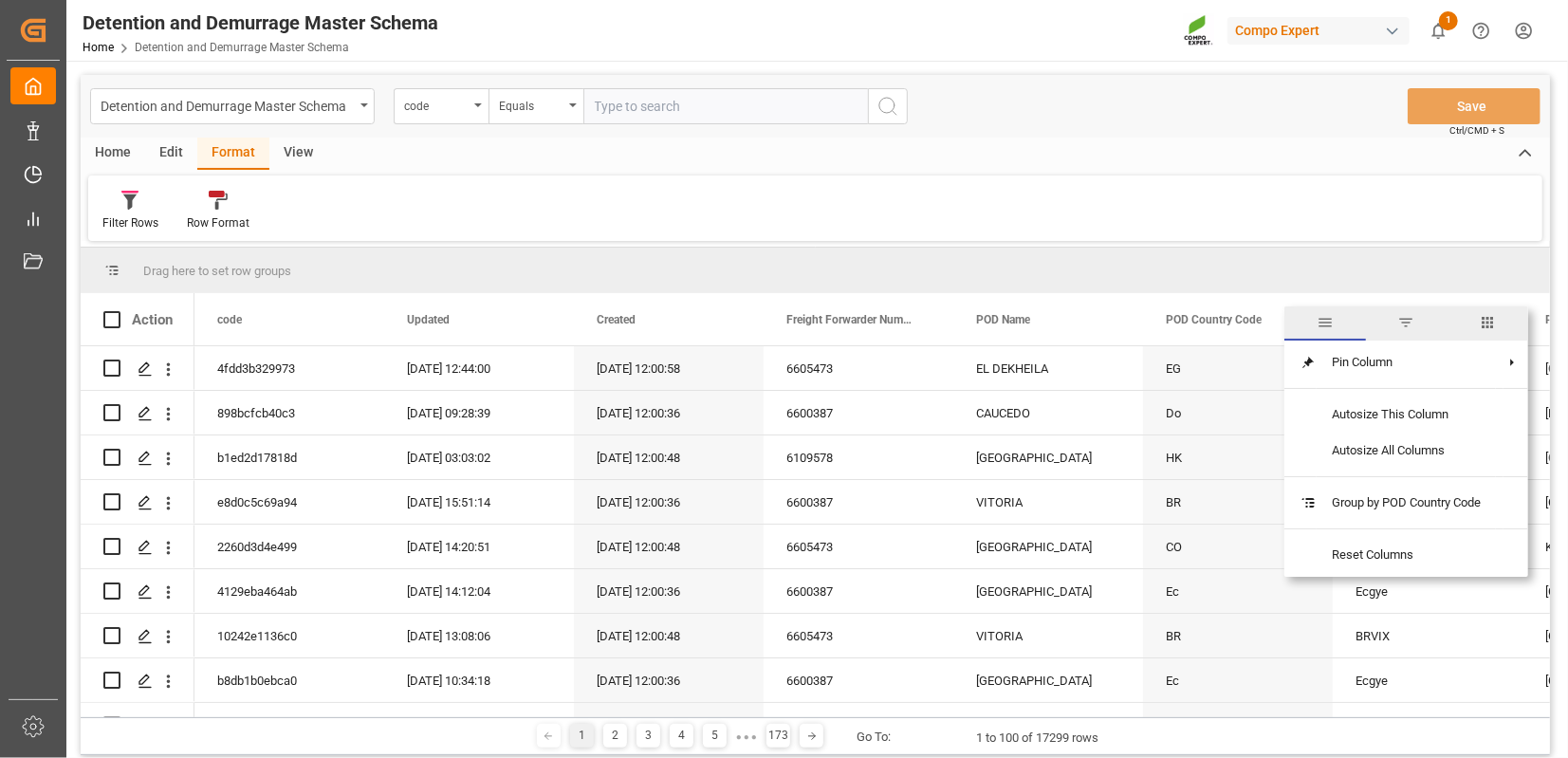
click at [1413, 320] on span "filter" at bounding box center [1406, 323] width 17 height 17
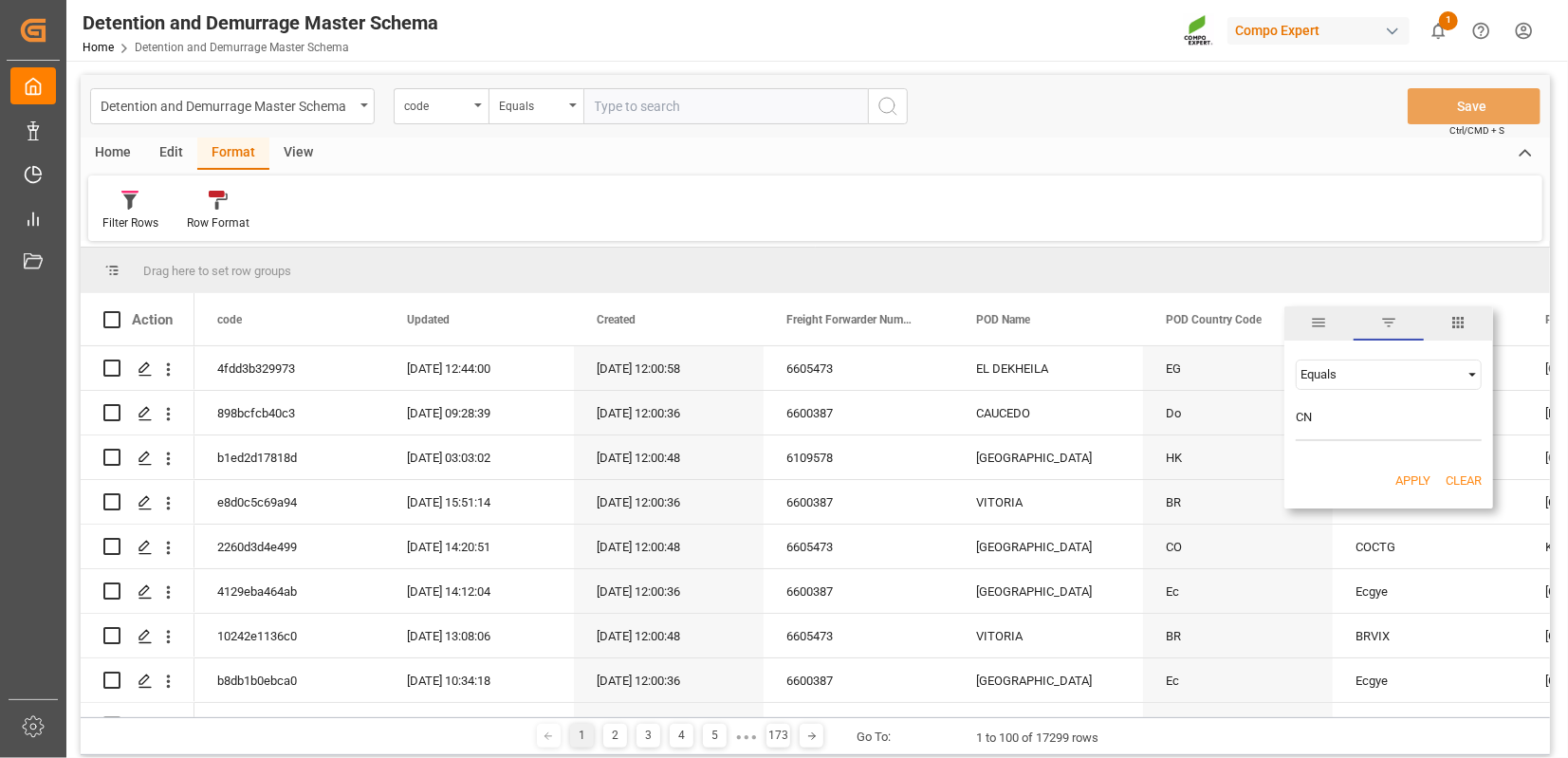
type input "CN"
click at [1417, 481] on button "Apply" at bounding box center [1412, 481] width 35 height 19
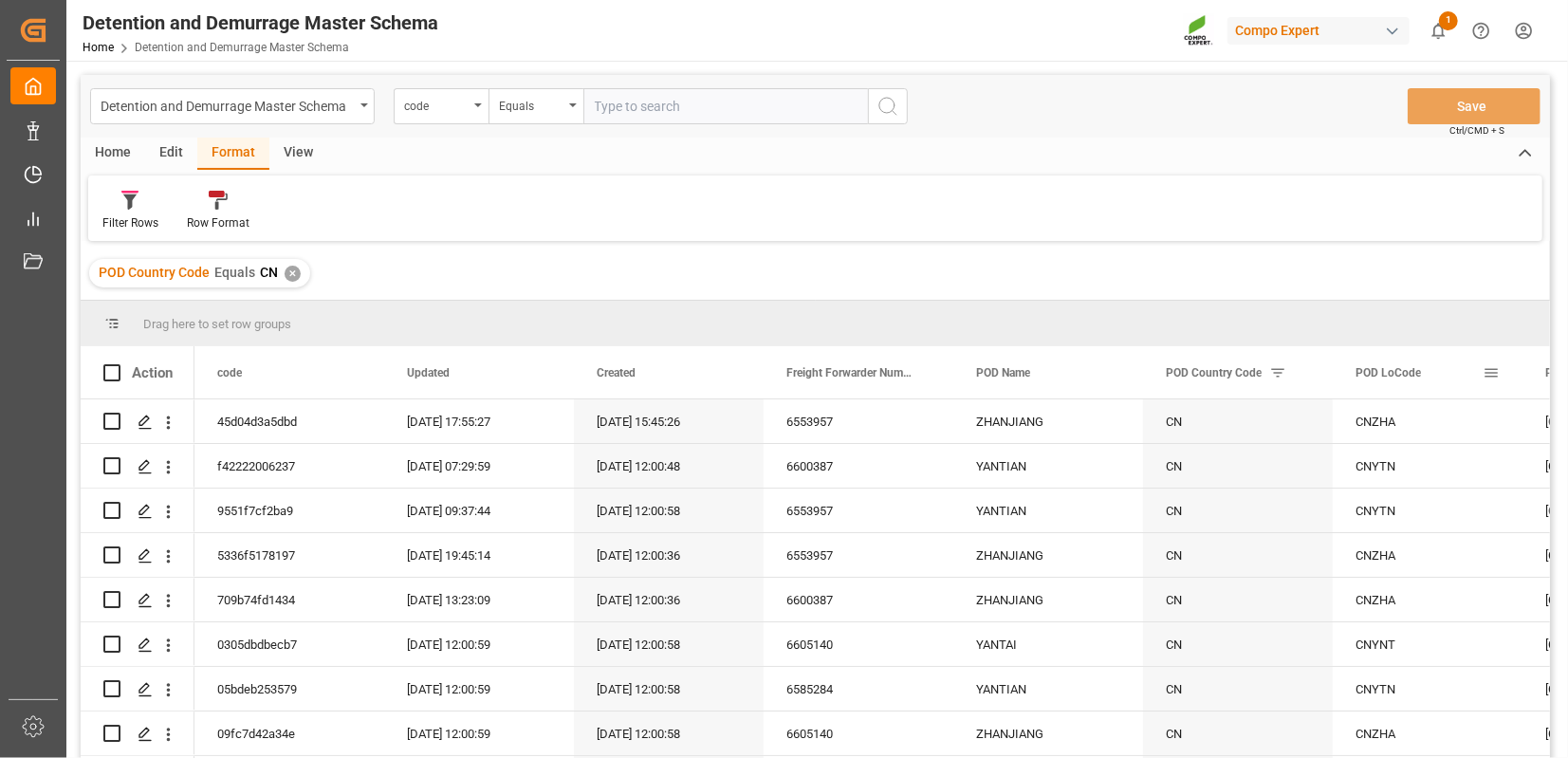
click at [1495, 376] on span at bounding box center [1491, 373] width 17 height 17
click at [1363, 475] on input "Filter Value" at bounding box center [1445, 474] width 186 height 38
type input "CNZHA"
click at [1466, 528] on button "Apply" at bounding box center [1469, 535] width 35 height 19
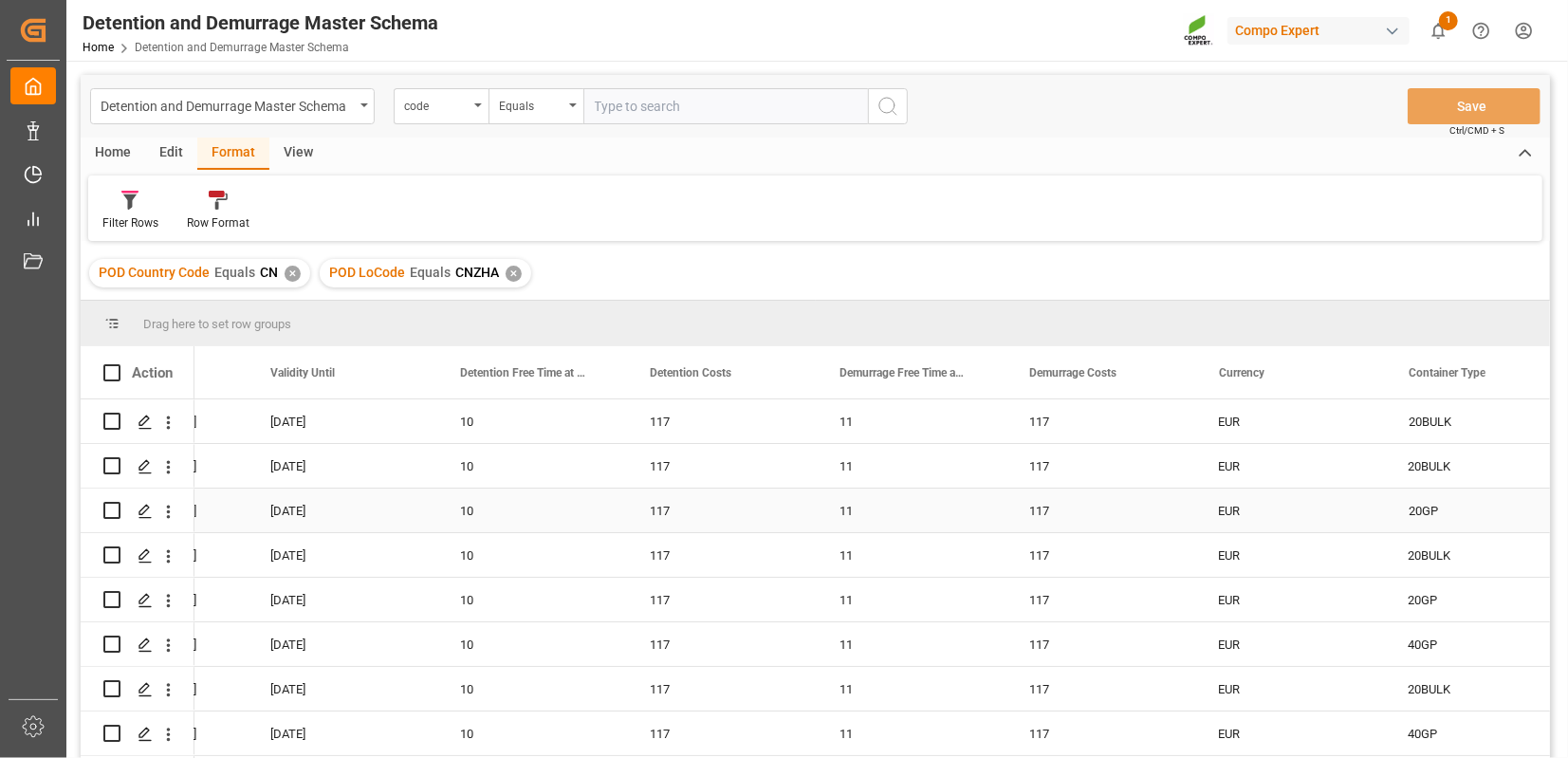
scroll to position [0, 1629]
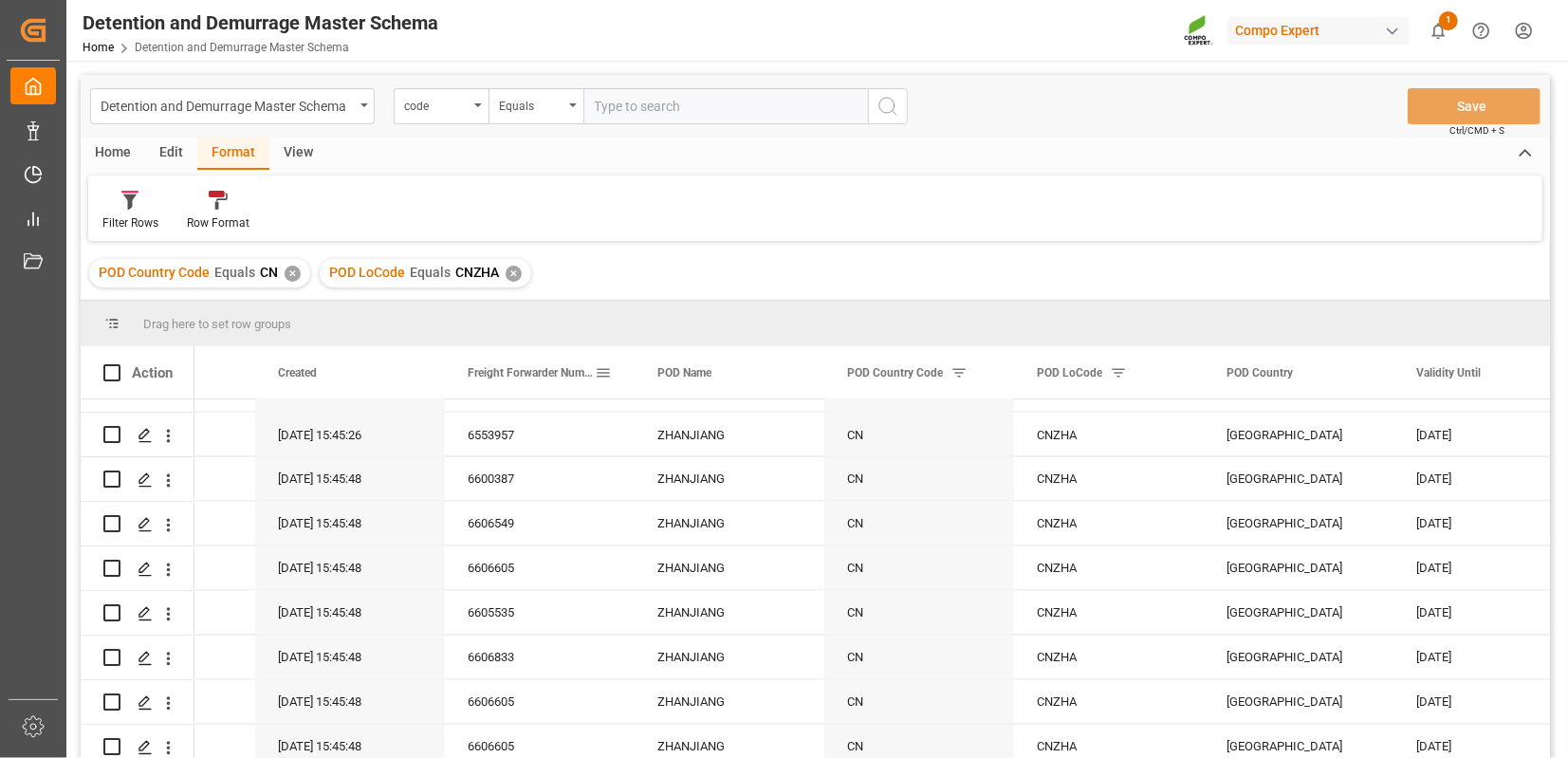
click at [606, 368] on span at bounding box center [604, 373] width 17 height 17
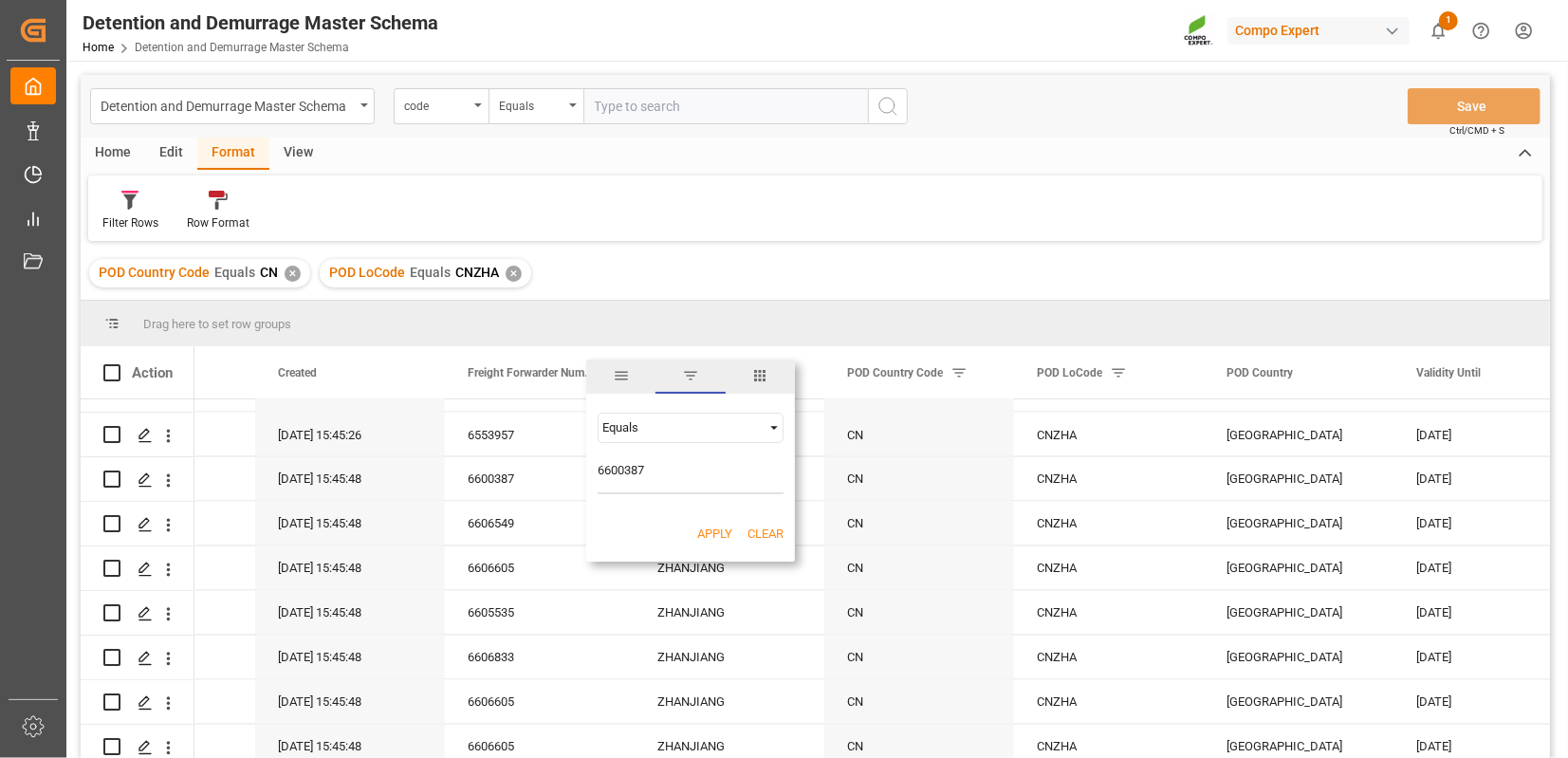
type input "6600387"
click at [717, 530] on button "Apply" at bounding box center [714, 535] width 35 height 19
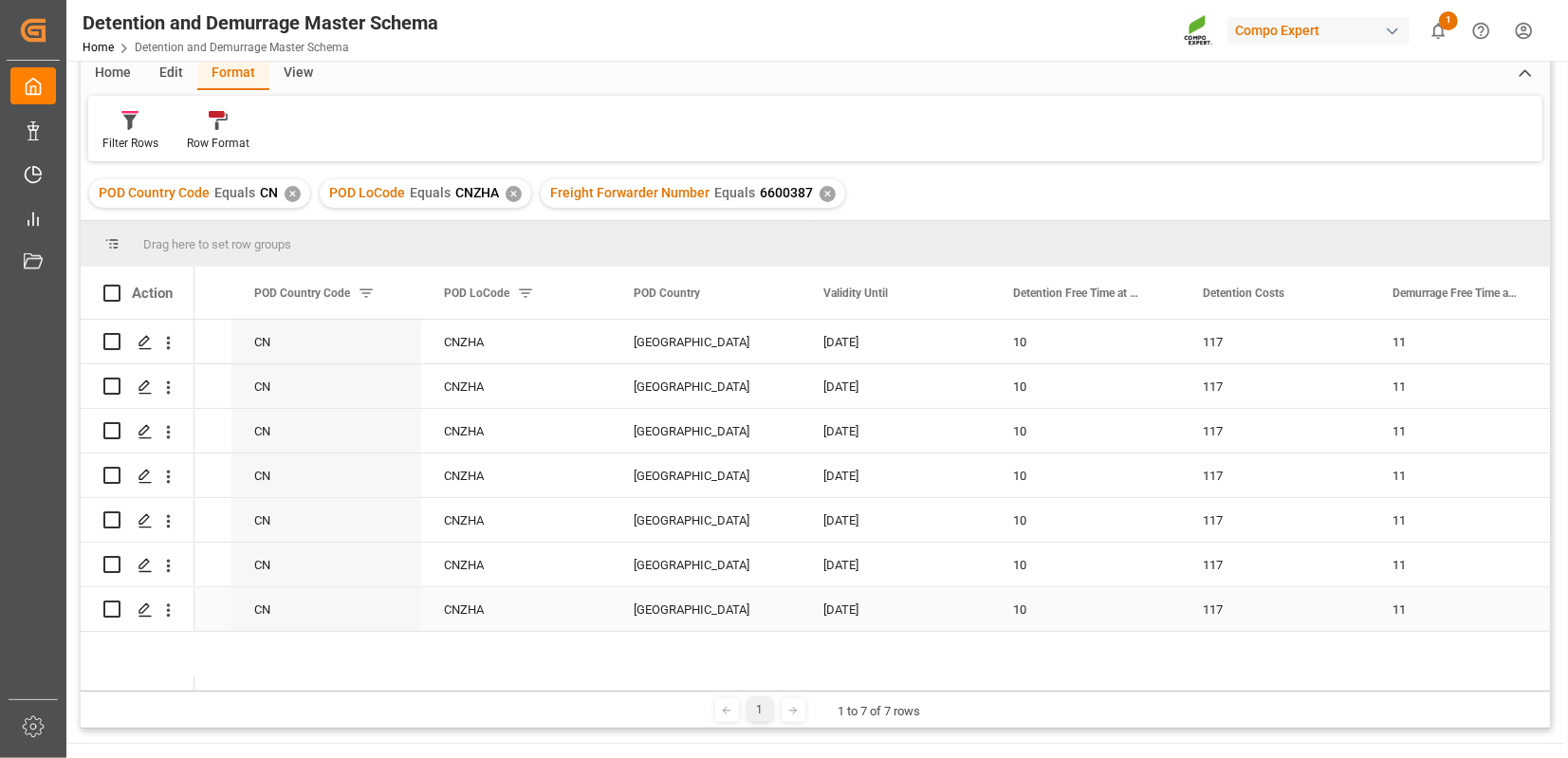
click at [854, 610] on div "31.12.2024" at bounding box center [895, 609] width 189 height 43
click at [869, 610] on div "31.12.2024" at bounding box center [895, 609] width 189 height 43
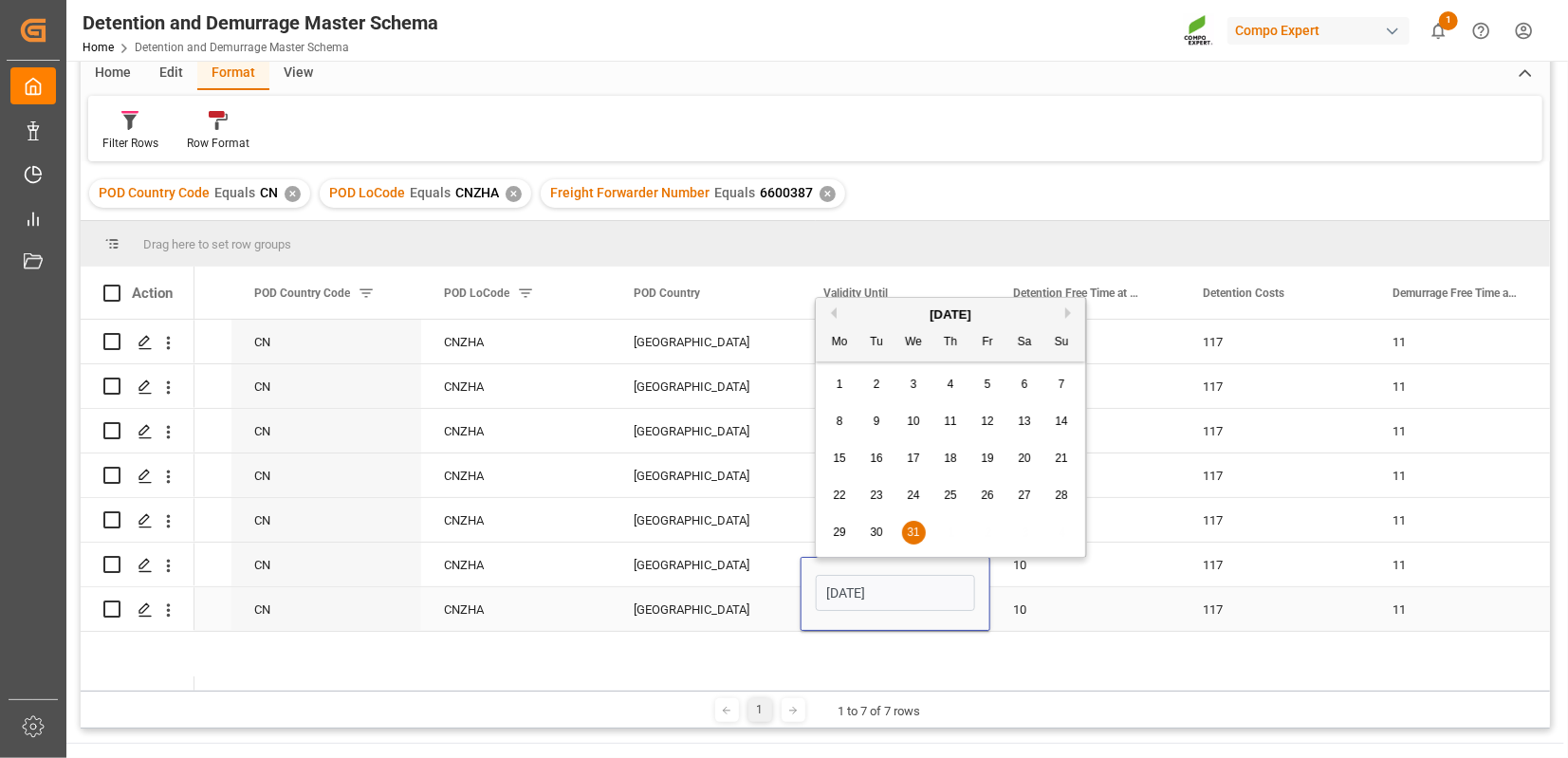
type input "31.12.2025"
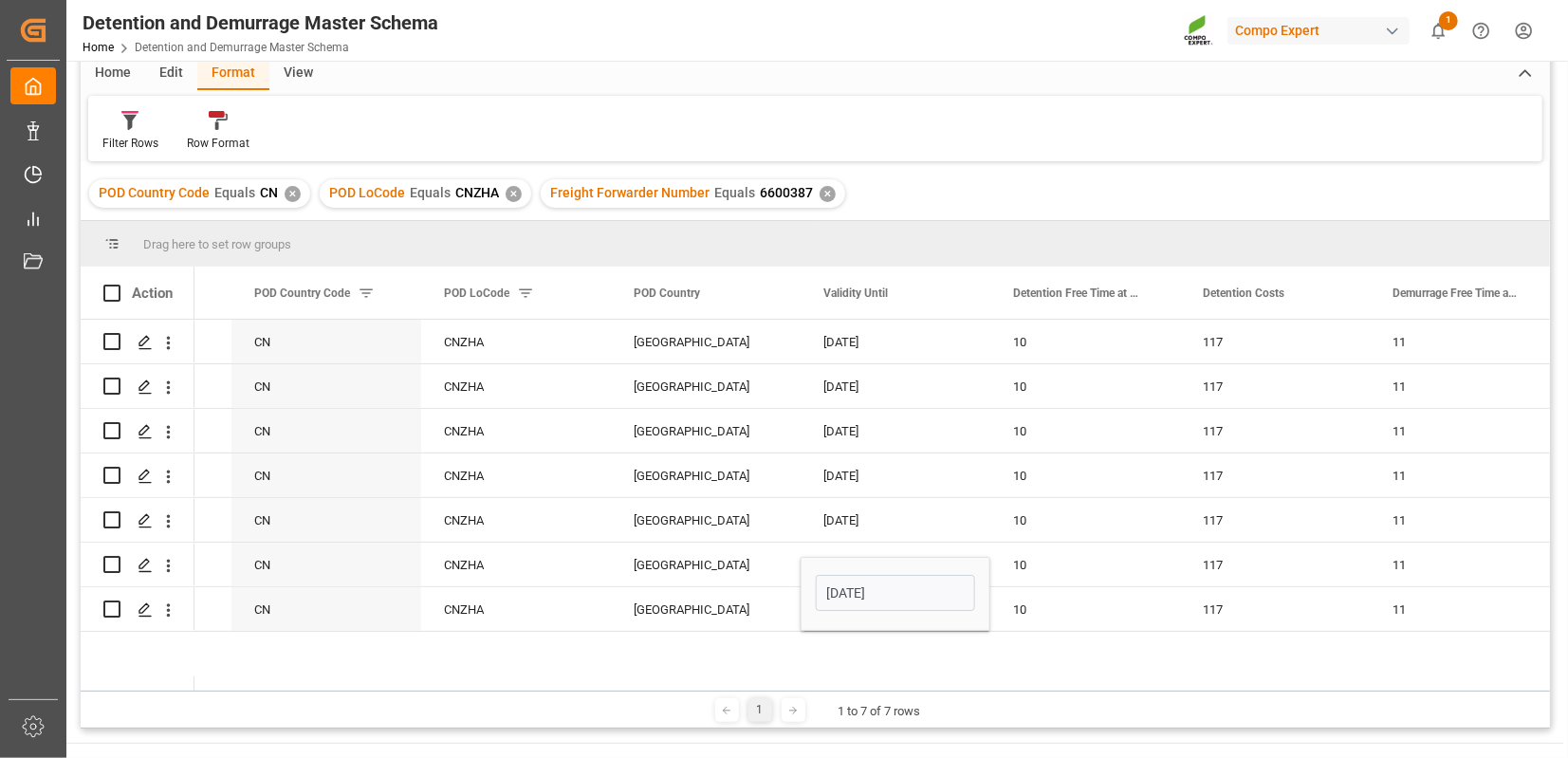
click at [1062, 660] on div "31.12.2025 China CNZHA CN ZHANJIANG 6600387 10 117 11 117 31.12.2025 China CNZH…" at bounding box center [872, 505] width 1356 height 371
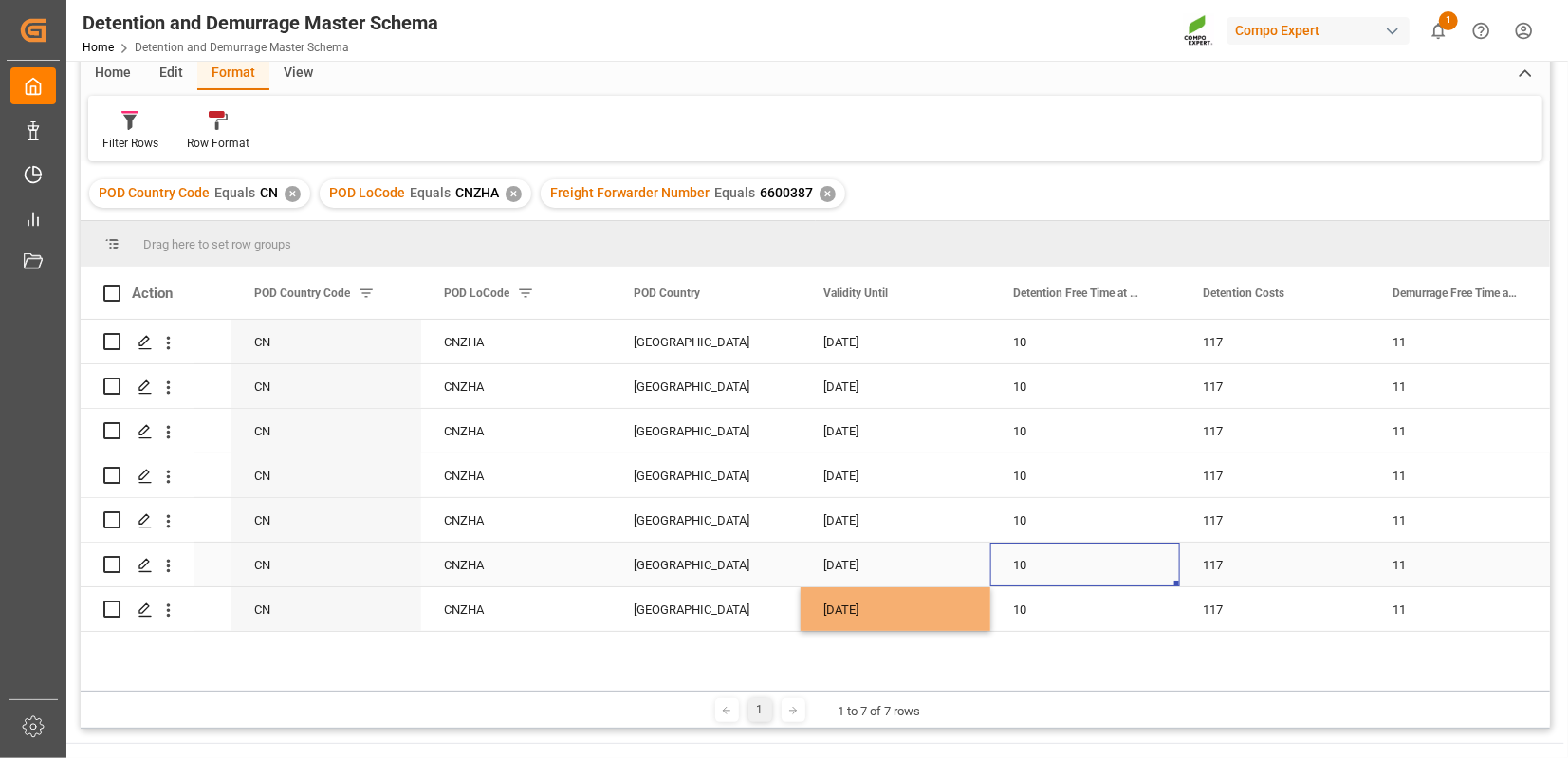
click at [1083, 567] on div "10" at bounding box center [1084, 564] width 189 height 43
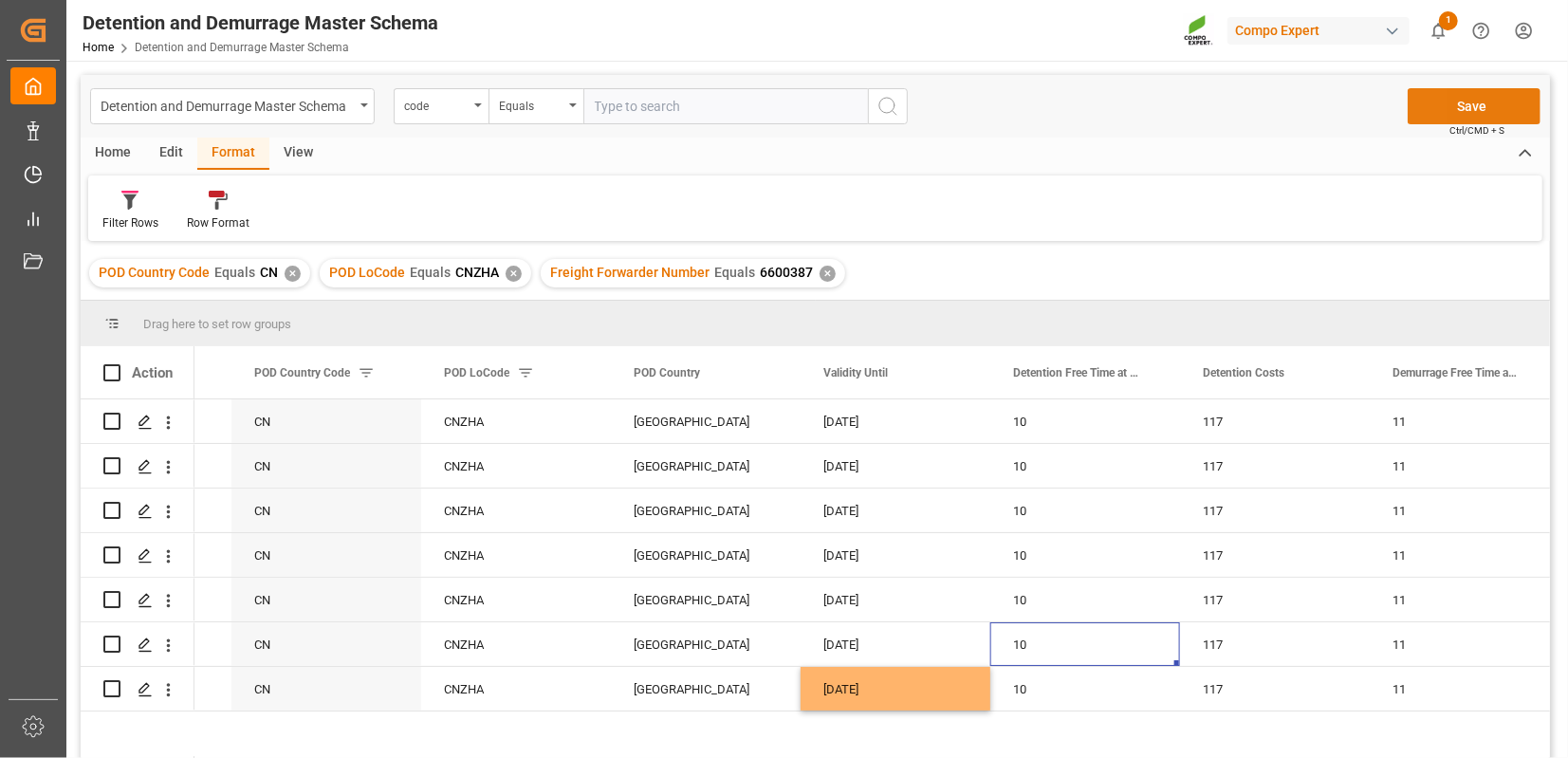
click at [1497, 98] on button "Save" at bounding box center [1474, 106] width 133 height 36
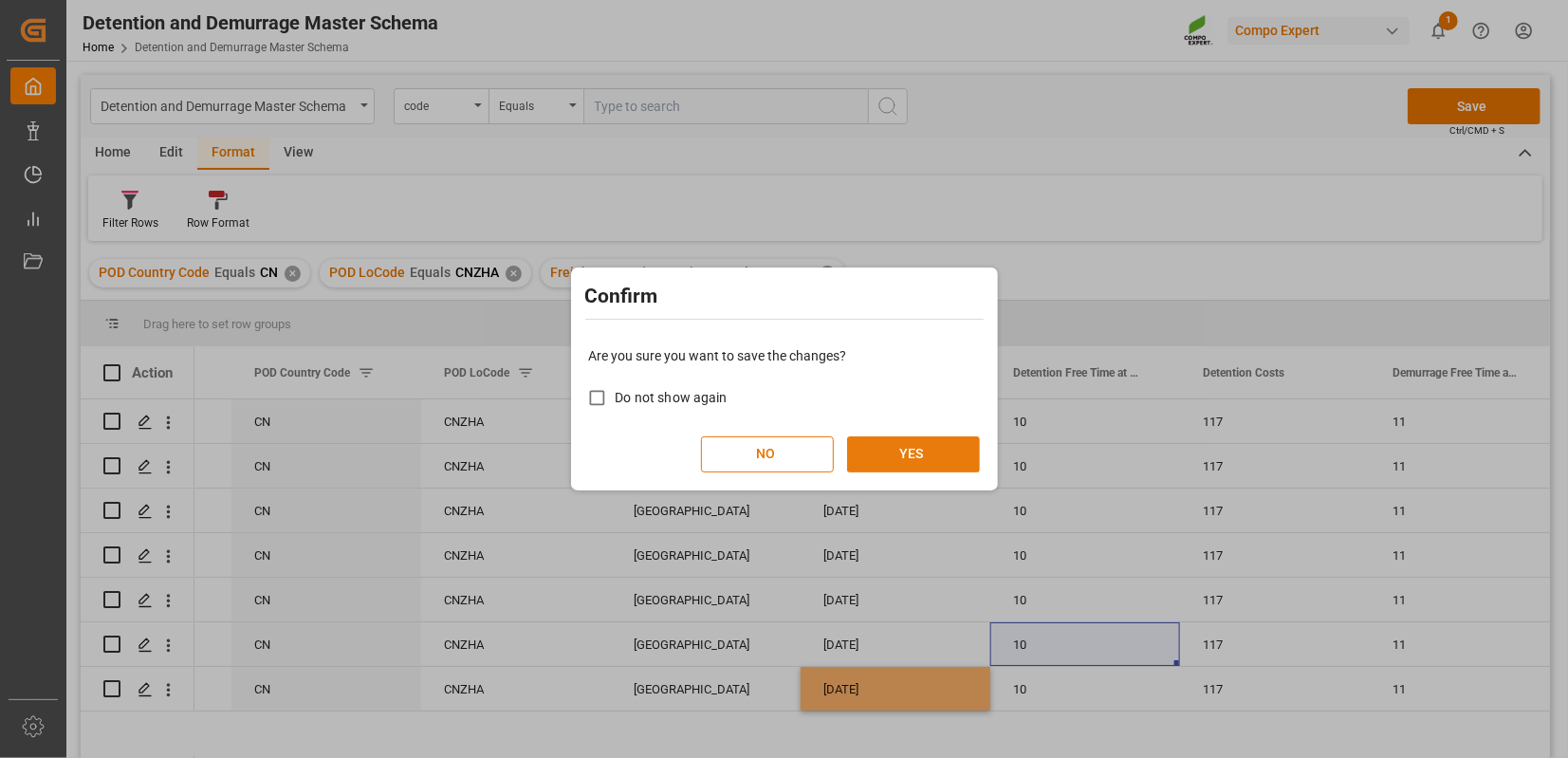
click at [894, 442] on button "YES" at bounding box center [913, 454] width 133 height 36
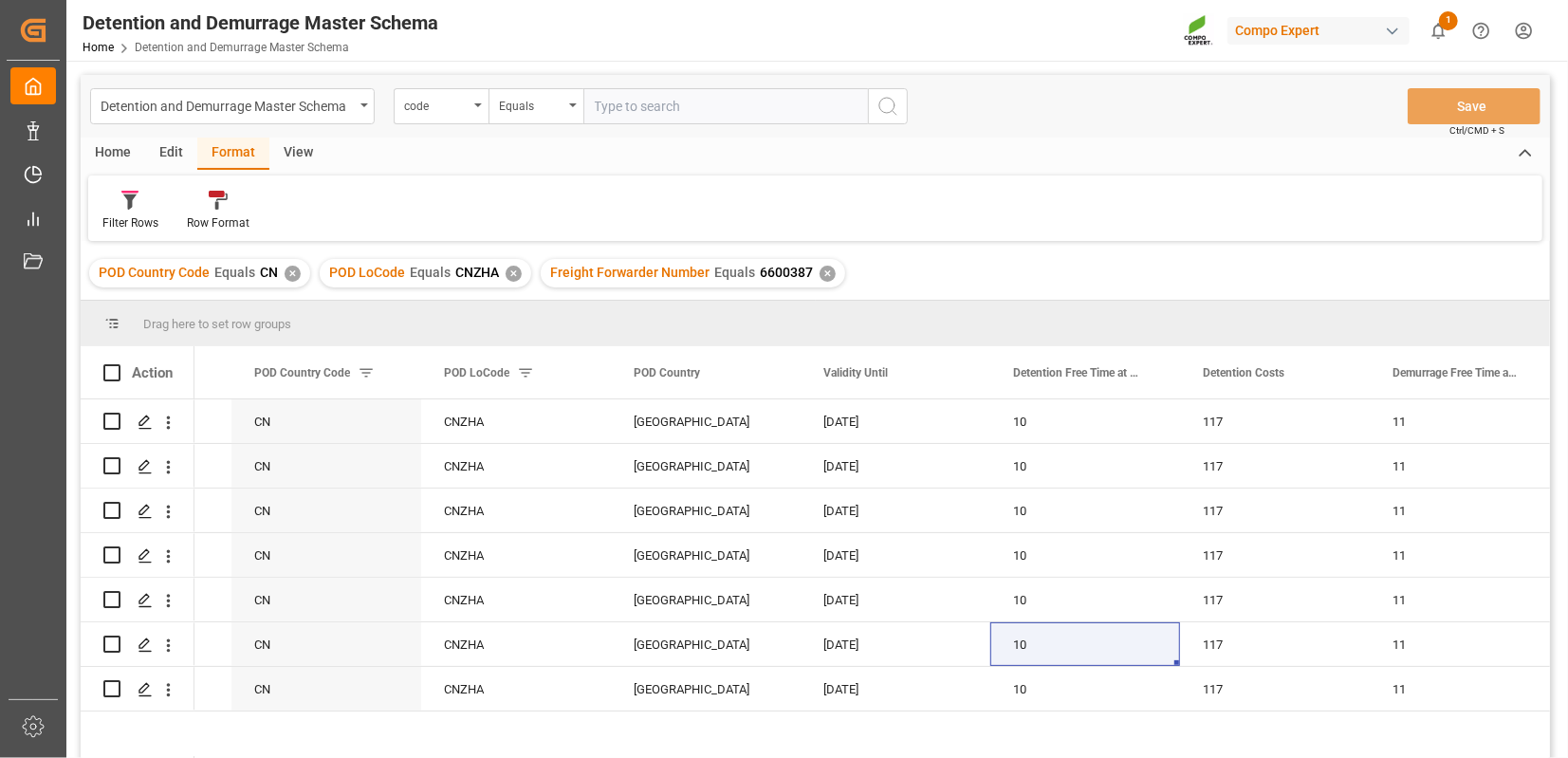
click at [290, 272] on div "✕" at bounding box center [292, 273] width 16 height 16
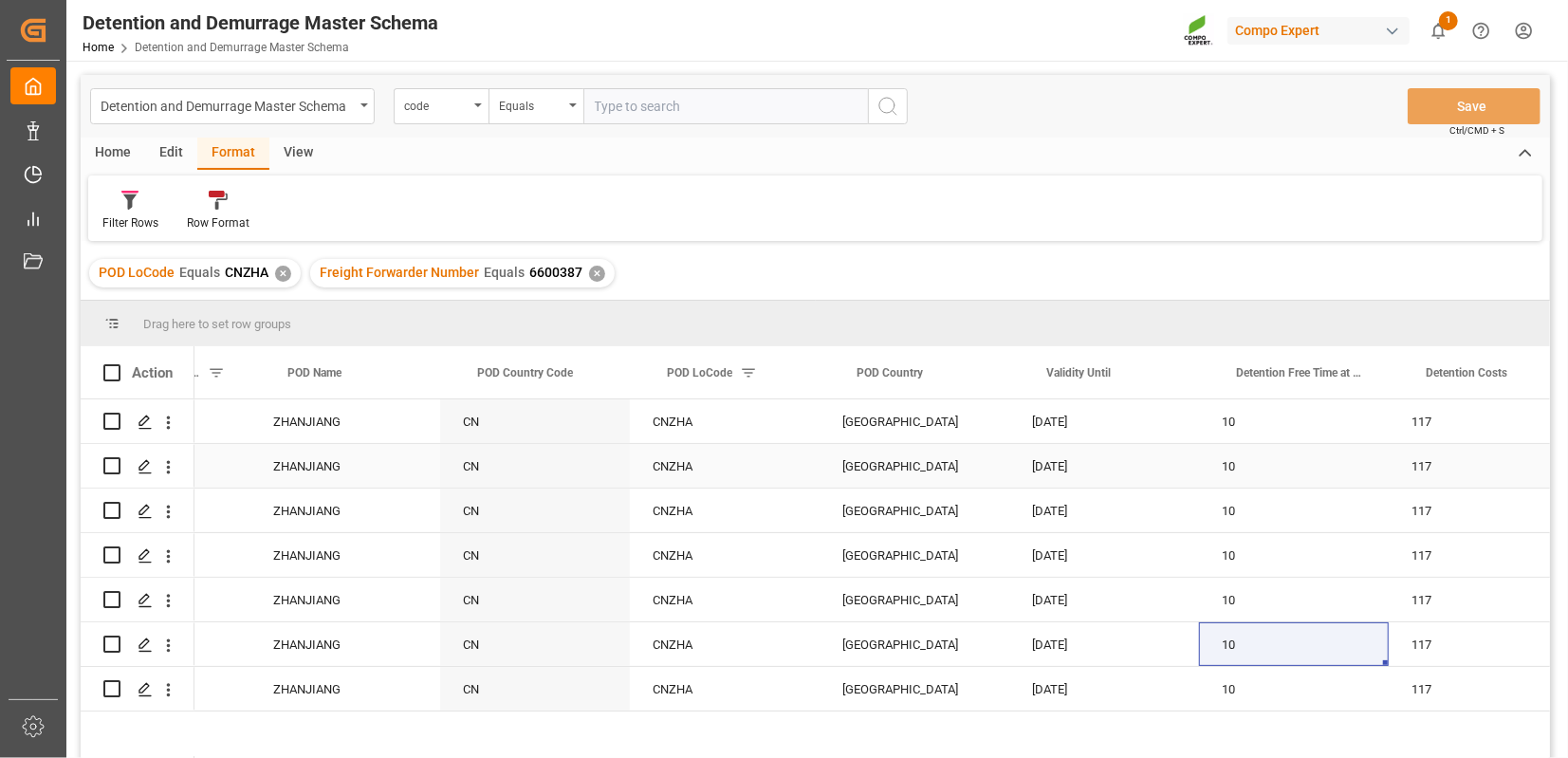
scroll to position [0, 603]
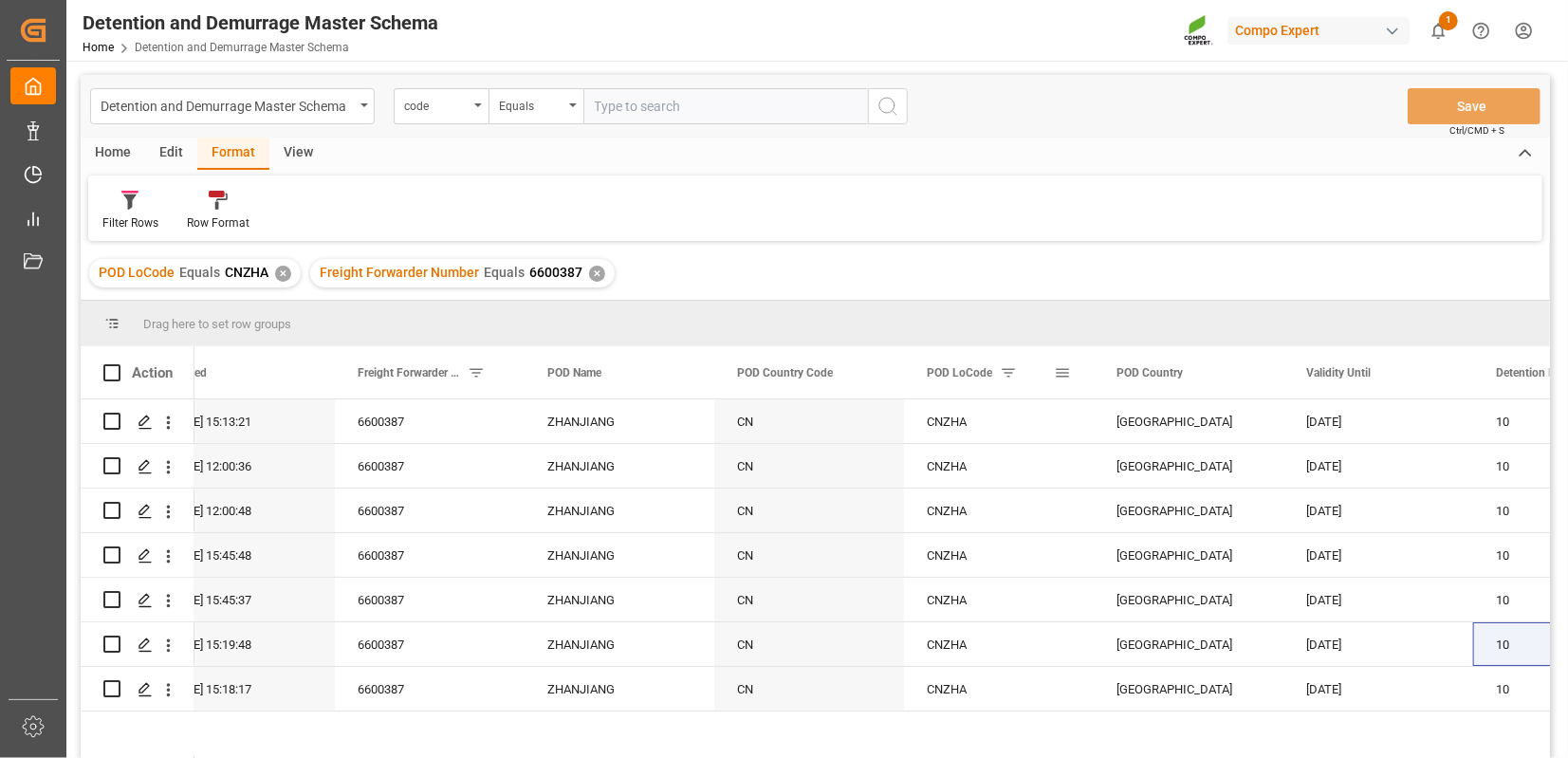
click at [1014, 372] on span at bounding box center [1008, 373] width 17 height 17
click at [1029, 370] on span at bounding box center [1033, 373] width 17 height 17
click at [1065, 373] on span at bounding box center [1062, 373] width 17 height 17
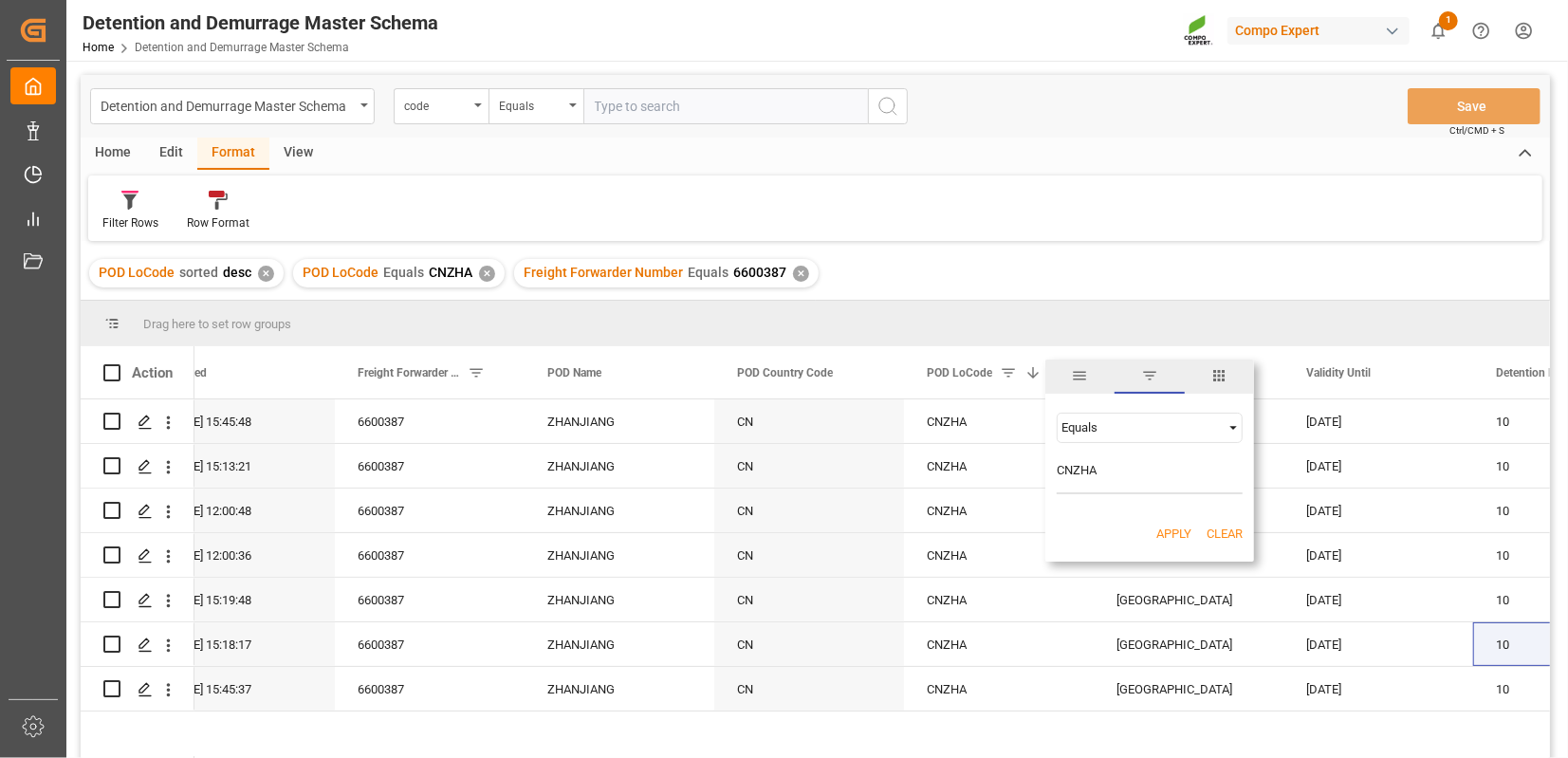
click at [1075, 469] on input "CNZHA" at bounding box center [1149, 474] width 186 height 38
type input "s"
type input "SAJED"
click at [1168, 535] on button "Apply" at bounding box center [1174, 535] width 35 height 19
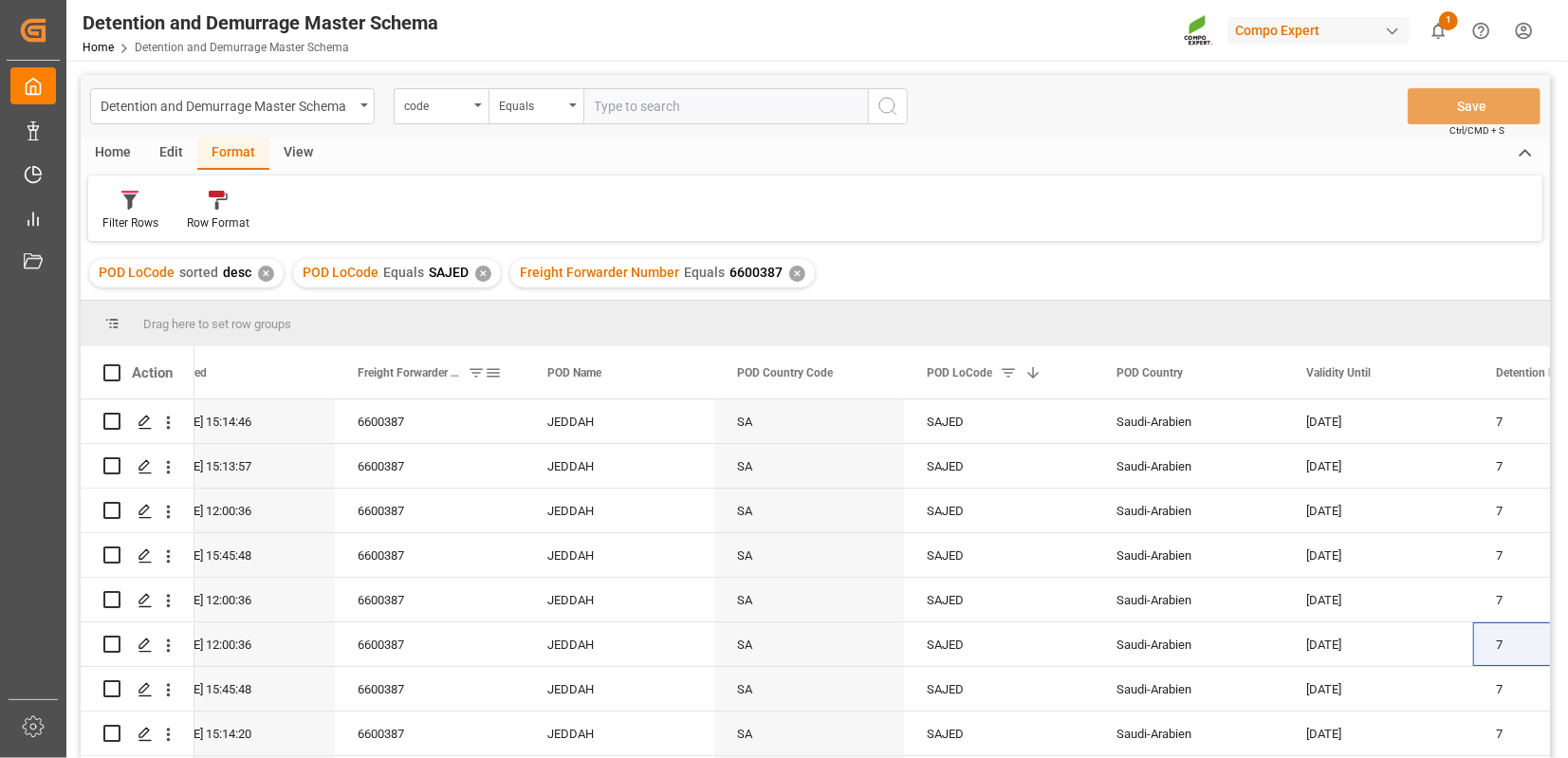
click at [497, 375] on span at bounding box center [493, 373] width 17 height 17
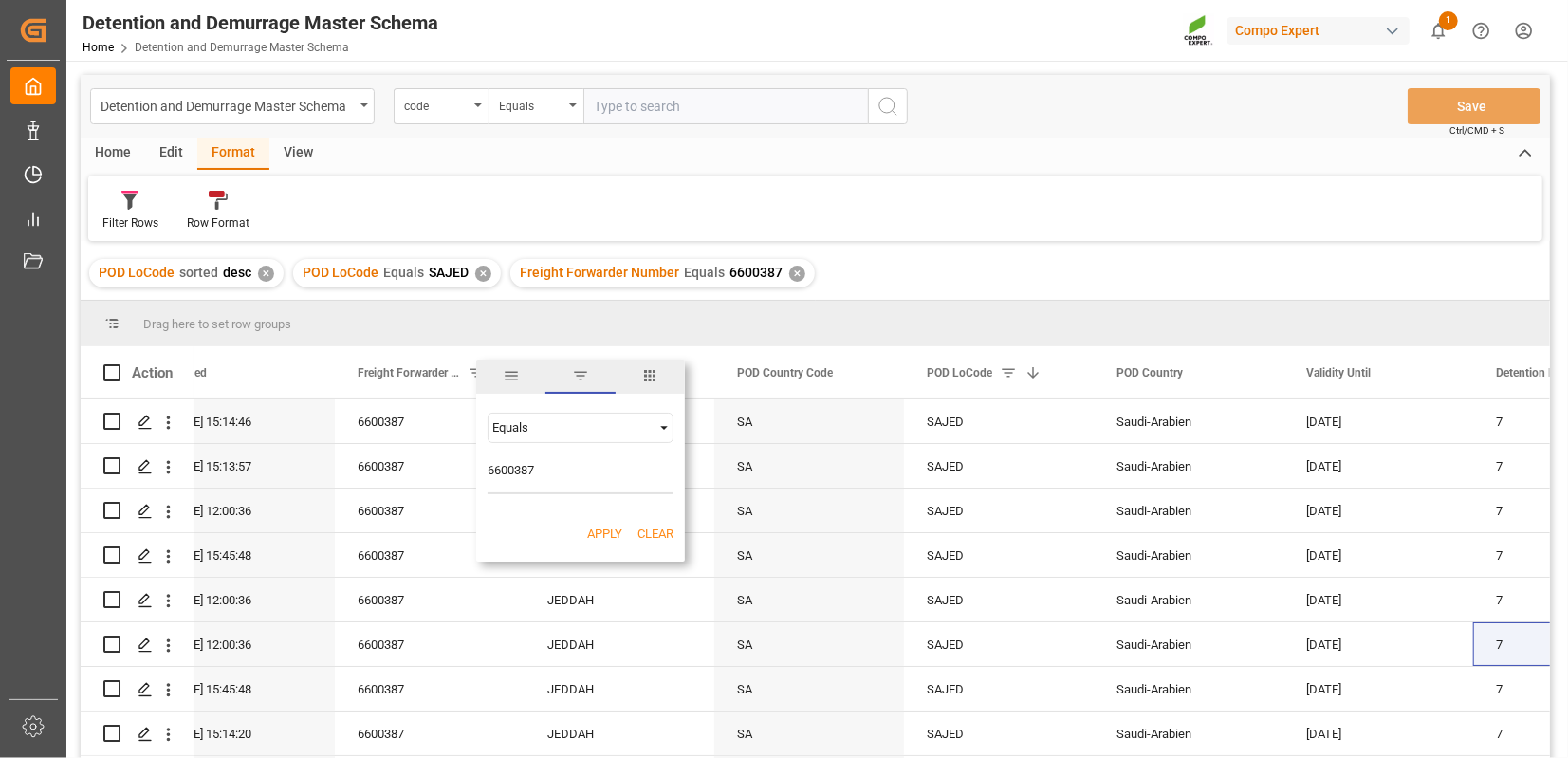
click at [513, 467] on input "6600387" at bounding box center [580, 474] width 186 height 38
type input "6585284"
click at [603, 526] on button "Apply" at bounding box center [605, 535] width 35 height 19
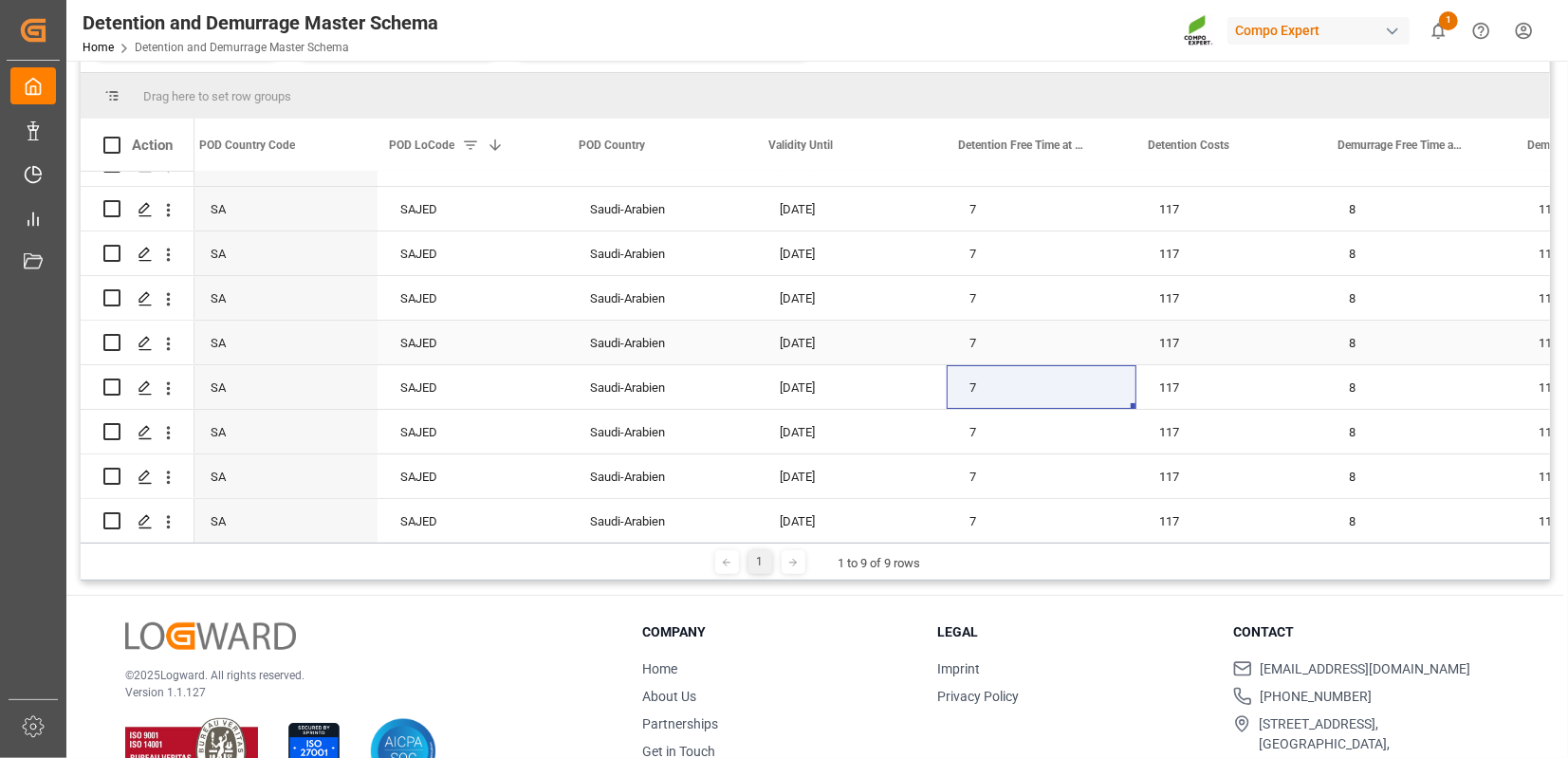
scroll to position [0, 965]
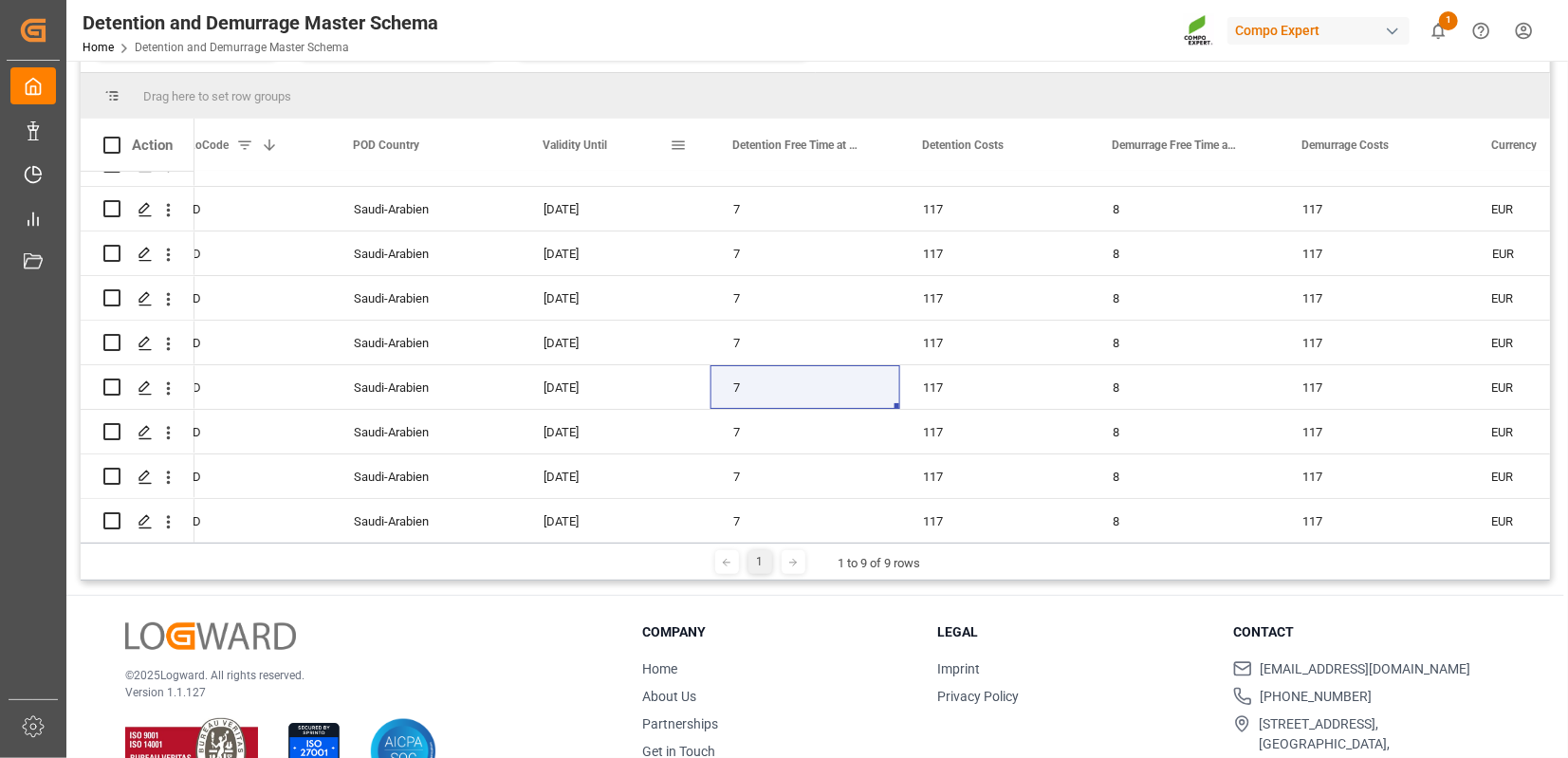
click at [630, 141] on div "Validity Until" at bounding box center [606, 144] width 127 height 52
click at [630, 141] on span at bounding box center [623, 145] width 17 height 17
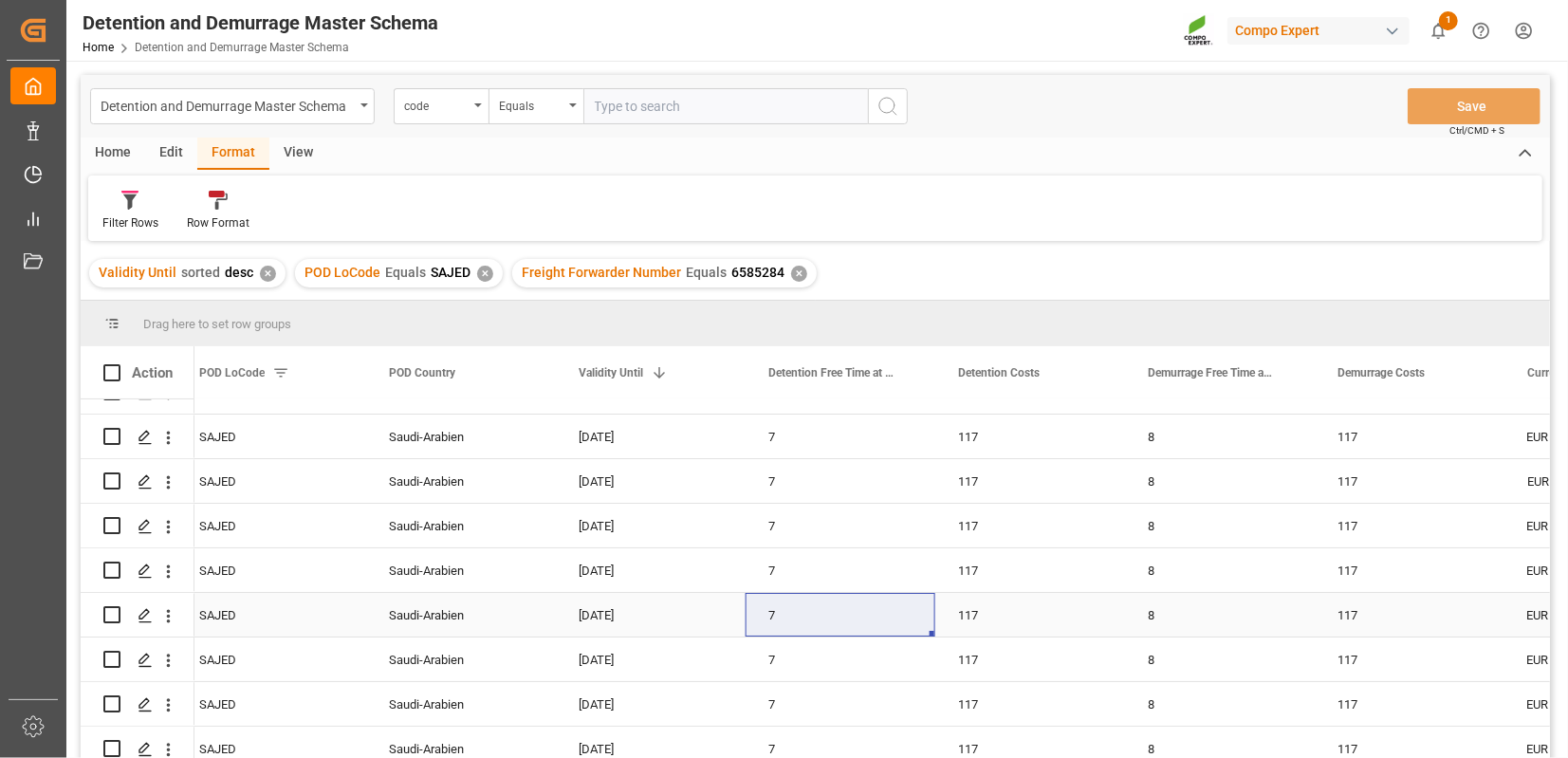
click at [612, 612] on div "30.06.2025" at bounding box center [650, 615] width 189 height 43
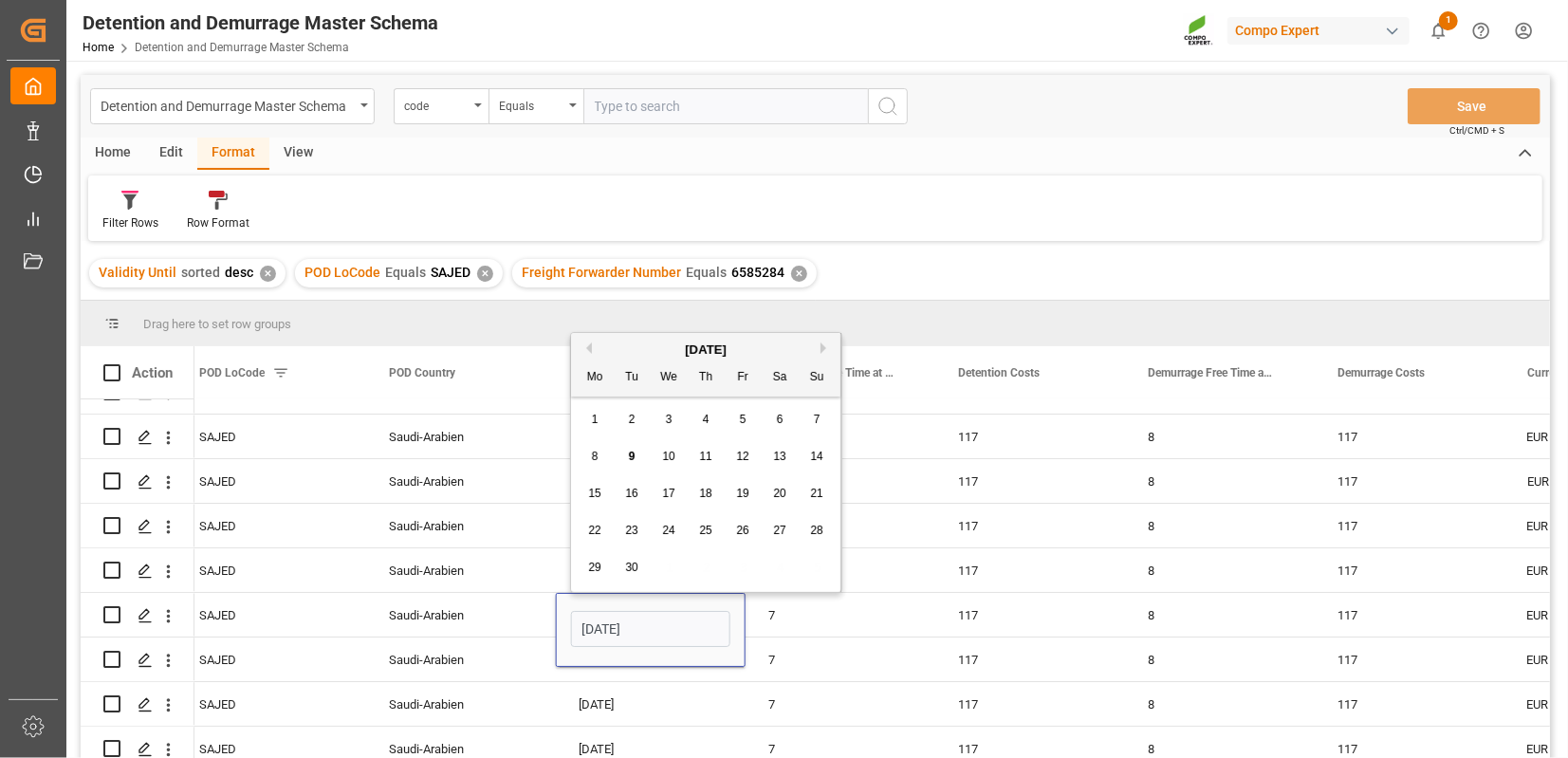
click at [822, 346] on button "Next Month" at bounding box center [826, 348] width 12 height 12
click at [670, 563] on span "31" at bounding box center [668, 568] width 12 height 13
type input "31.12.2025"
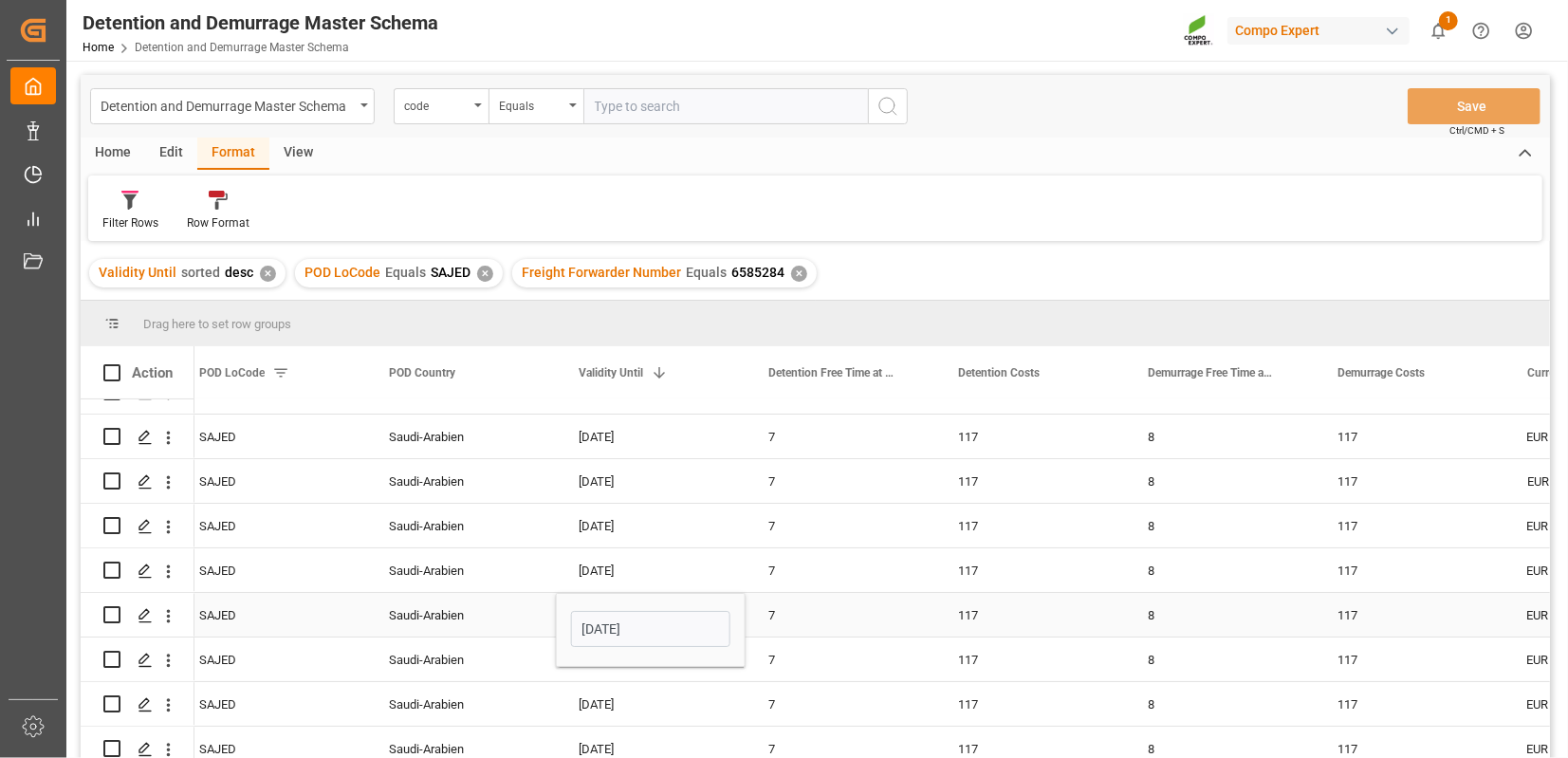
click at [862, 621] on div "7" at bounding box center [839, 615] width 189 height 43
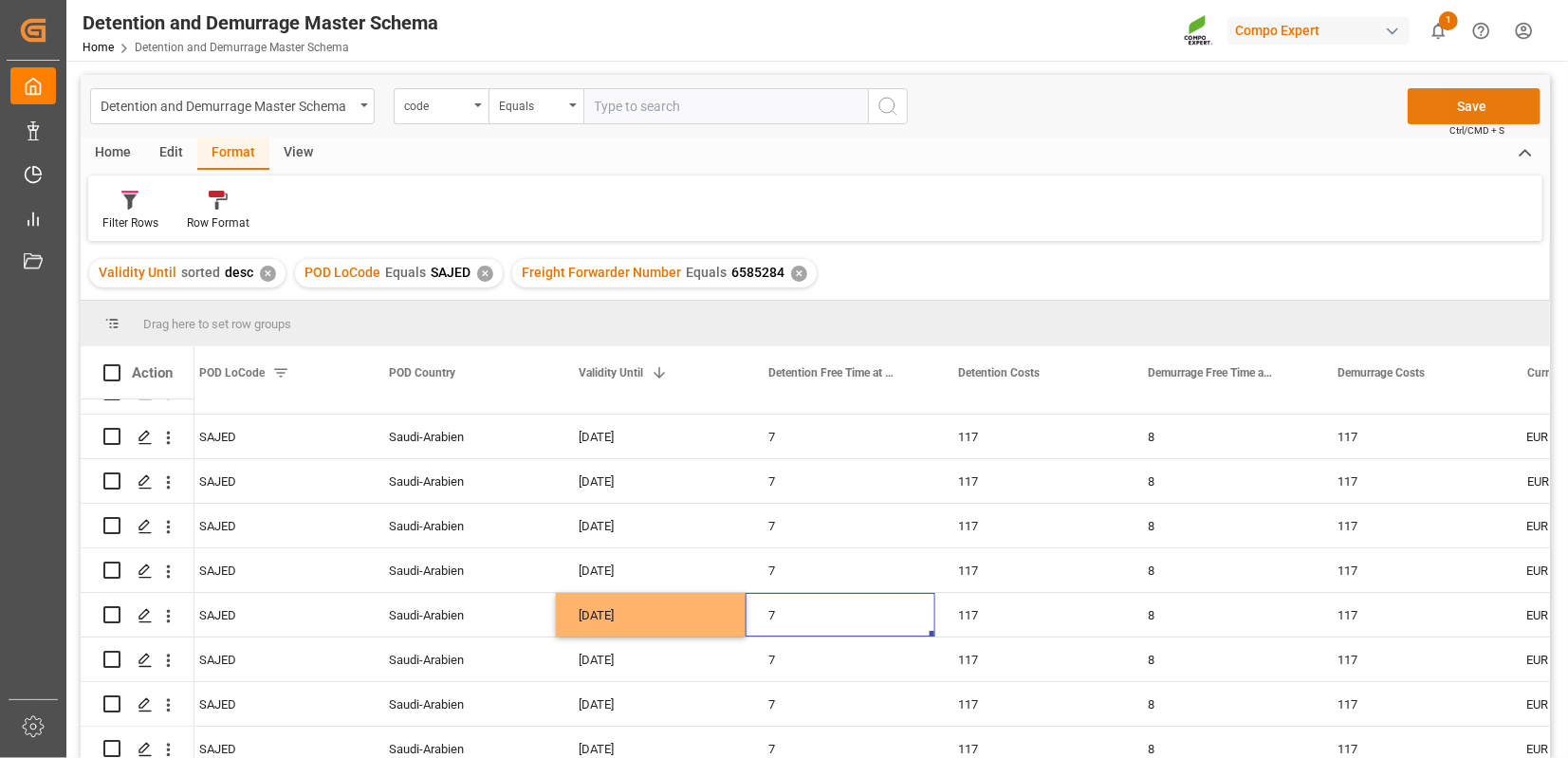
click at [1456, 103] on button "Save" at bounding box center [1474, 106] width 133 height 36
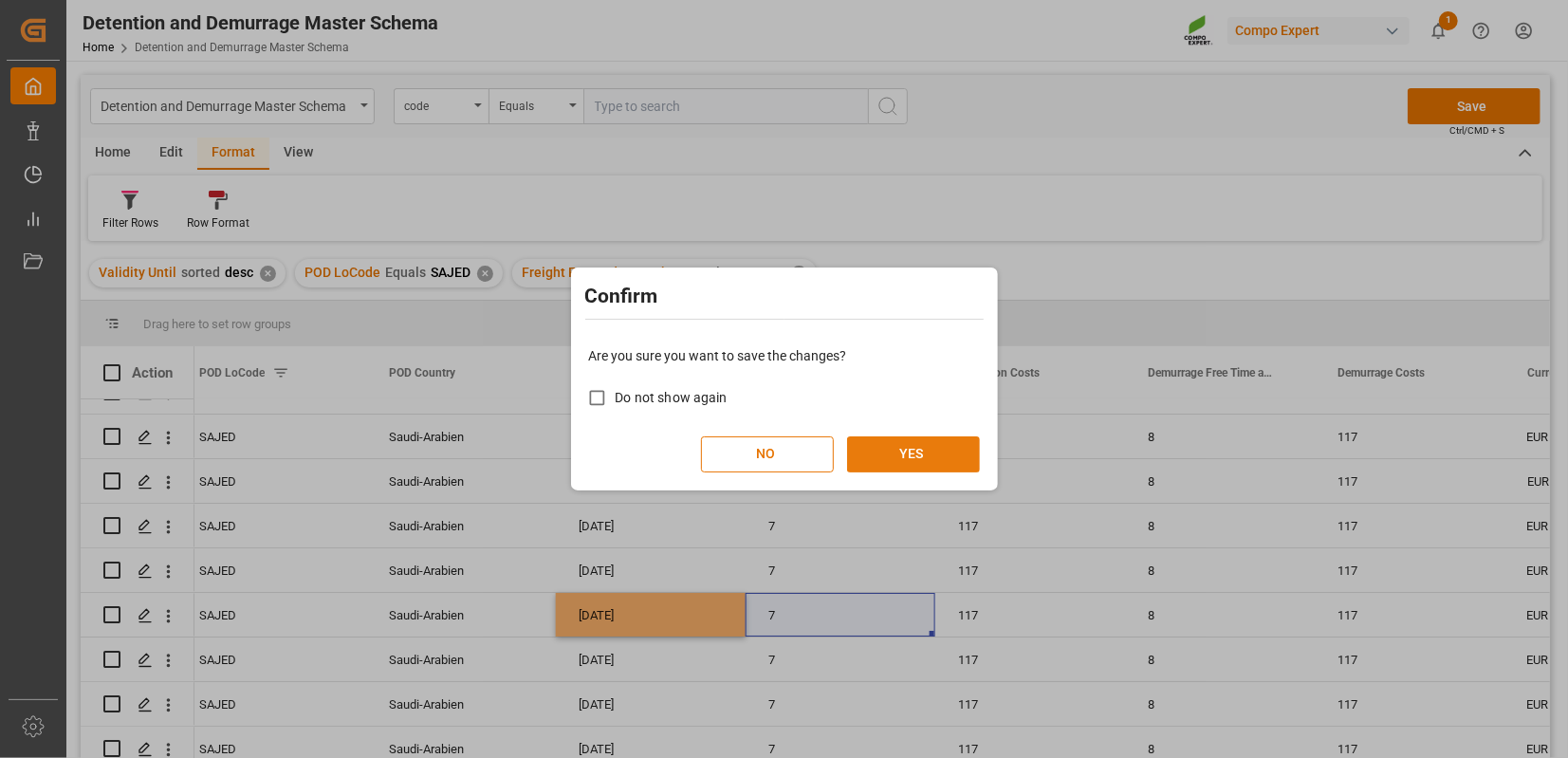
click at [920, 452] on button "YES" at bounding box center [913, 454] width 133 height 36
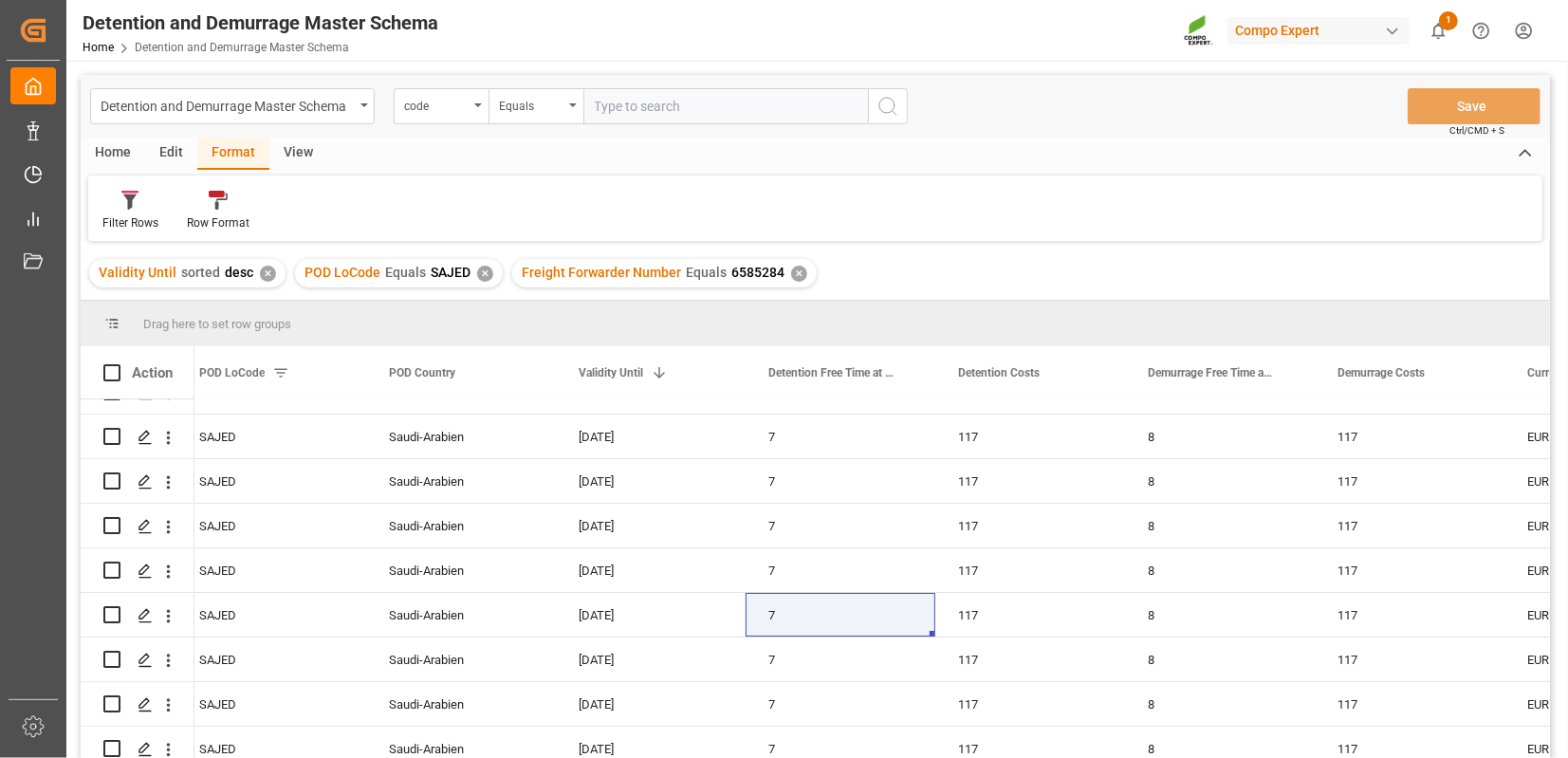
click at [262, 281] on div "✕" at bounding box center [267, 273] width 16 height 16
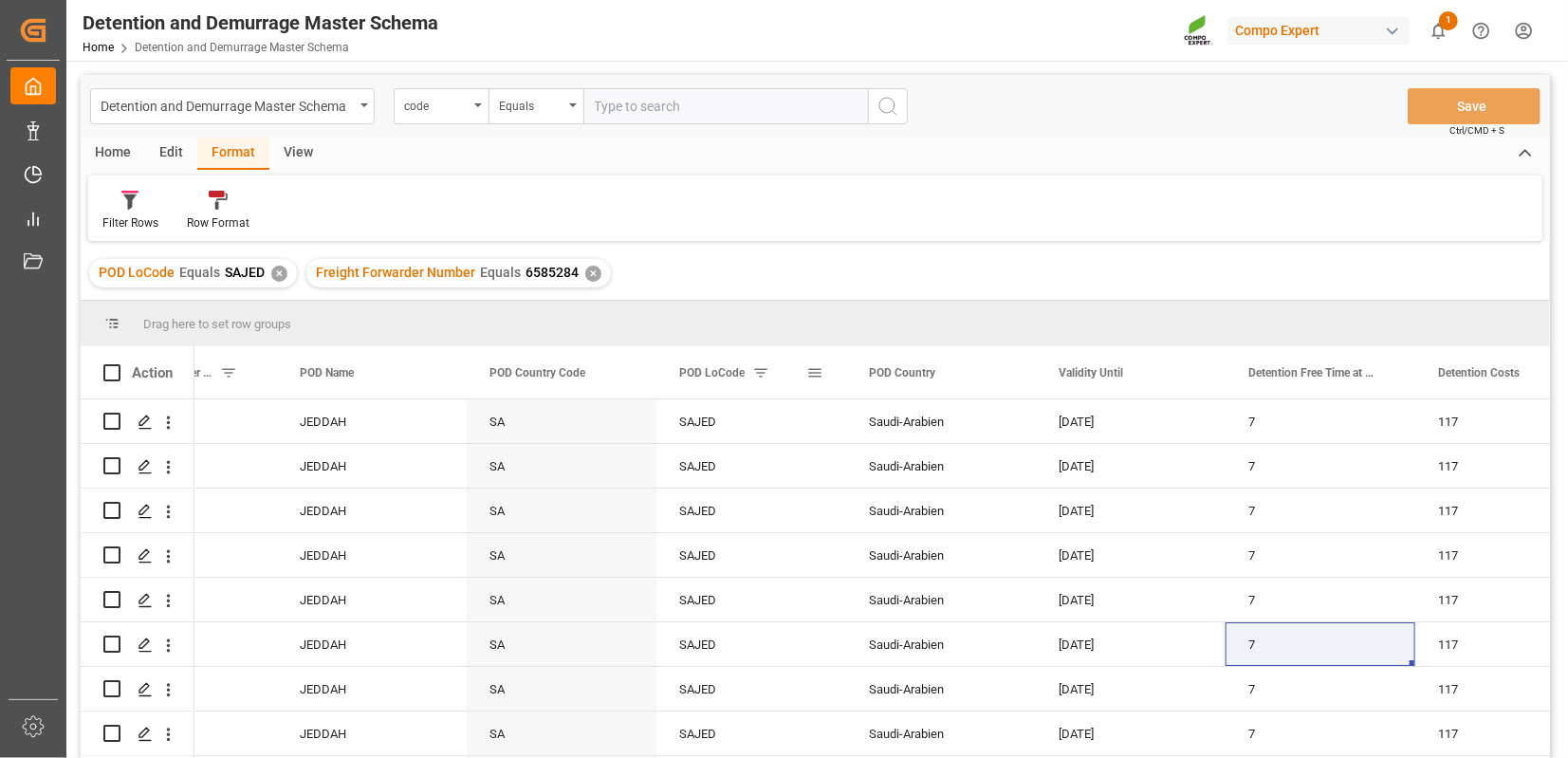
click at [822, 373] on span at bounding box center [815, 373] width 17 height 17
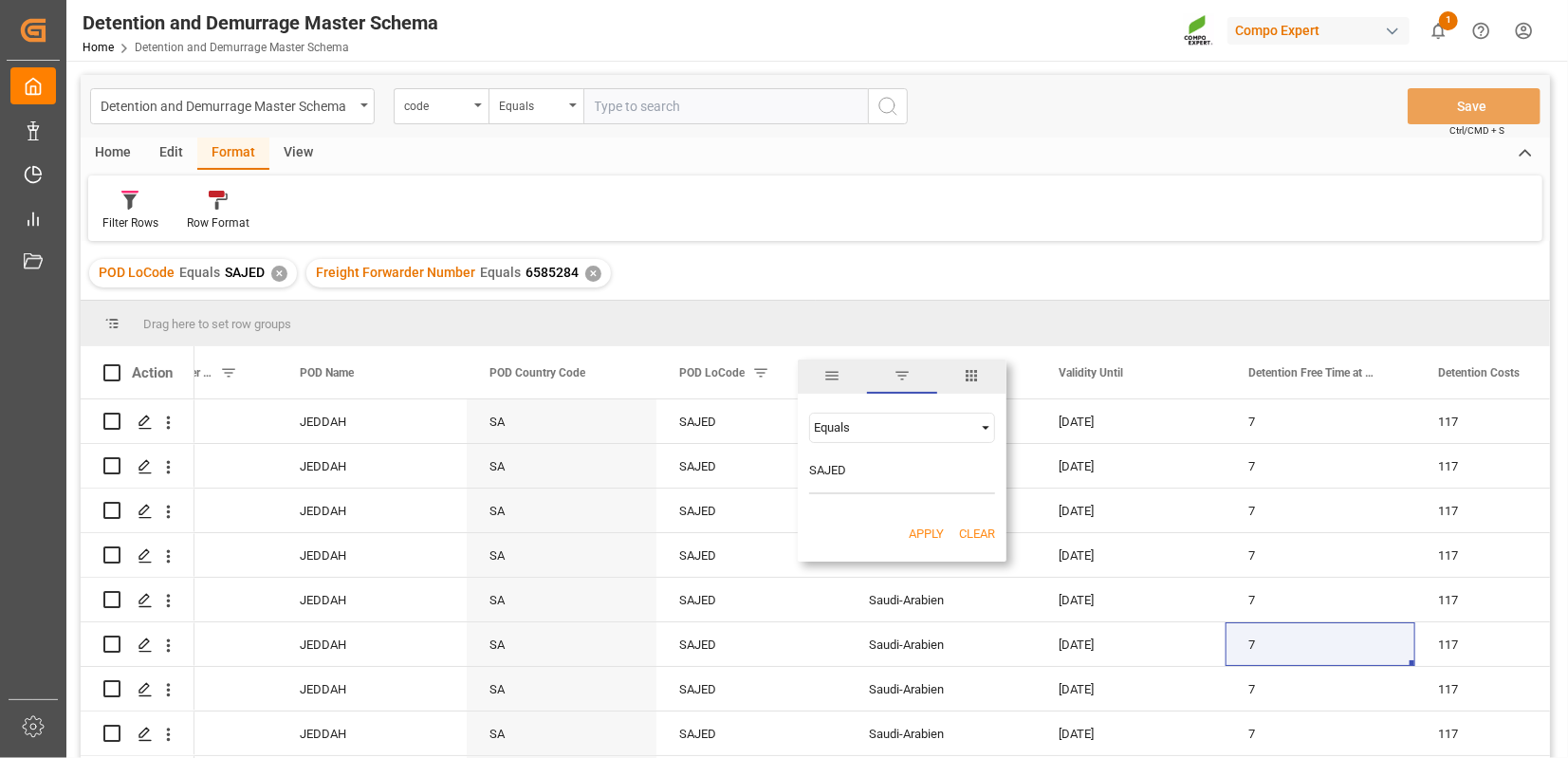
click at [826, 481] on input "SAJED" at bounding box center [901, 474] width 186 height 38
type input "TRMER"
click at [931, 530] on button "Apply" at bounding box center [926, 535] width 35 height 19
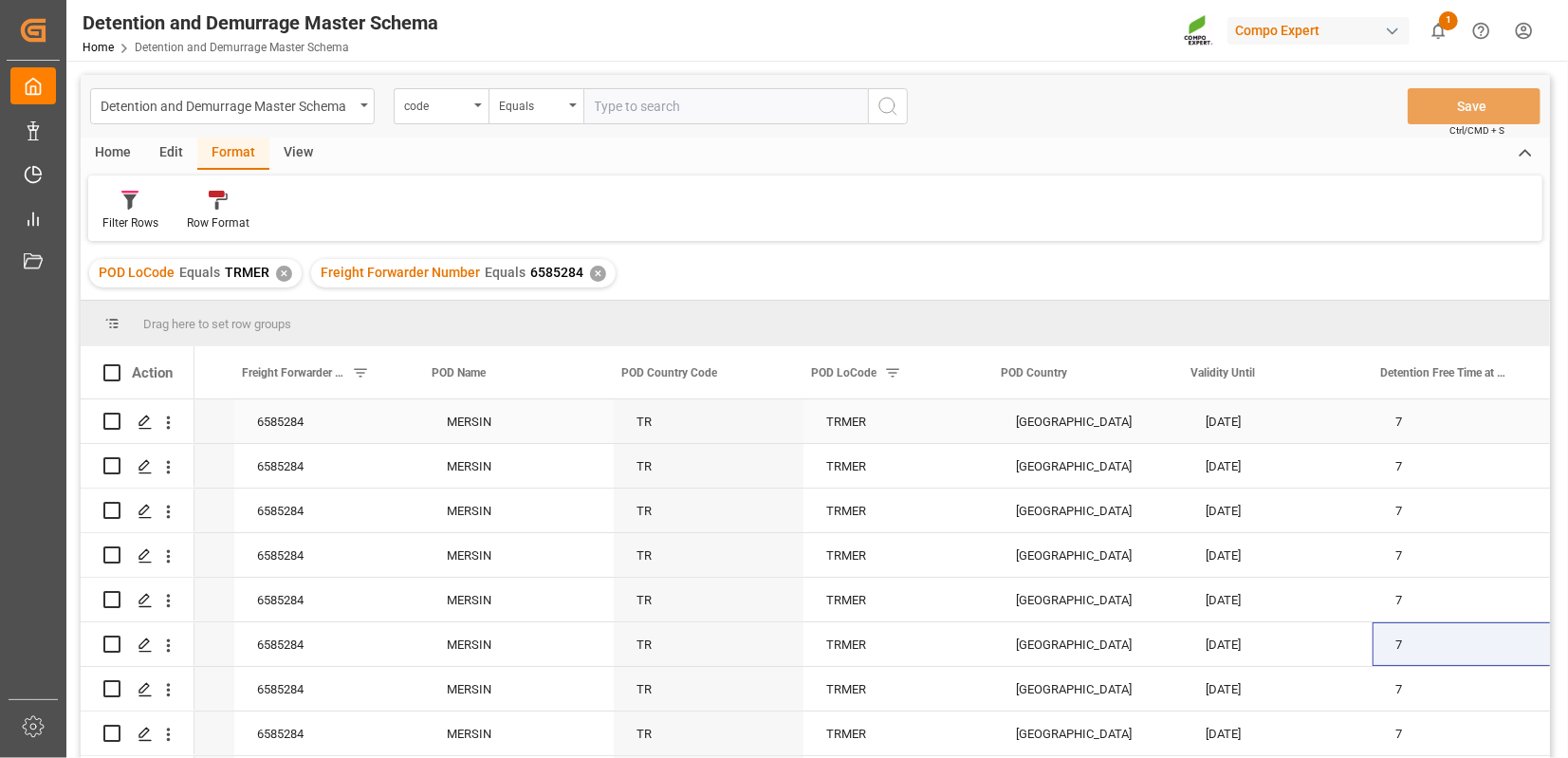
scroll to position [0, 387]
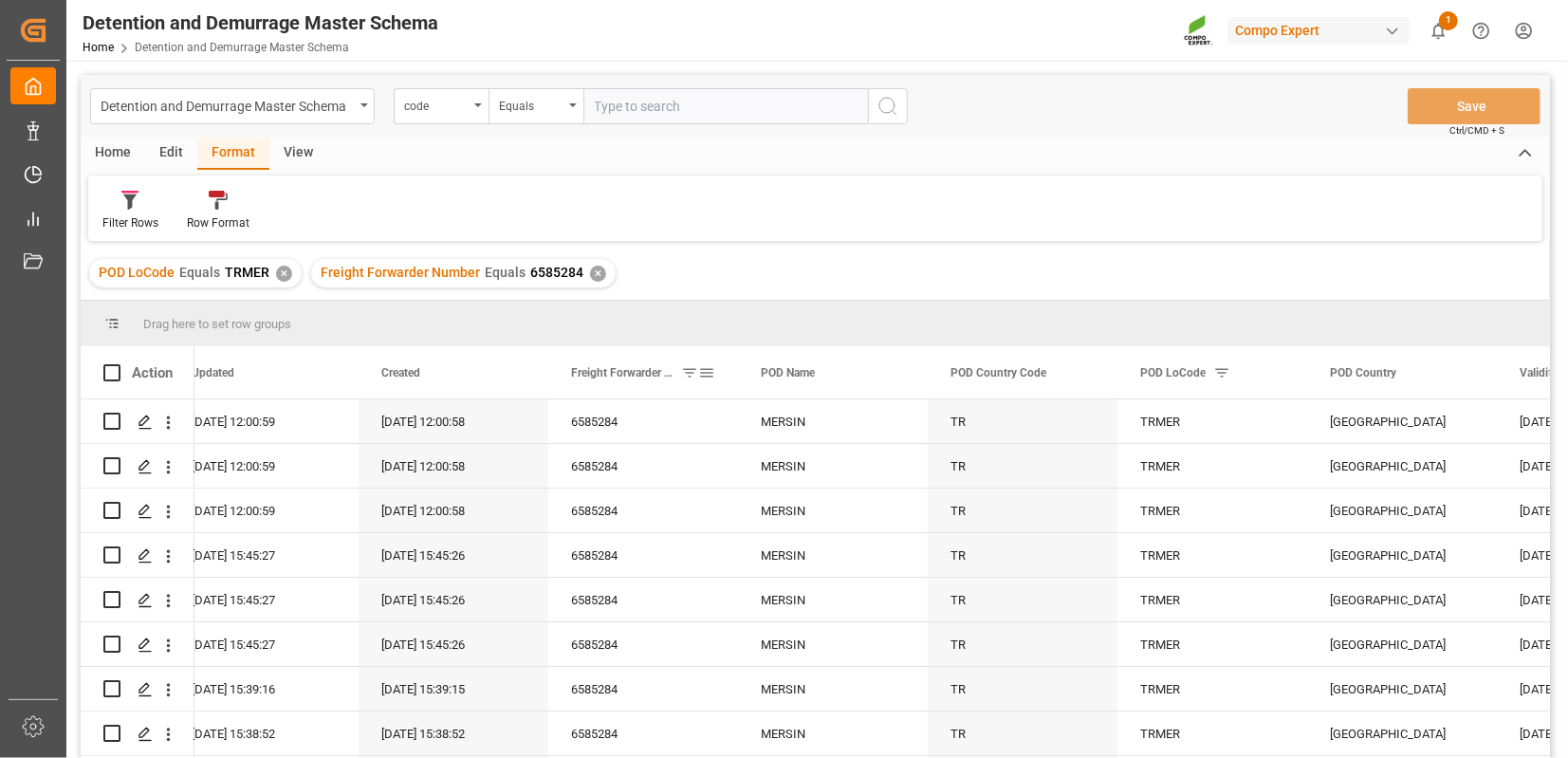
click at [712, 370] on span at bounding box center [707, 373] width 17 height 17
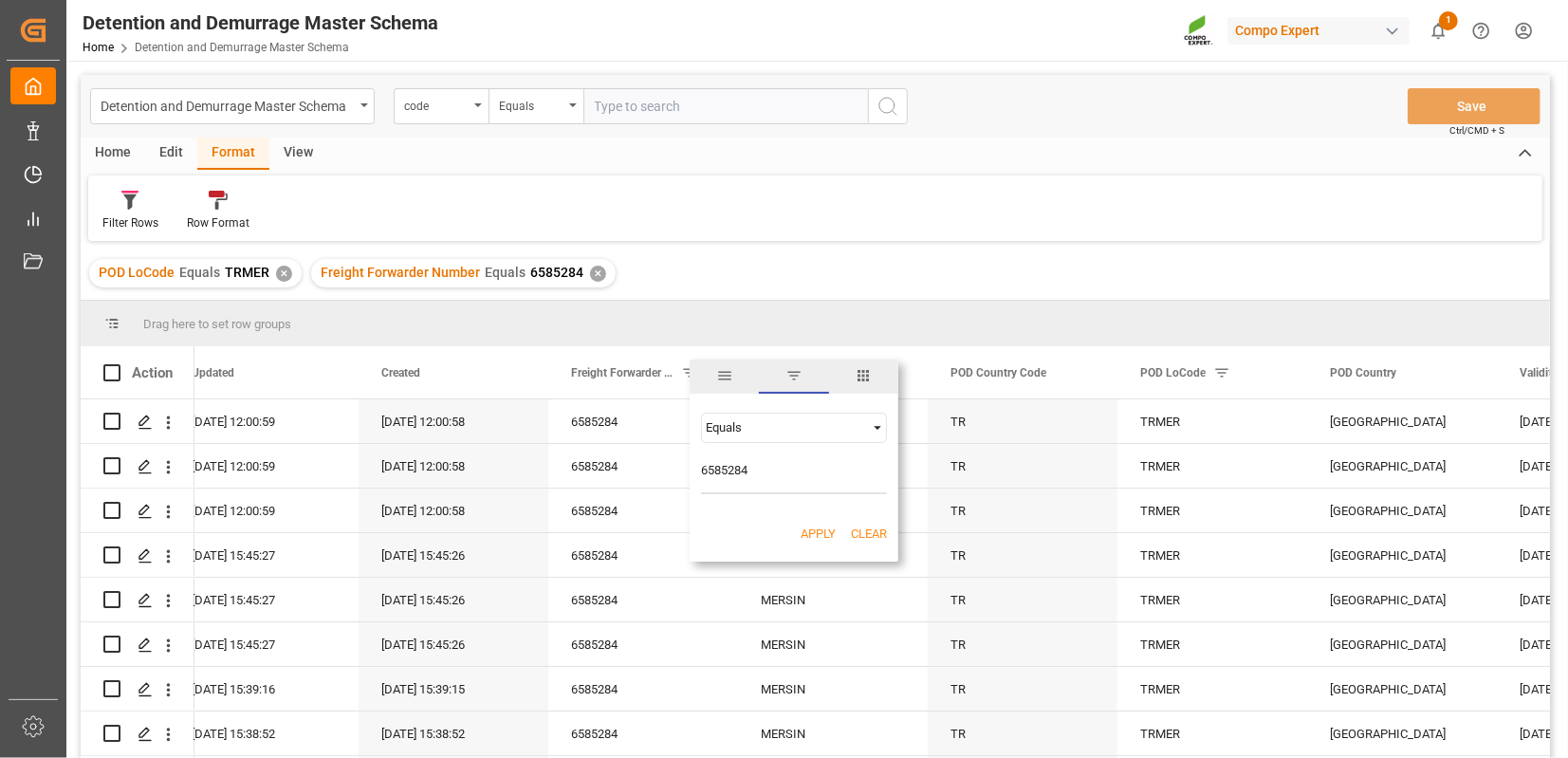
click at [712, 473] on input "6585284" at bounding box center [793, 474] width 186 height 38
type input "6607197"
click at [804, 530] on button "Apply" at bounding box center [818, 535] width 35 height 19
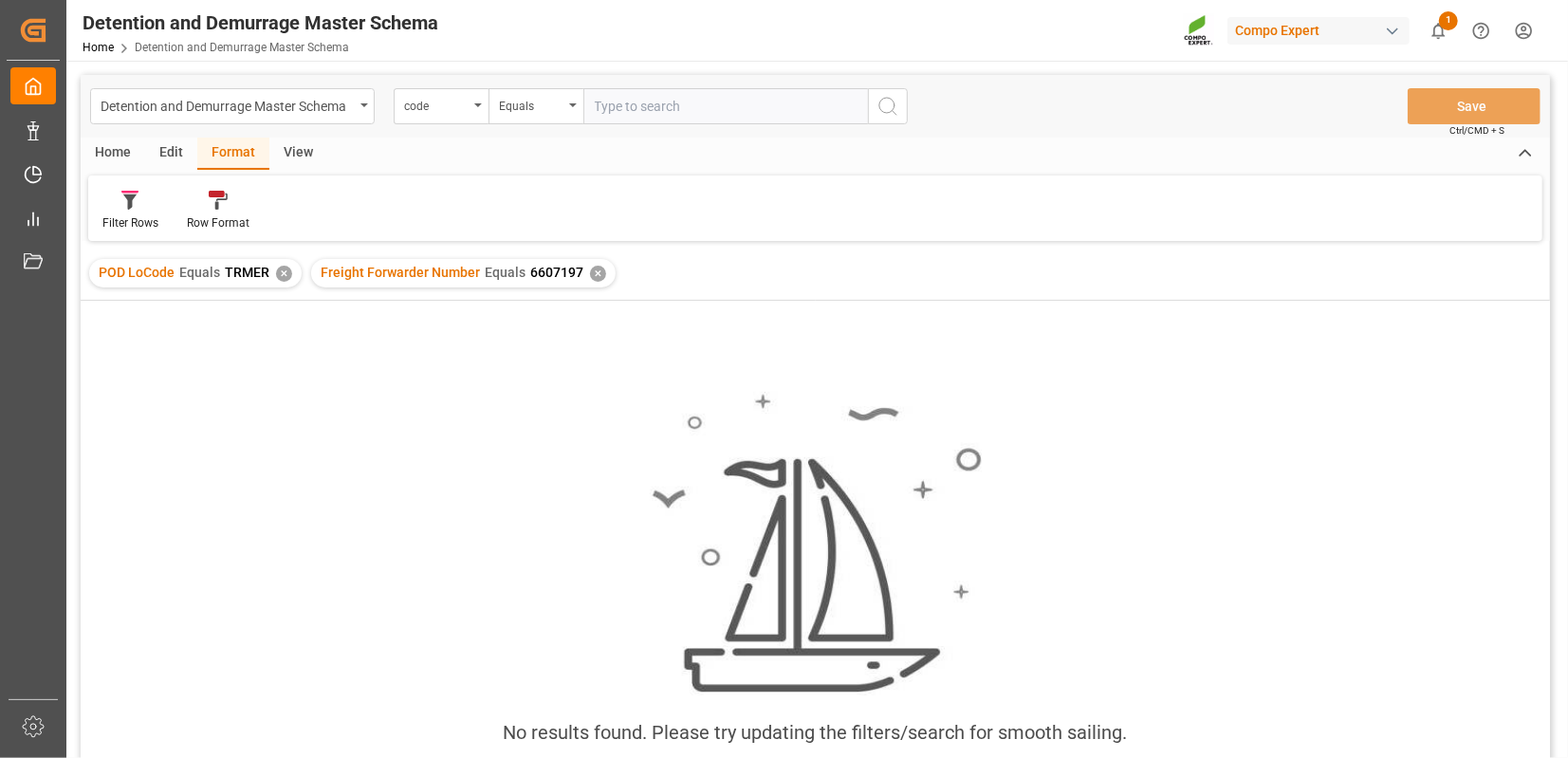
click at [592, 273] on div "✕" at bounding box center [598, 273] width 16 height 16
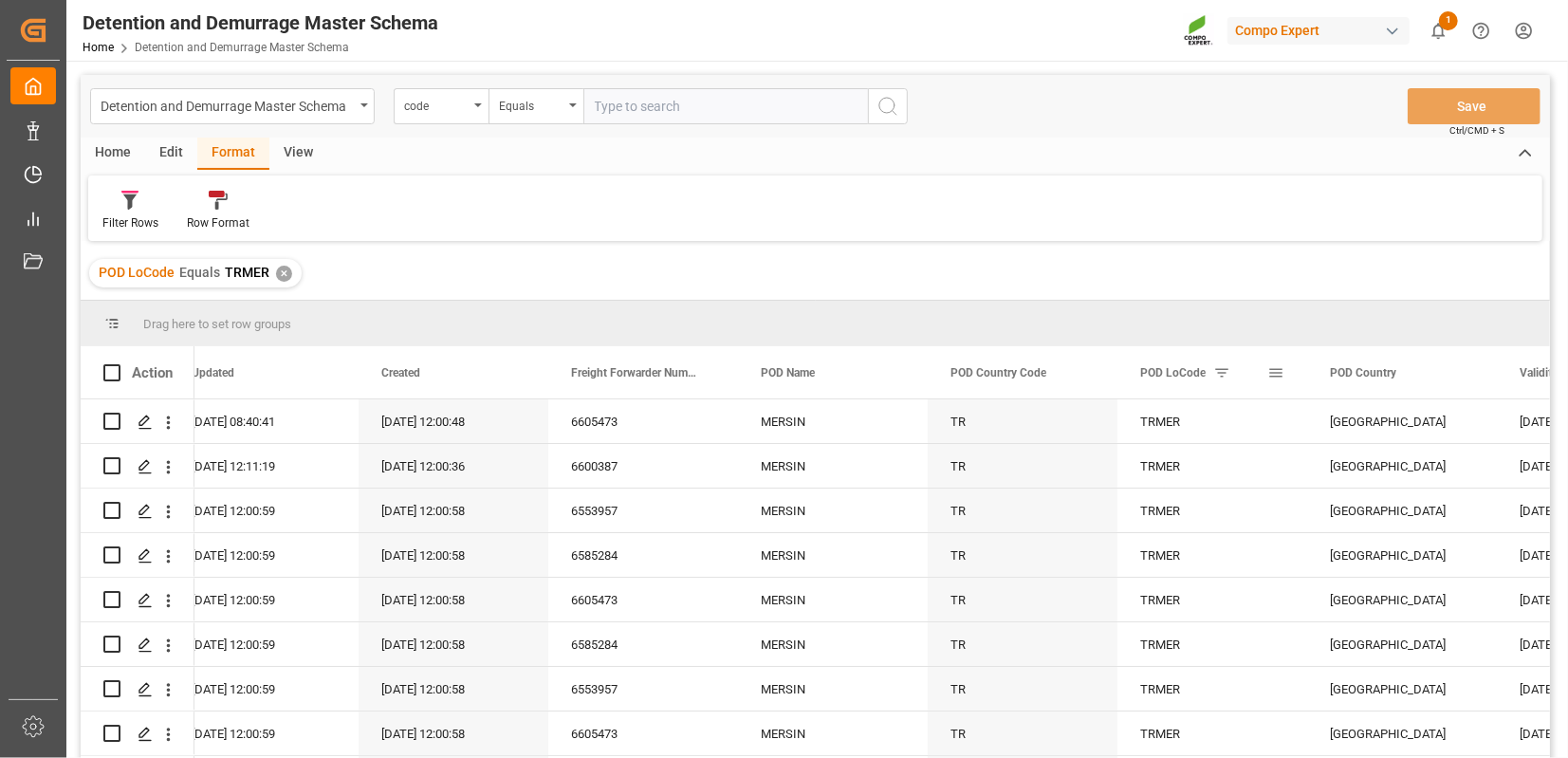
click at [1287, 373] on div "POD LoCode" at bounding box center [1211, 372] width 189 height 52
click at [1269, 371] on span at bounding box center [1276, 373] width 17 height 17
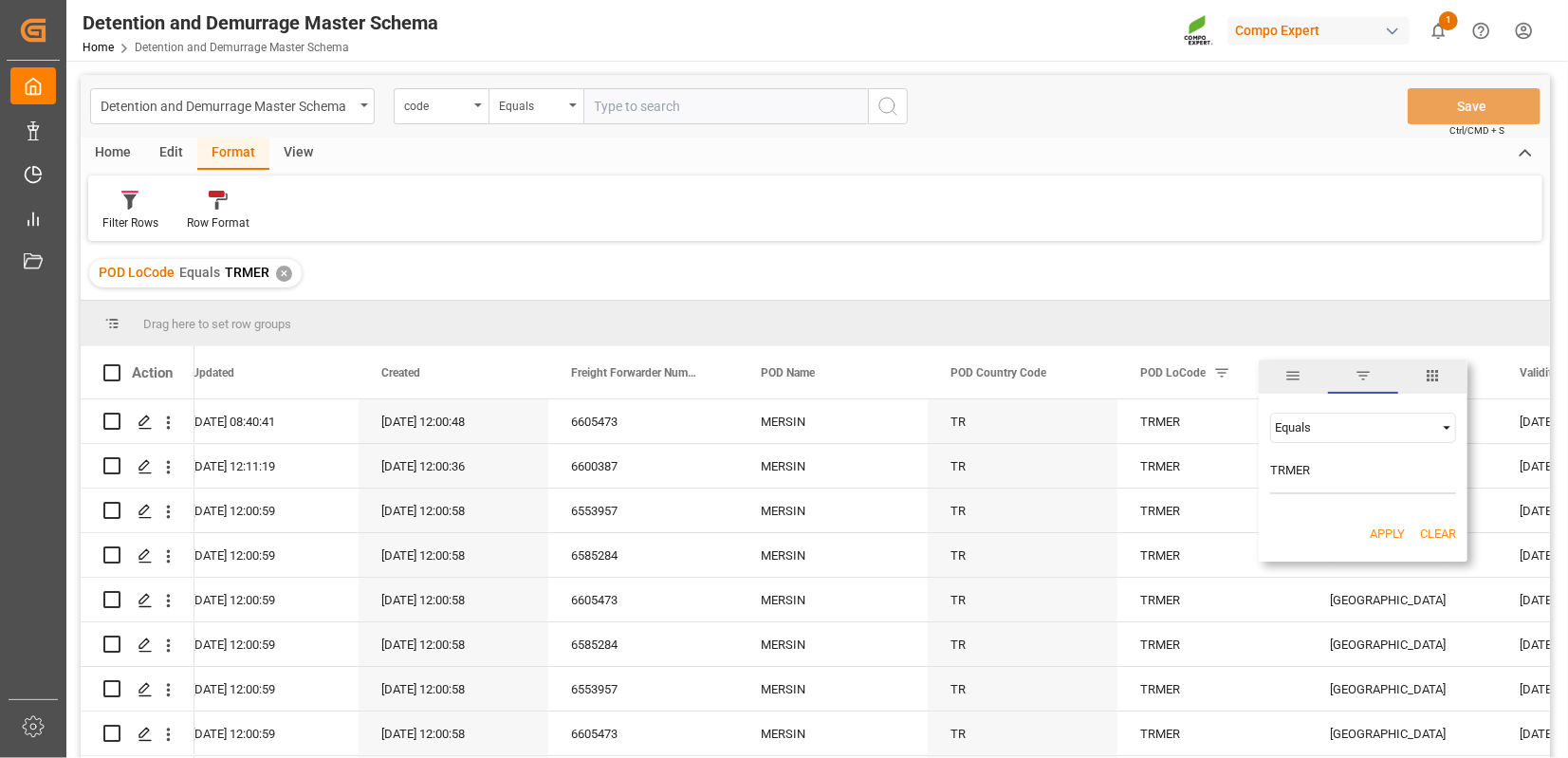
click at [1275, 455] on div "Equals TRMER AND OR Equals" at bounding box center [1362, 453] width 209 height 112
click at [1276, 469] on input "TRMER" at bounding box center [1362, 474] width 186 height 38
type input "CNZHA"
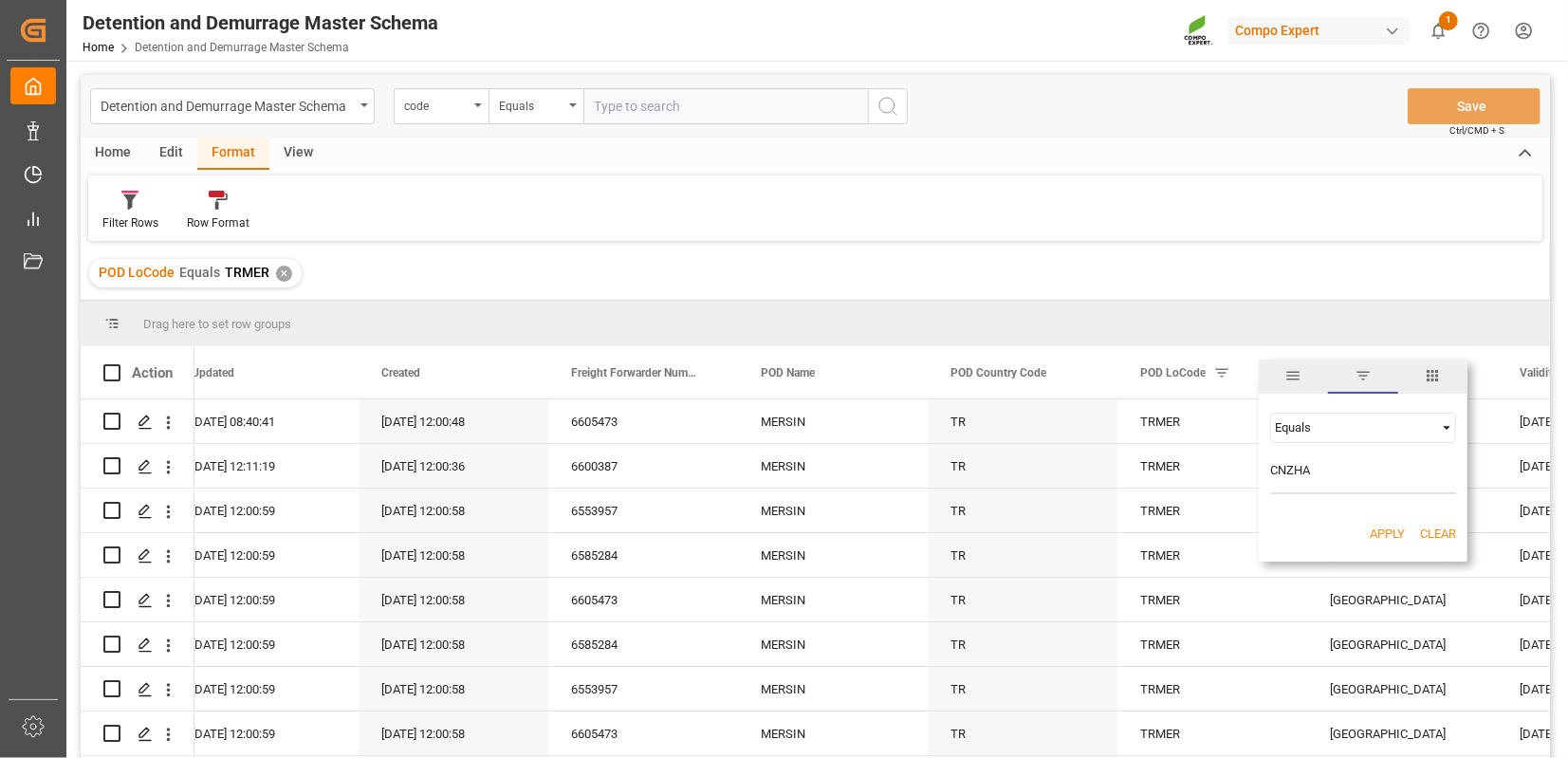
click at [1381, 536] on button "Apply" at bounding box center [1386, 535] width 35 height 19
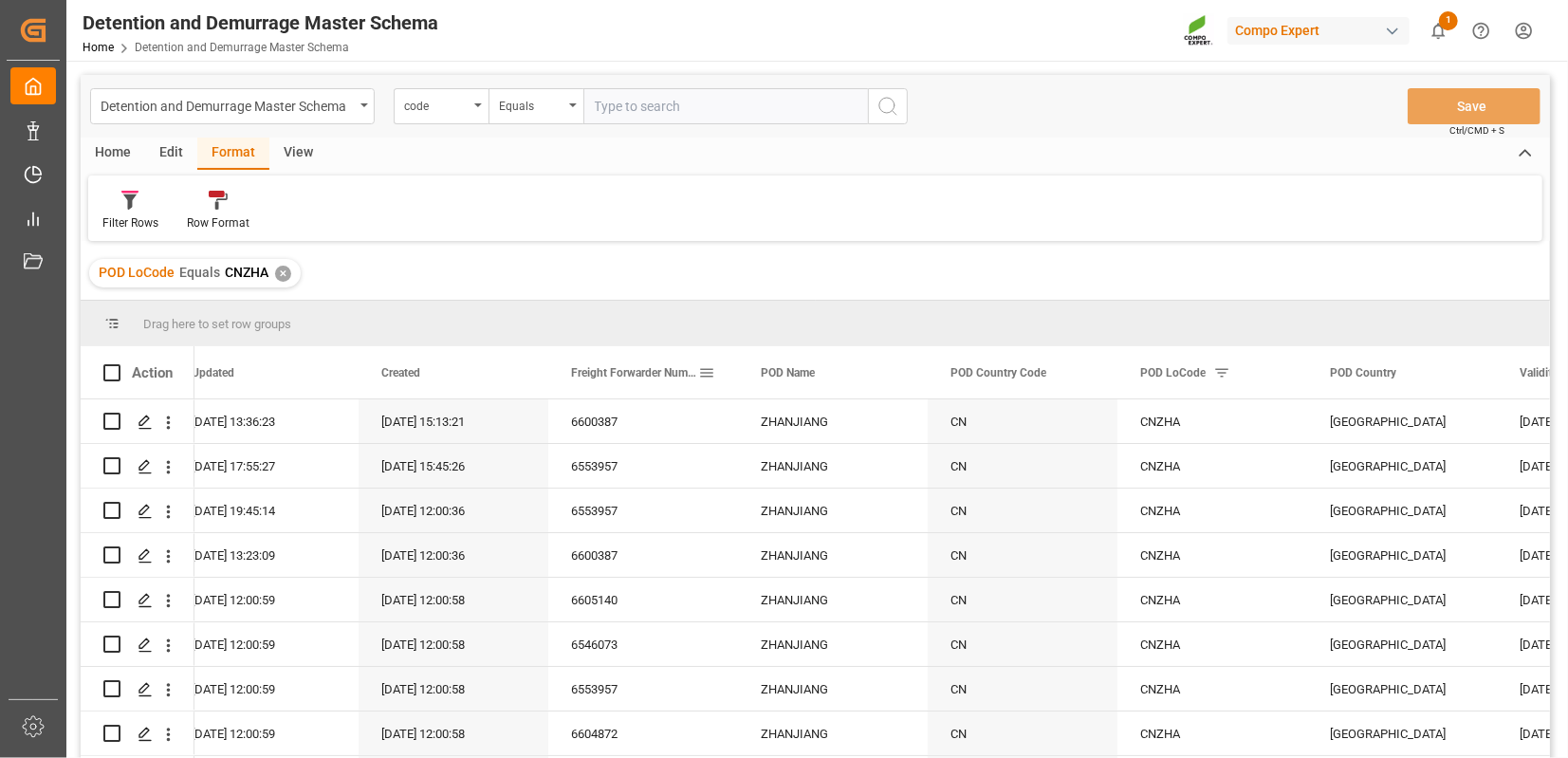
click at [712, 370] on span at bounding box center [707, 373] width 17 height 17
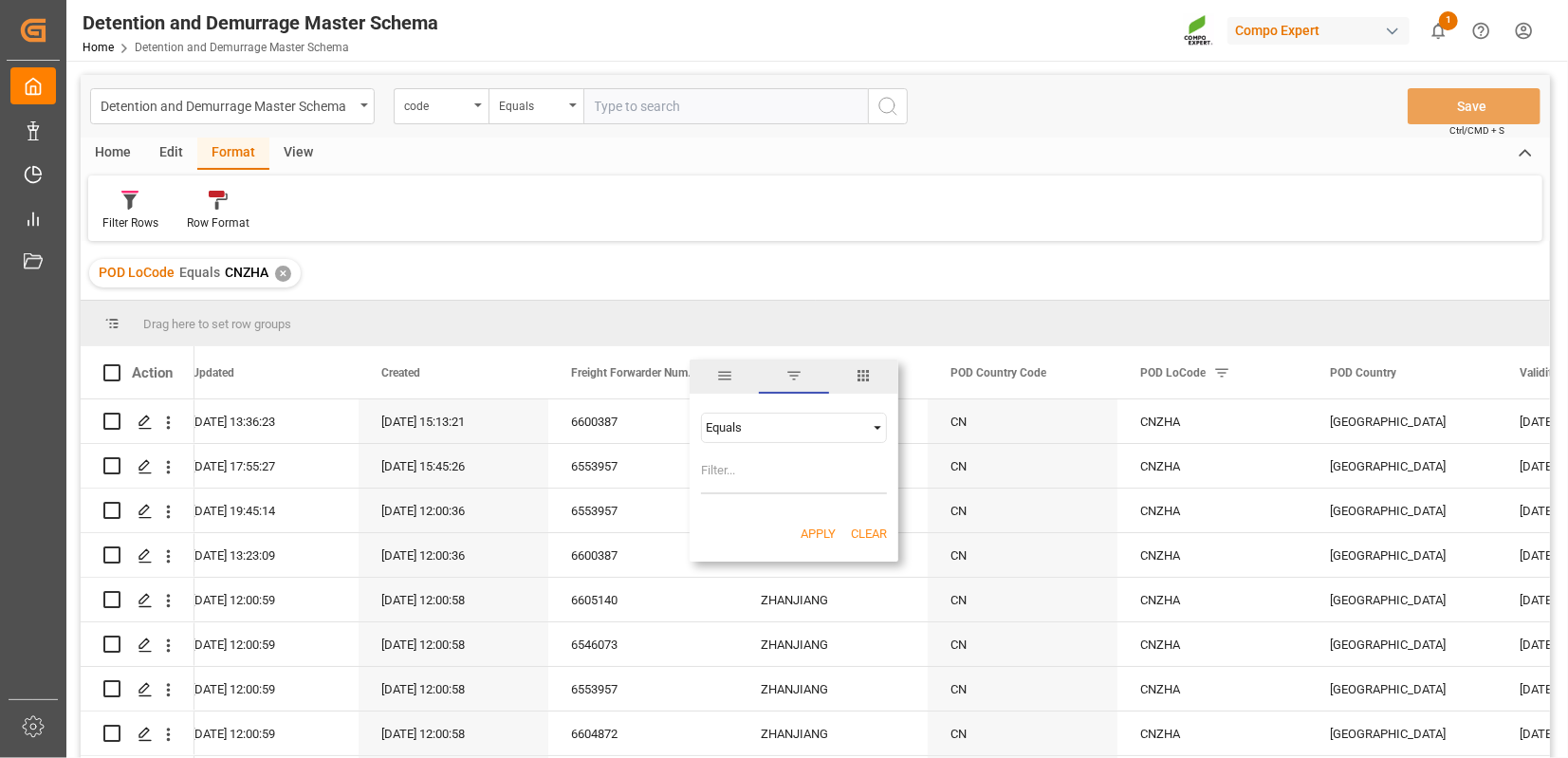
click at [715, 479] on input "Filter Value" at bounding box center [793, 474] width 186 height 38
type input "6600387"
click at [820, 532] on button "Apply" at bounding box center [818, 535] width 35 height 19
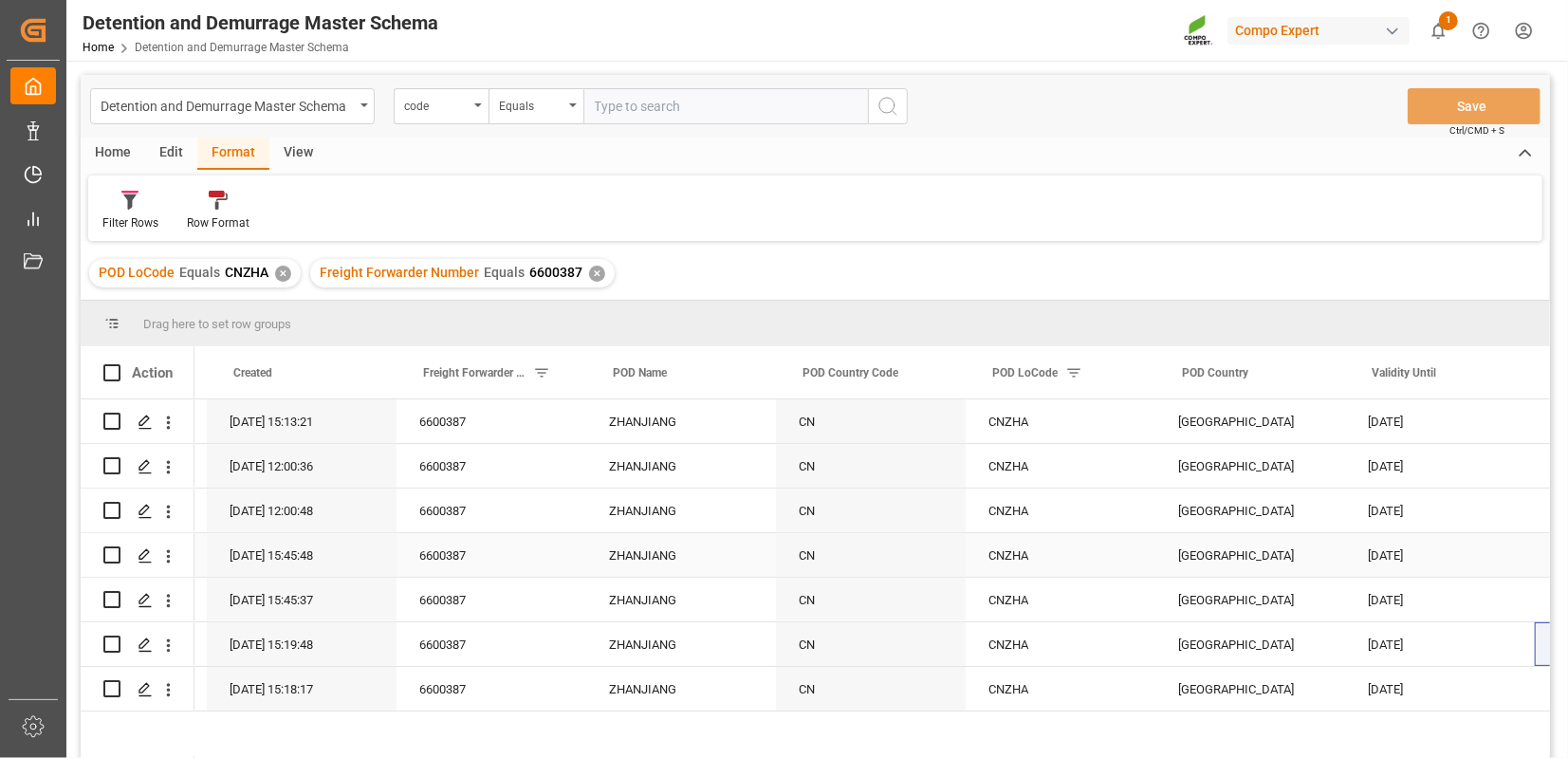
scroll to position [0, 444]
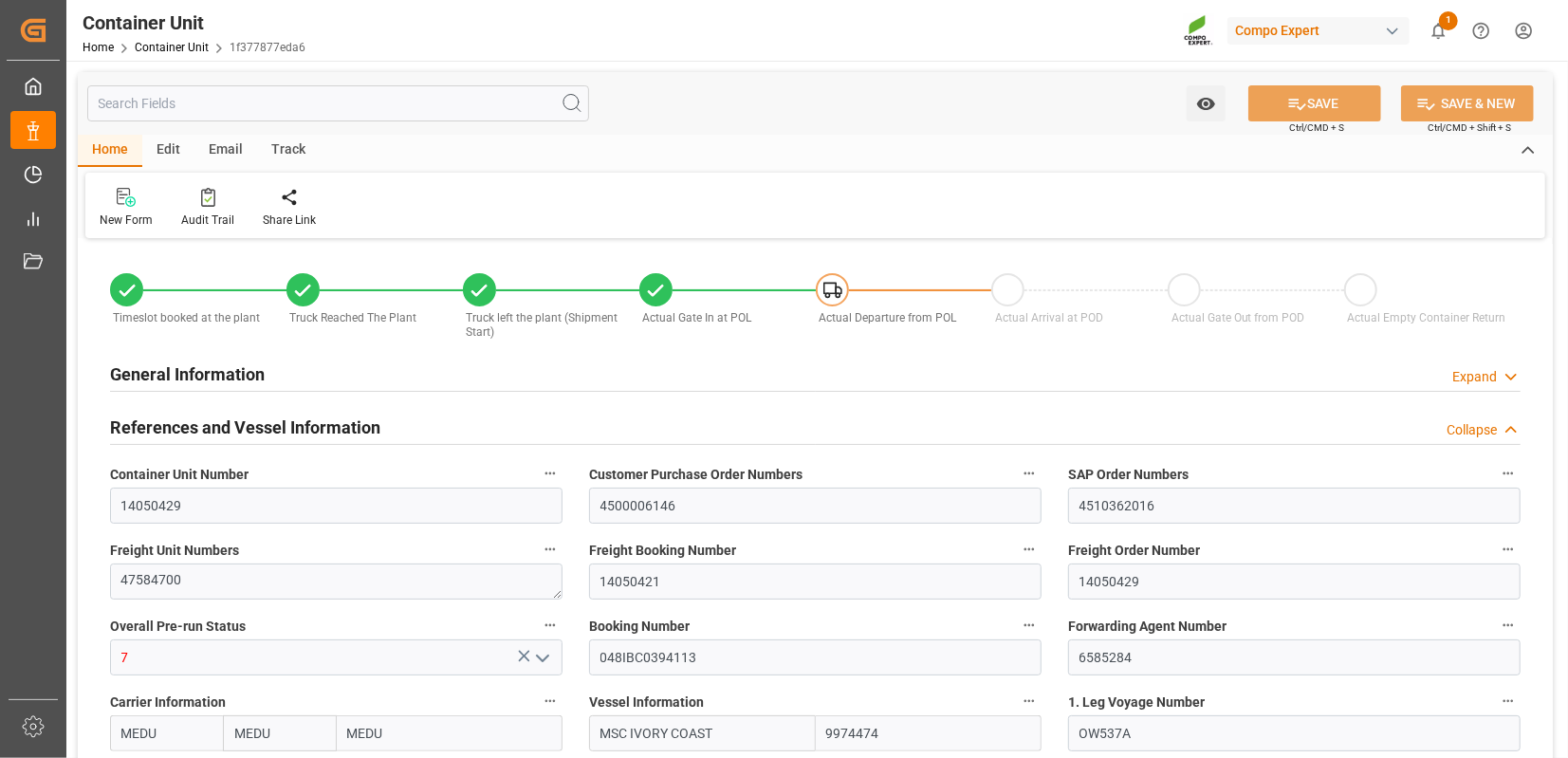
type input "[DATE] 12:06"
type input "[DATE] 14:27"
type input "[DATE] 14:42"
type input "[DATE] 14:59"
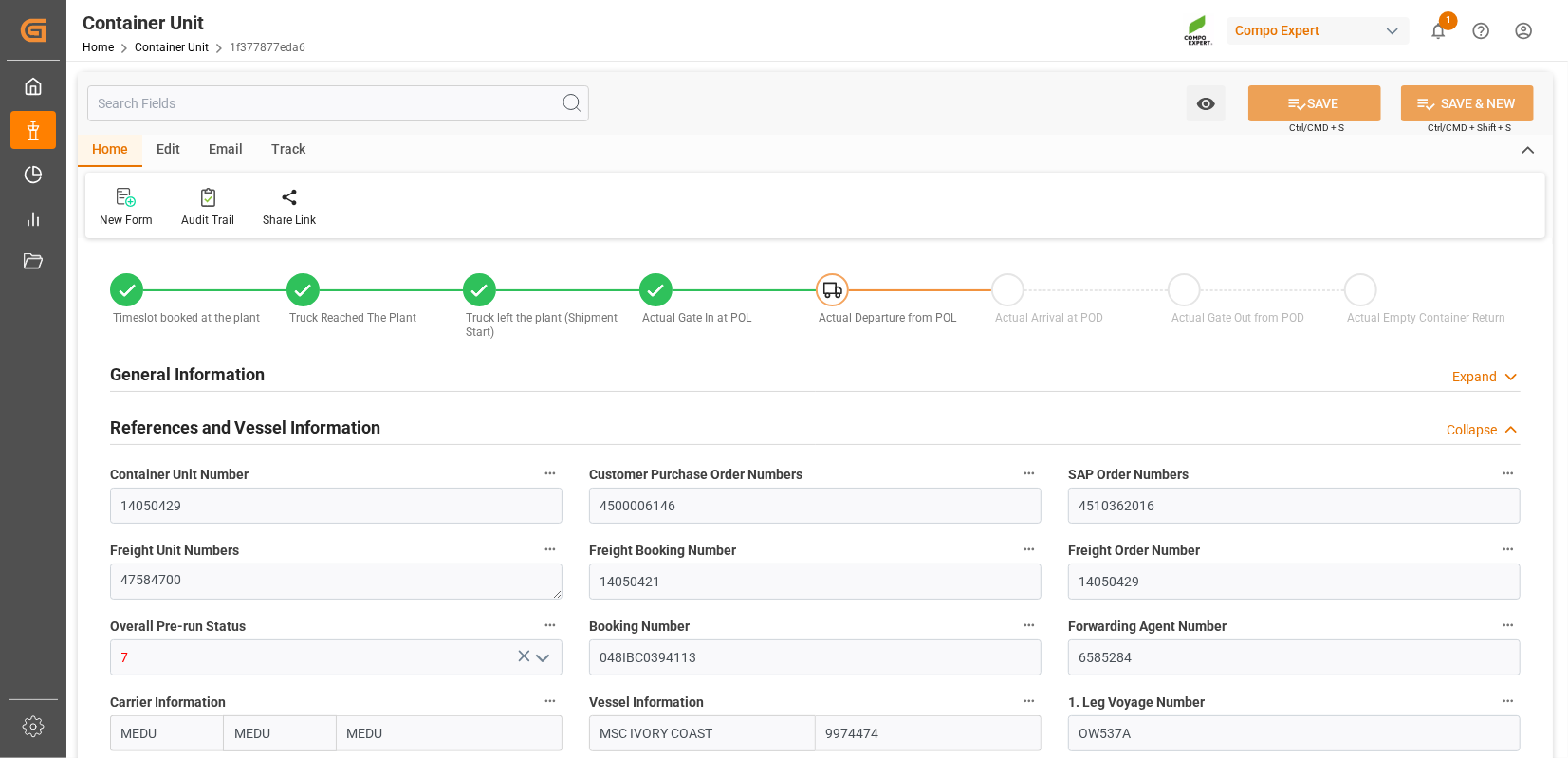
type input "[DATE] 14:59"
type input "[DATE]"
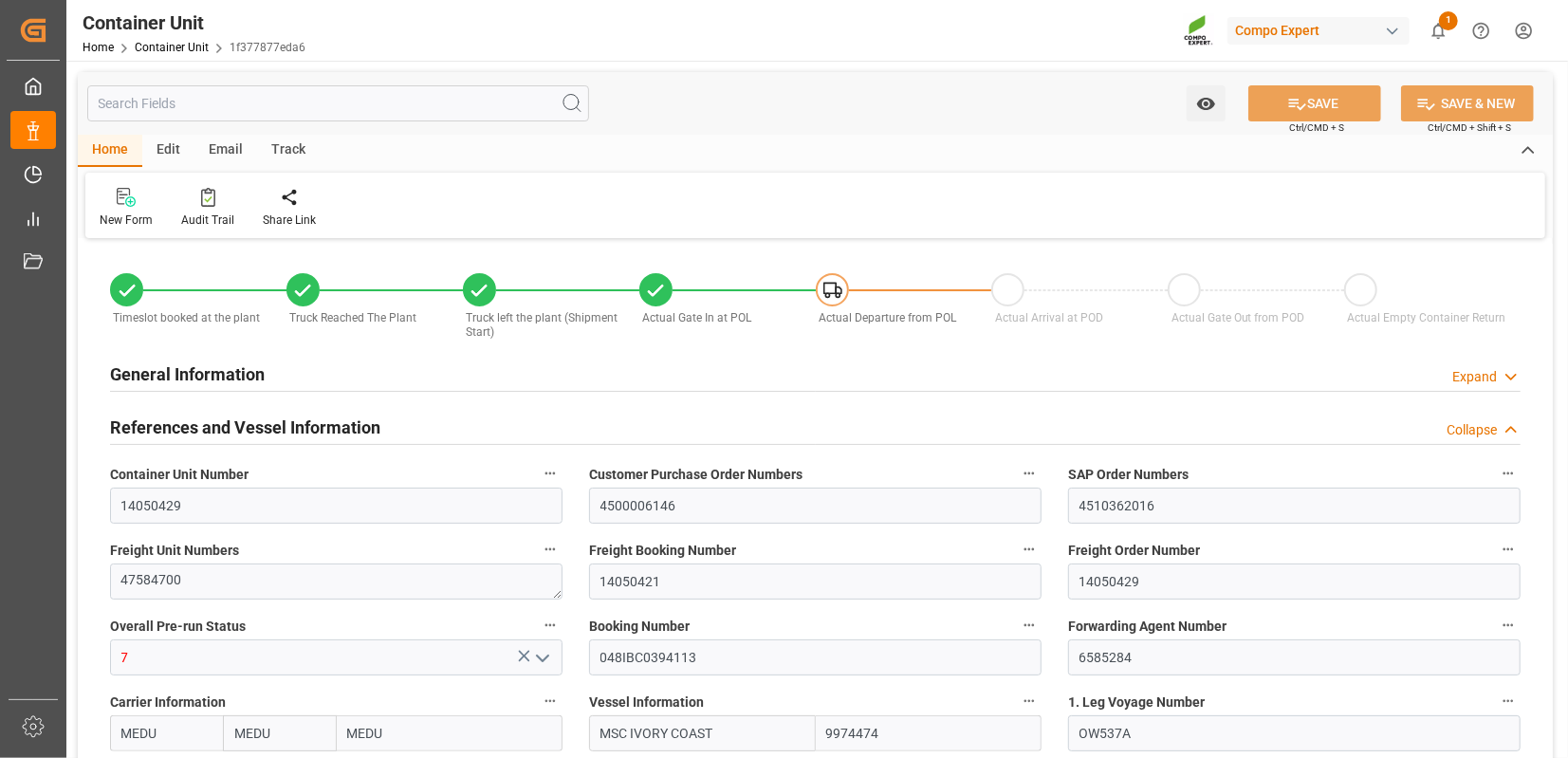
type input "[DATE] 12:00"
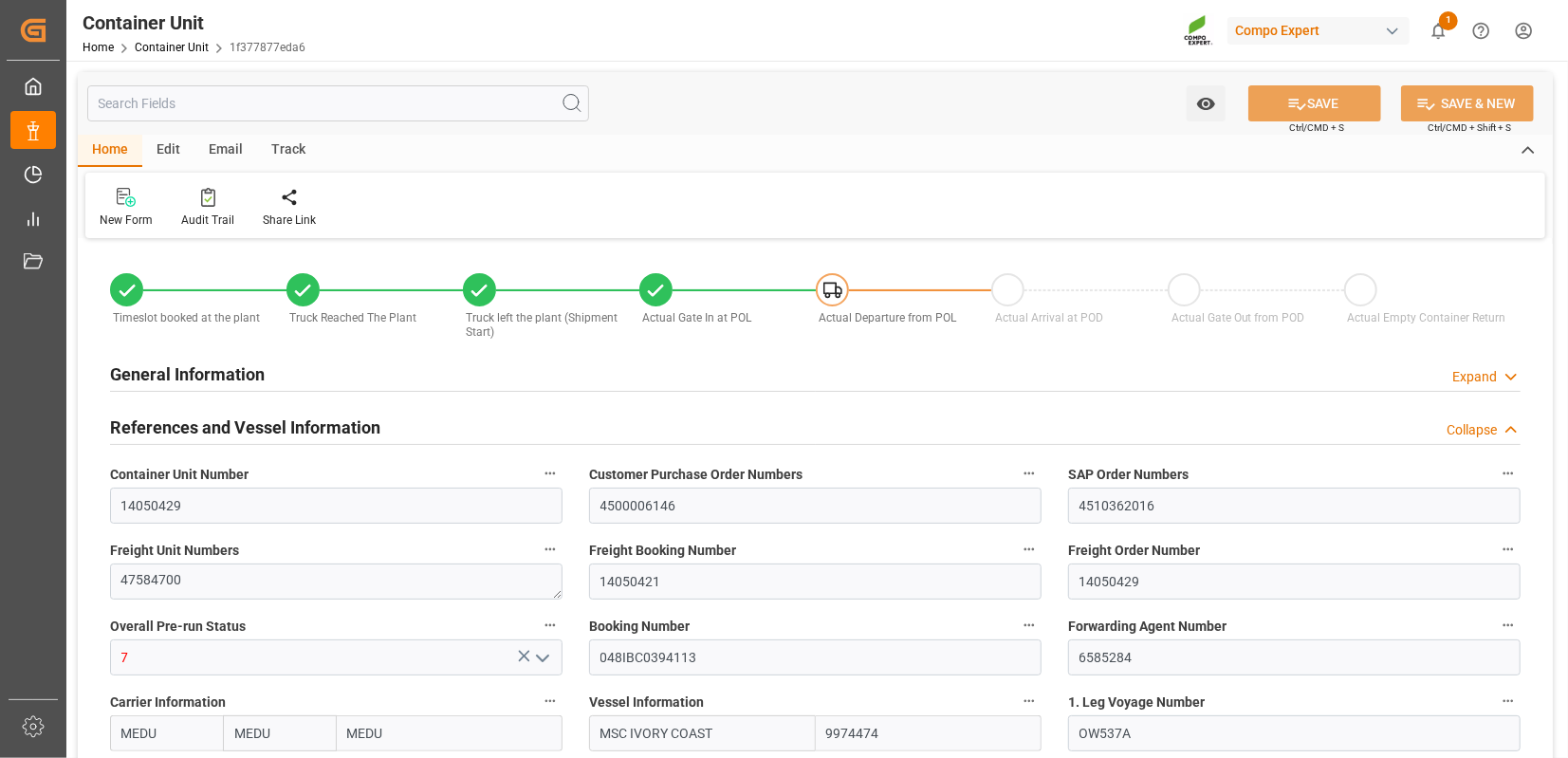
type input "[DATE] 12:00"
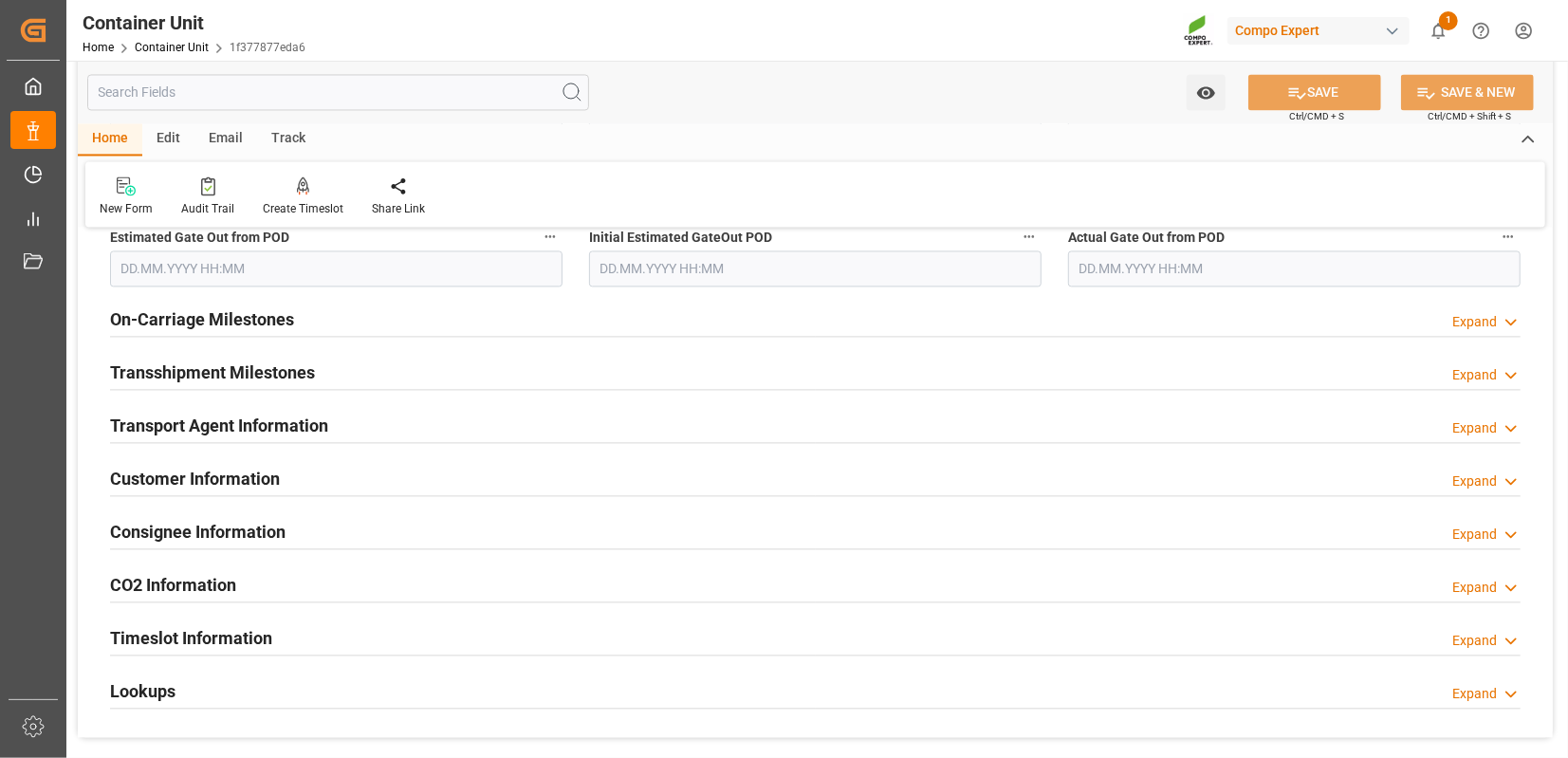
scroll to position [2507, 0]
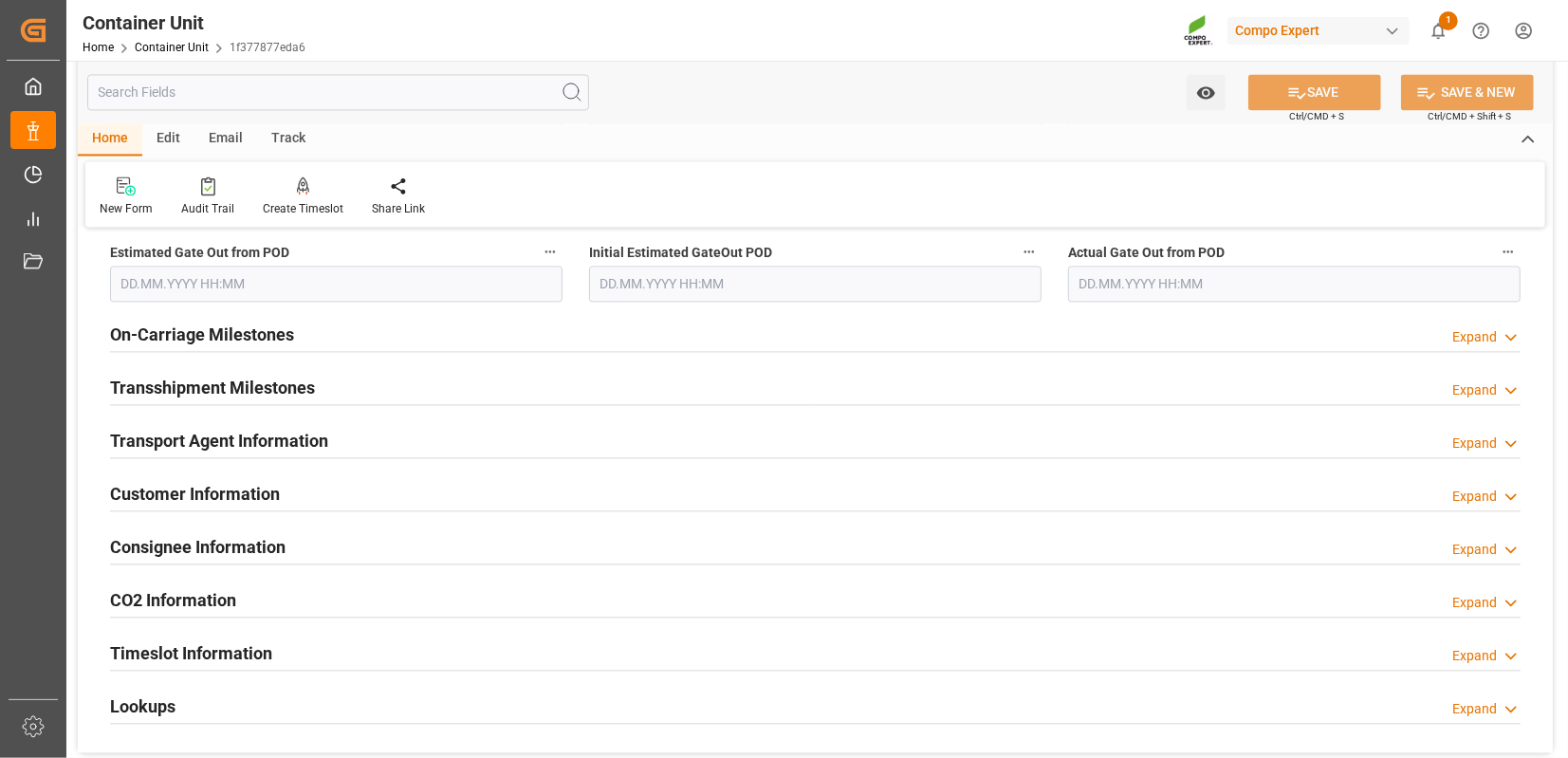
click at [1506, 437] on icon at bounding box center [1511, 443] width 19 height 20
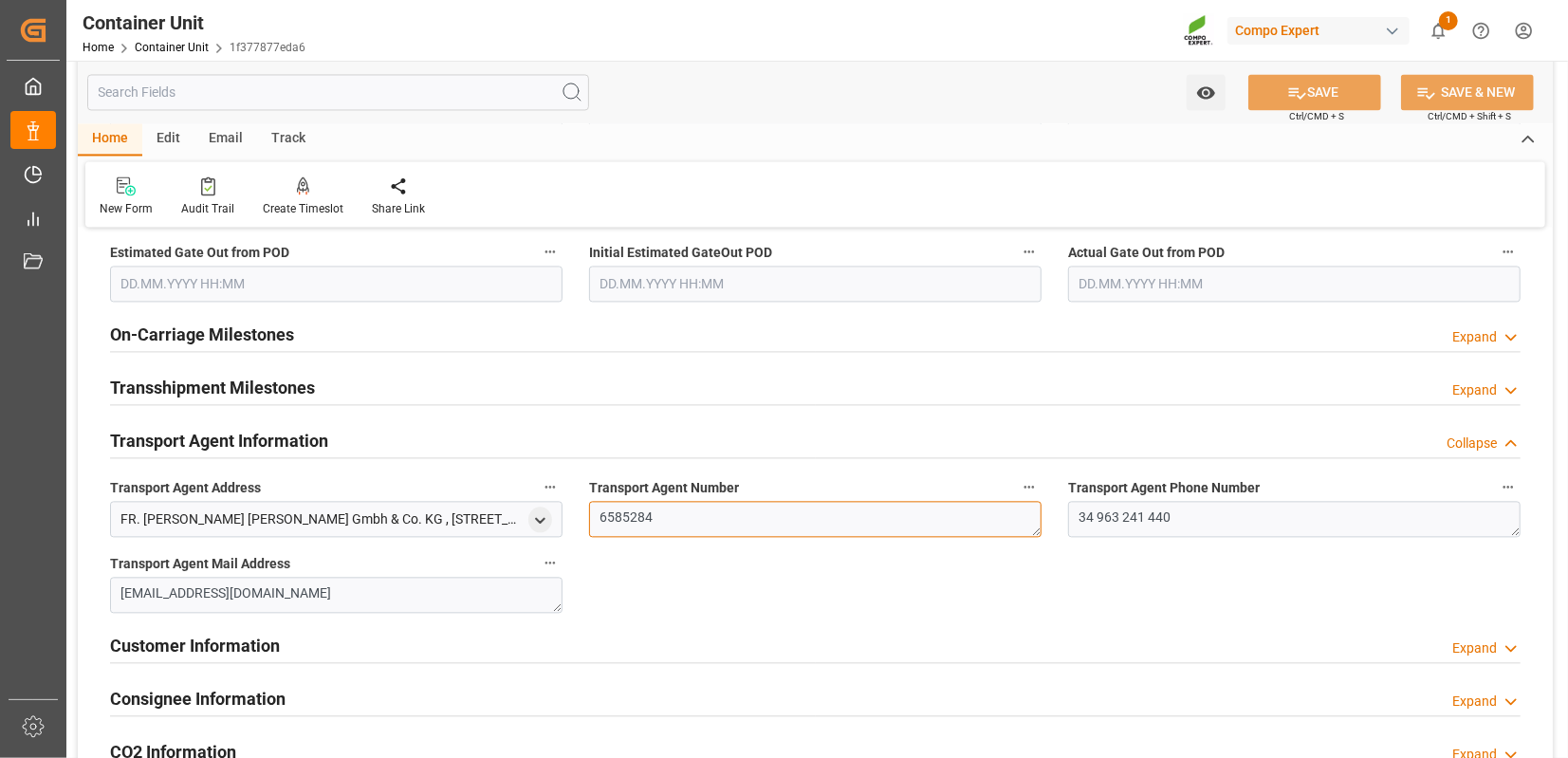
click at [628, 519] on textarea "6585284" at bounding box center [815, 518] width 453 height 36
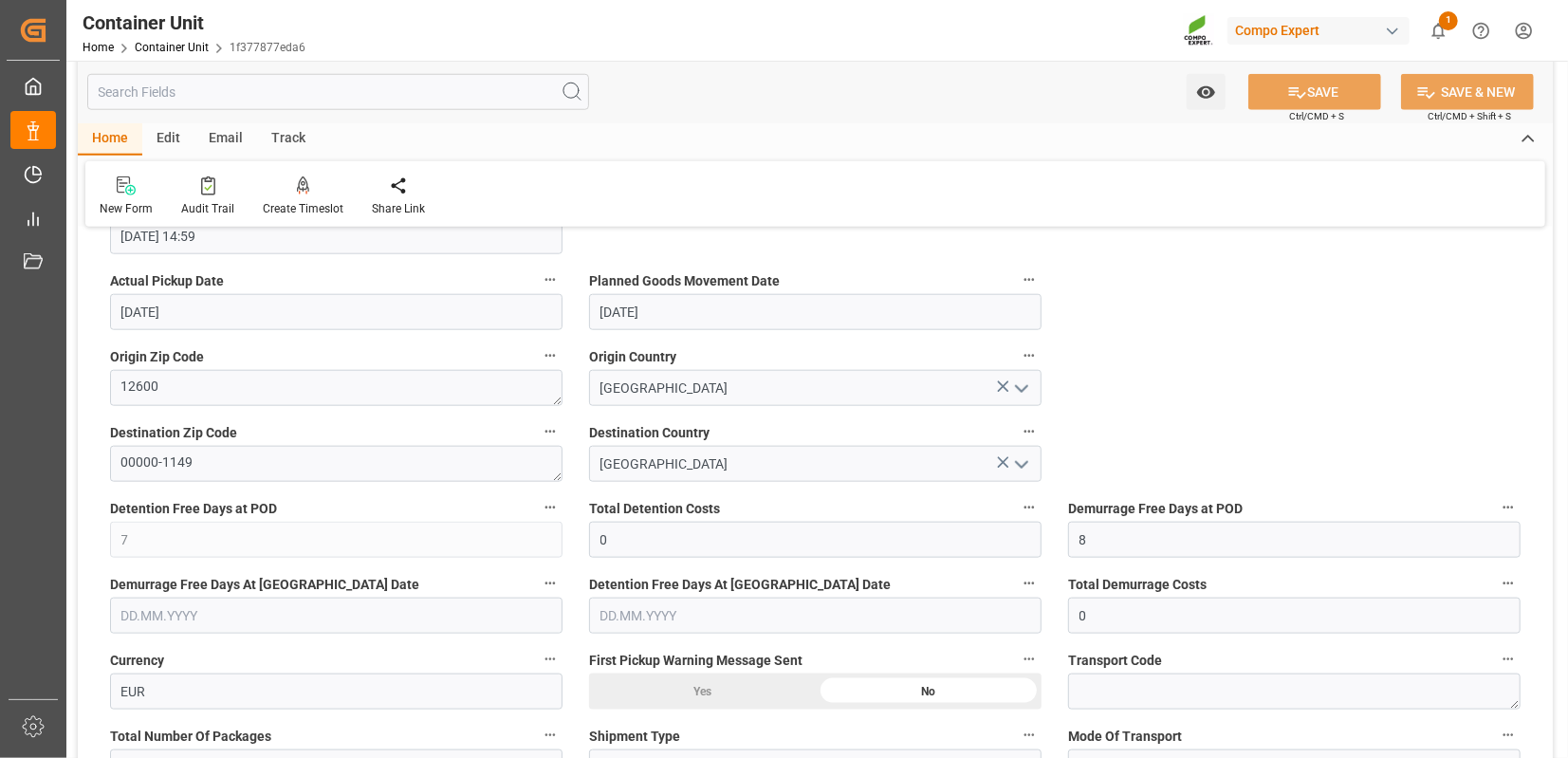
scroll to position [1234, 0]
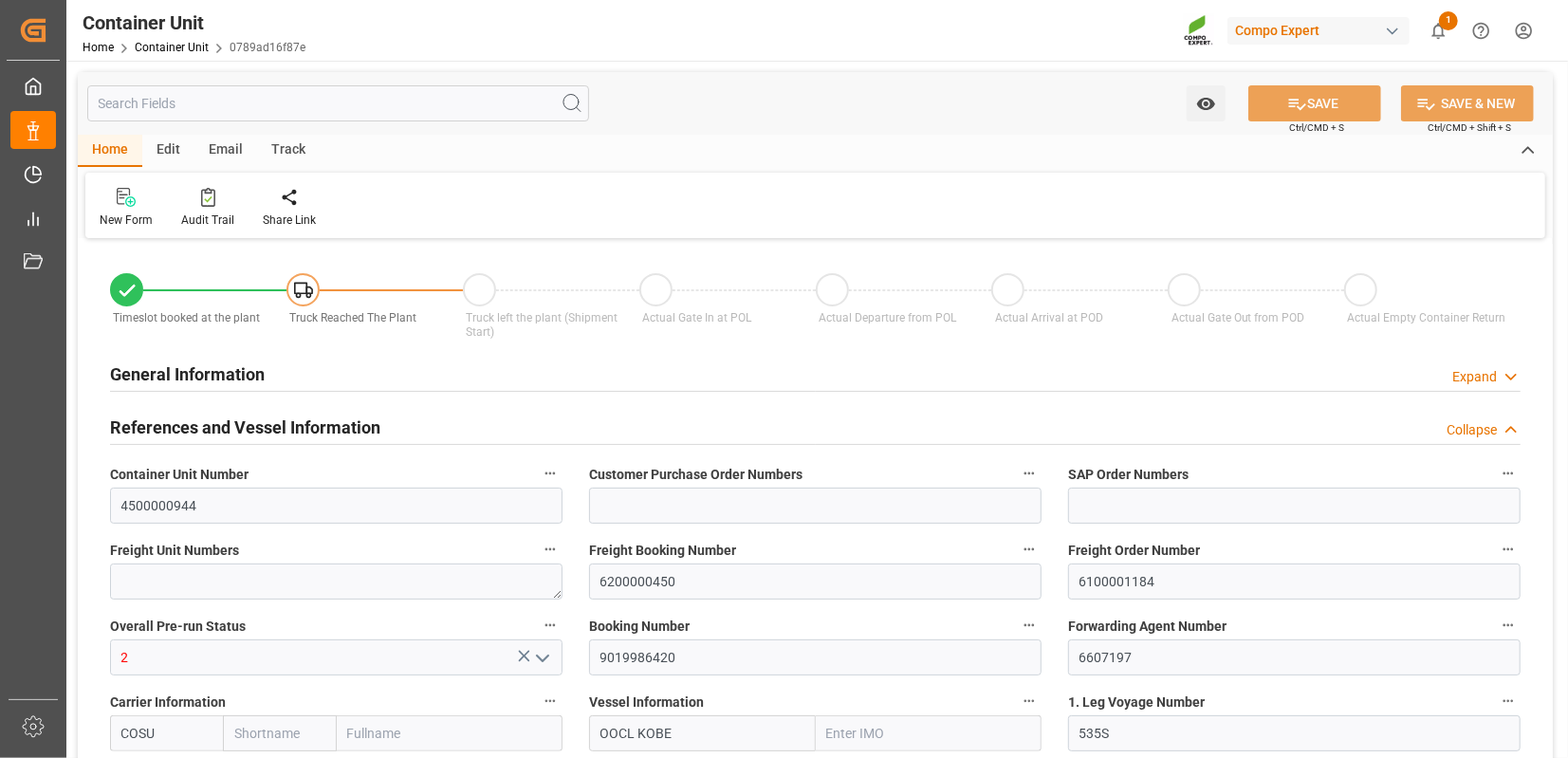
type input "Cosco"
type input "COSCO Shipping Co. Ltd."
type input "9329526"
type input "BEANR"
type input "TRMER"
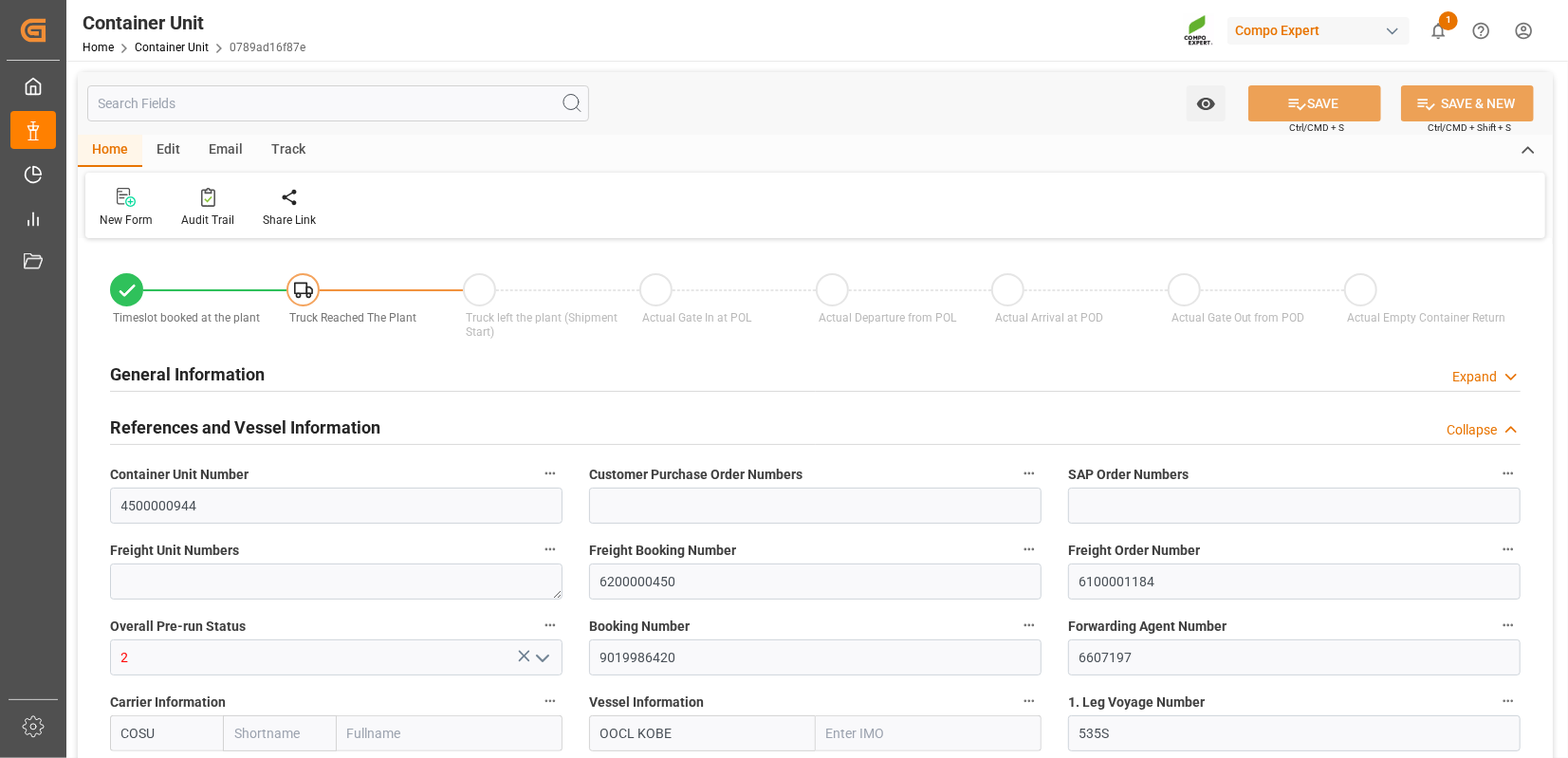
type input "0"
type input "BEANR"
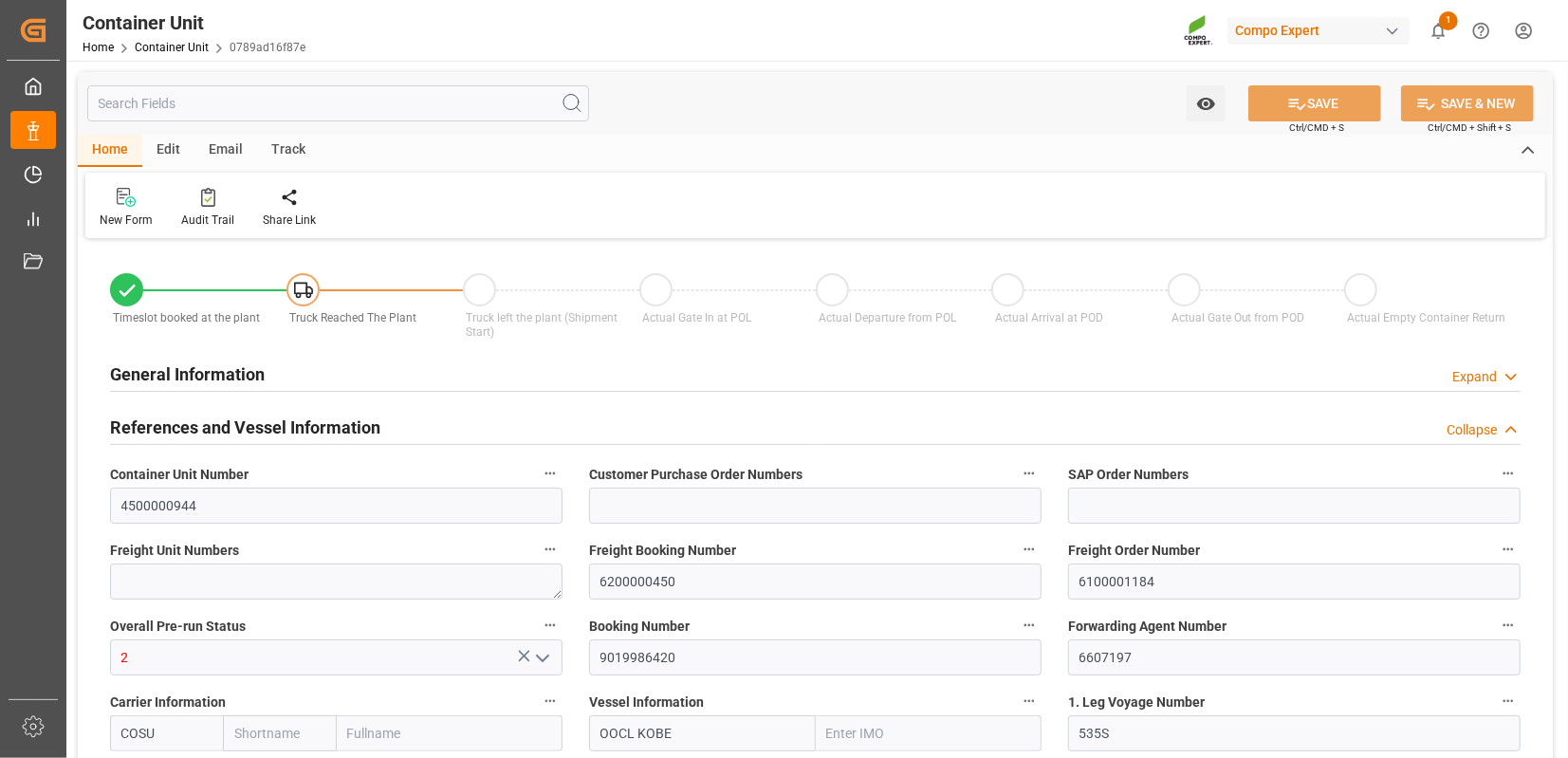
type input "TRMER"
type input "[DATE]"
type input "[DATE] 14:00"
type input "[DATE] 16:00"
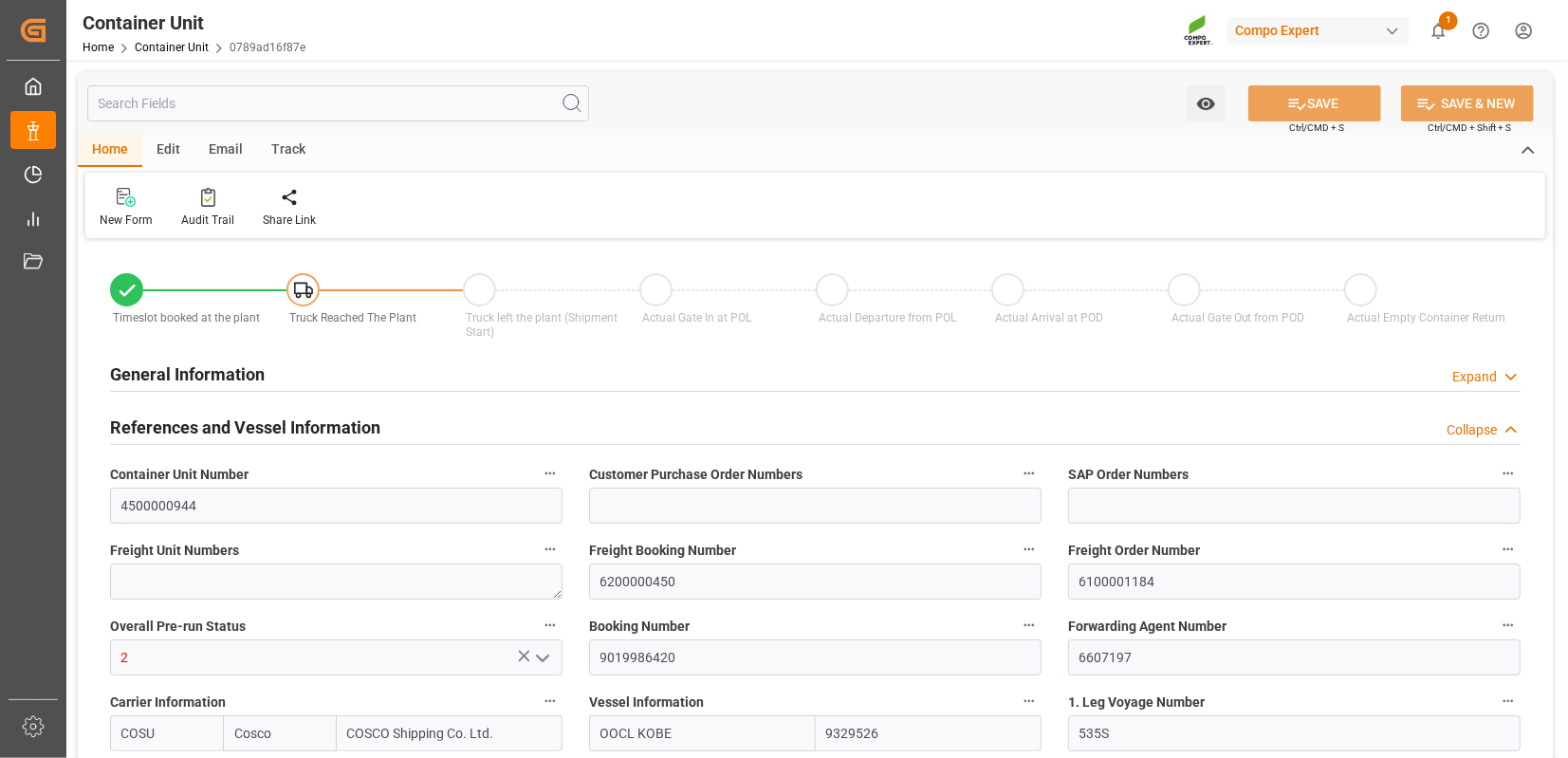
type input "[DATE] 16:00"
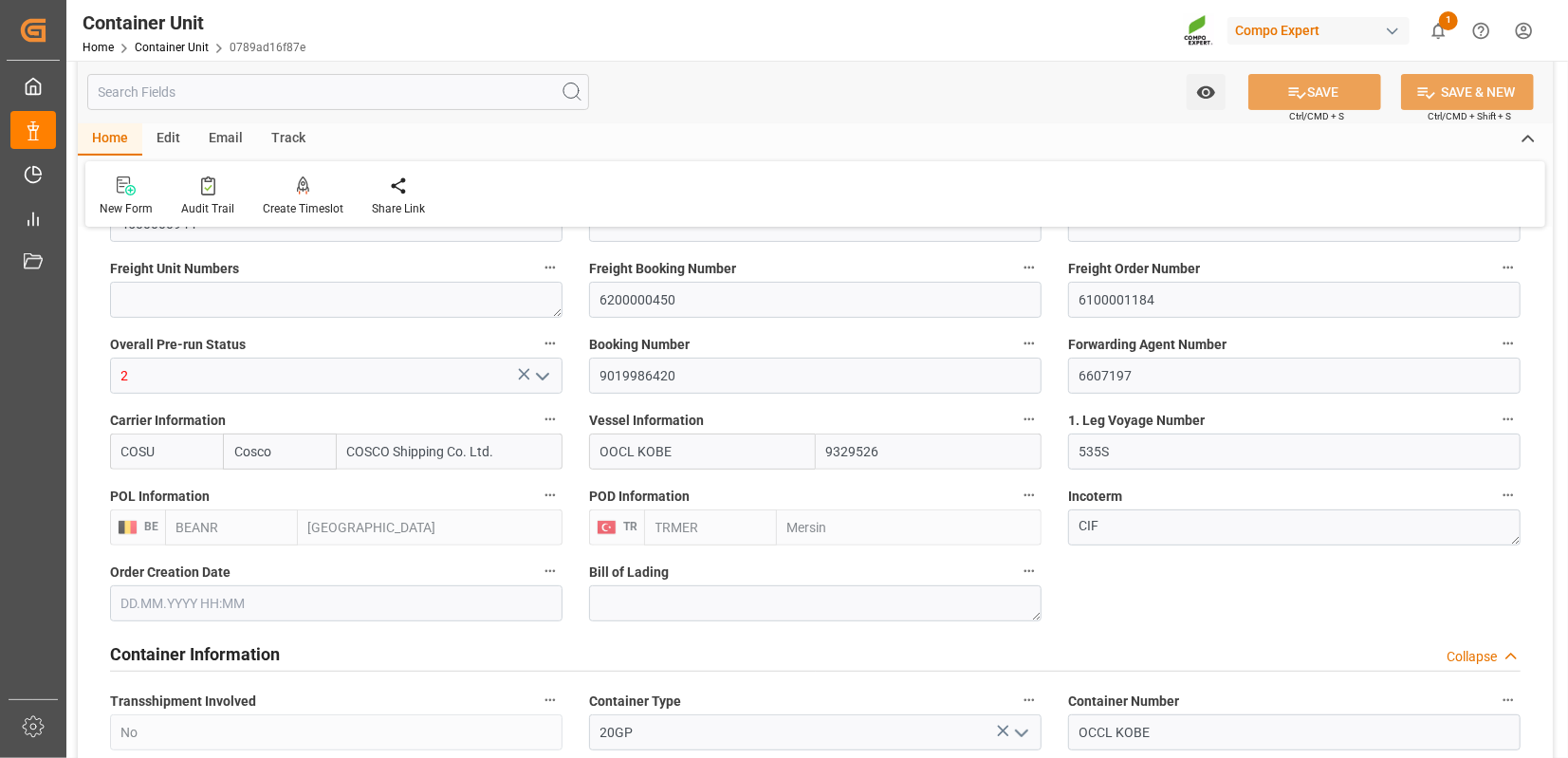
scroll to position [264, 0]
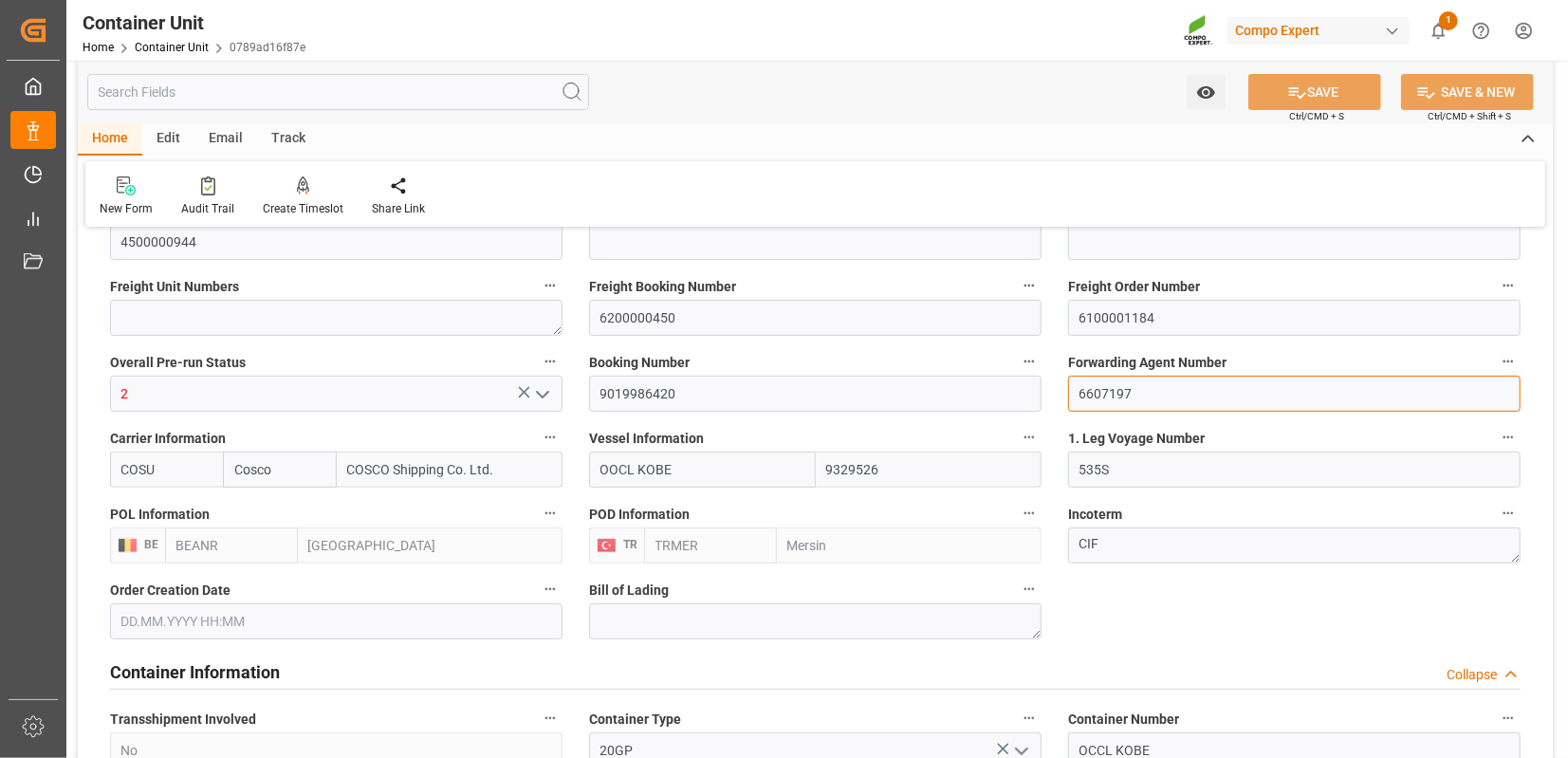
click at [1111, 398] on input "6607197" at bounding box center [1294, 393] width 453 height 36
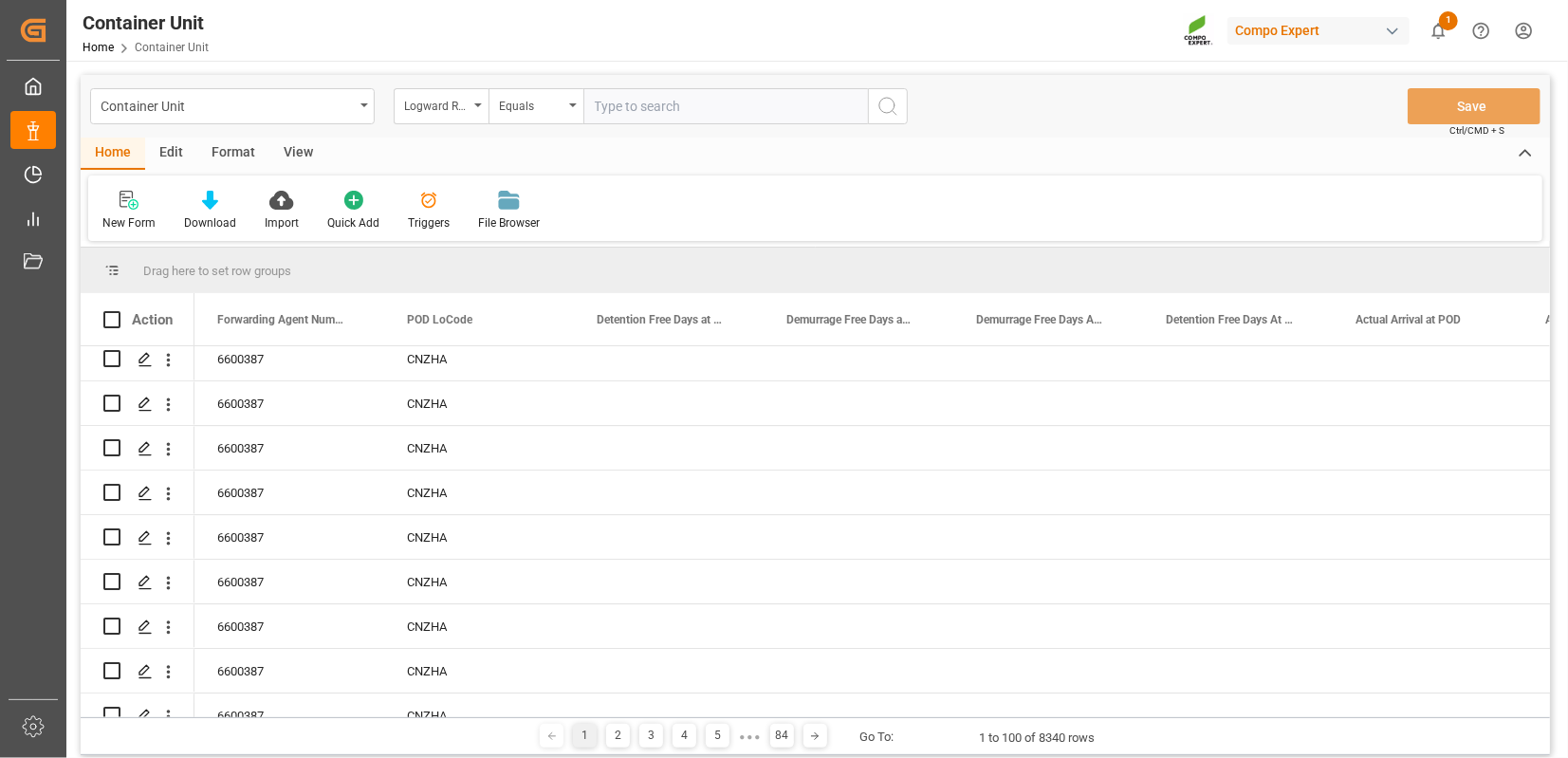
scroll to position [3983, 0]
click at [261, 404] on div "6600387" at bounding box center [288, 398] width 189 height 43
click at [249, 398] on div "6600387" at bounding box center [288, 398] width 189 height 43
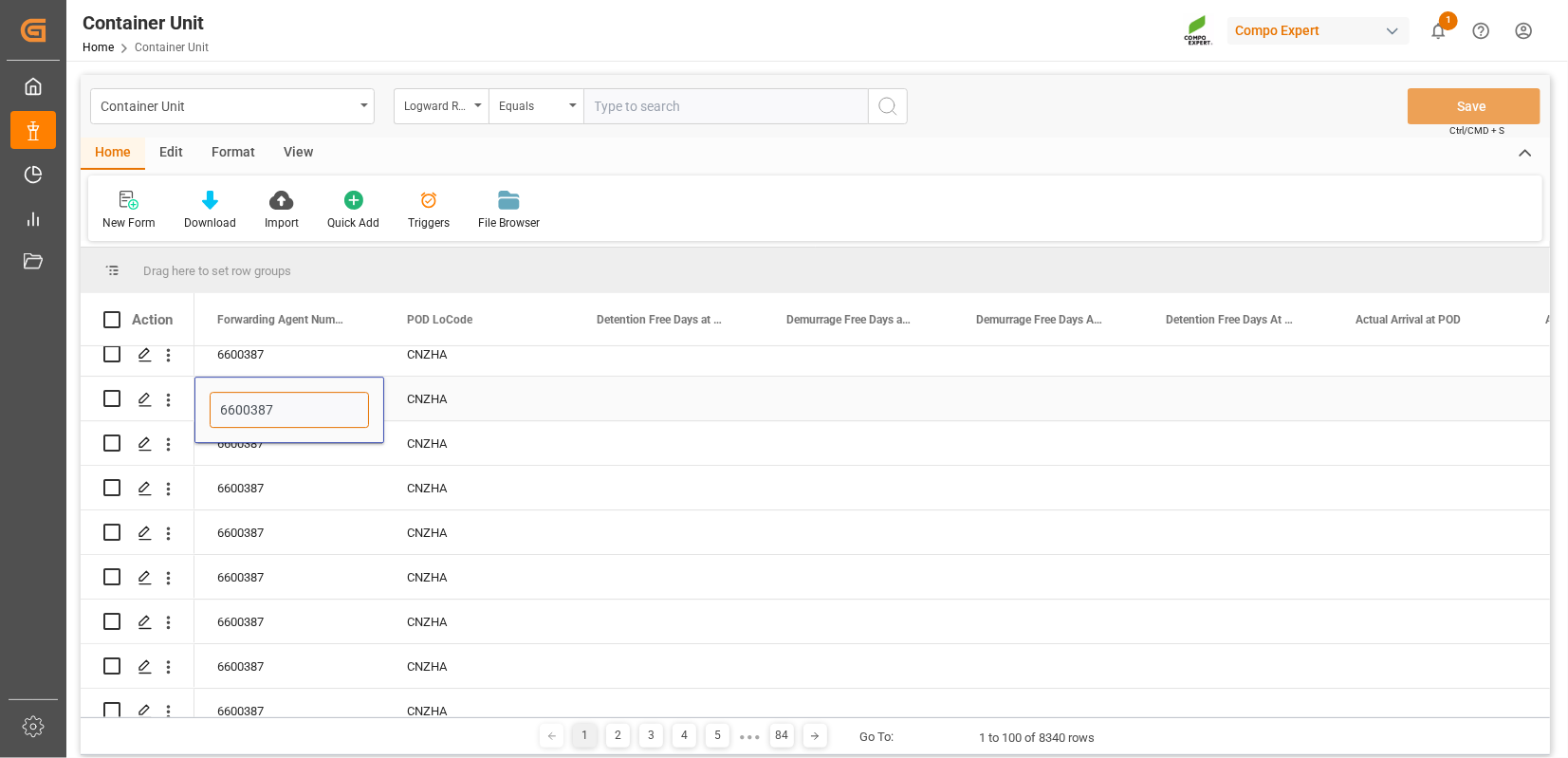
click at [246, 408] on input "6600387" at bounding box center [289, 409] width 160 height 36
click at [741, 322] on div "Detention Free Days at POD" at bounding box center [668, 319] width 189 height 52
click at [734, 318] on span at bounding box center [733, 320] width 17 height 17
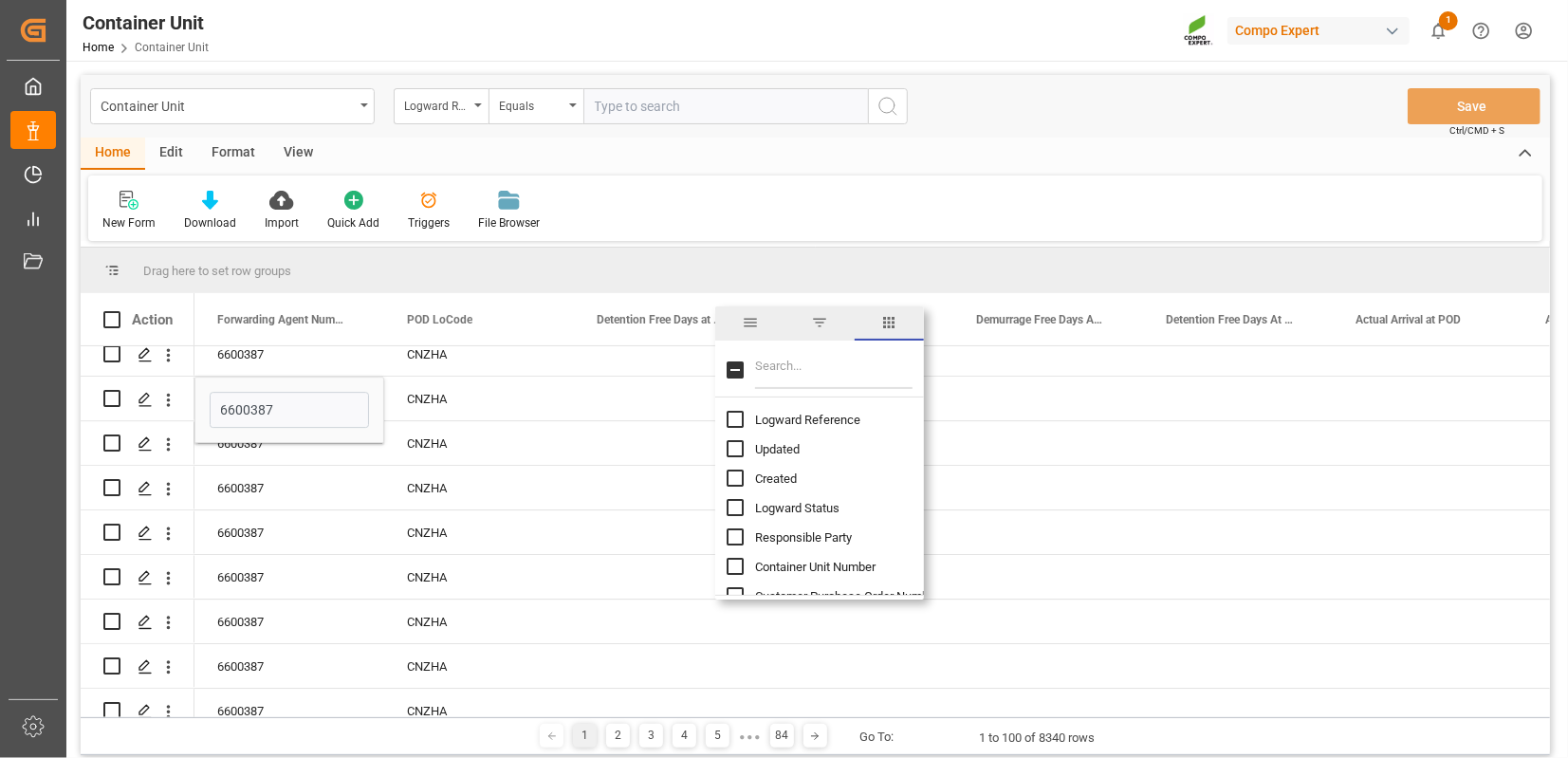
click at [781, 373] on input "Filter Columns Input" at bounding box center [834, 369] width 158 height 38
type input "typ"
click at [734, 418] on input "Container Type column toggle visibility (hidden)" at bounding box center [735, 419] width 17 height 17
checkbox input "true"
checkbox input "false"
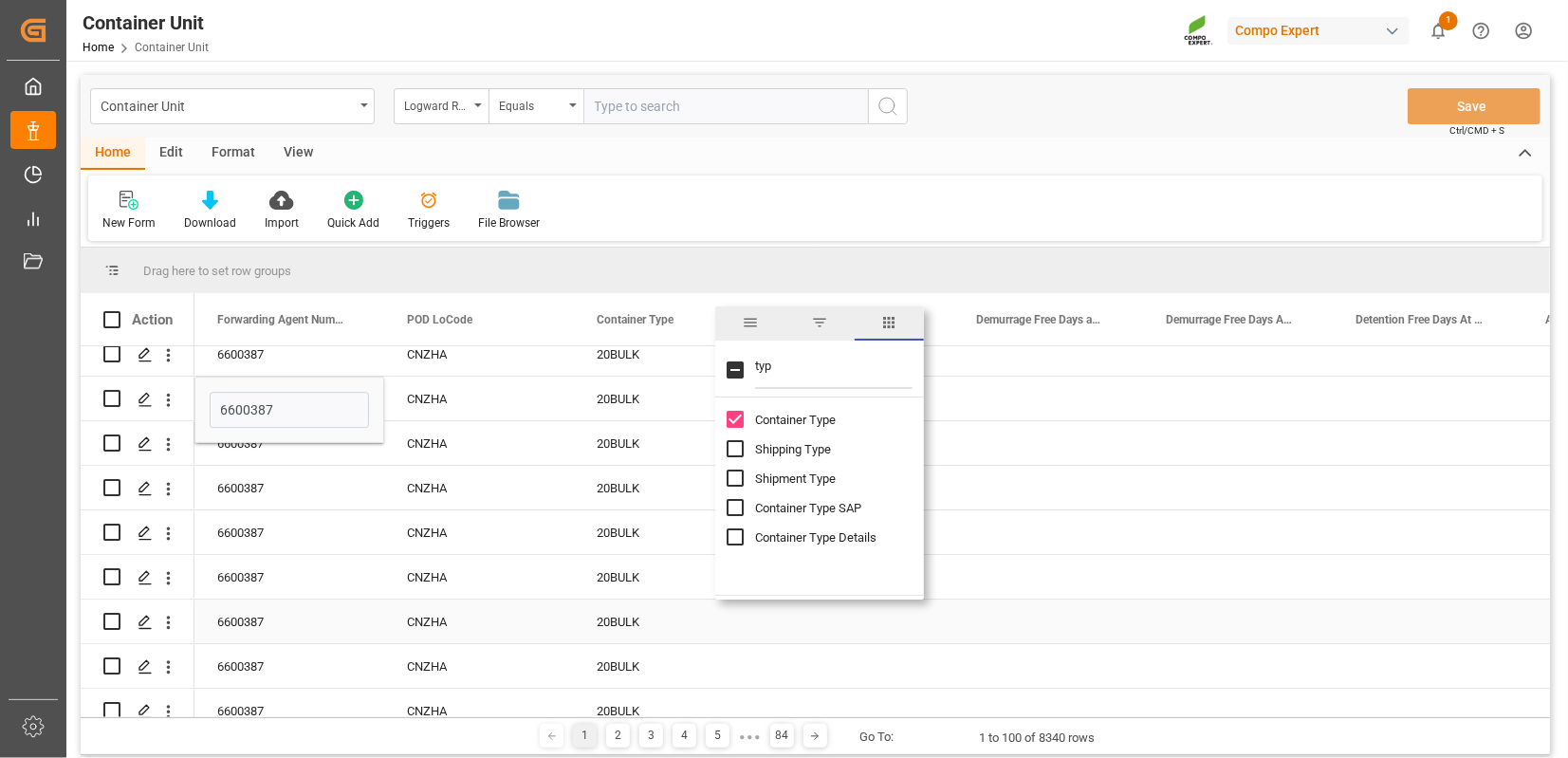
click at [500, 594] on div "CNZHA" at bounding box center [479, 576] width 189 height 43
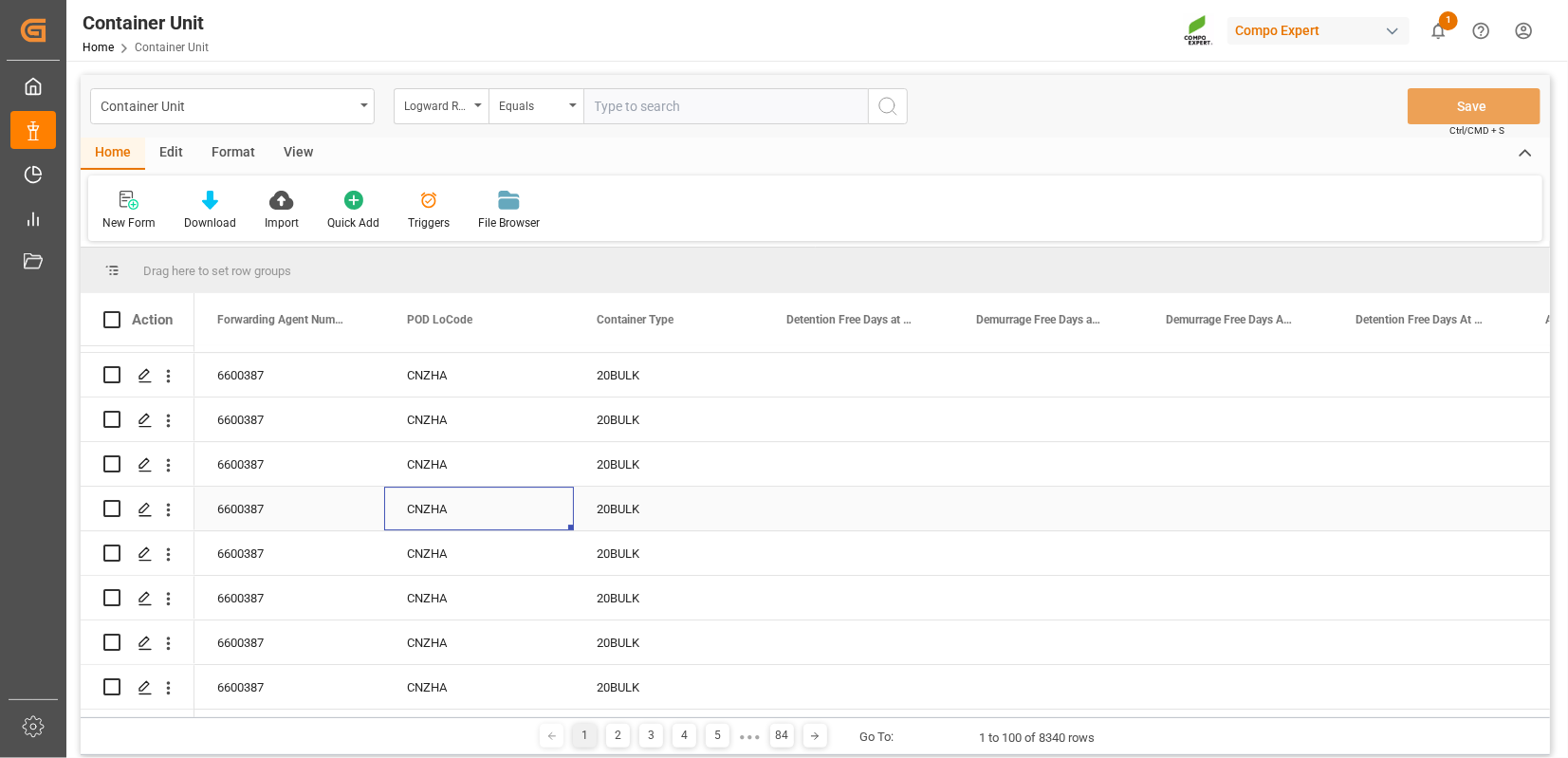
scroll to position [4088, 0]
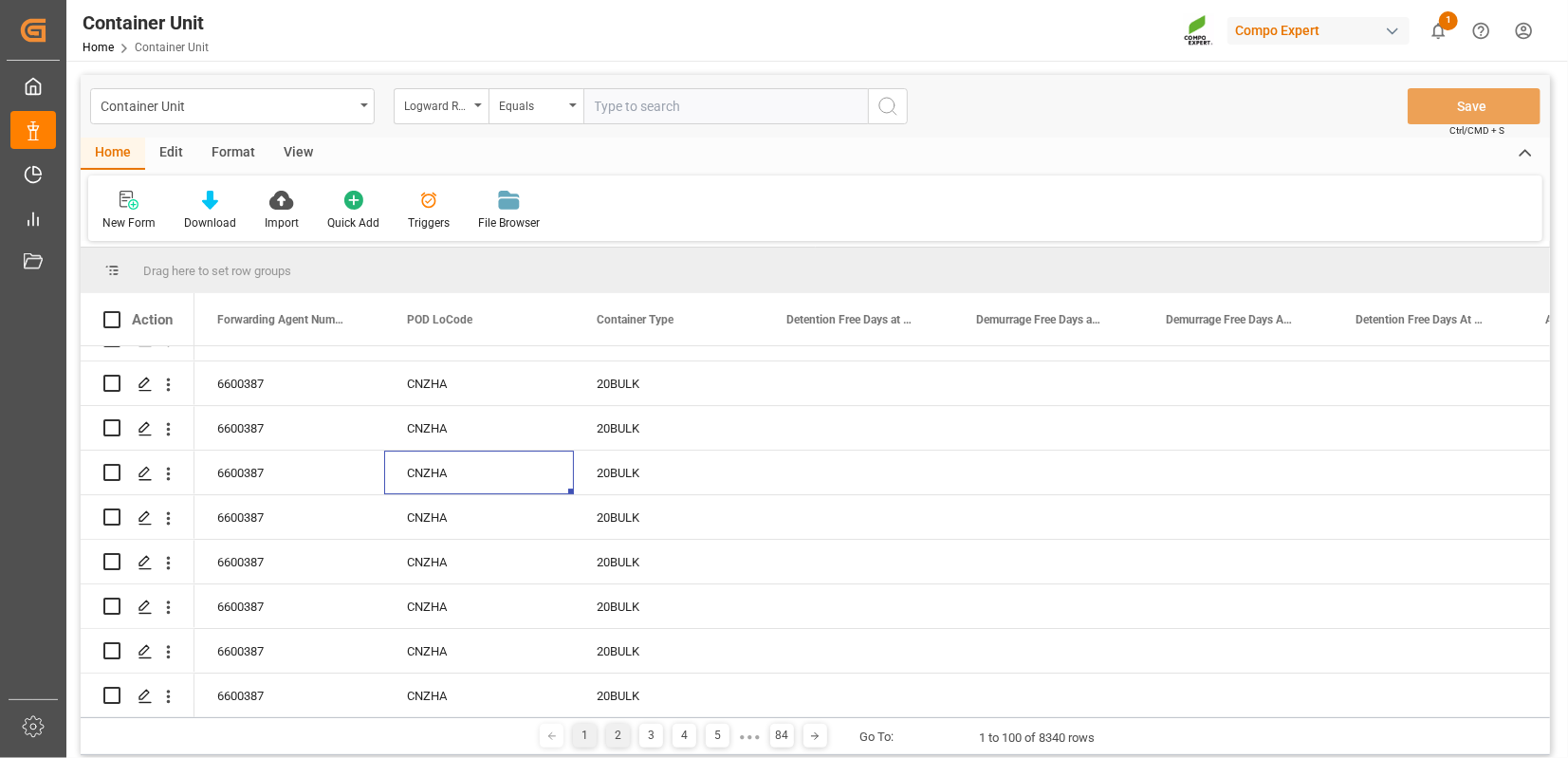
click at [618, 745] on div "2" at bounding box center [617, 736] width 24 height 24
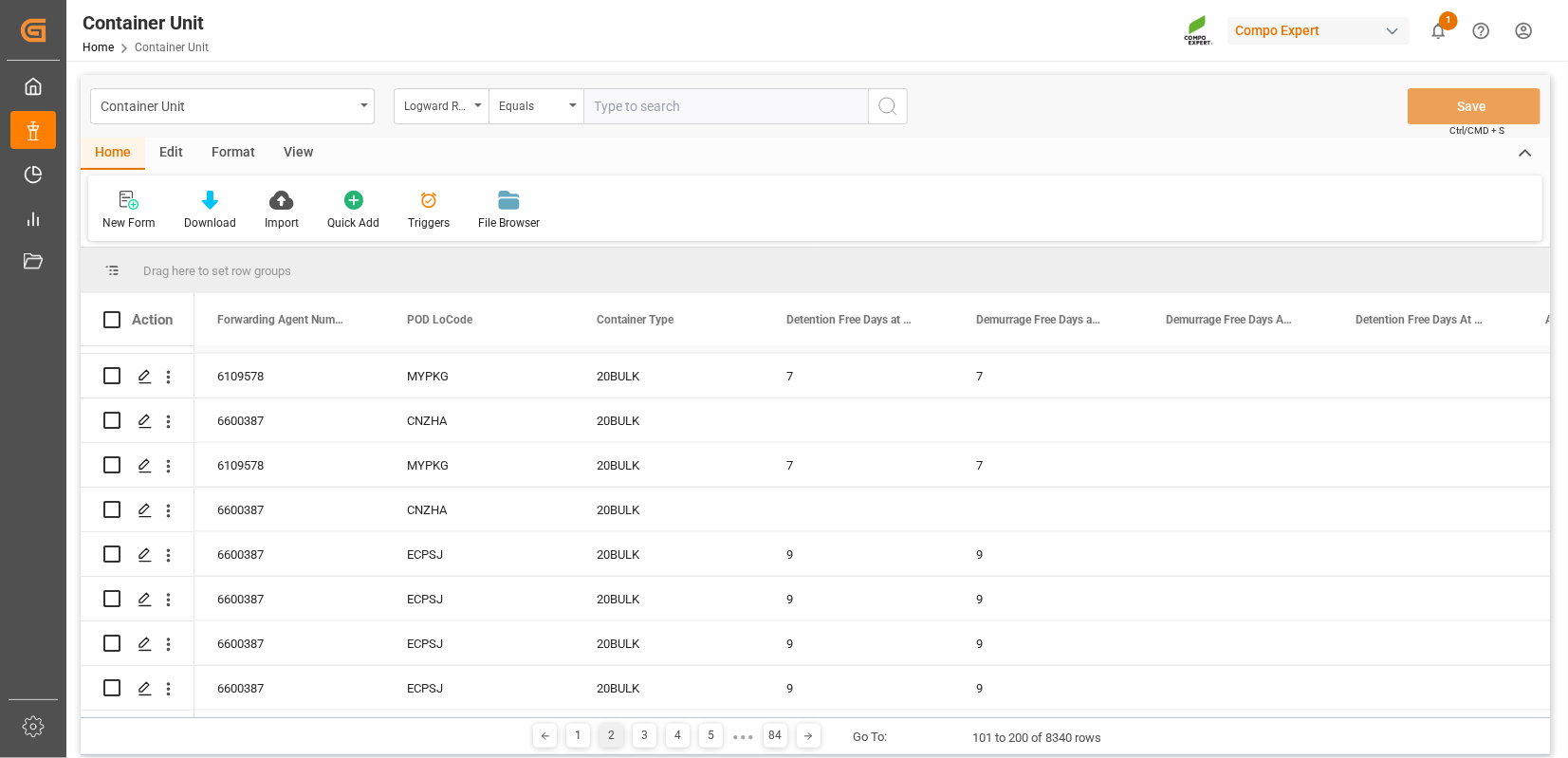
scroll to position [1694, 0]
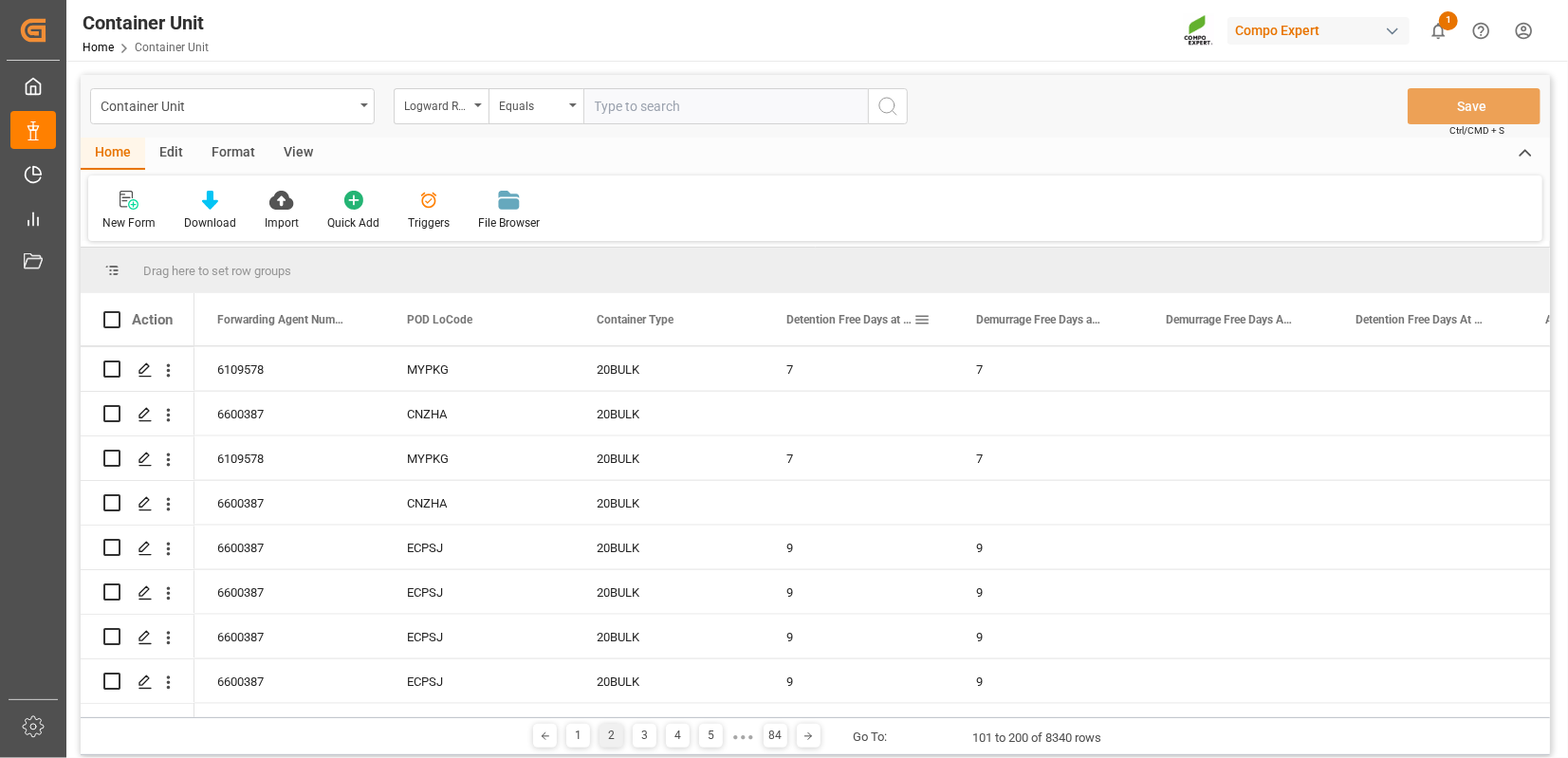
click at [886, 320] on span "Detention Free Days at POD" at bounding box center [850, 320] width 127 height 13
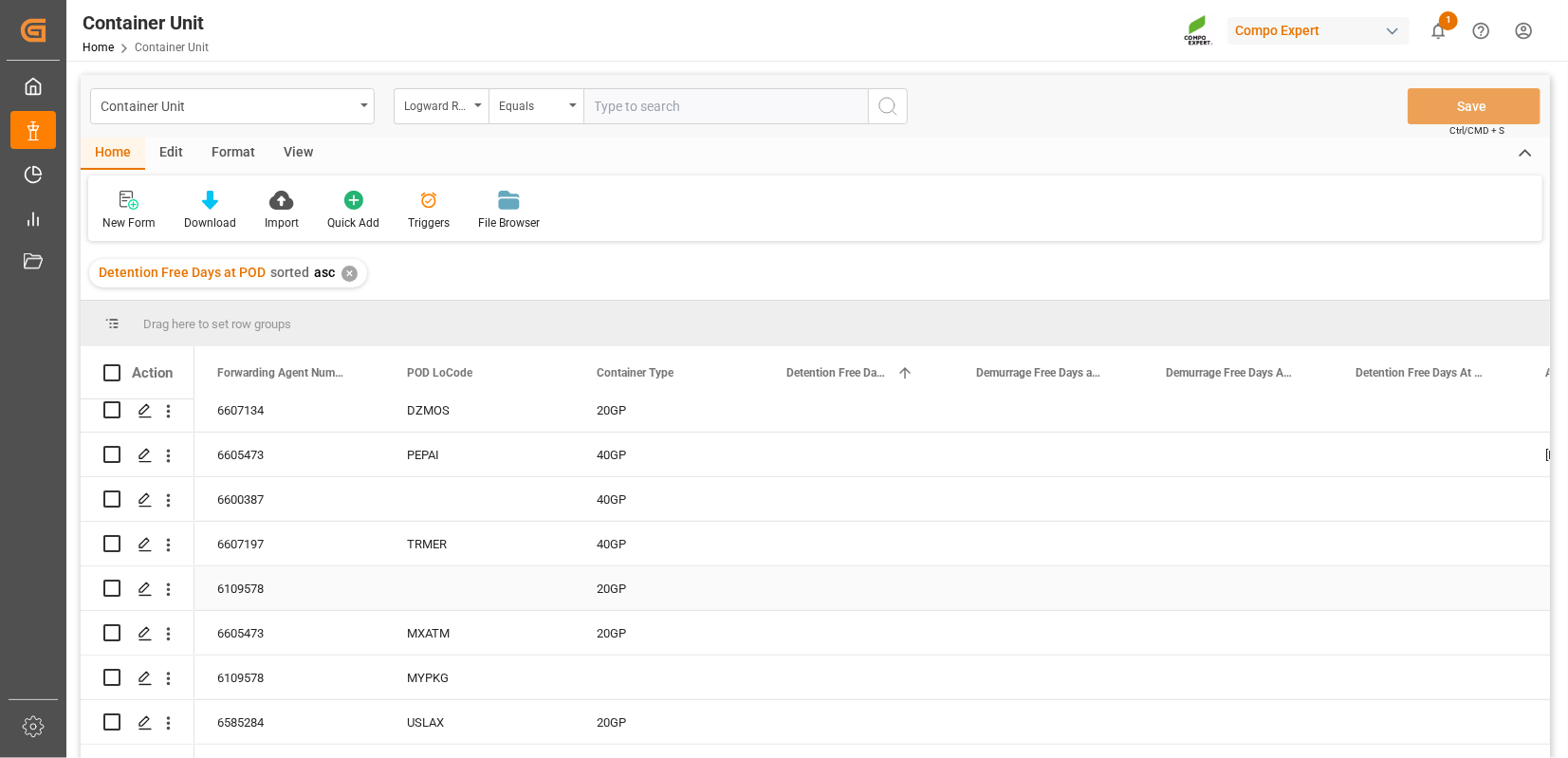
scroll to position [658, 0]
